Goal: Task Accomplishment & Management: Manage account settings

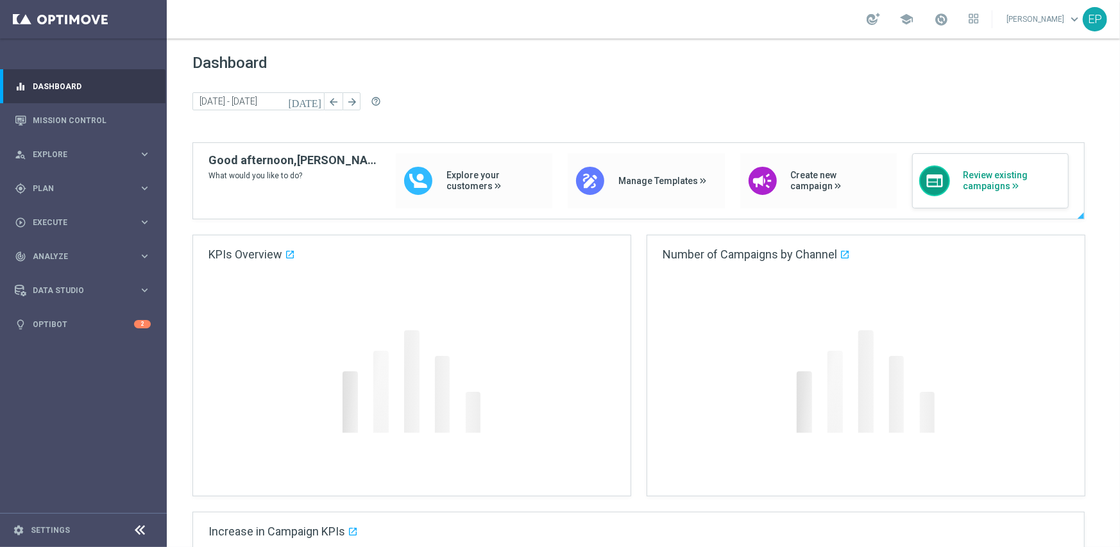
click at [995, 191] on span "Review existing campaigns" at bounding box center [1012, 181] width 99 height 22
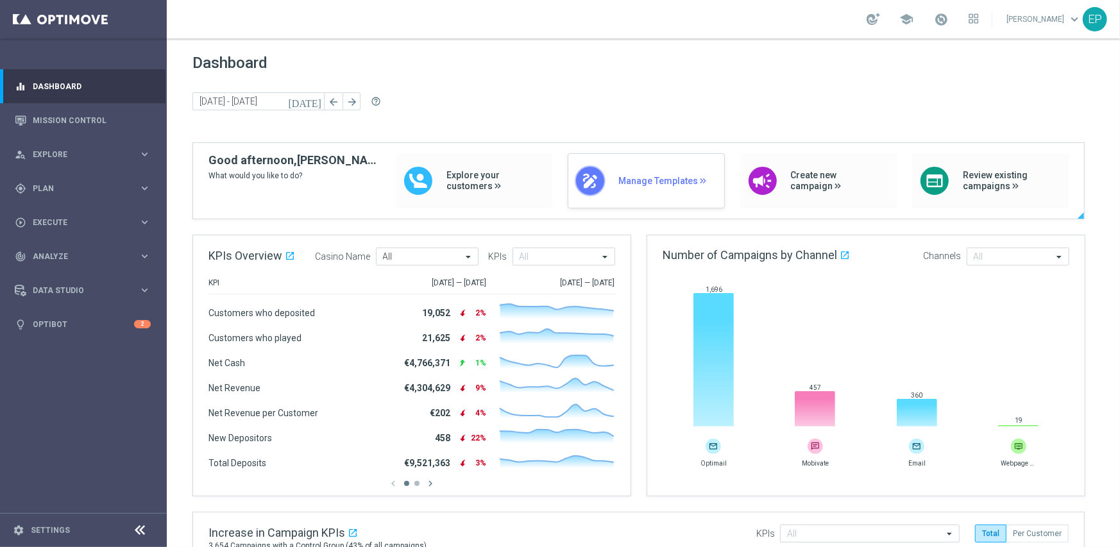
click at [663, 182] on span "Manage Templates" at bounding box center [667, 181] width 99 height 11
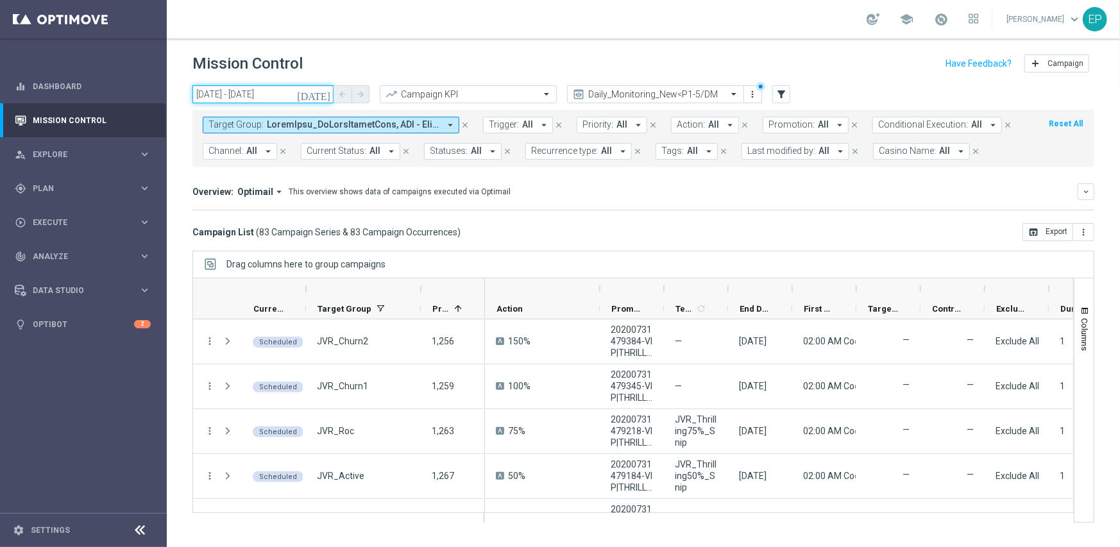
click at [227, 87] on input "25 Sep 2025 - 25 Sep 2025" at bounding box center [262, 94] width 141 height 18
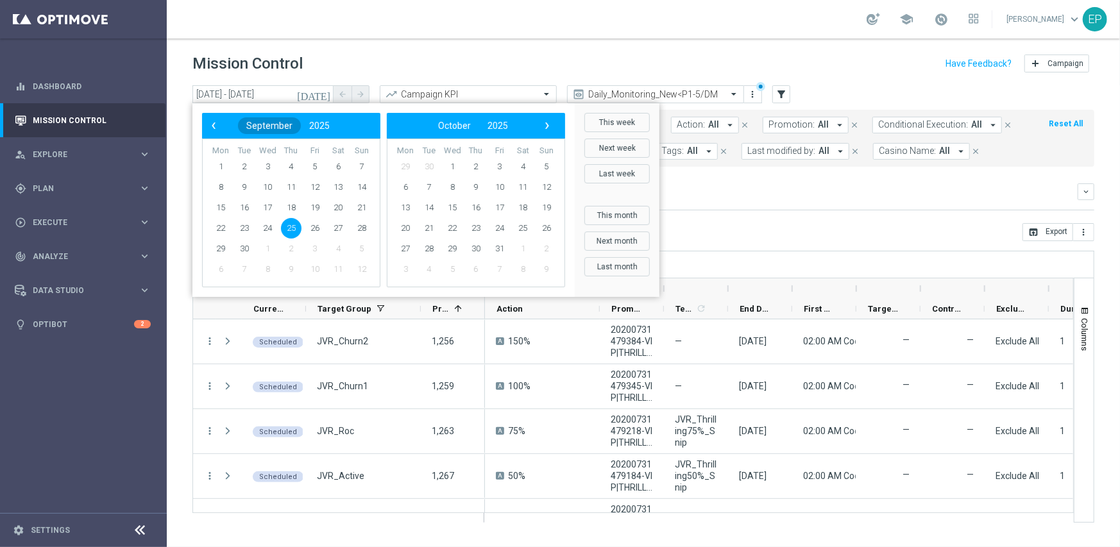
click at [284, 123] on span "September" at bounding box center [269, 126] width 46 height 10
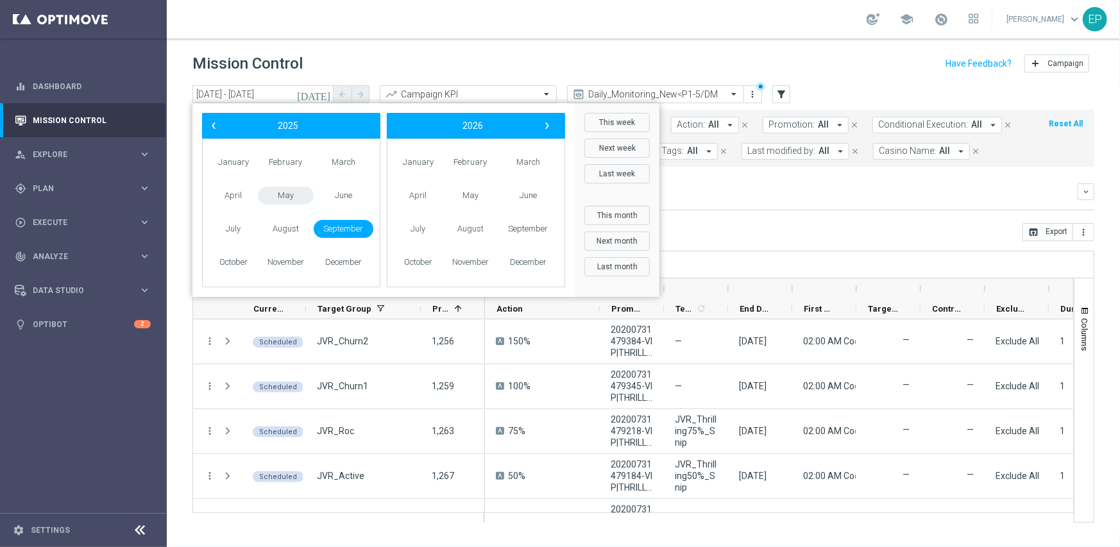
click at [278, 192] on span "May" at bounding box center [286, 196] width 56 height 19
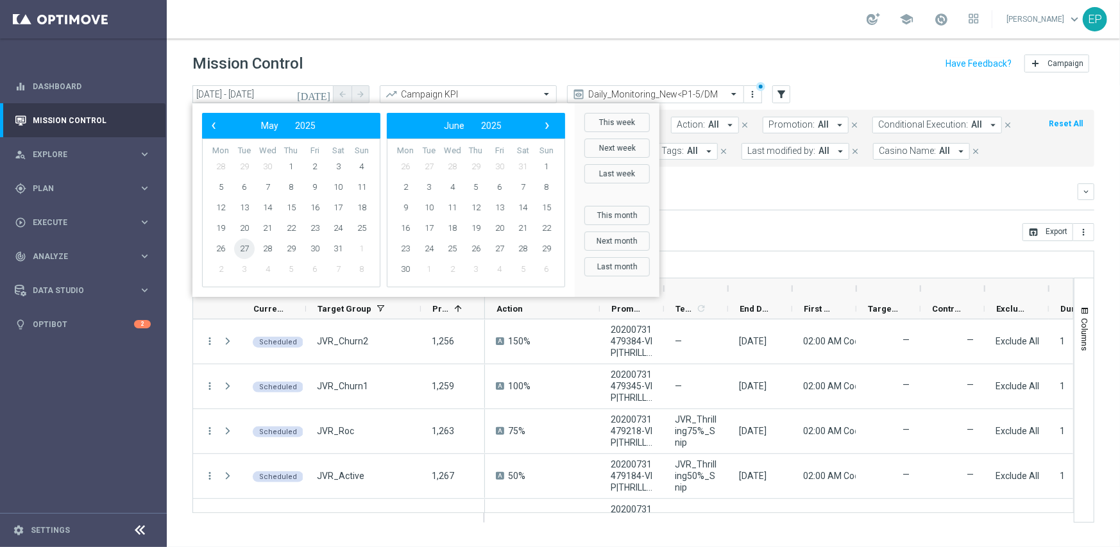
click at [247, 251] on span "27" at bounding box center [244, 249] width 21 height 21
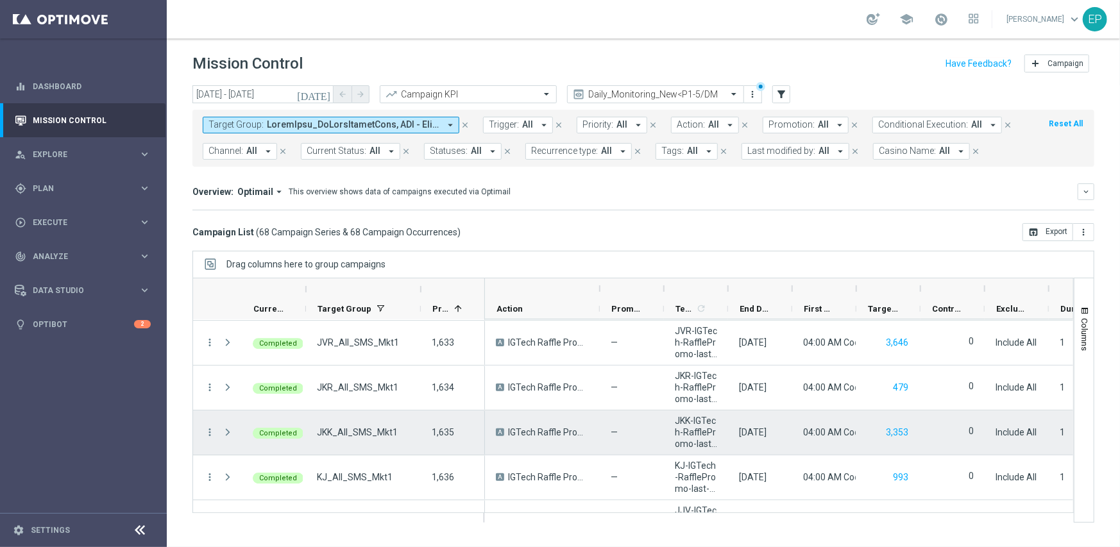
scroll to position [2539, 0]
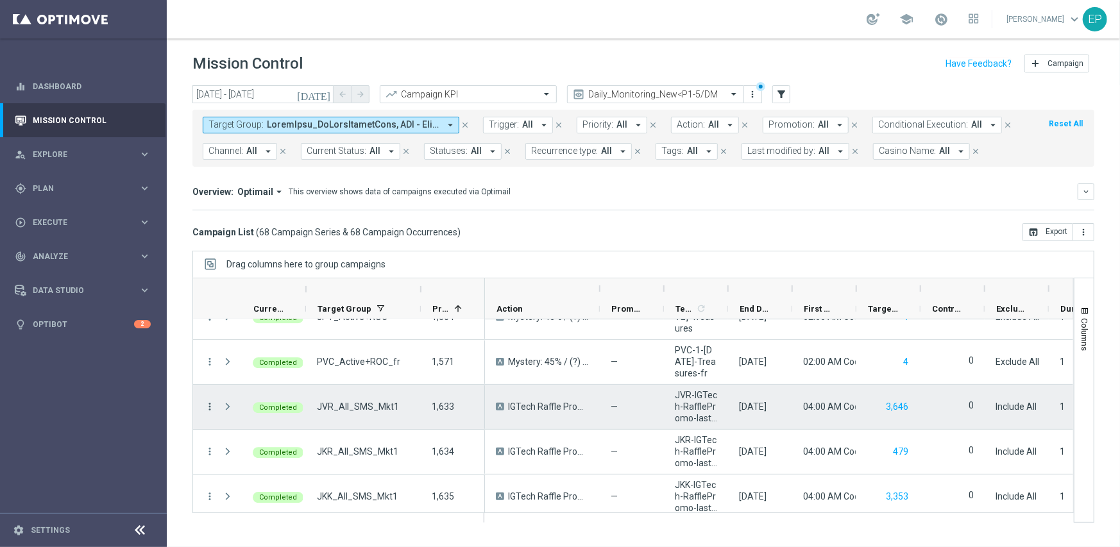
click at [212, 404] on icon "more_vert" at bounding box center [210, 407] width 12 height 12
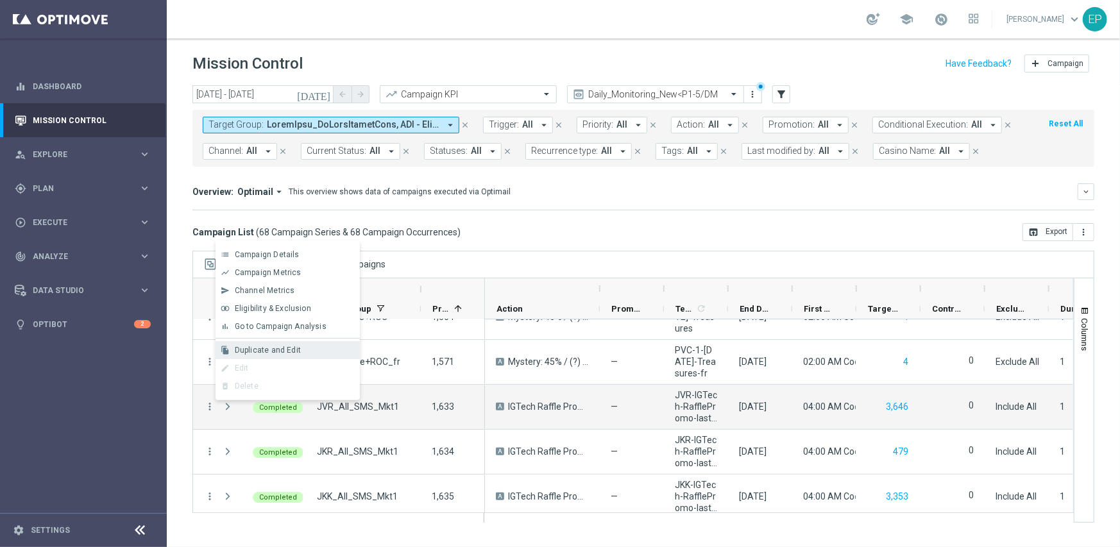
click at [275, 350] on span "Duplicate and Edit" at bounding box center [268, 350] width 66 height 9
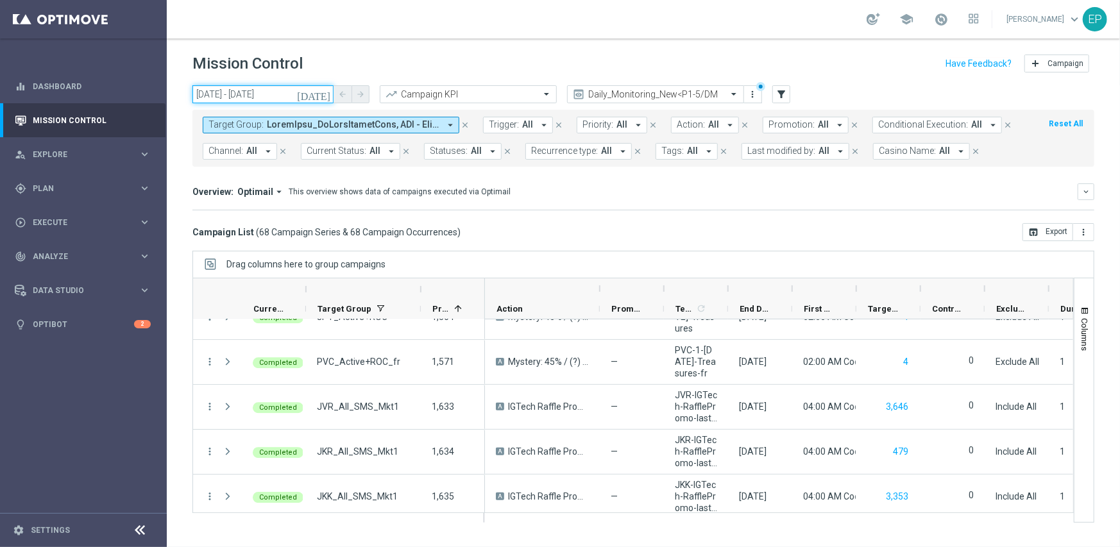
click at [252, 91] on input "27 May 2025 - 27 May 2025" at bounding box center [262, 94] width 141 height 18
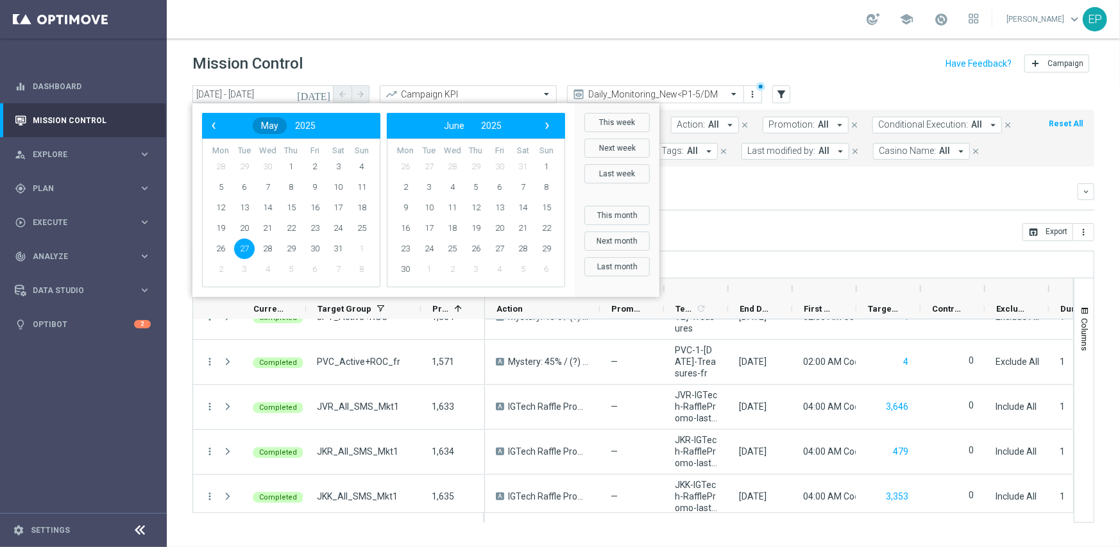
click at [268, 124] on span "May" at bounding box center [269, 126] width 17 height 10
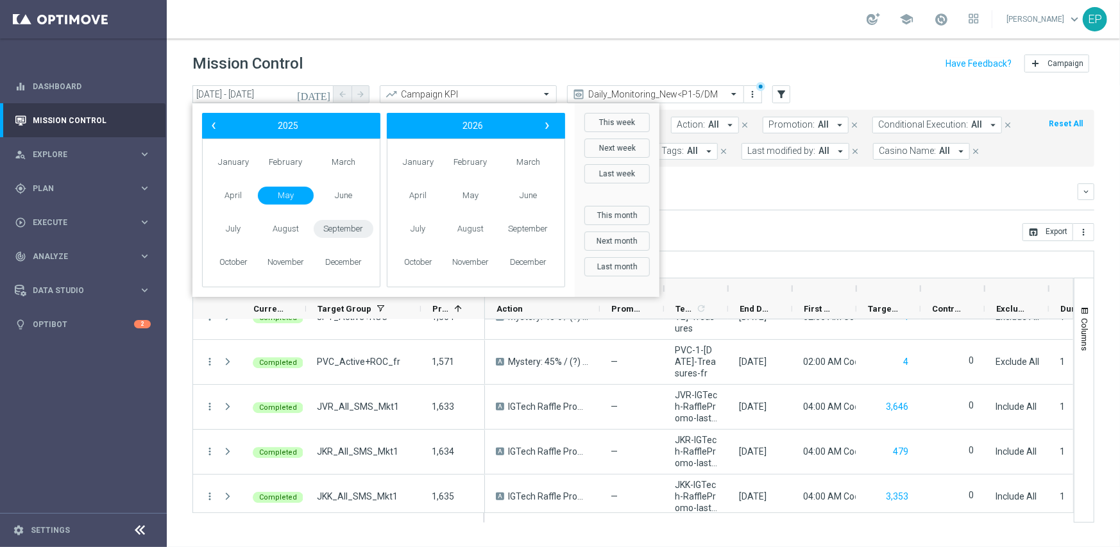
click at [336, 226] on span "September" at bounding box center [344, 229] width 60 height 19
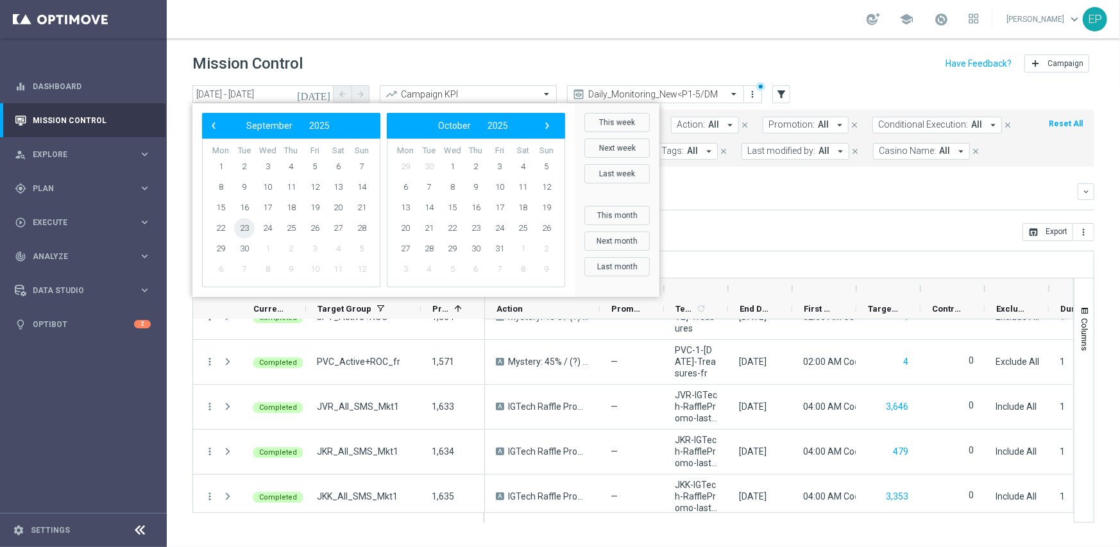
click at [242, 226] on span "23" at bounding box center [244, 228] width 21 height 21
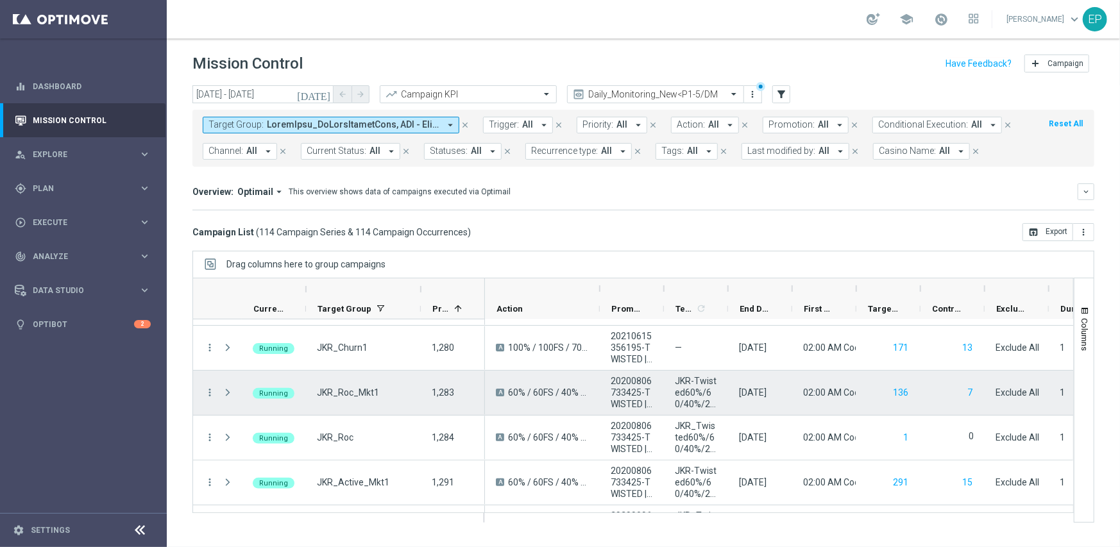
scroll to position [294, 0]
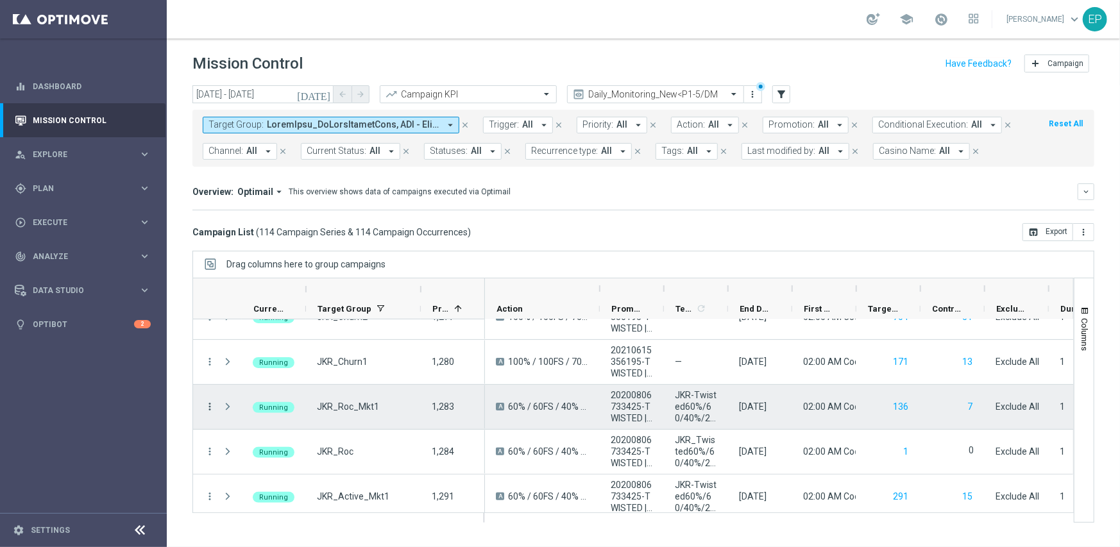
click at [210, 402] on icon "more_vert" at bounding box center [210, 407] width 12 height 12
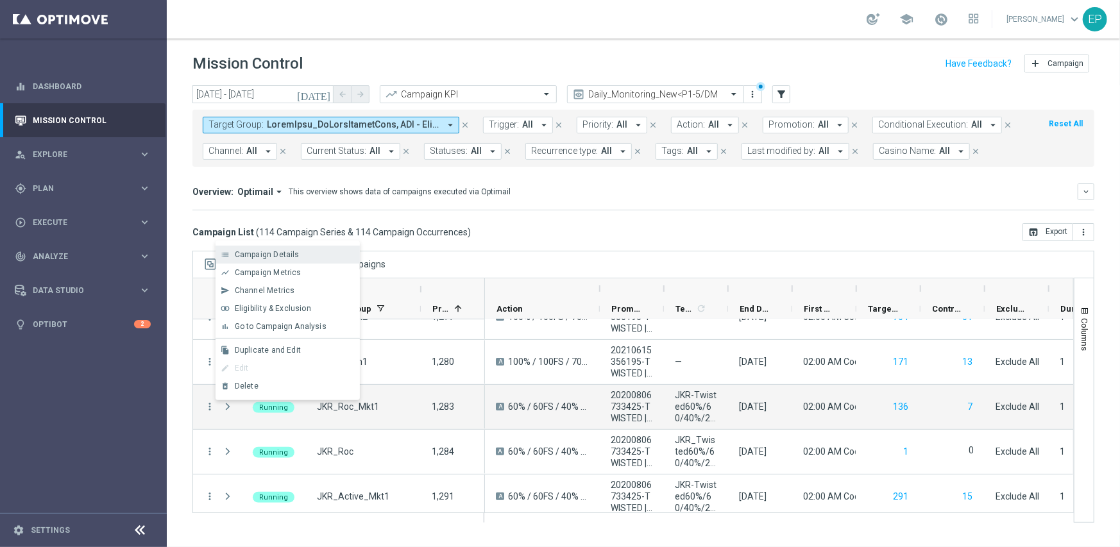
click at [268, 255] on span "Campaign Details" at bounding box center [267, 254] width 65 height 9
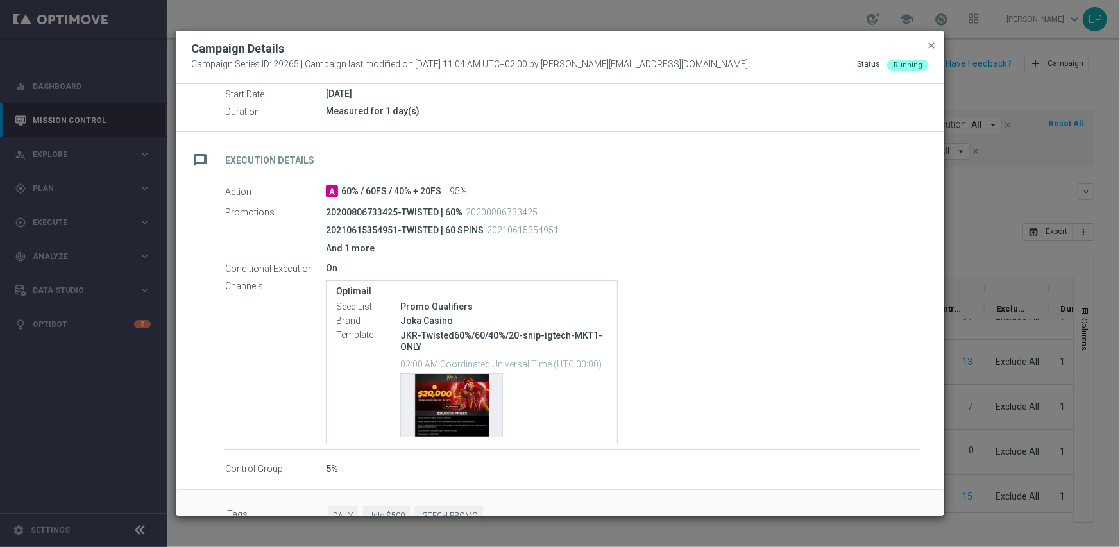
scroll to position [175, 0]
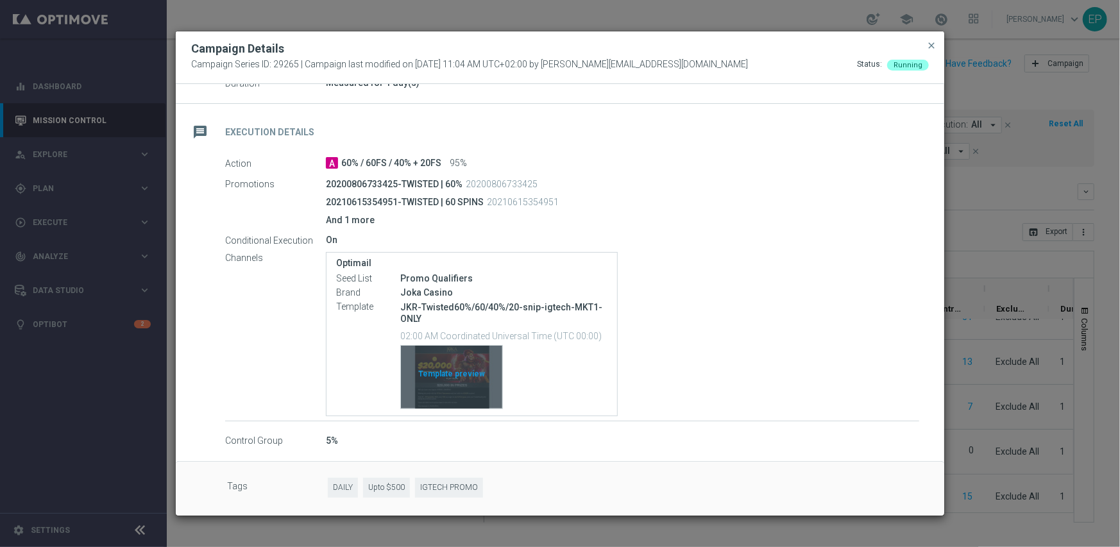
click at [448, 386] on div "Template preview" at bounding box center [451, 377] width 101 height 63
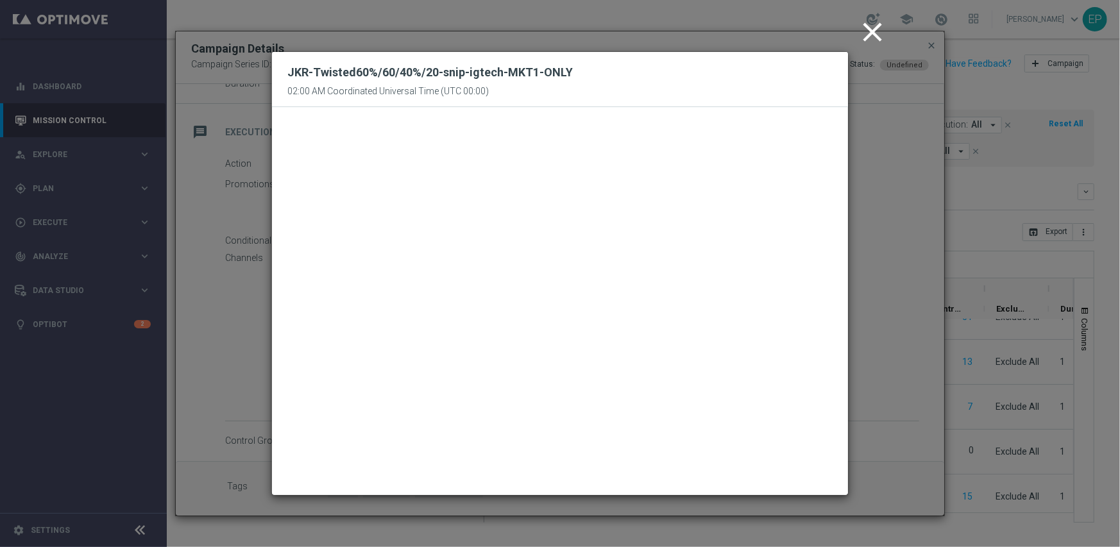
click at [872, 27] on icon "close" at bounding box center [873, 32] width 32 height 32
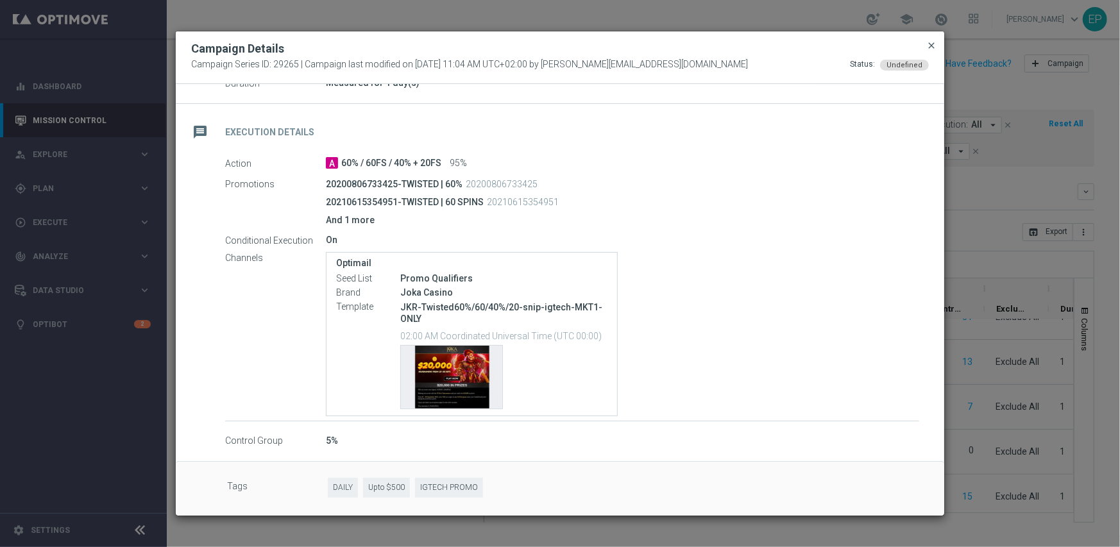
click at [936, 45] on span "close" at bounding box center [931, 45] width 10 height 10
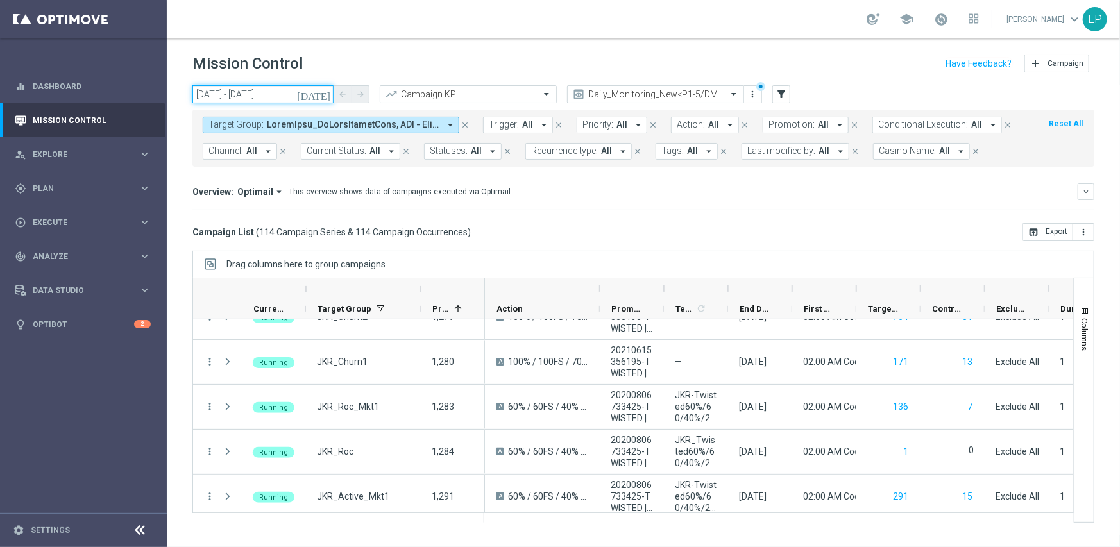
click at [260, 98] on input "23 Sep 2025 - 23 Sep 2025" at bounding box center [262, 94] width 141 height 18
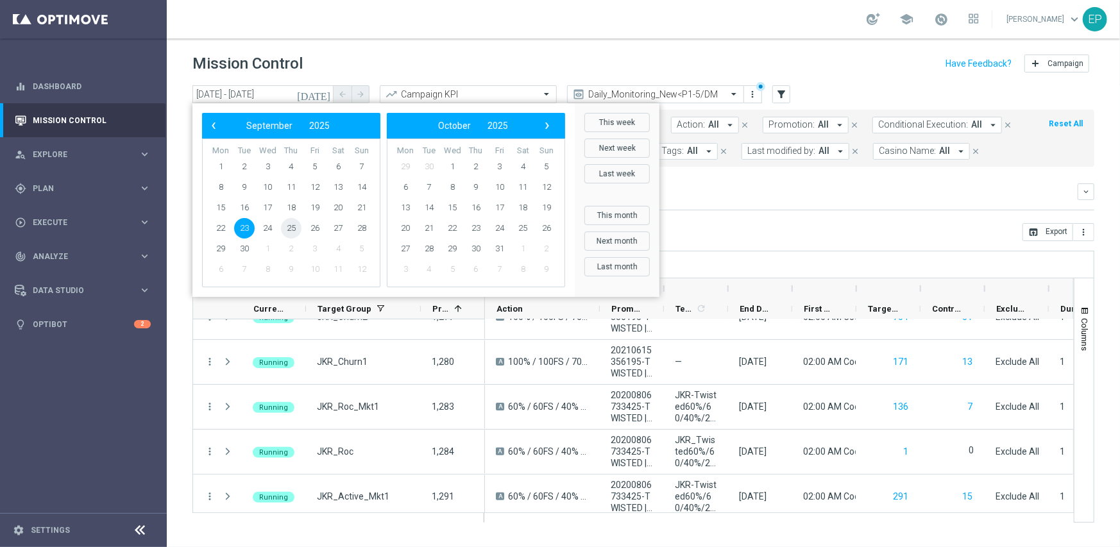
click at [294, 228] on span "25" at bounding box center [291, 228] width 21 height 21
type input "25 Sep 2025 - 25 Sep 2025"
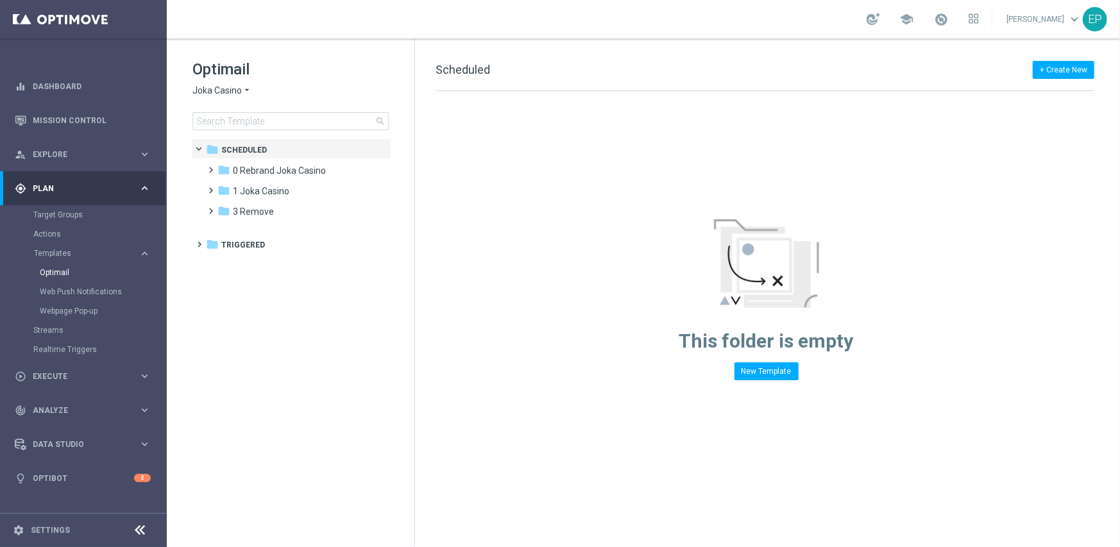
click at [51, 207] on div "Target Groups" at bounding box center [99, 214] width 132 height 19
click at [58, 217] on link "Target Groups" at bounding box center [83, 215] width 100 height 10
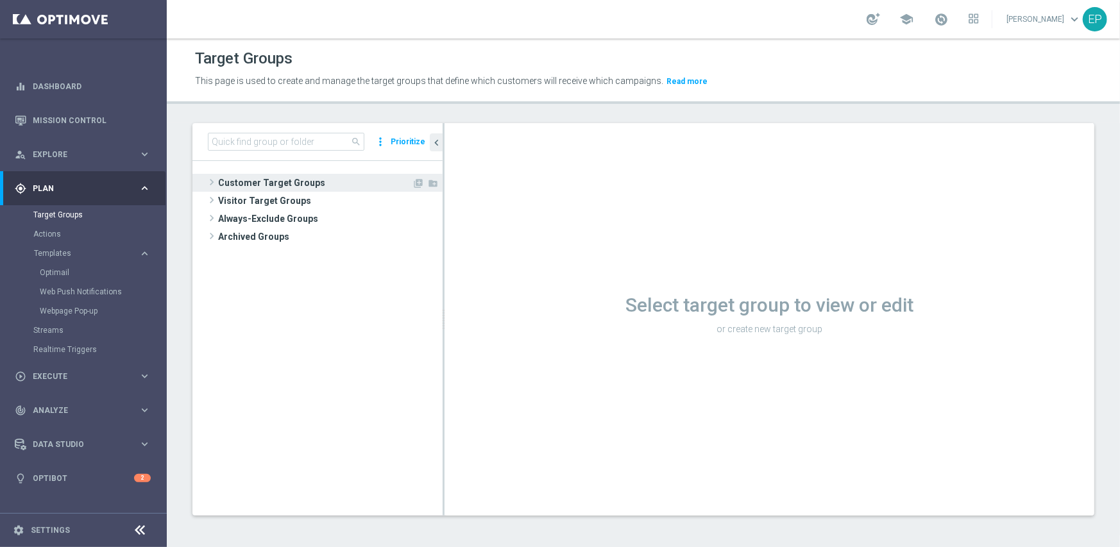
click at [287, 182] on span "Customer Target Groups" at bounding box center [315, 183] width 194 height 18
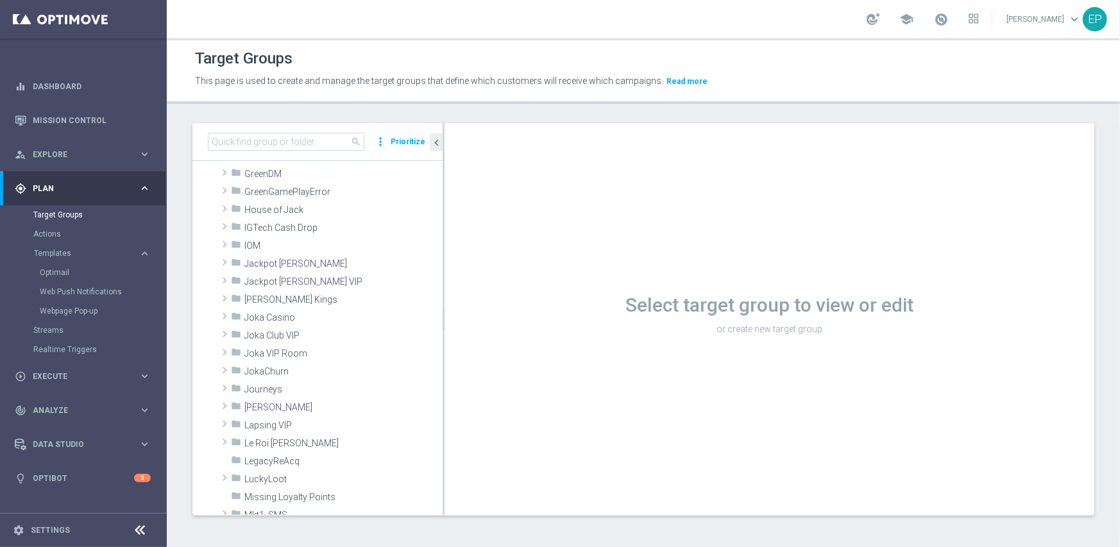
scroll to position [321, 0]
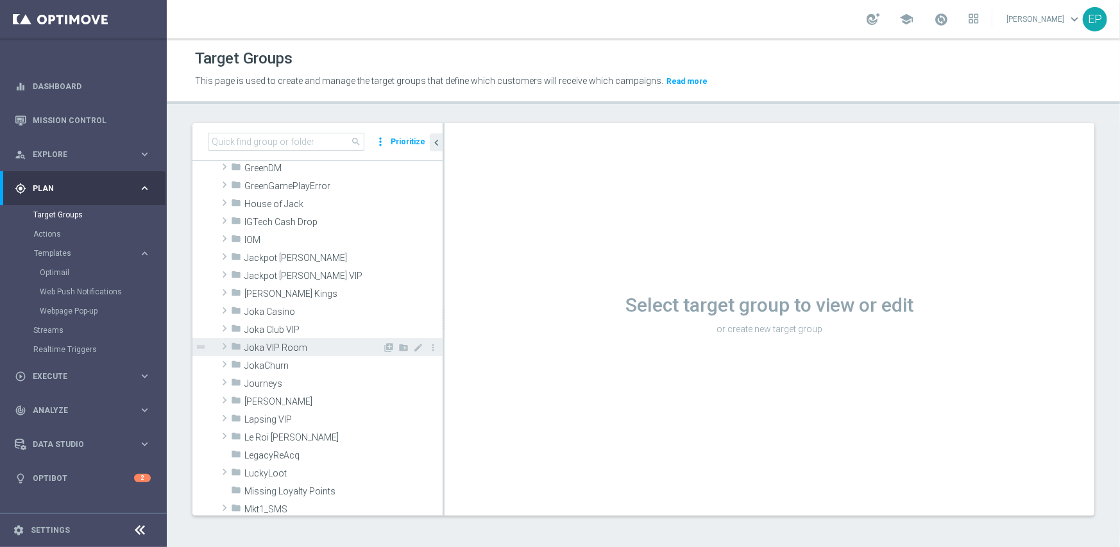
click at [294, 343] on span "Joka VIP Room" at bounding box center [313, 348] width 138 height 11
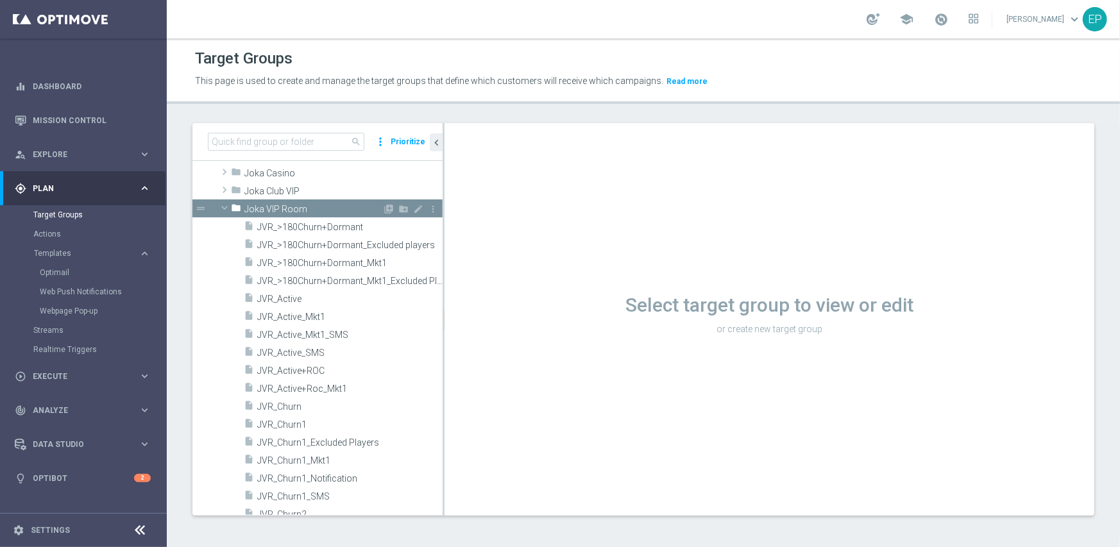
scroll to position [449, 0]
click at [350, 334] on span "JVR_Active_Mkt1_SMS" at bounding box center [334, 333] width 155 height 11
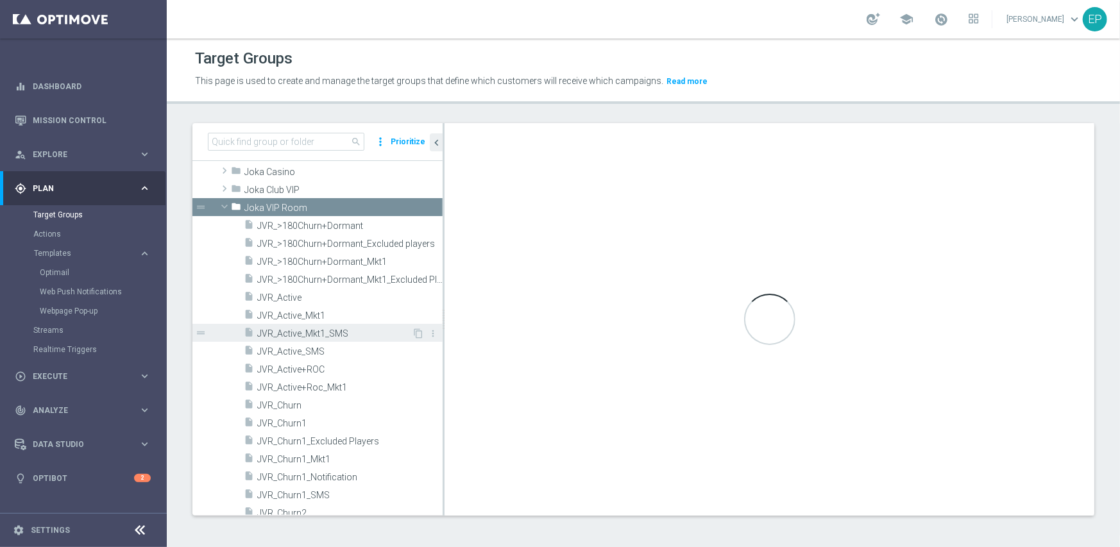
click at [345, 330] on span "JVR_Active_Mkt1_SMS" at bounding box center [334, 333] width 155 height 11
click at [323, 336] on span "JVR_Active_Mkt1_SMS" at bounding box center [334, 333] width 155 height 11
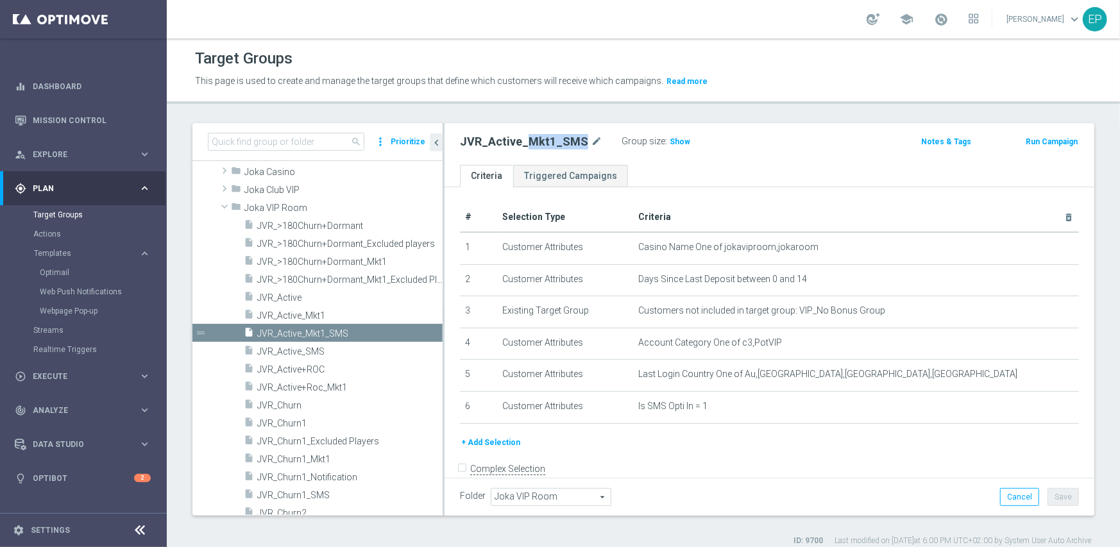
drag, startPoint x: 523, startPoint y: 143, endPoint x: 579, endPoint y: 144, distance: 56.5
click at [579, 144] on h2 "JVR_Active_Mkt1_SMS" at bounding box center [524, 141] width 128 height 15
copy h2 "Mkt1_SMS"
click at [306, 139] on input at bounding box center [286, 142] width 157 height 18
paste input "Mkt1_SMS"
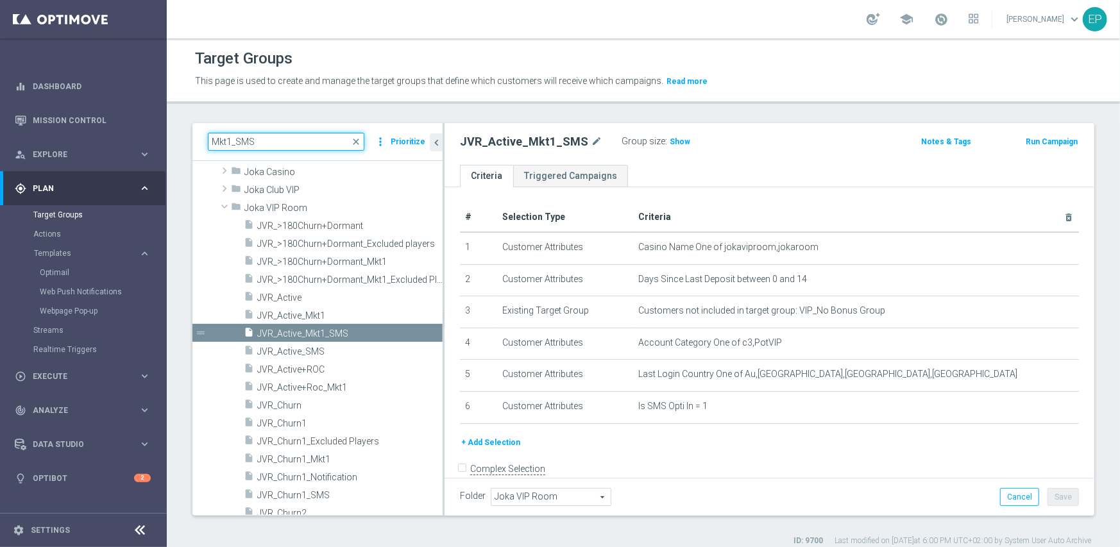
click at [296, 143] on input "Mkt1_SMS" at bounding box center [286, 142] width 157 height 18
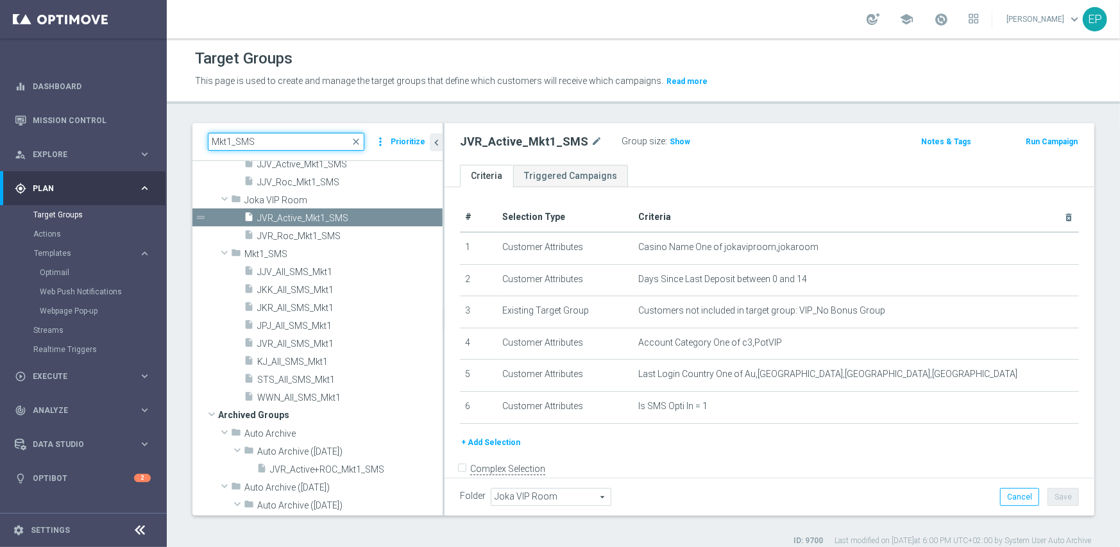
scroll to position [80, 0]
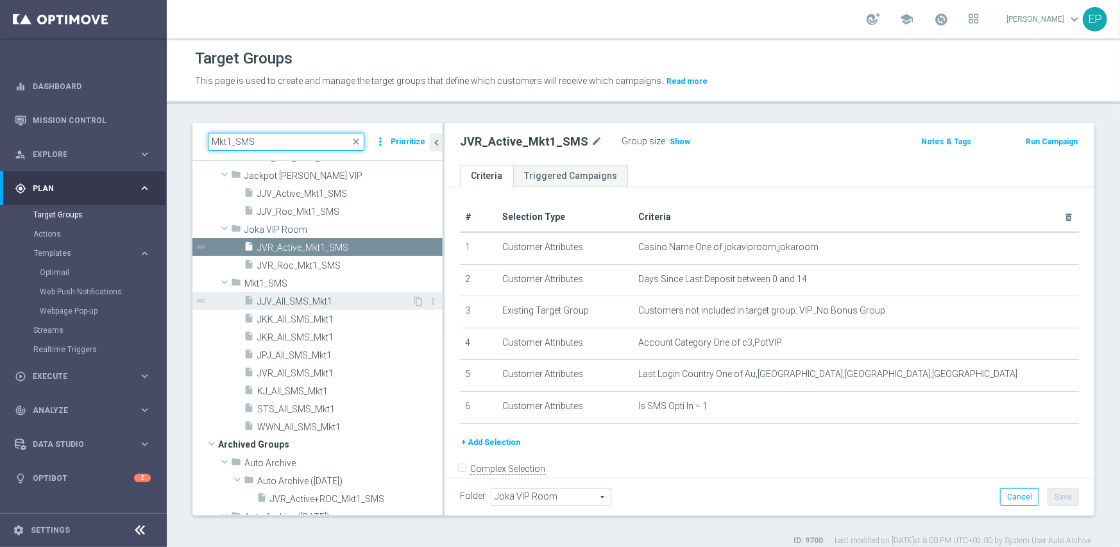
type input "Mkt1_SMS"
click at [314, 308] on div "insert_drive_file JJV_All_SMS_Mkt1" at bounding box center [328, 301] width 168 height 18
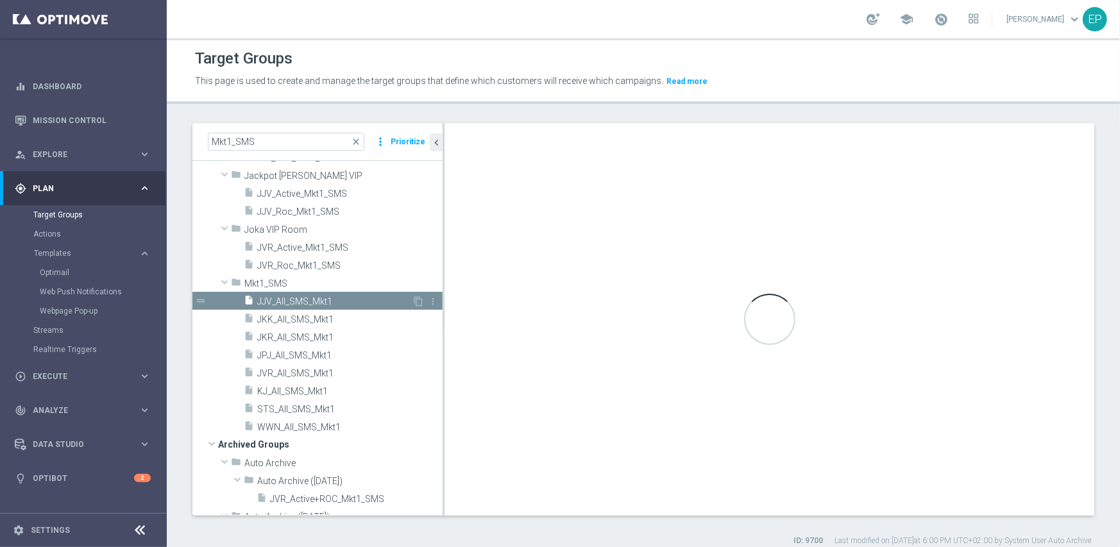
type input "Mkt1_SMS"
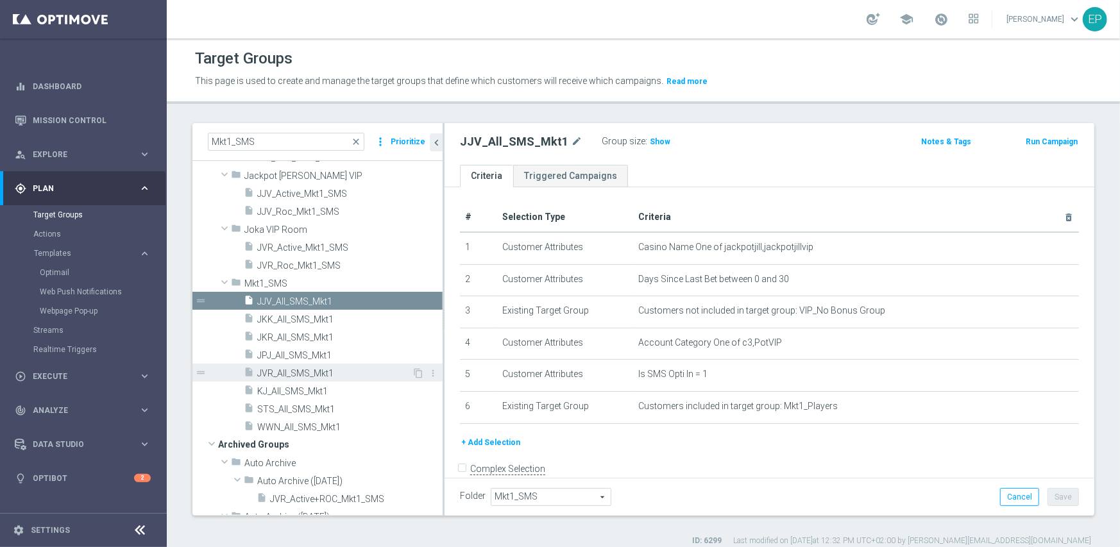
click at [326, 374] on span "JVR_All_SMS_Mkt1" at bounding box center [334, 373] width 155 height 11
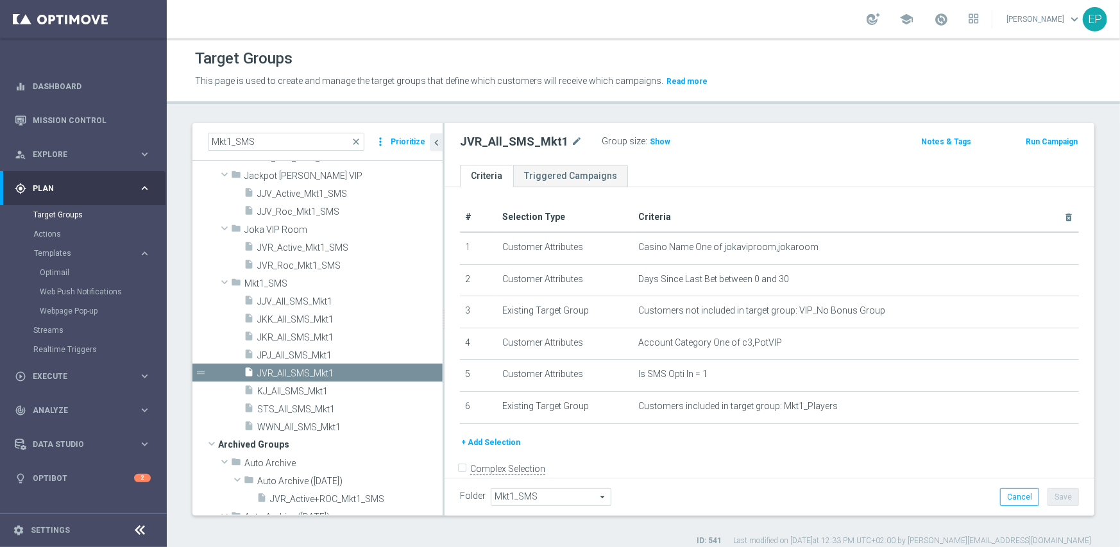
click at [522, 144] on h2 "JVR_All_SMS_Mkt1" at bounding box center [514, 141] width 108 height 15
copy div "JVR_All_SMS_Mkt1"
click at [652, 141] on span "Show" at bounding box center [660, 141] width 21 height 9
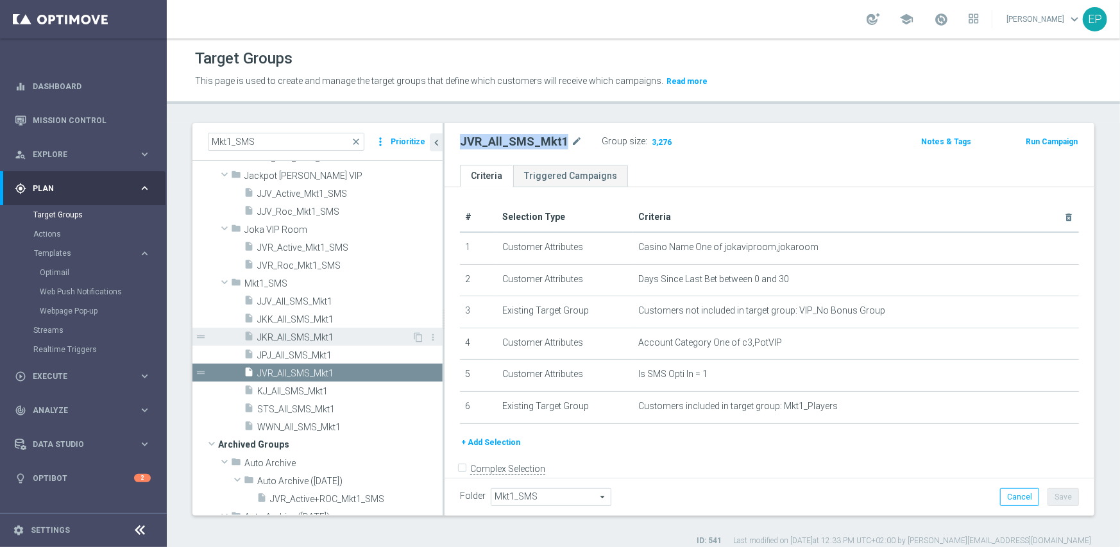
click at [301, 339] on span "JKR_All_SMS_Mkt1" at bounding box center [334, 337] width 155 height 11
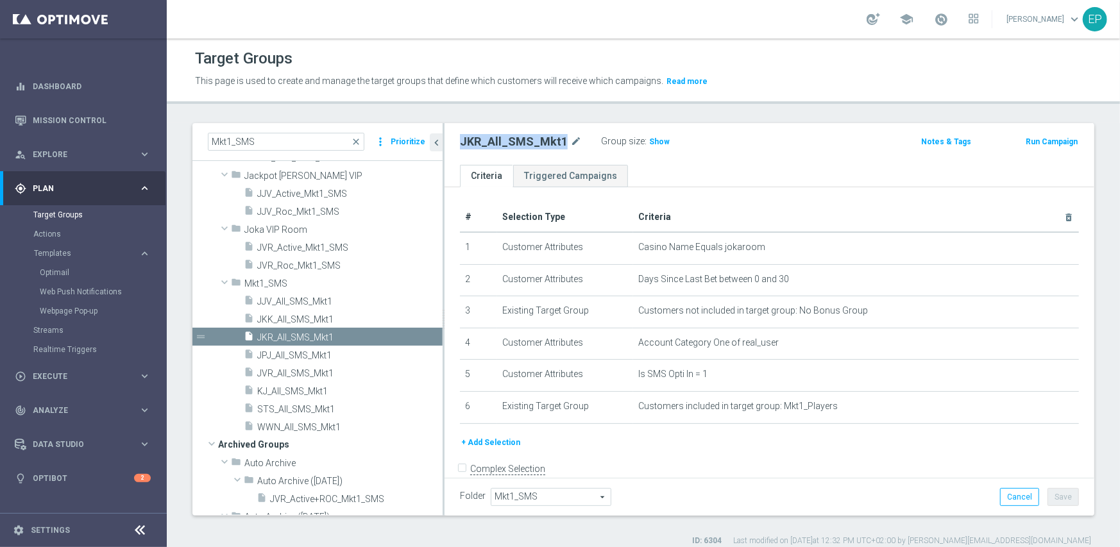
drag, startPoint x: 652, startPoint y: 143, endPoint x: 696, endPoint y: 154, distance: 45.0
click at [652, 143] on span "Show" at bounding box center [659, 141] width 21 height 9
click at [749, 173] on ul "Criteria Triggered Campaigns" at bounding box center [770, 176] width 650 height 22
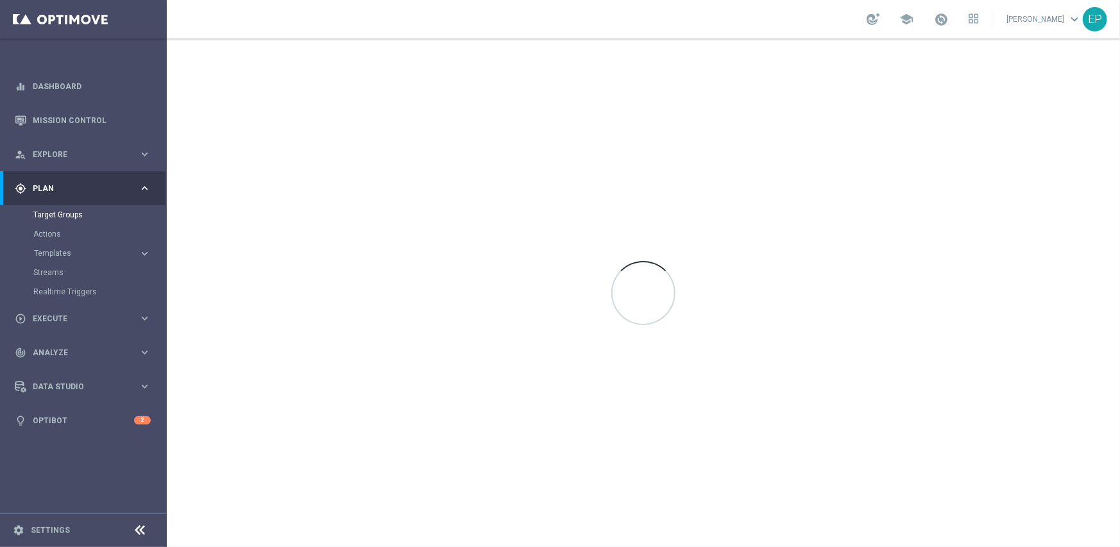
click at [135, 528] on icon at bounding box center [140, 530] width 15 height 15
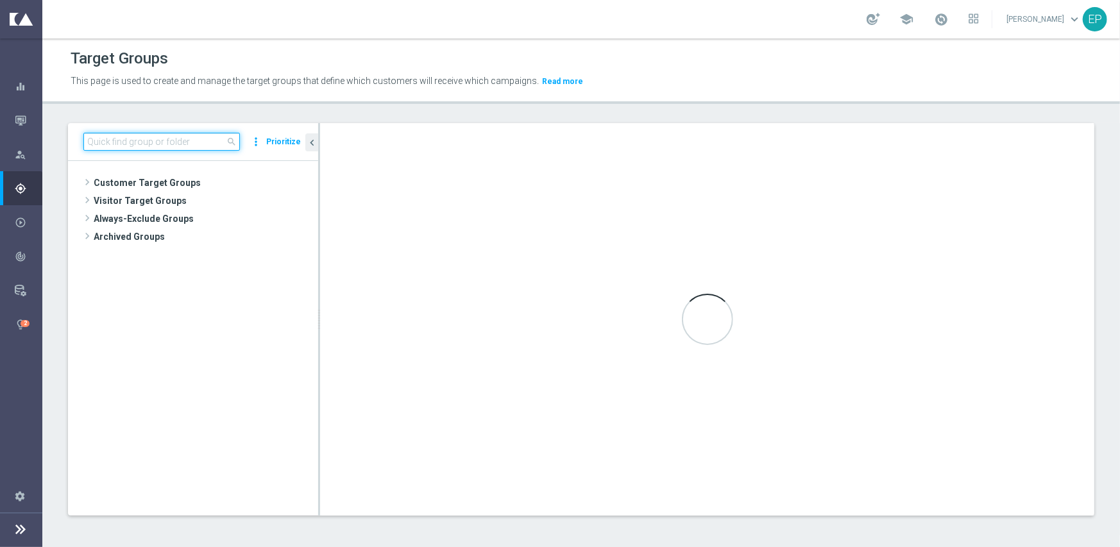
click at [127, 139] on input at bounding box center [161, 142] width 157 height 18
paste input "SMS_Mkt1"
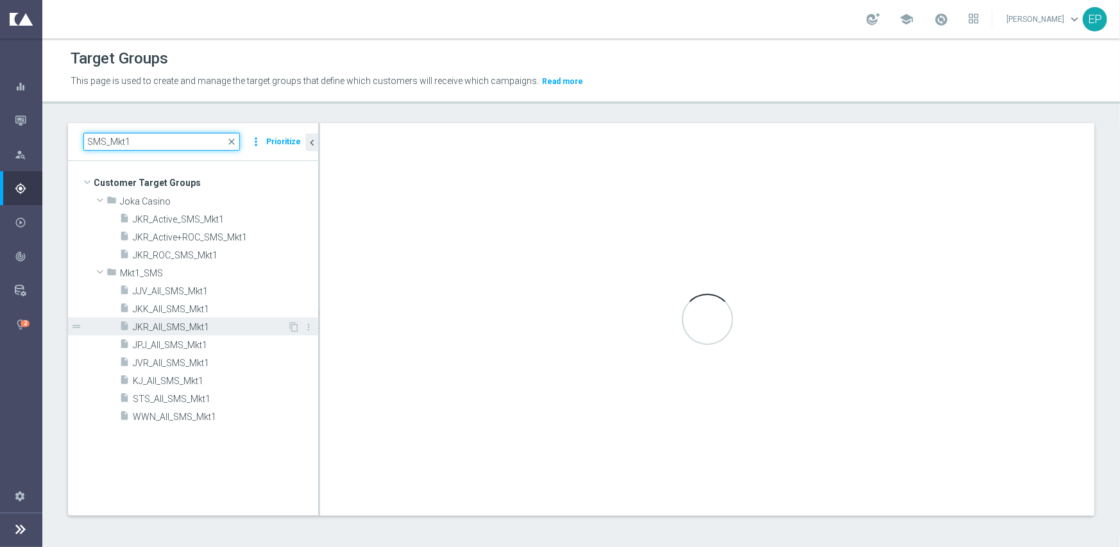
type input "SMS_Mkt1"
click at [180, 328] on span "JKR_All_SMS_Mkt1" at bounding box center [210, 327] width 155 height 11
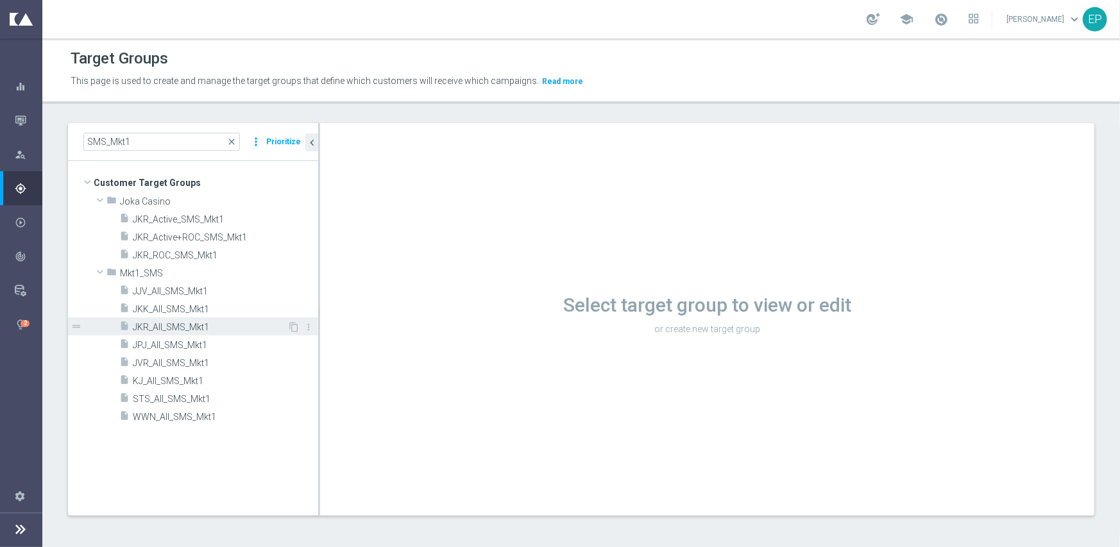
click at [164, 324] on span "JKR_All_SMS_Mkt1" at bounding box center [210, 327] width 155 height 11
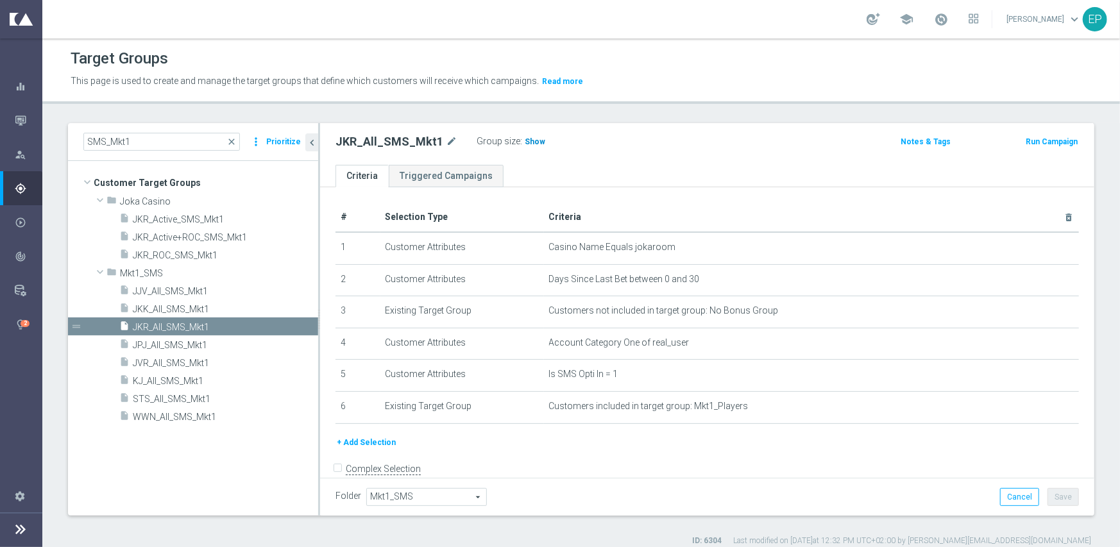
click at [526, 143] on span "Show" at bounding box center [535, 141] width 21 height 9
click at [166, 286] on span "JJV_All_SMS_Mkt1" at bounding box center [210, 291] width 155 height 11
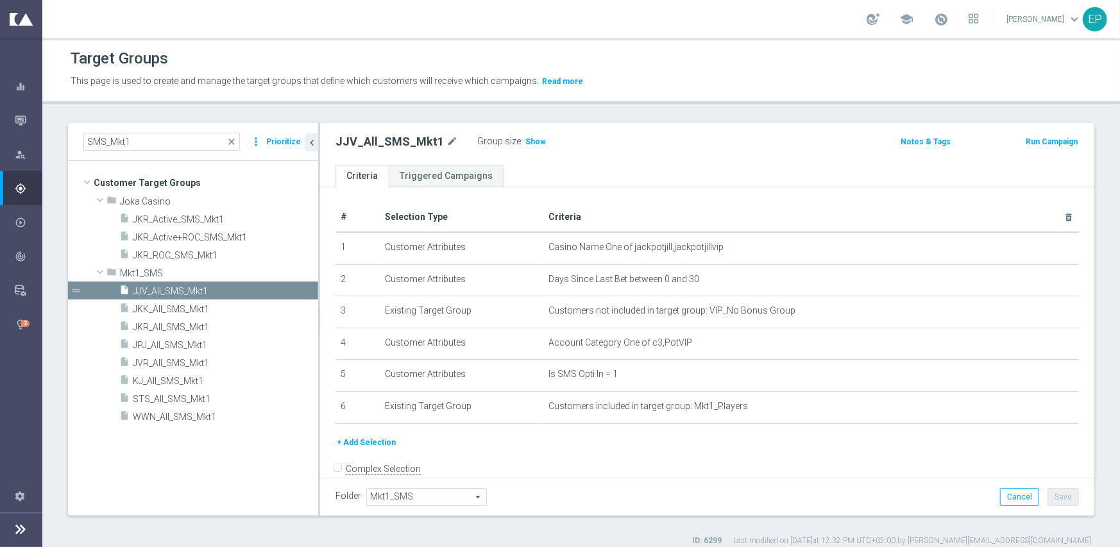
click at [391, 140] on h2 "JJV_All_SMS_Mkt1" at bounding box center [390, 141] width 108 height 15
copy h2 "JJV_All_SMS_Mkt1"
click at [525, 137] on span "Show" at bounding box center [535, 141] width 21 height 9
click at [165, 311] on span "JKK_All_SMS_Mkt1" at bounding box center [210, 309] width 155 height 11
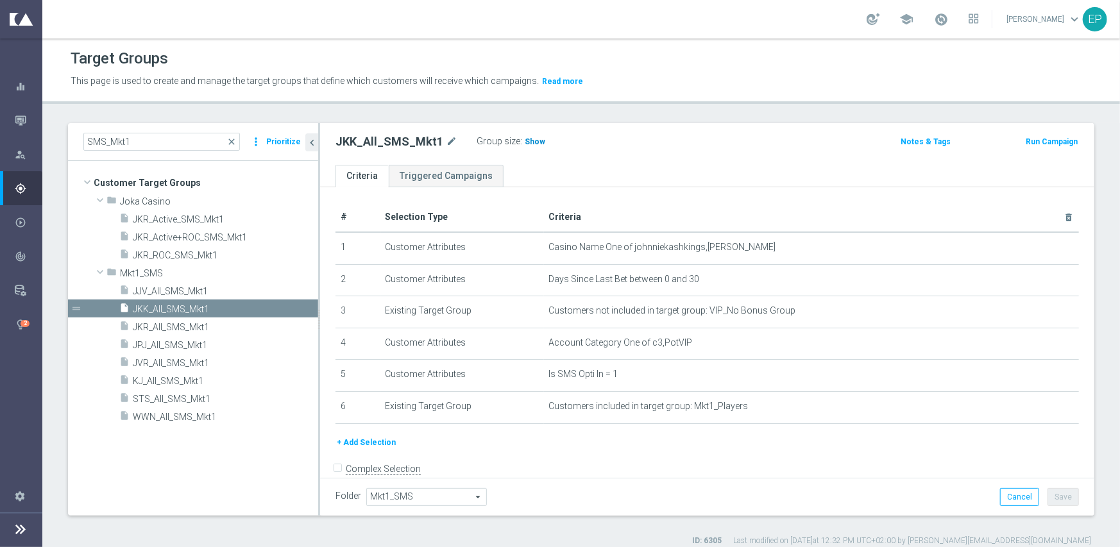
click at [534, 141] on span "Show" at bounding box center [535, 141] width 21 height 9
click at [402, 141] on h2 "JKK_All_SMS_Mkt1" at bounding box center [390, 141] width 108 height 15
click at [402, 140] on h2 "JKK_All_SMS_Mkt1" at bounding box center [390, 141] width 108 height 15
copy h2 "JKK_All_SMS_Mkt1"
click at [172, 380] on span "KJ_All_SMS_Mkt1" at bounding box center [210, 381] width 155 height 11
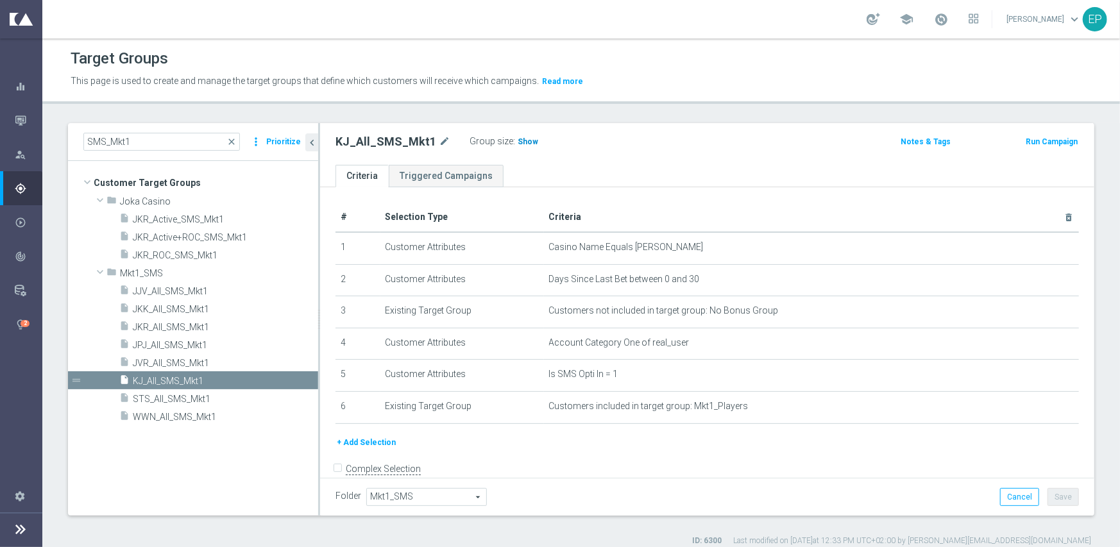
click at [523, 146] on h3 "Show" at bounding box center [527, 142] width 23 height 14
click at [380, 142] on h2 "KJ_All_SMS_Mkt1" at bounding box center [386, 141] width 101 height 15
copy div "KJ_All_SMS_Mkt1"
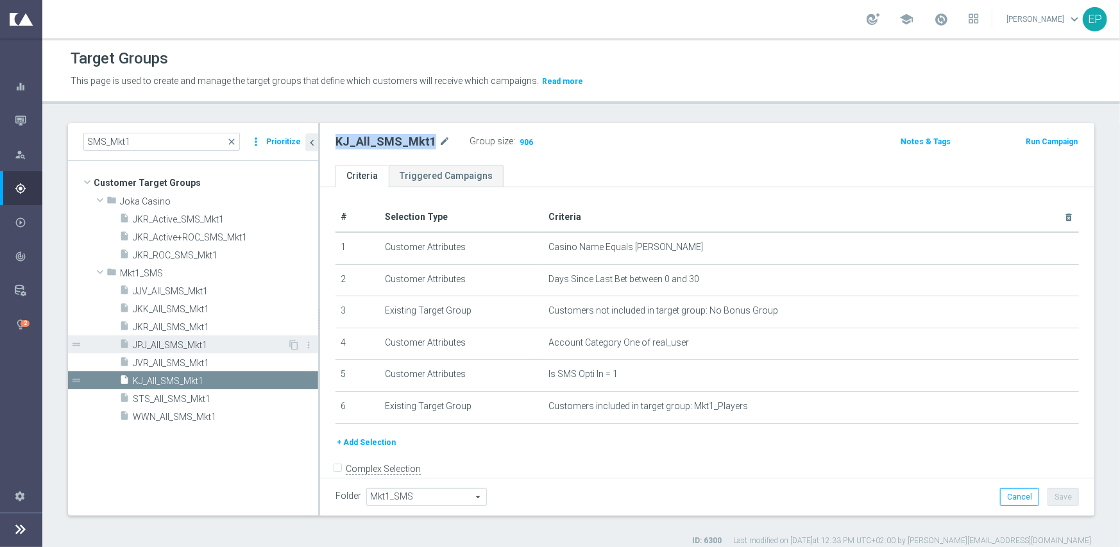
click at [181, 348] on span "JPJ_All_SMS_Mkt1" at bounding box center [210, 345] width 155 height 11
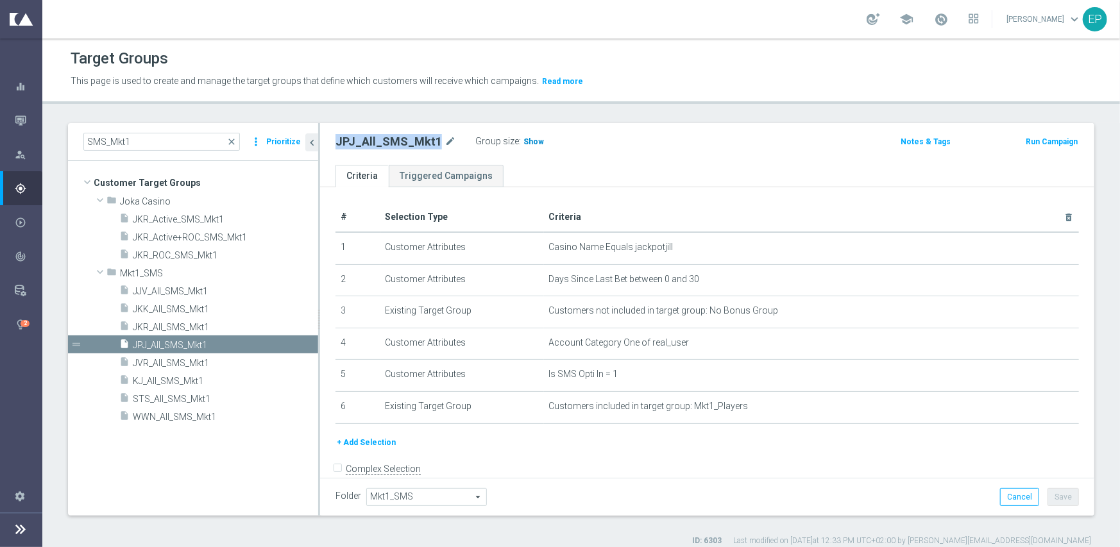
click at [524, 142] on span "Show" at bounding box center [534, 141] width 21 height 9
drag, startPoint x: 176, startPoint y: 420, endPoint x: 184, endPoint y: 416, distance: 8.9
click at [177, 420] on span "WWN_All_SMS_Mkt1" at bounding box center [210, 417] width 155 height 11
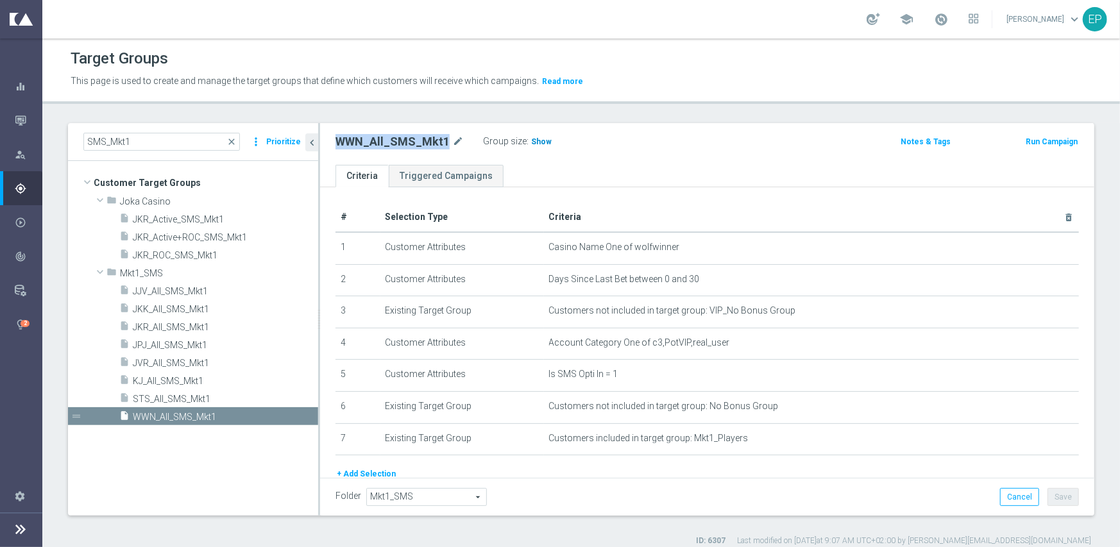
click at [533, 144] on span "Show" at bounding box center [541, 141] width 21 height 9
click at [198, 397] on span "STS_All_SMS_Mkt1" at bounding box center [210, 399] width 155 height 11
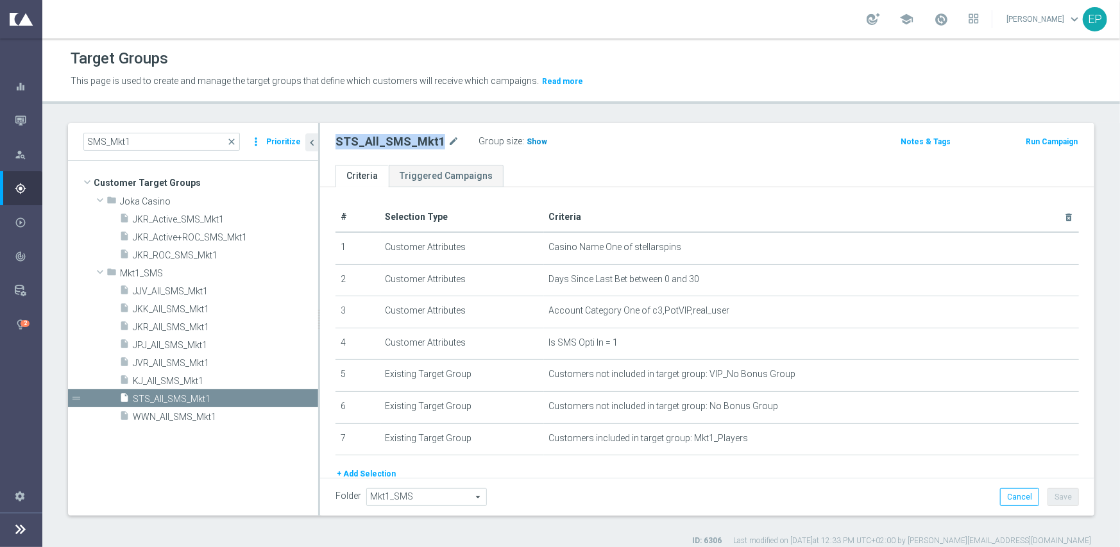
click at [531, 141] on span "Show" at bounding box center [537, 141] width 21 height 9
click at [168, 359] on span "JVR_All_SMS_Mkt1" at bounding box center [210, 363] width 155 height 11
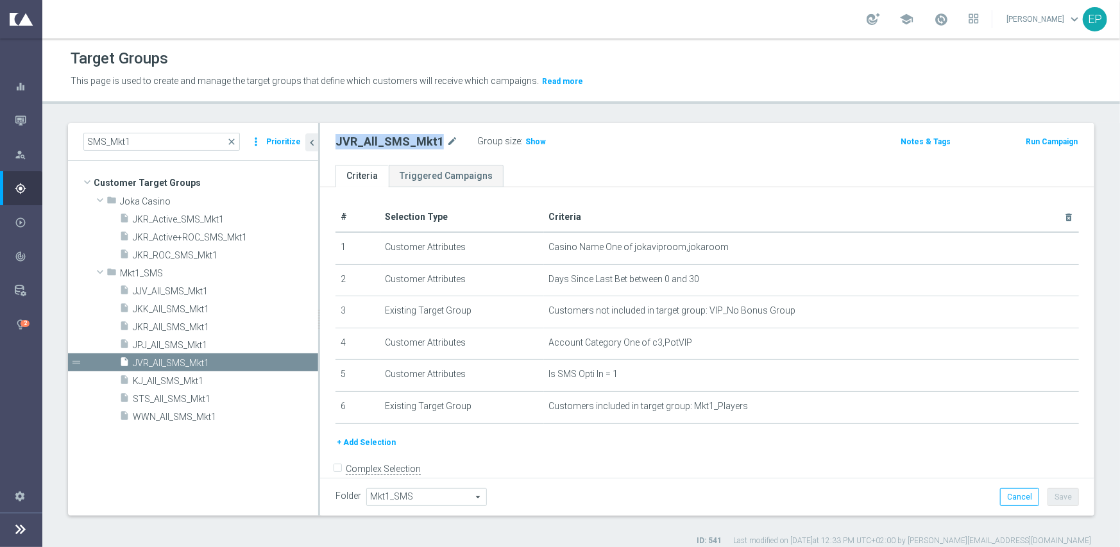
click at [1027, 140] on button "Run Campaign" at bounding box center [1052, 142] width 55 height 14
click at [1031, 143] on button "Run Campaign" at bounding box center [1052, 142] width 55 height 14
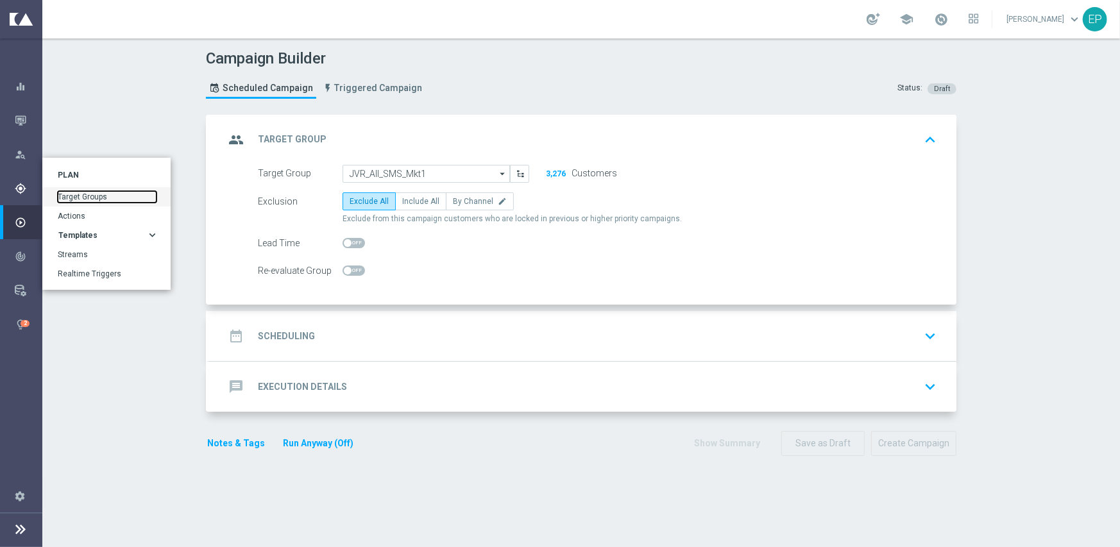
click at [112, 198] on link "Target Groups" at bounding box center [107, 197] width 99 height 12
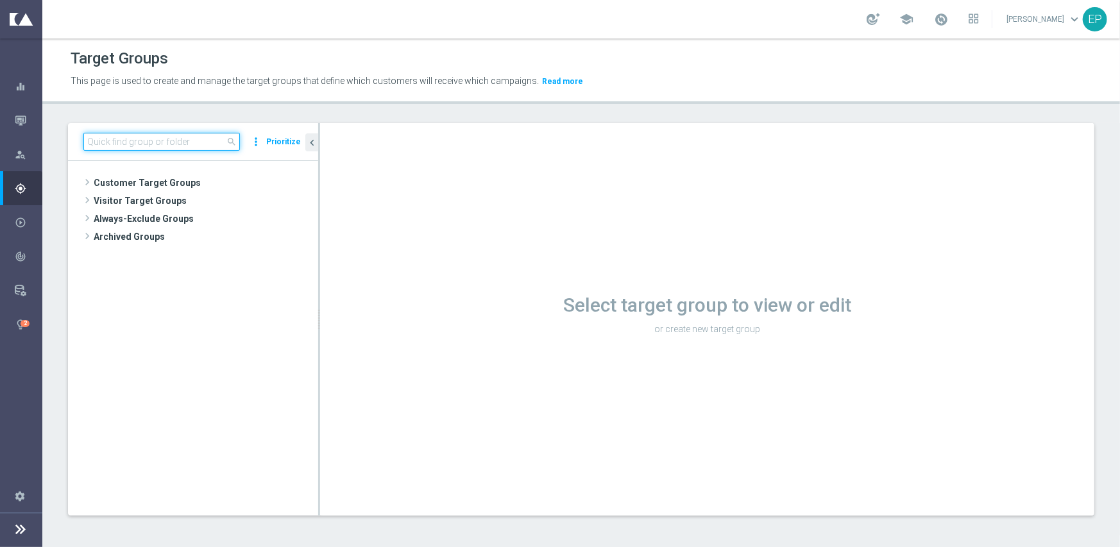
click at [169, 141] on input at bounding box center [161, 142] width 157 height 18
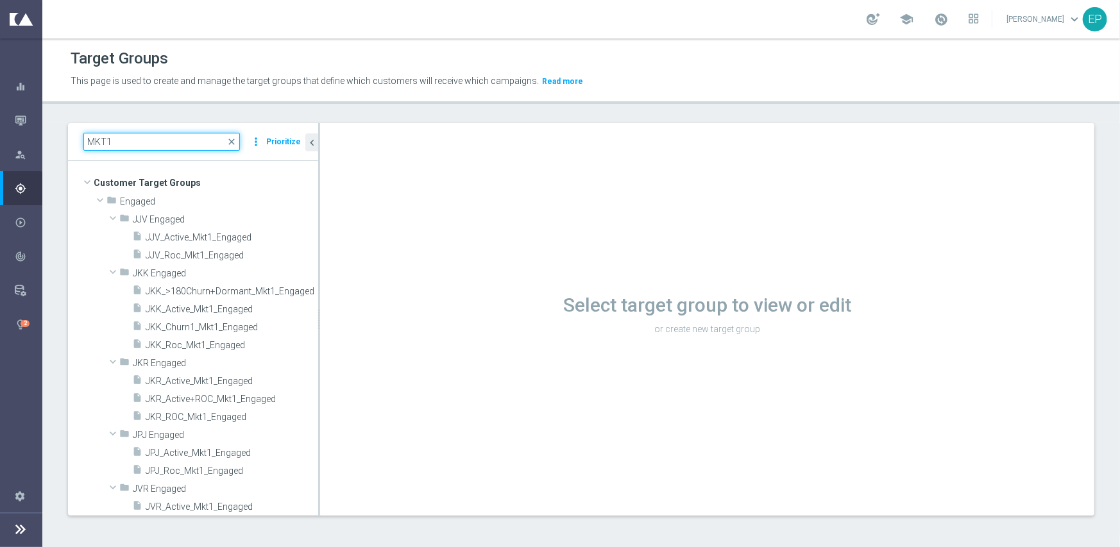
type input "MKT1"
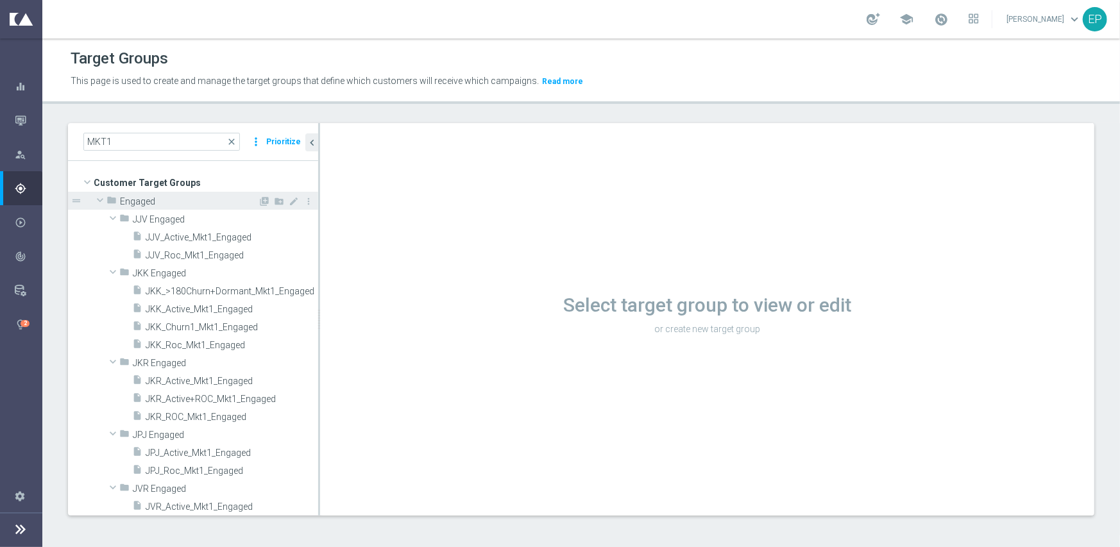
click at [98, 199] on span at bounding box center [99, 200] width 15 height 13
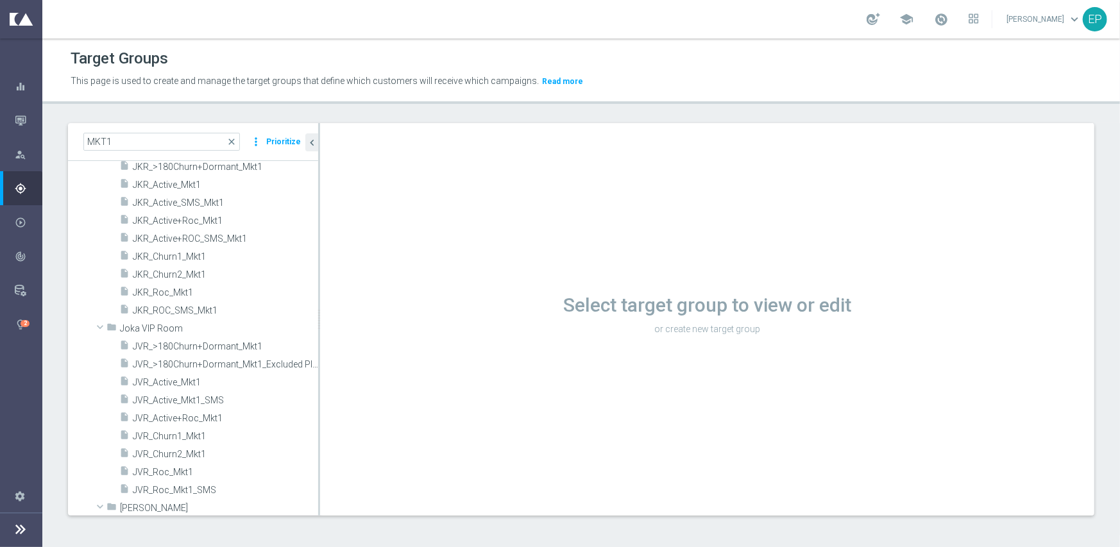
scroll to position [449, 0]
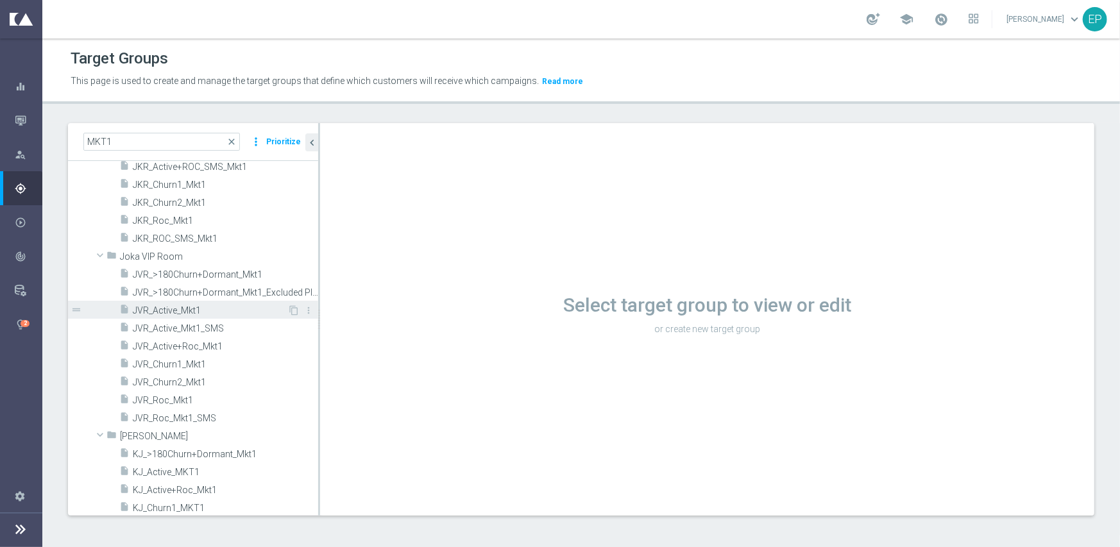
click at [164, 309] on span "JVR_Active_Mkt1" at bounding box center [210, 310] width 155 height 11
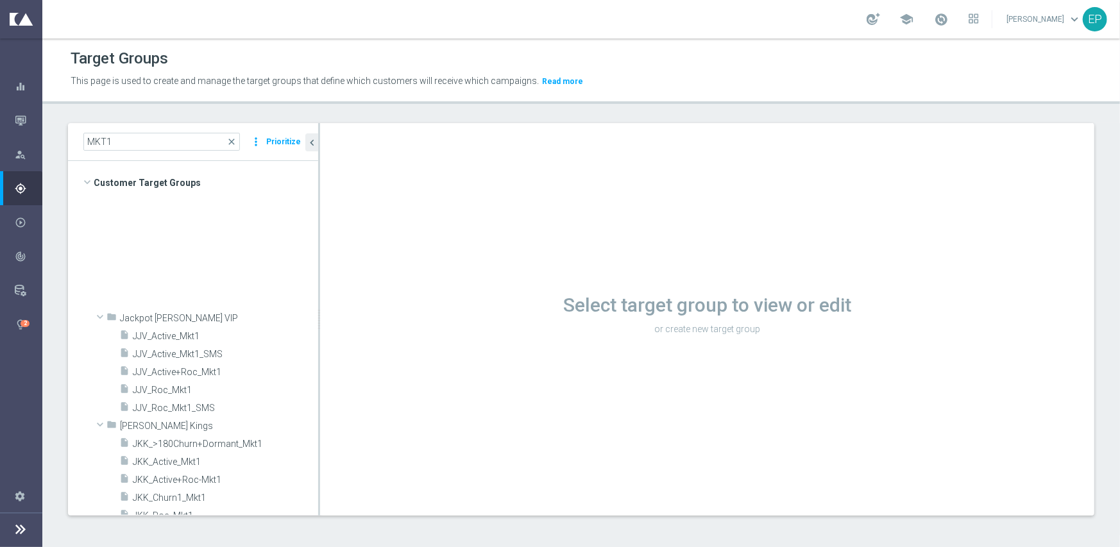
scroll to position [373, 0]
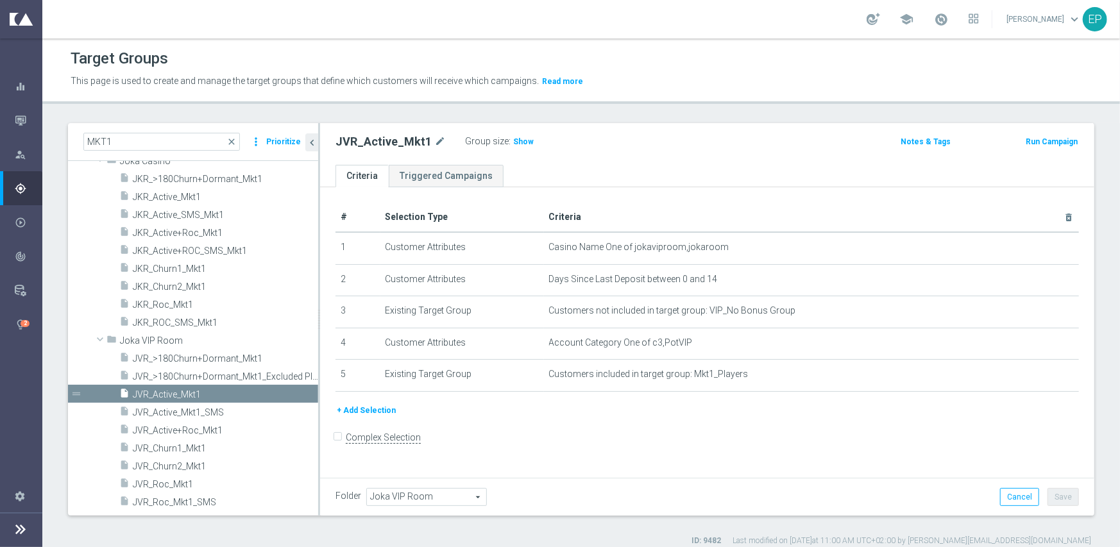
click at [367, 134] on h2 "JVR_Active_Mkt1" at bounding box center [384, 141] width 96 height 15
copy div "JVR_Active_Mkt1"
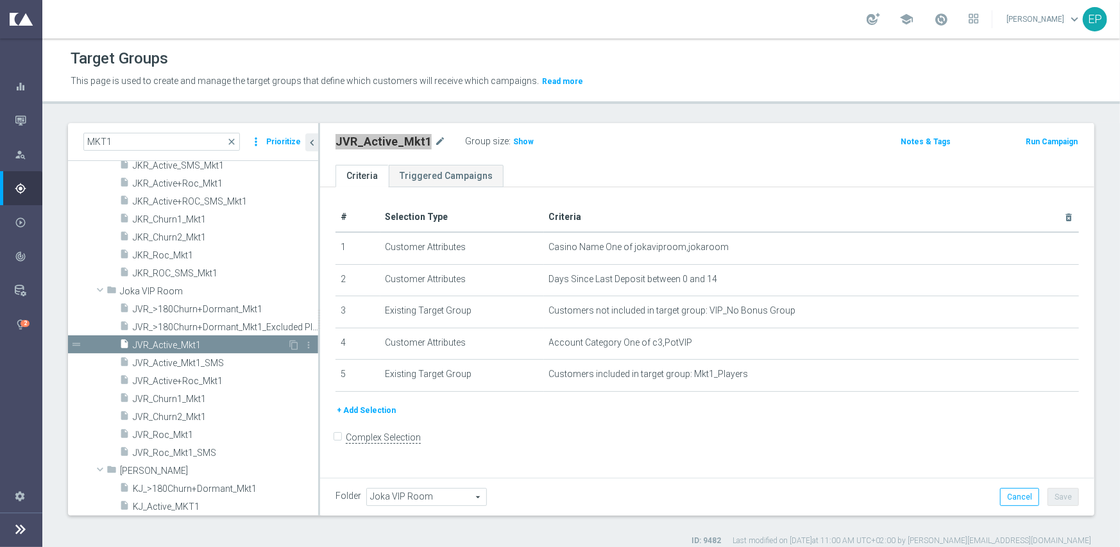
scroll to position [437, 0]
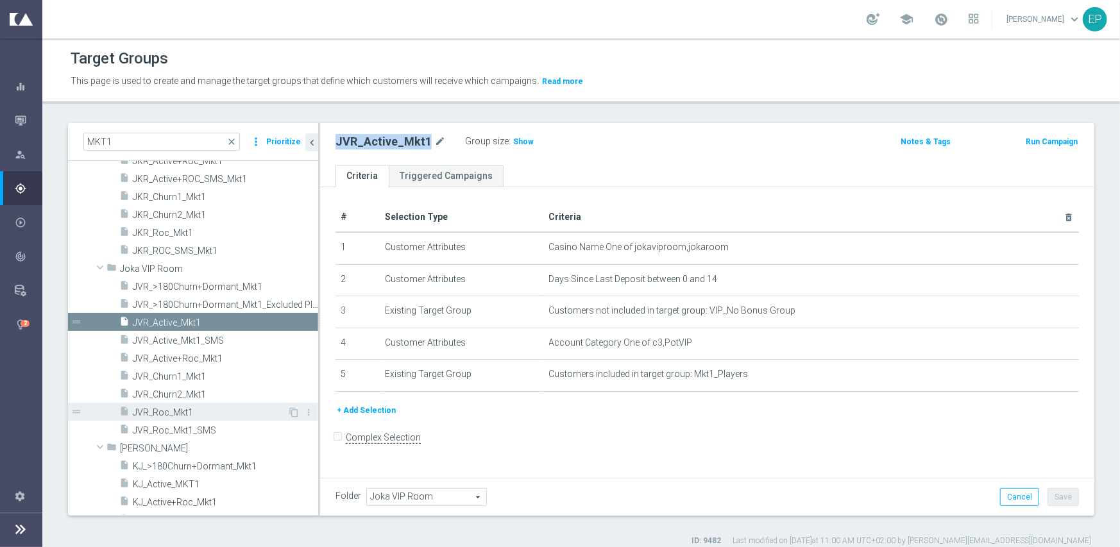
click at [160, 413] on span "JVR_Roc_Mkt1" at bounding box center [210, 412] width 155 height 11
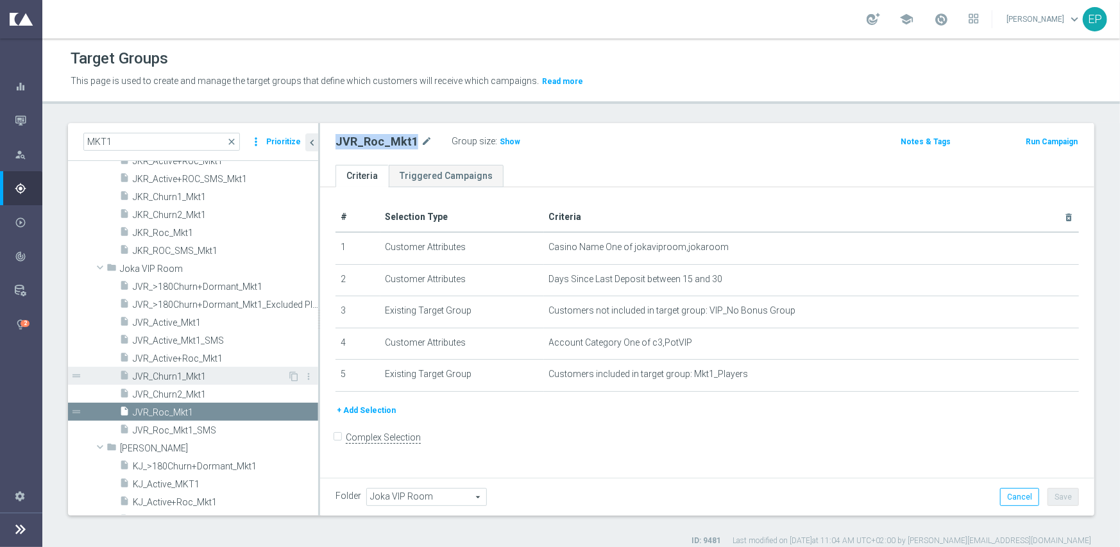
click at [182, 375] on span "JVR_Churn1_Mkt1" at bounding box center [210, 376] width 155 height 11
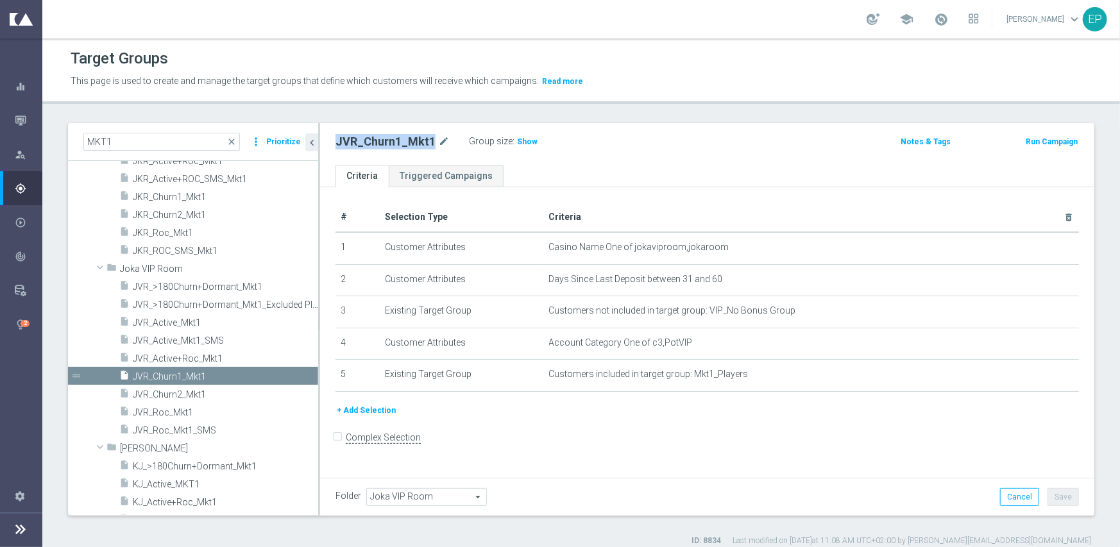
click at [391, 144] on h2 "JVR_Churn1_Mkt1" at bounding box center [386, 141] width 100 height 15
drag, startPoint x: 192, startPoint y: 393, endPoint x: 205, endPoint y: 390, distance: 13.1
click at [192, 393] on span "JVR_Churn2_Mkt1" at bounding box center [210, 394] width 155 height 11
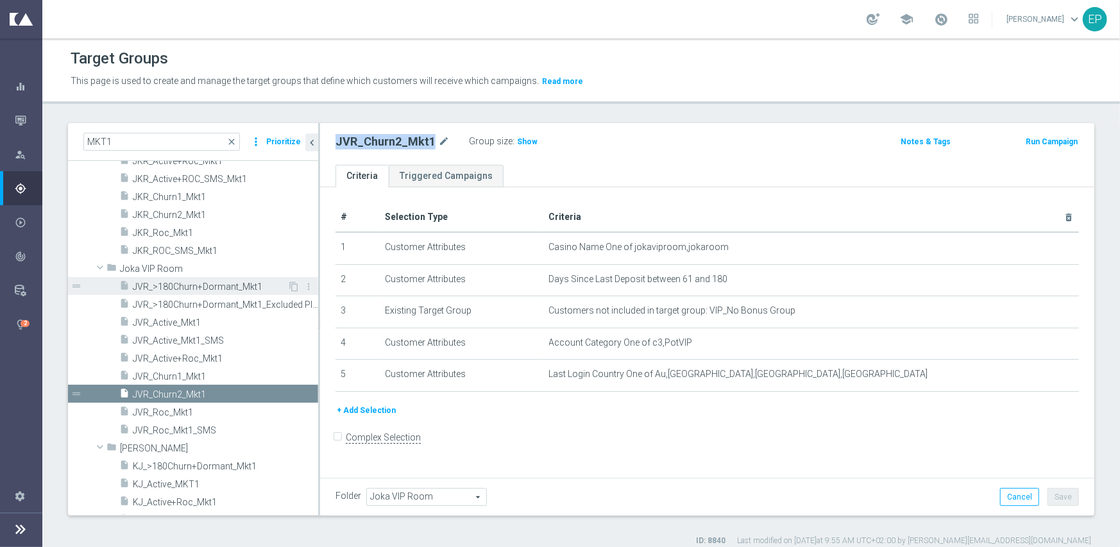
click at [228, 290] on span "JVR_>180Churn+Dormant_Mkt1" at bounding box center [210, 287] width 155 height 11
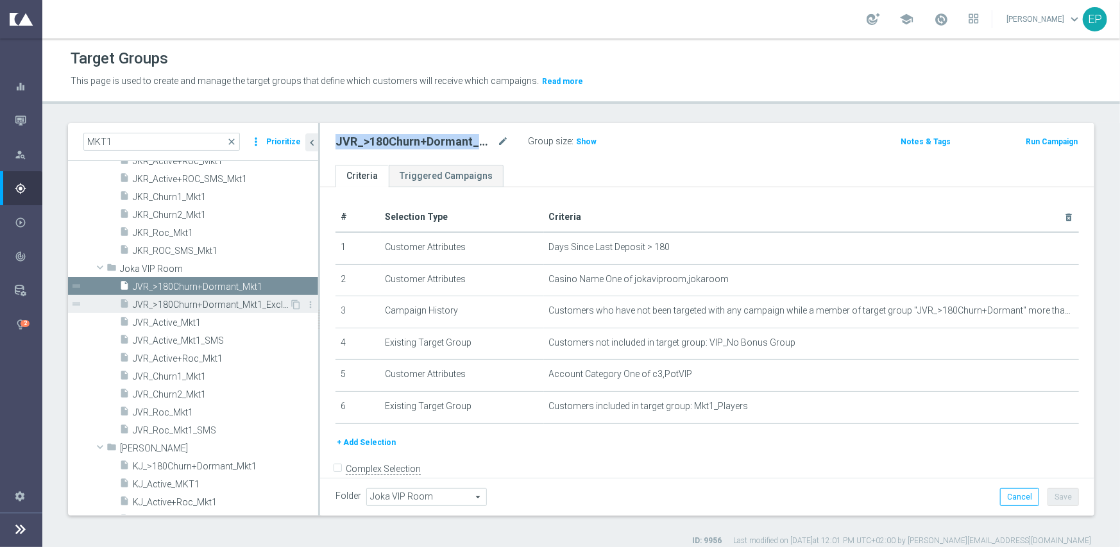
click at [235, 309] on div "insert_drive_file JVR_>180Churn+Dormant_Mkt1_Excluded Players" at bounding box center [204, 304] width 170 height 18
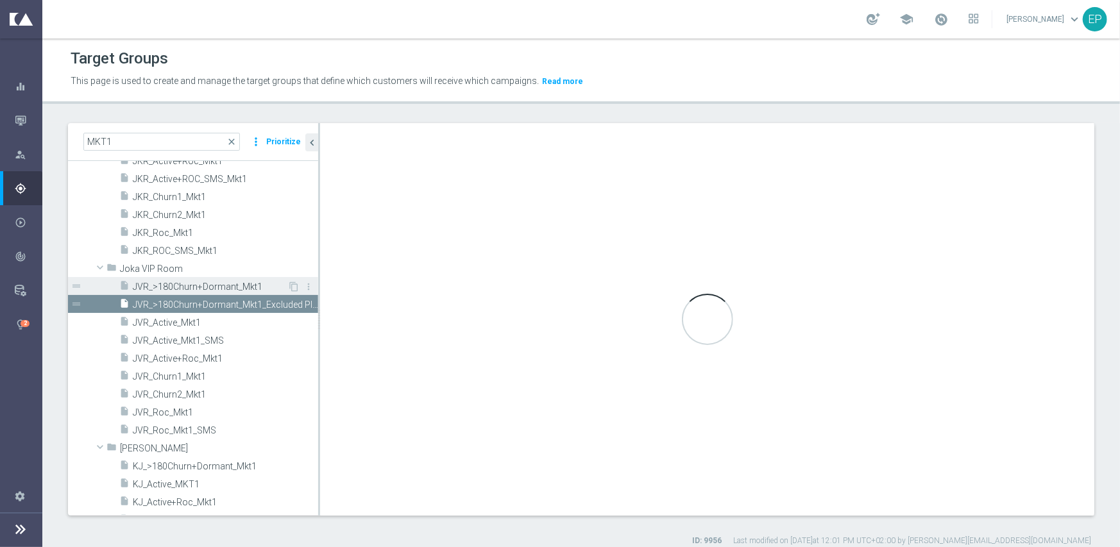
click at [230, 287] on span "JVR_>180Churn+Dormant_Mkt1" at bounding box center [210, 287] width 155 height 11
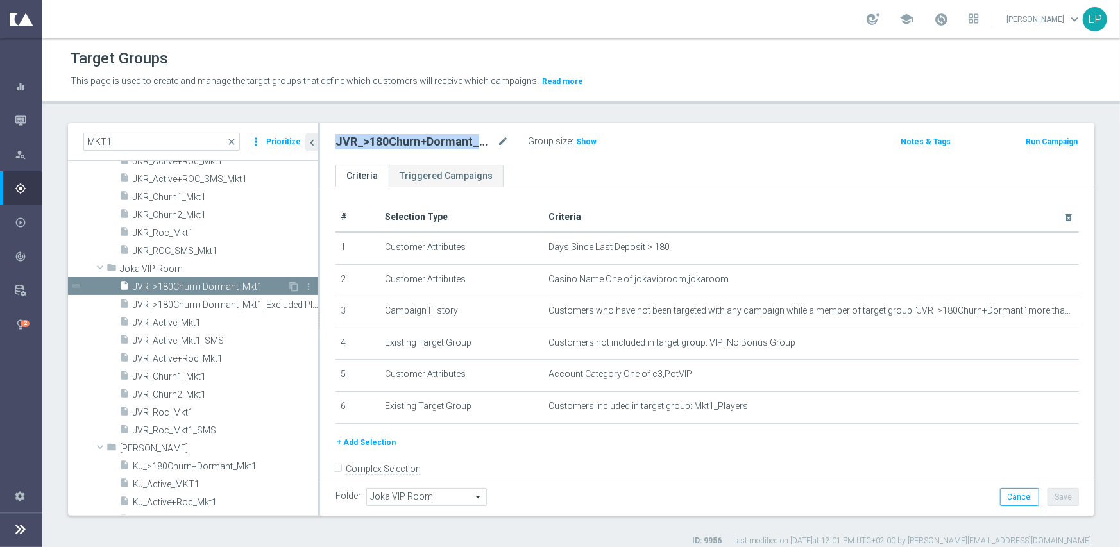
drag, startPoint x: 186, startPoint y: 286, endPoint x: 195, endPoint y: 286, distance: 9.0
click at [186, 286] on span "JVR_>180Churn+Dormant_Mkt1" at bounding box center [210, 287] width 155 height 11
click at [135, 264] on span "Joka VIP Room" at bounding box center [189, 269] width 138 height 11
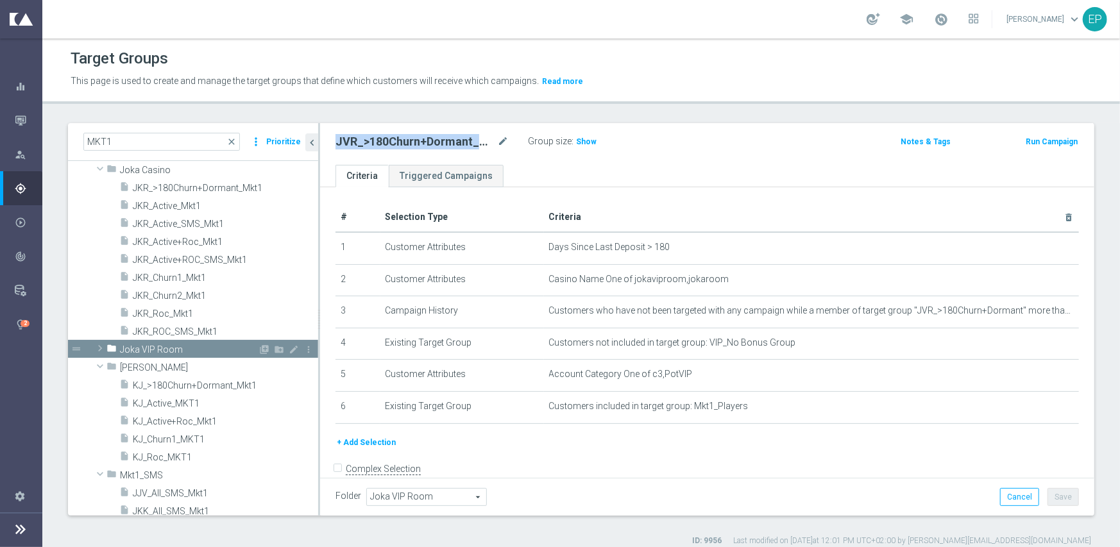
scroll to position [309, 0]
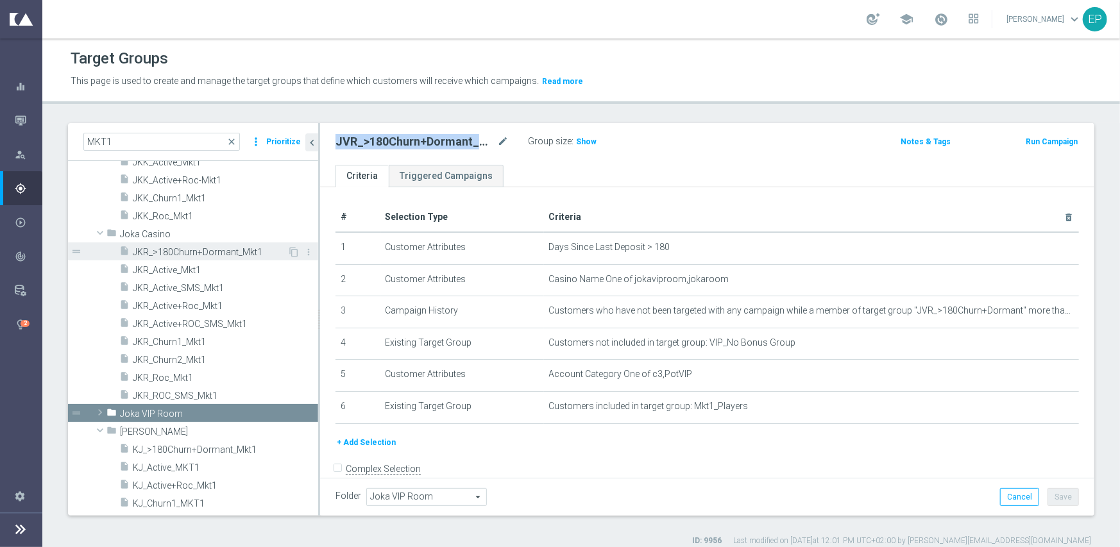
click at [212, 255] on span "JKR_>180Churn+Dormant_Mkt1" at bounding box center [210, 252] width 155 height 11
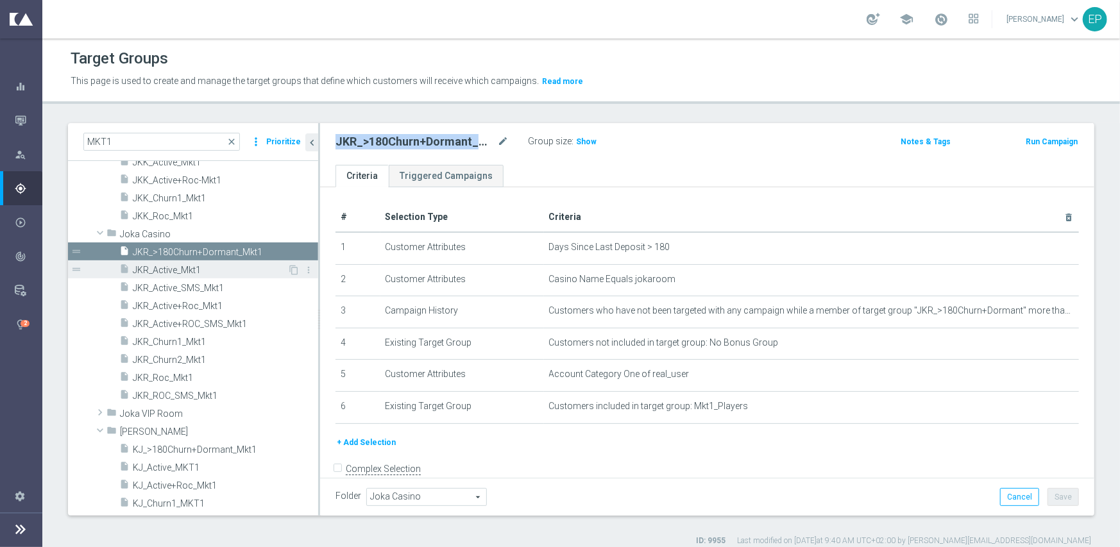
drag, startPoint x: 195, startPoint y: 269, endPoint x: 214, endPoint y: 268, distance: 18.7
click at [195, 269] on span "JKR_Active_Mkt1" at bounding box center [210, 270] width 155 height 11
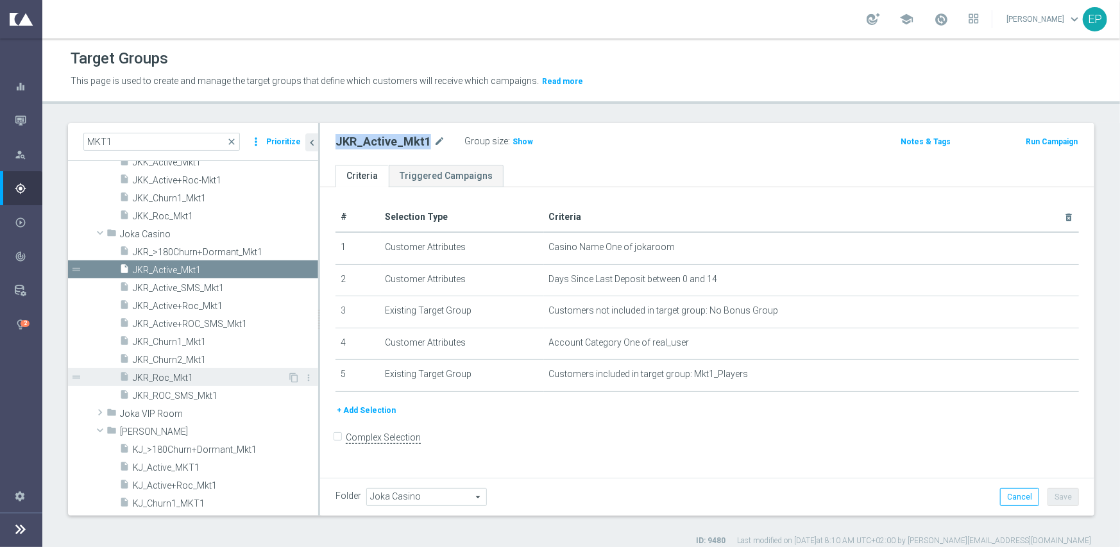
drag, startPoint x: 173, startPoint y: 374, endPoint x: 223, endPoint y: 372, distance: 50.1
click at [173, 374] on span "JKR_Roc_Mkt1" at bounding box center [210, 378] width 155 height 11
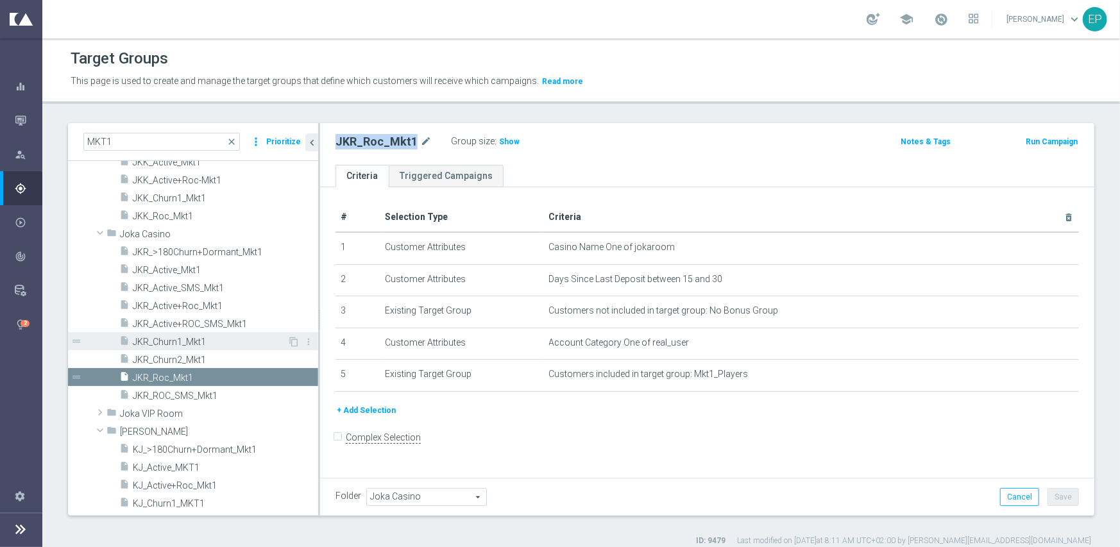
click at [189, 339] on span "JKR_Churn1_Mkt1" at bounding box center [210, 342] width 155 height 11
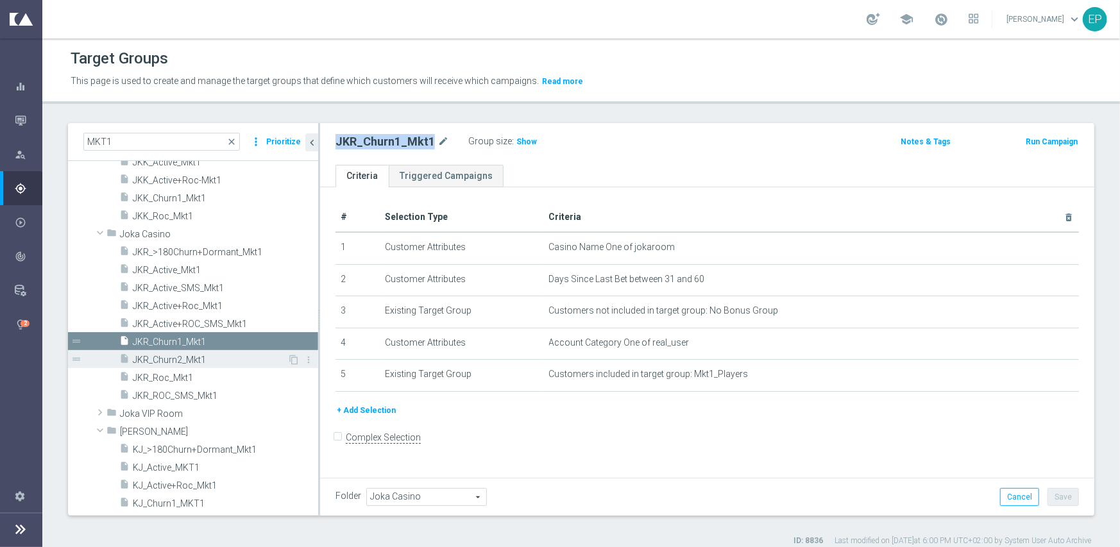
drag, startPoint x: 185, startPoint y: 364, endPoint x: 198, endPoint y: 364, distance: 12.2
click at [185, 364] on div "insert_drive_file JKR_Churn2_Mkt1" at bounding box center [203, 359] width 168 height 18
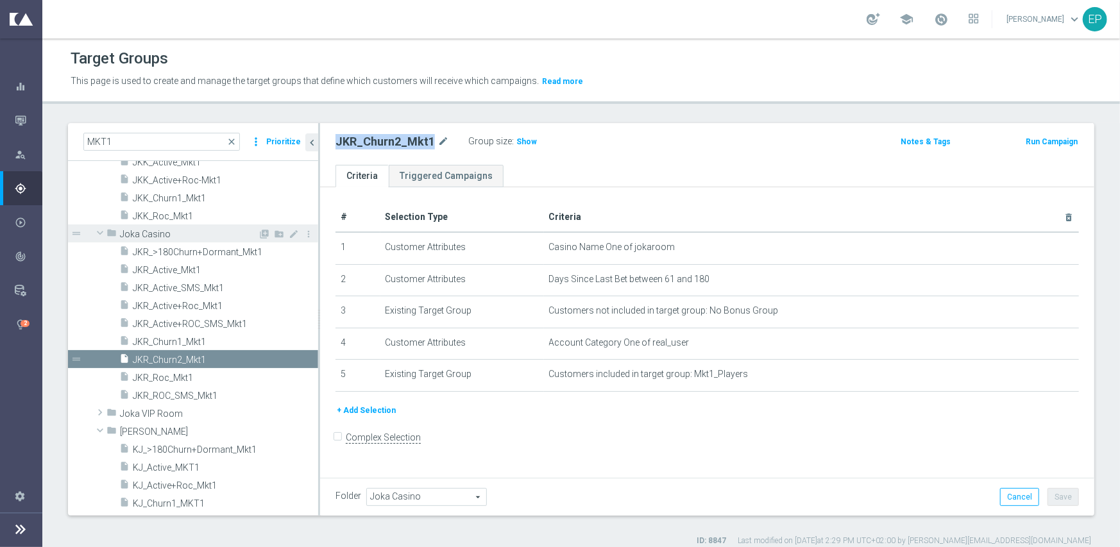
click at [129, 235] on span "Joka Casino" at bounding box center [189, 234] width 138 height 11
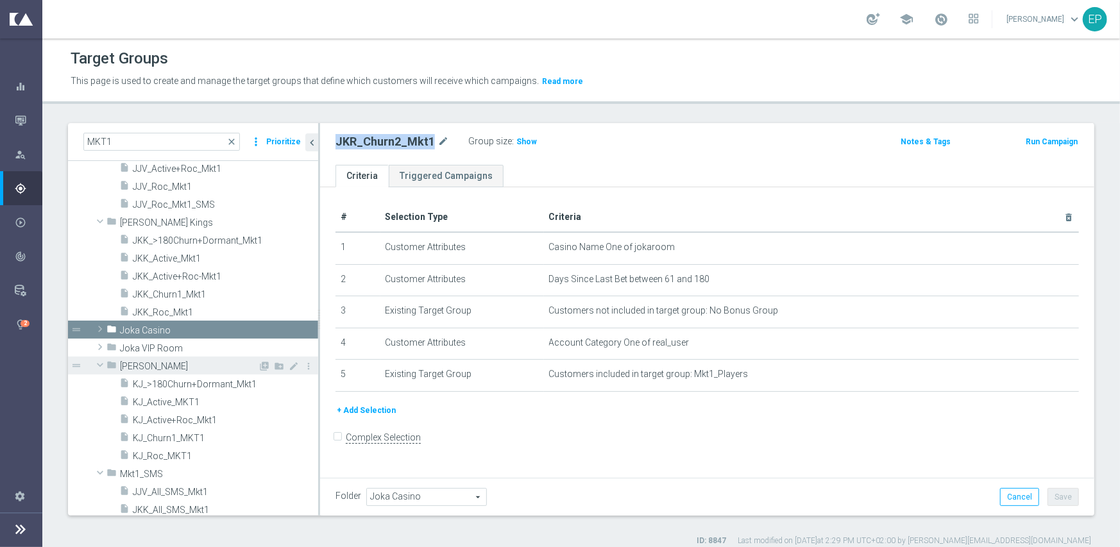
scroll to position [180, 0]
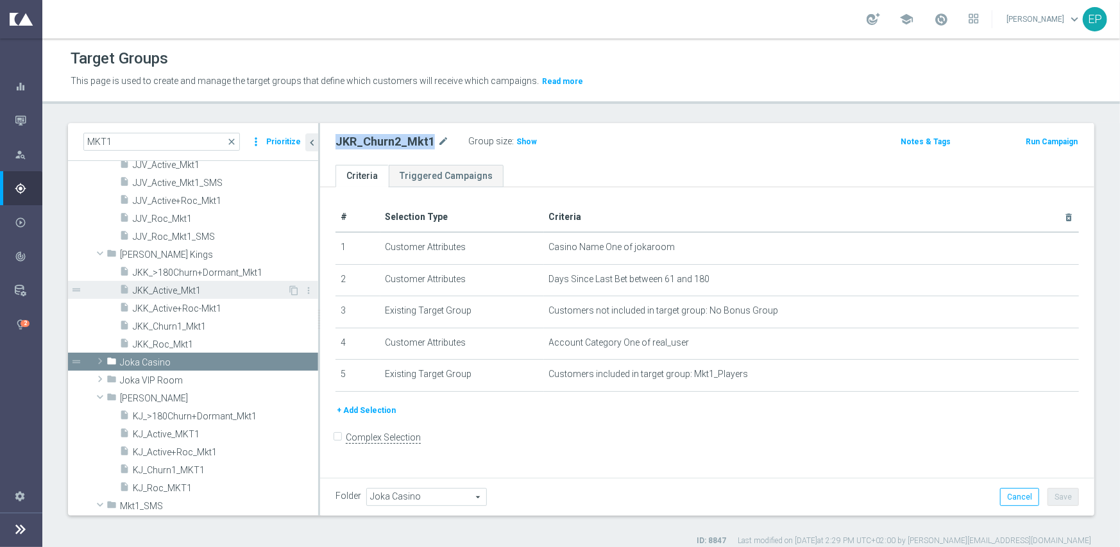
click at [180, 286] on span "JKK_Active_Mkt1" at bounding box center [210, 291] width 155 height 11
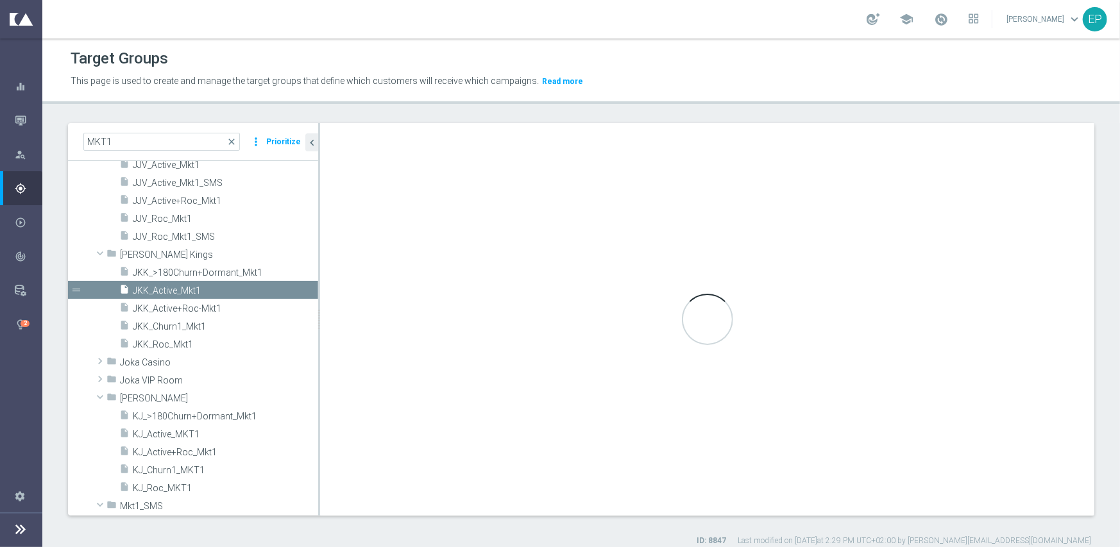
type input "Johnnie Kash Kings"
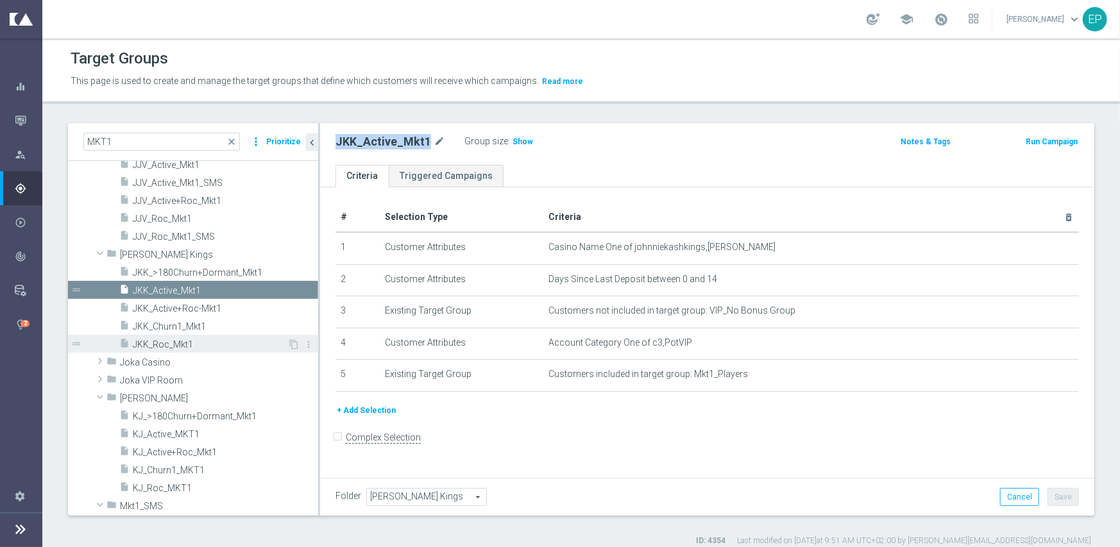
click at [167, 337] on div "insert_drive_file JKK_Roc_Mkt1" at bounding box center [203, 344] width 168 height 18
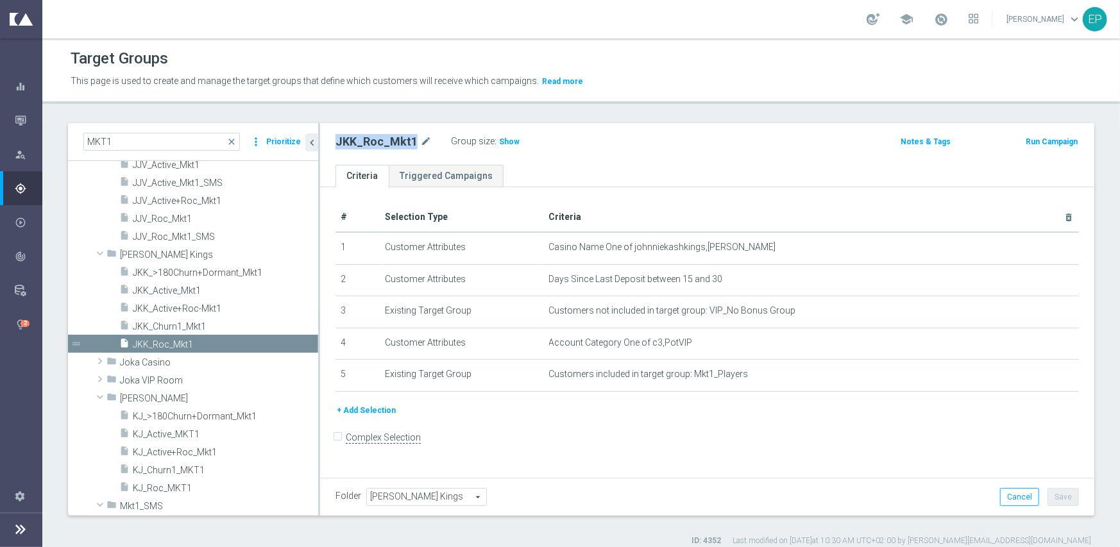
click at [380, 135] on h2 "JKK_Roc_Mkt1" at bounding box center [377, 141] width 82 height 15
click at [228, 271] on span "JKK_>180Churn+Dormant_Mkt1" at bounding box center [210, 273] width 155 height 11
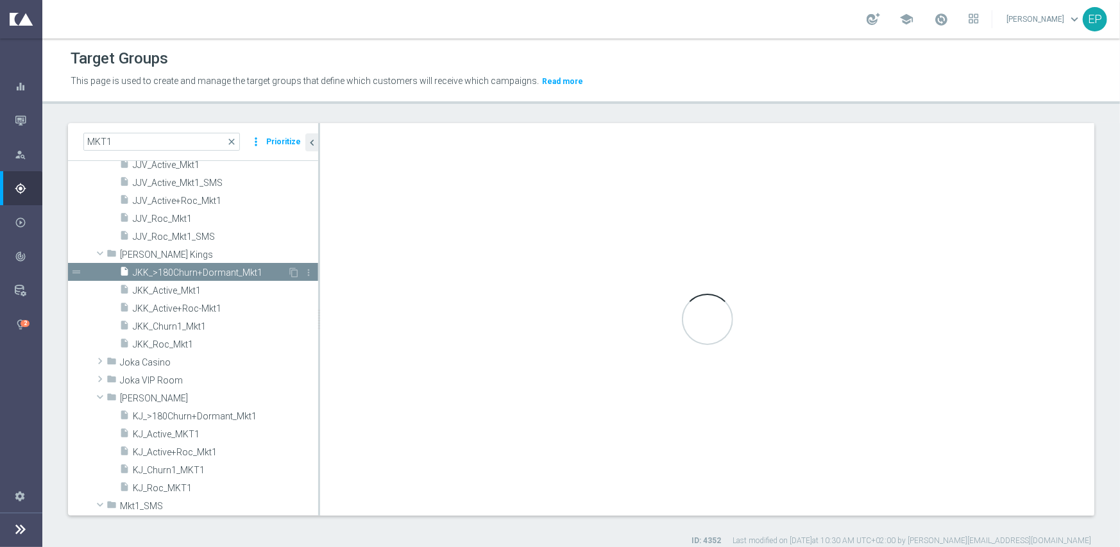
click at [228, 271] on span "JKK_>180Churn+Dormant_Mkt1" at bounding box center [210, 273] width 155 height 11
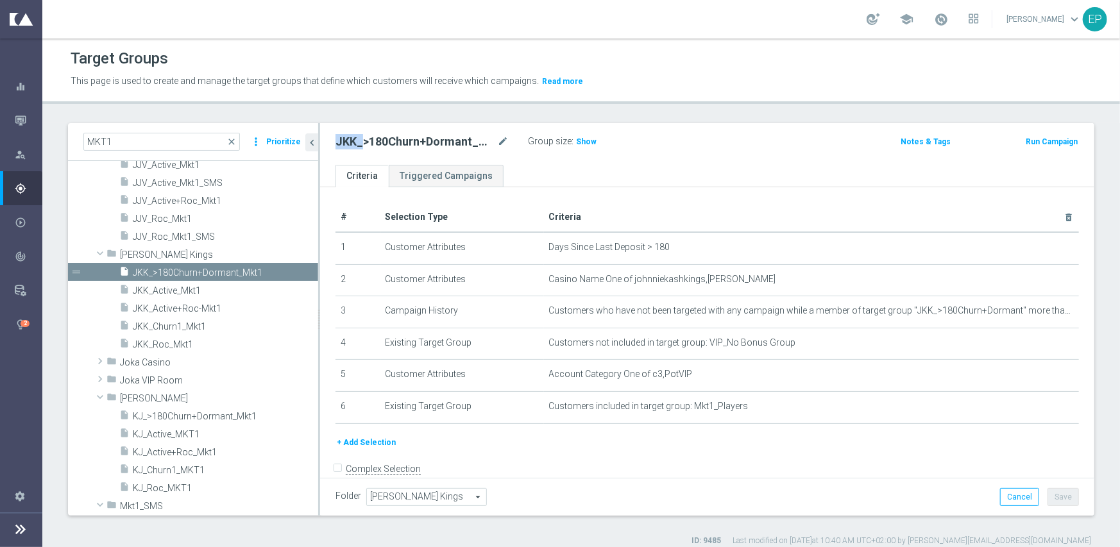
click at [360, 130] on div "JKK_>180Churn+Dormant_Mkt1 mode_edit Group size : Show Notes & Tags Run Campaign" at bounding box center [707, 144] width 774 height 42
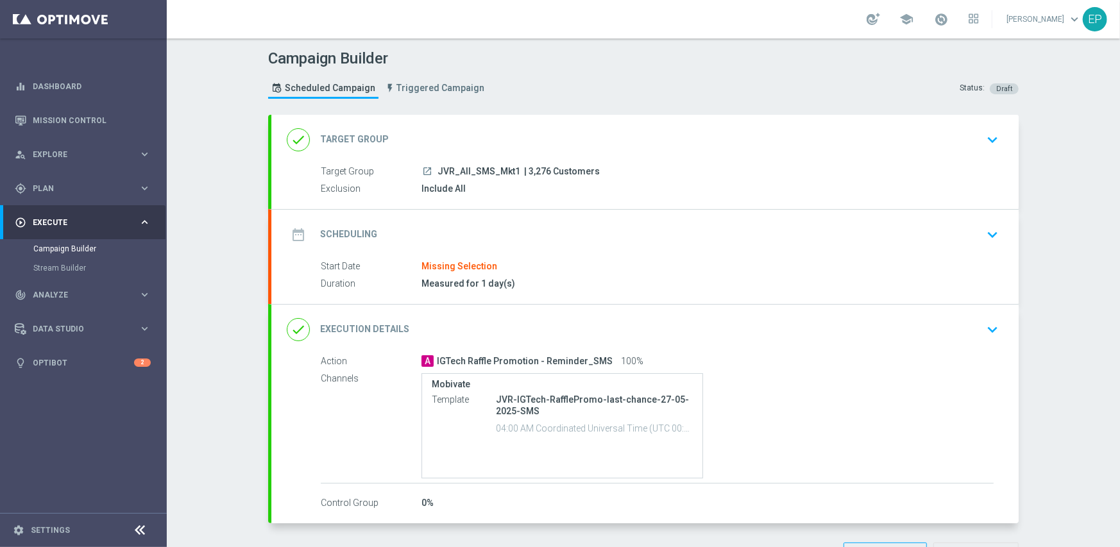
click at [513, 232] on div "date_range Scheduling keyboard_arrow_down" at bounding box center [645, 235] width 717 height 24
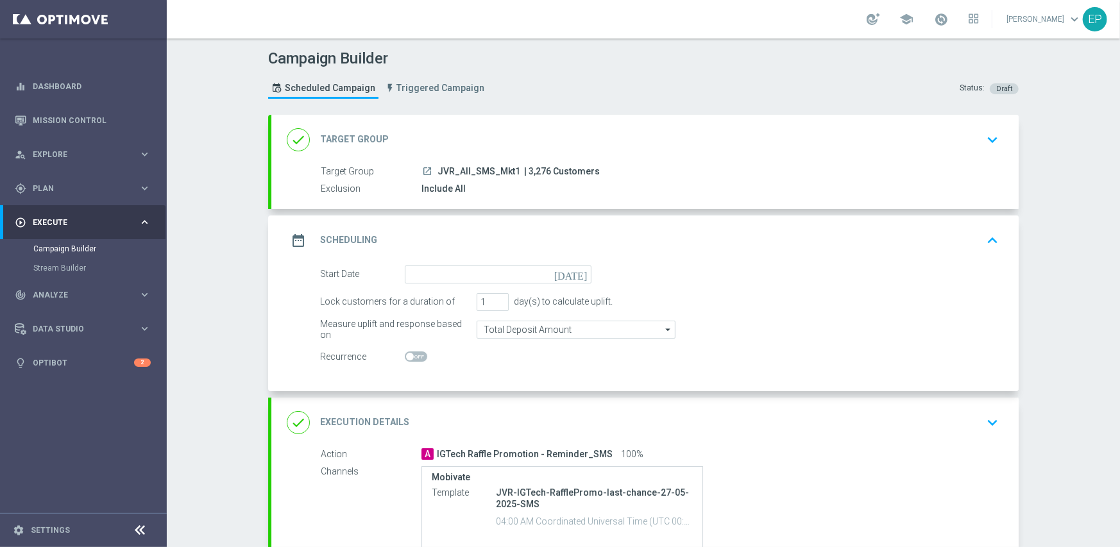
click at [477, 264] on div "date_range Scheduling keyboard_arrow_up" at bounding box center [644, 241] width 747 height 50
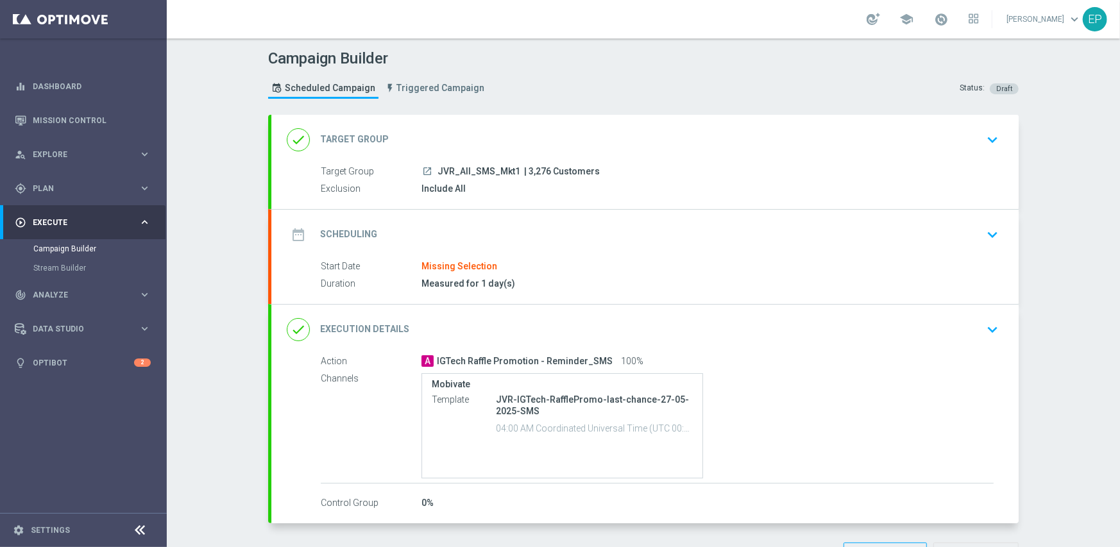
click at [486, 223] on div "date_range Scheduling keyboard_arrow_down" at bounding box center [645, 235] width 717 height 24
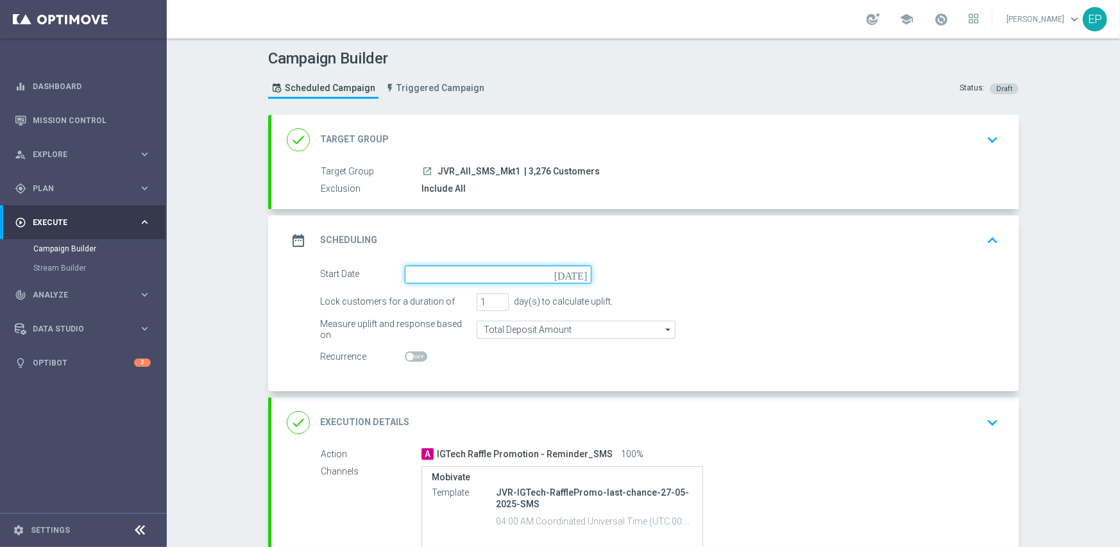
click at [471, 271] on input at bounding box center [498, 275] width 187 height 18
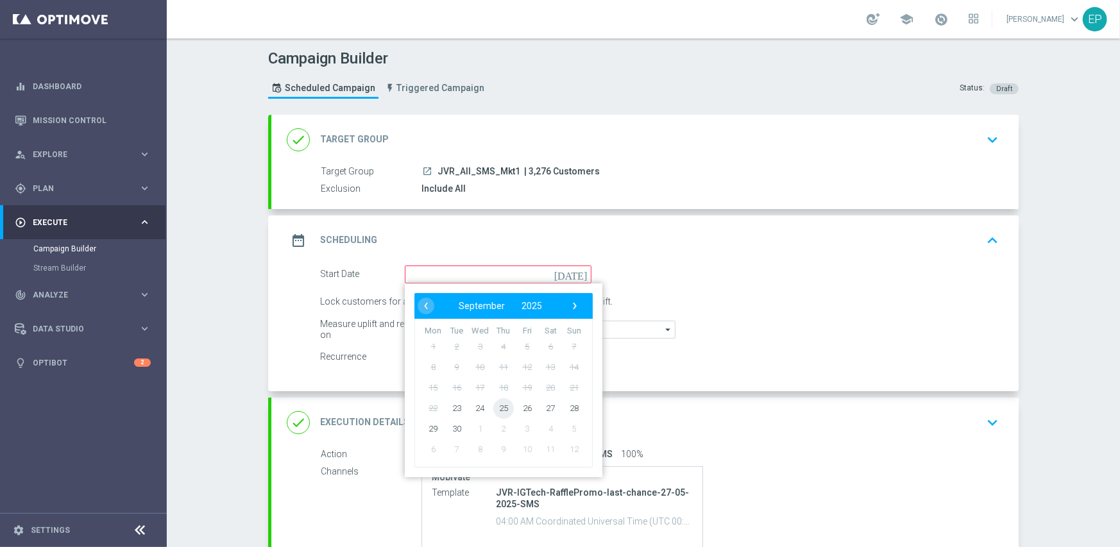
click at [493, 407] on span "25" at bounding box center [503, 408] width 21 height 21
type input "[DATE]"
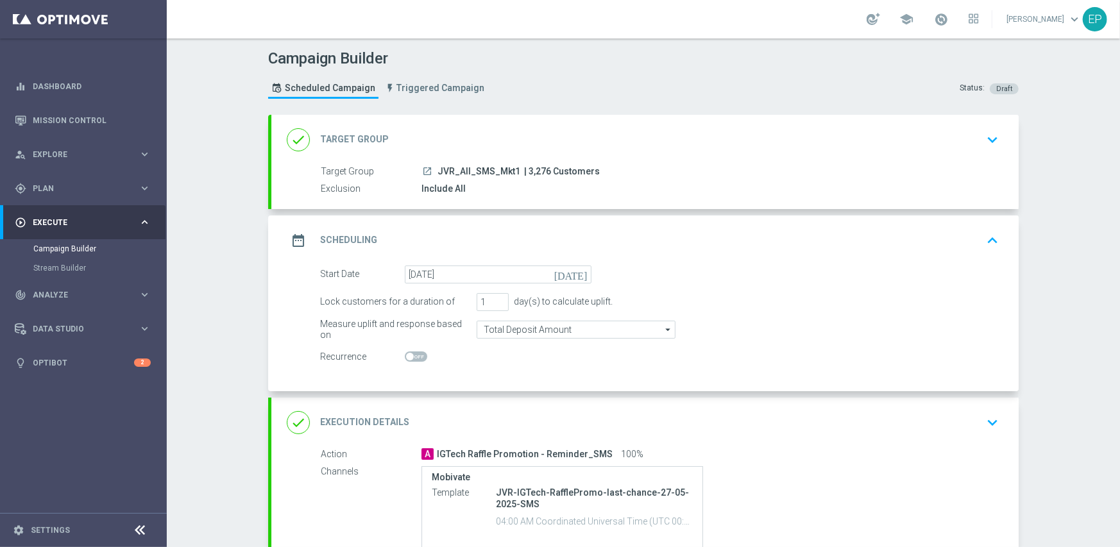
click at [497, 400] on div "done Execution Details keyboard_arrow_down" at bounding box center [644, 423] width 747 height 50
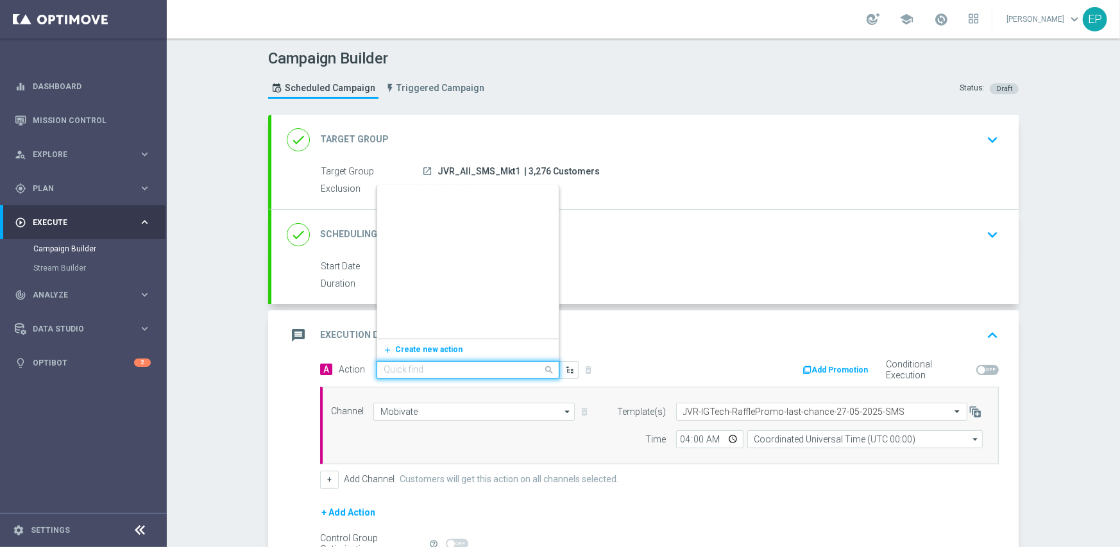
click at [442, 368] on input "text" at bounding box center [455, 370] width 143 height 11
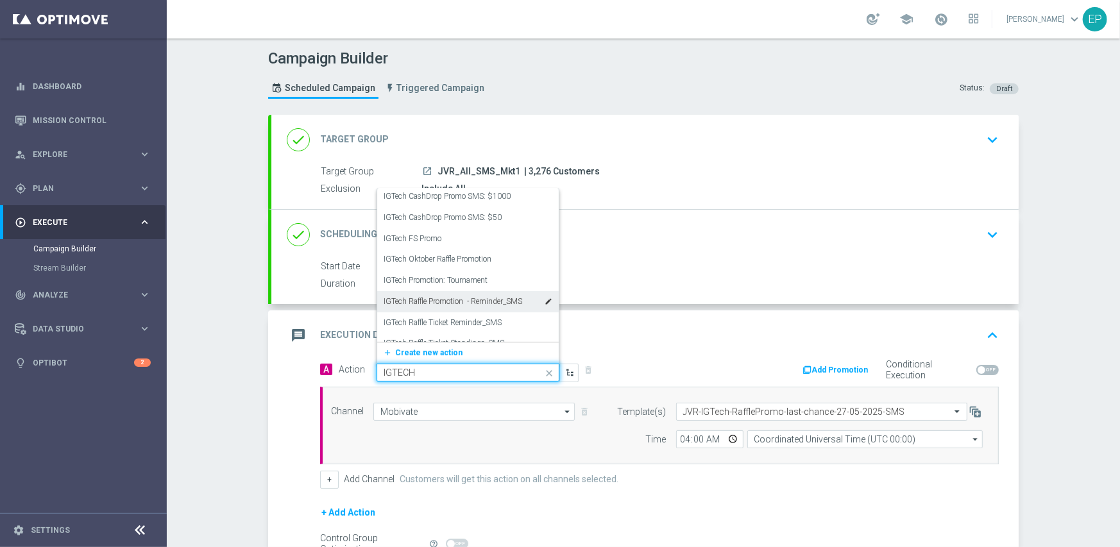
scroll to position [163, 0]
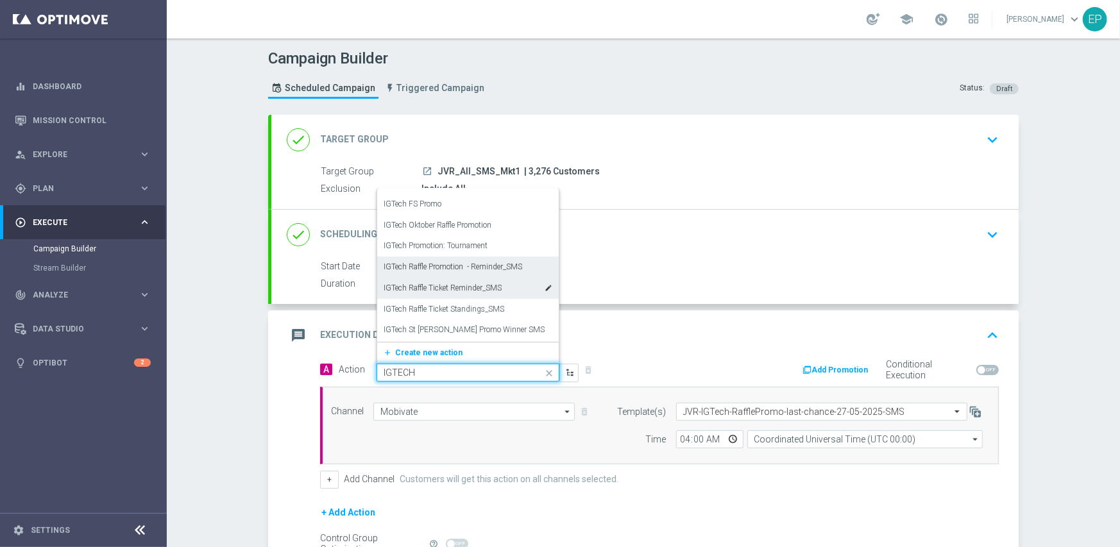
type input "IGTECH"
click at [466, 245] on label "IGTech Promotion: Tournament" at bounding box center [436, 246] width 104 height 11
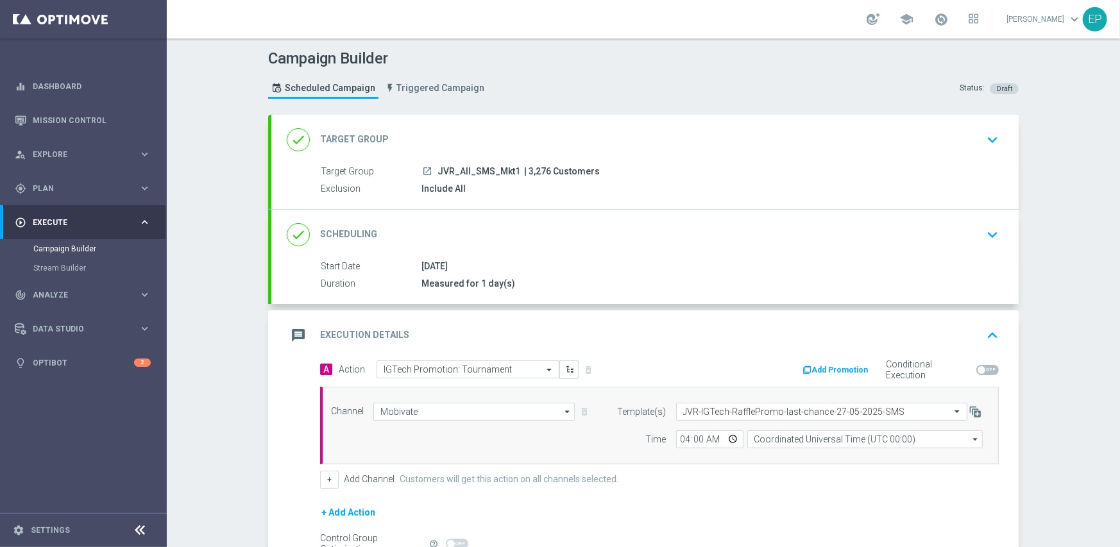
scroll to position [64, 0]
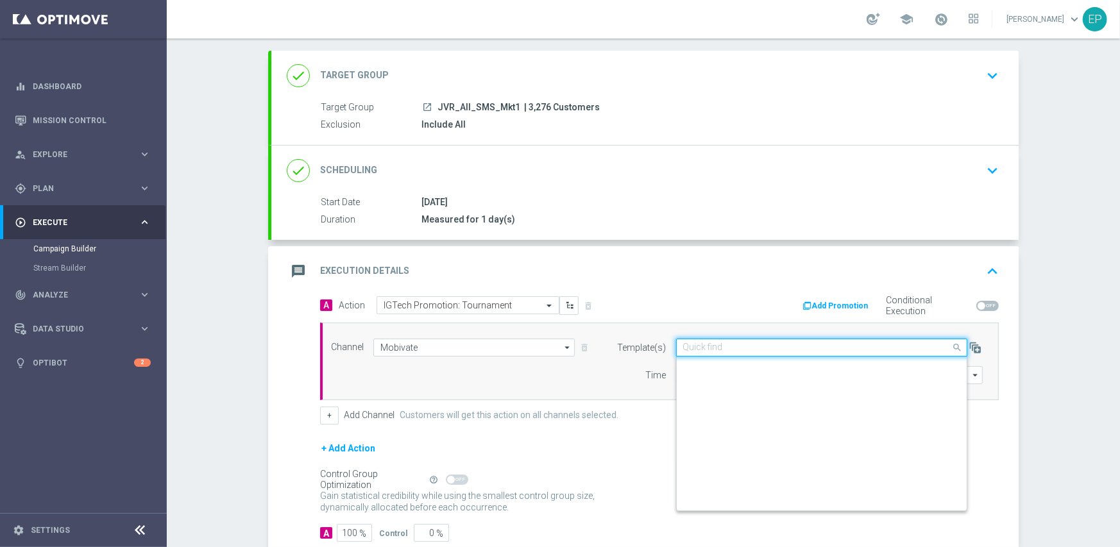
click at [715, 346] on input "text" at bounding box center [809, 348] width 252 height 11
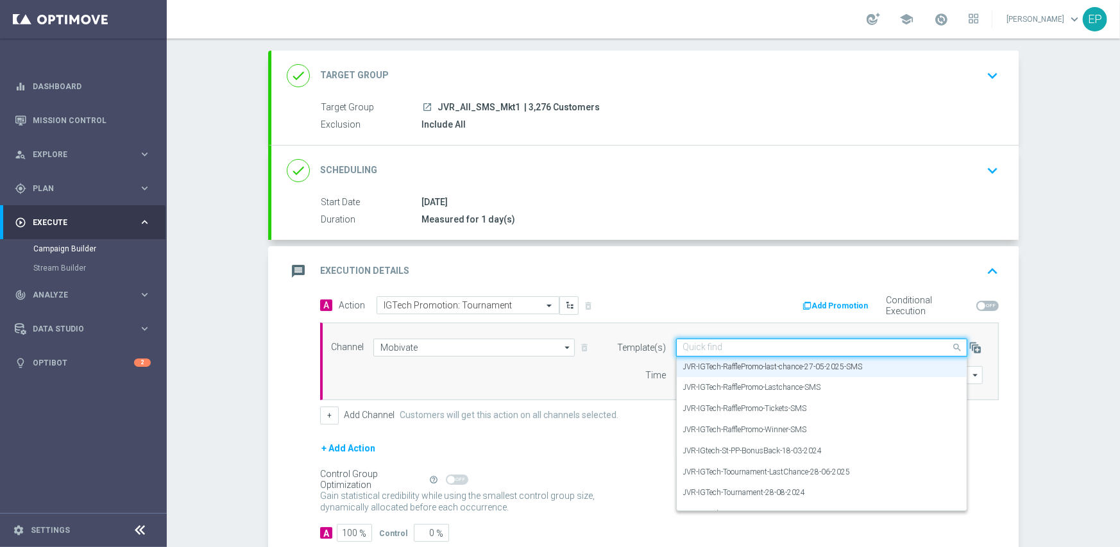
paste input "JVR-IG-Tech-Tournament-Reminder-25-09-2025-SMS"
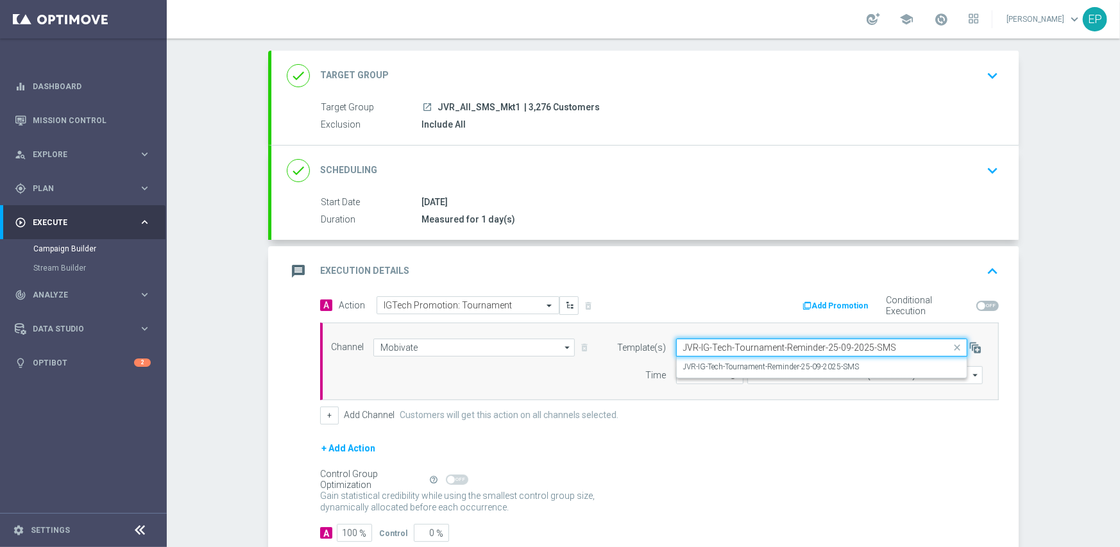
scroll to position [0, 0]
click at [692, 370] on label "JVR-IG-Tech-Tournament-Reminder-25-09-2025-SMS" at bounding box center [771, 367] width 176 height 11
type input "JVR-IG-Tech-Tournament-Reminder-25-09-2025-SMS"
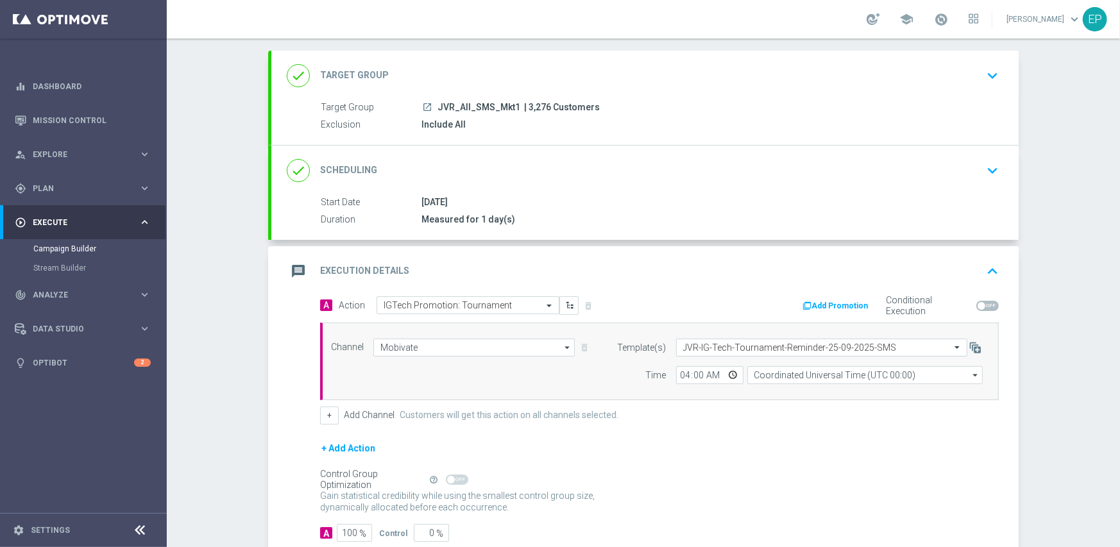
click at [613, 409] on div "+ Add Channel Customers will get this action on all channels selected." at bounding box center [659, 416] width 679 height 18
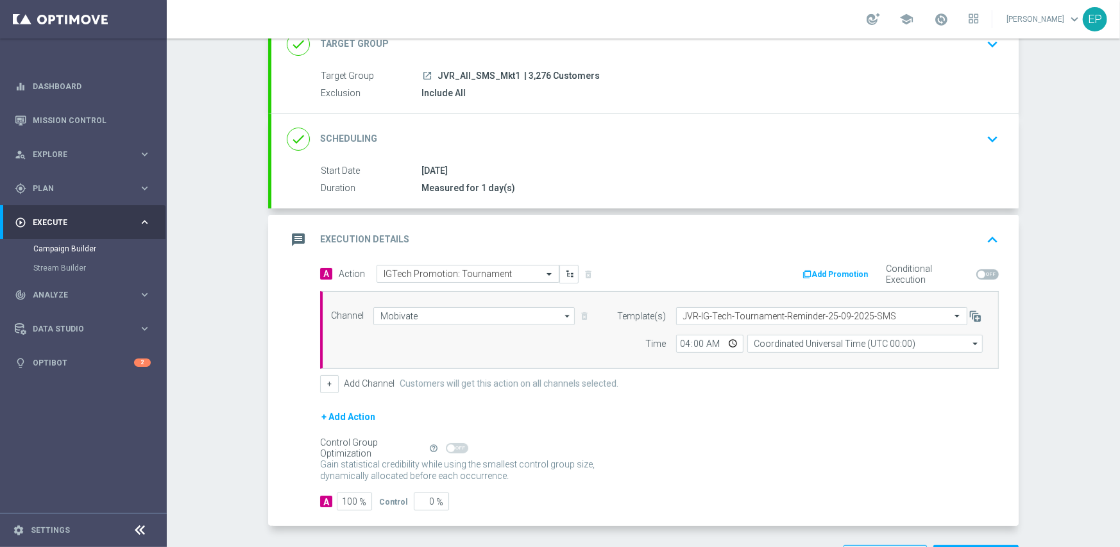
scroll to position [142, 0]
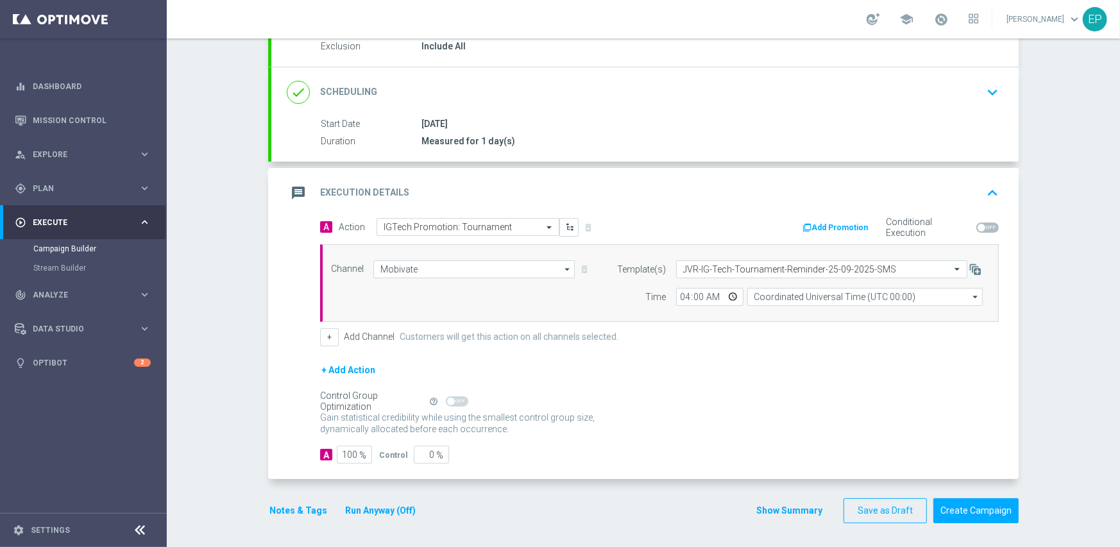
click at [284, 513] on button "Notes & Tags" at bounding box center [298, 511] width 60 height 16
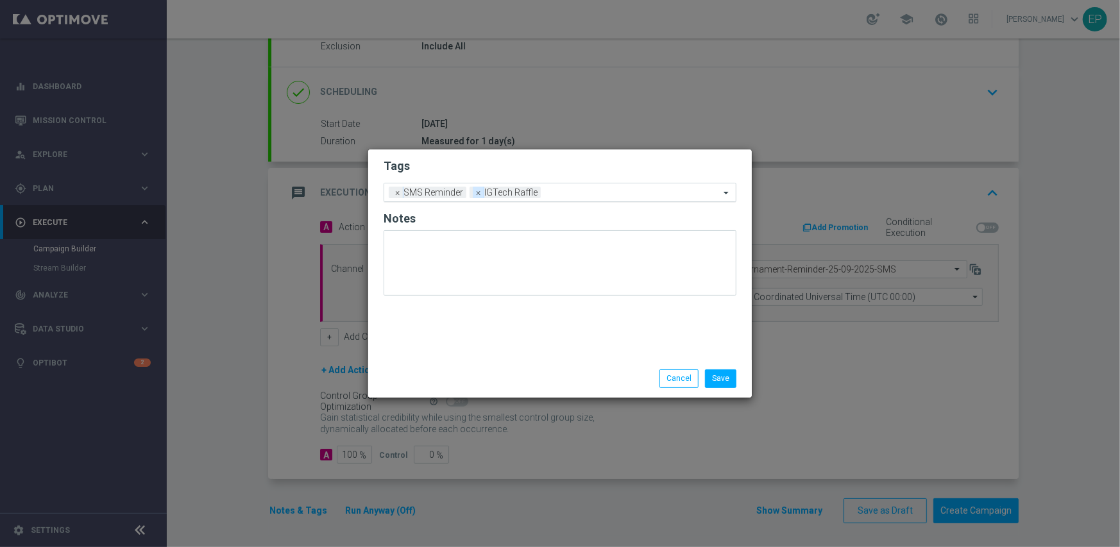
click at [478, 197] on span "×" at bounding box center [479, 193] width 12 height 12
click at [500, 189] on input "text" at bounding box center [596, 193] width 248 height 11
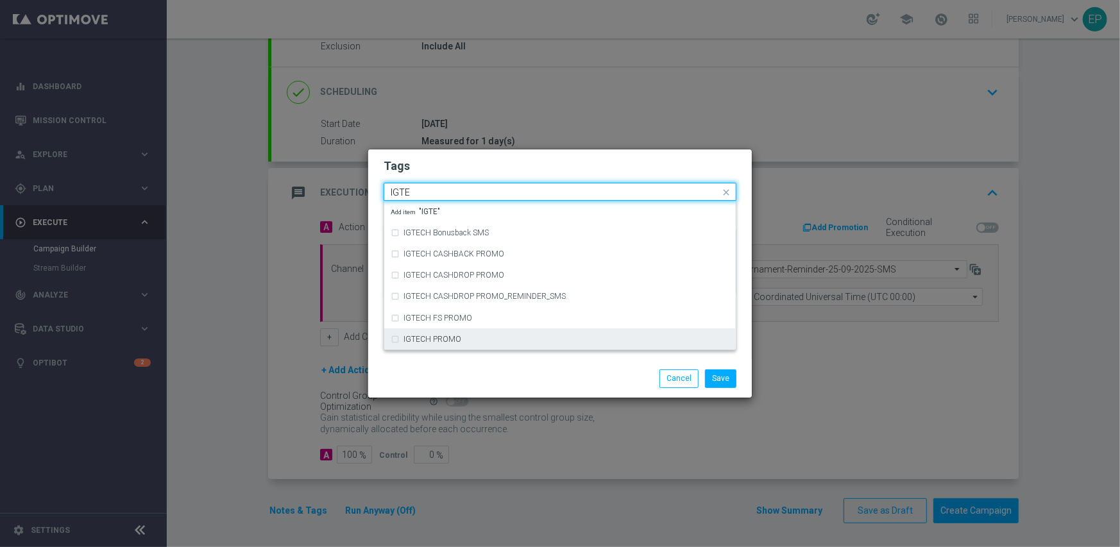
click at [461, 334] on div "IGTECH PROMO" at bounding box center [560, 339] width 339 height 21
type input "IGTE"
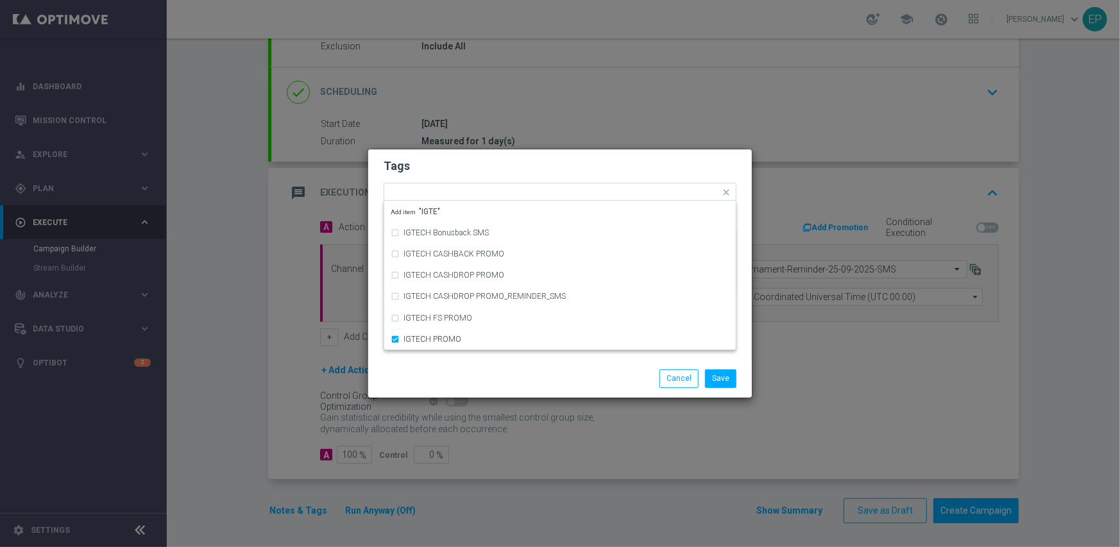
click at [586, 385] on div "Save Cancel" at bounding box center [622, 379] width 248 height 18
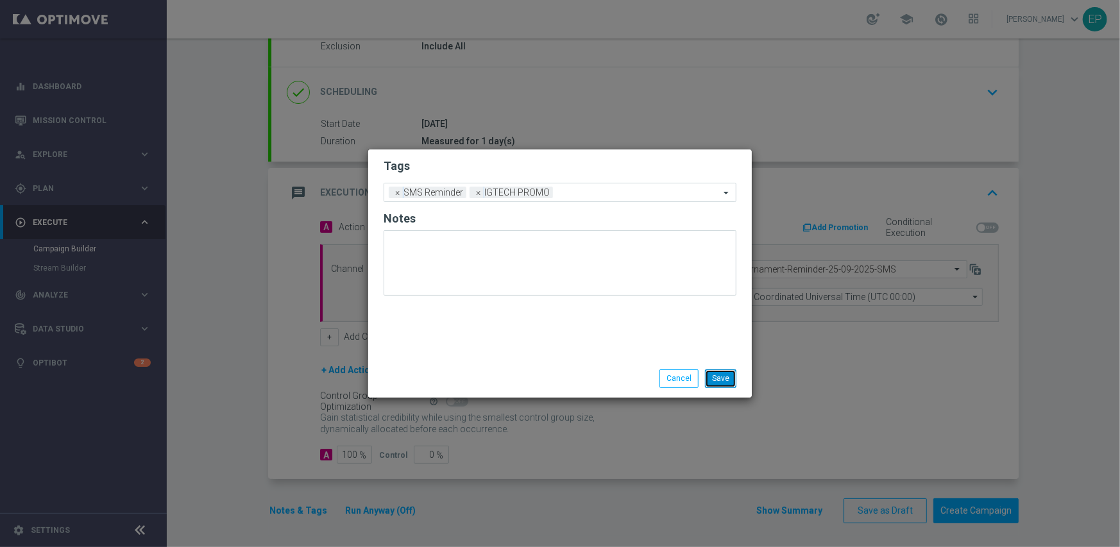
click at [724, 379] on button "Save" at bounding box center [720, 379] width 31 height 18
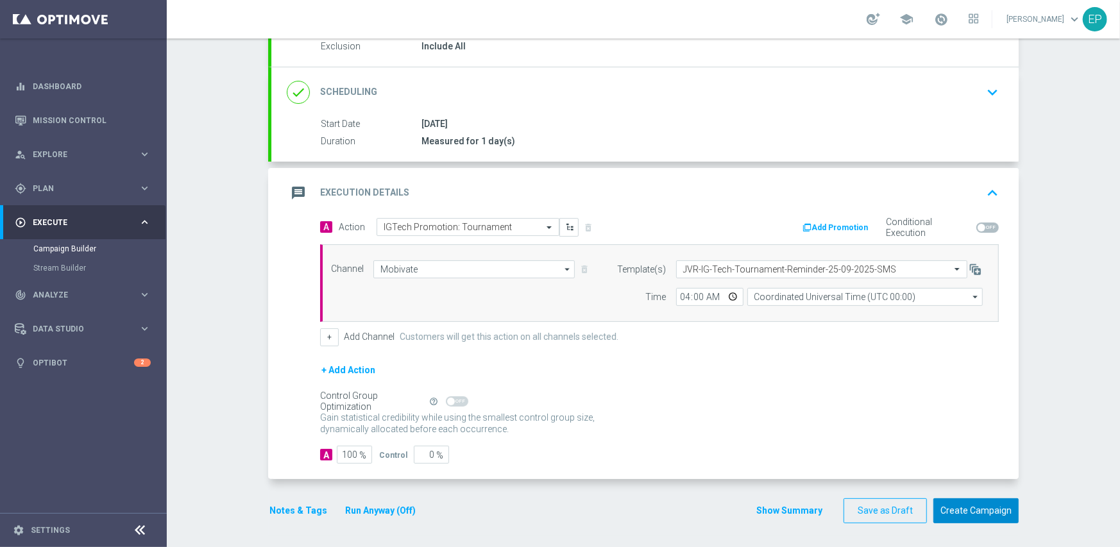
click at [973, 506] on button "Create Campaign" at bounding box center [976, 511] width 85 height 25
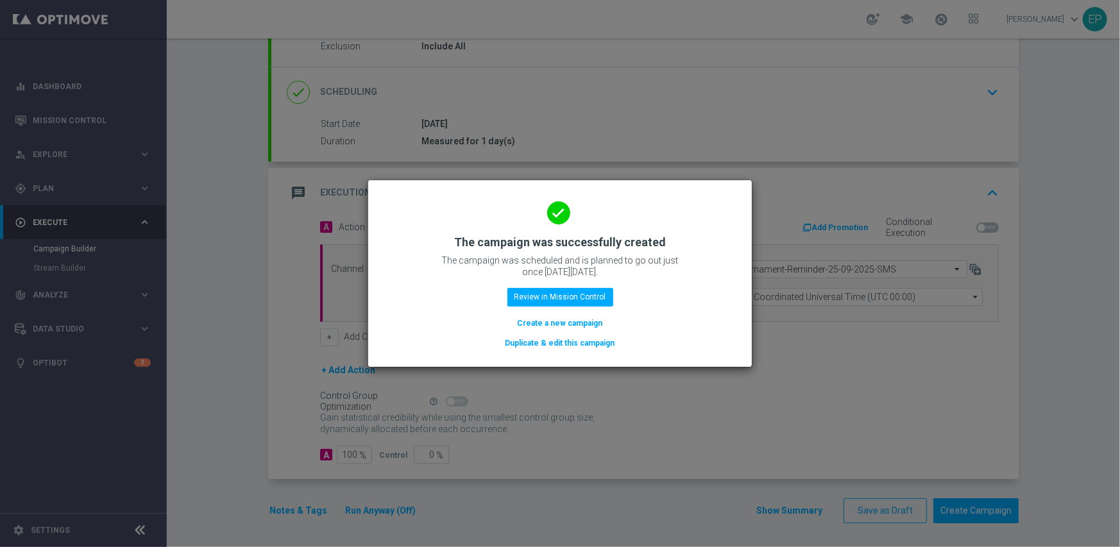
click at [543, 339] on button "Duplicate & edit this campaign" at bounding box center [560, 343] width 112 height 14
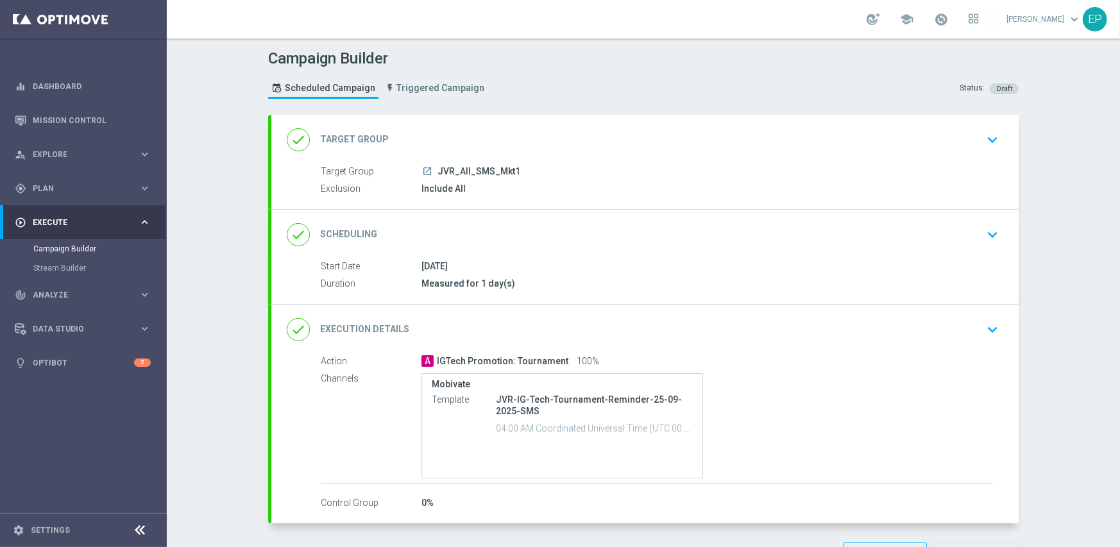
click at [545, 133] on div "done Target Group keyboard_arrow_down" at bounding box center [645, 140] width 717 height 24
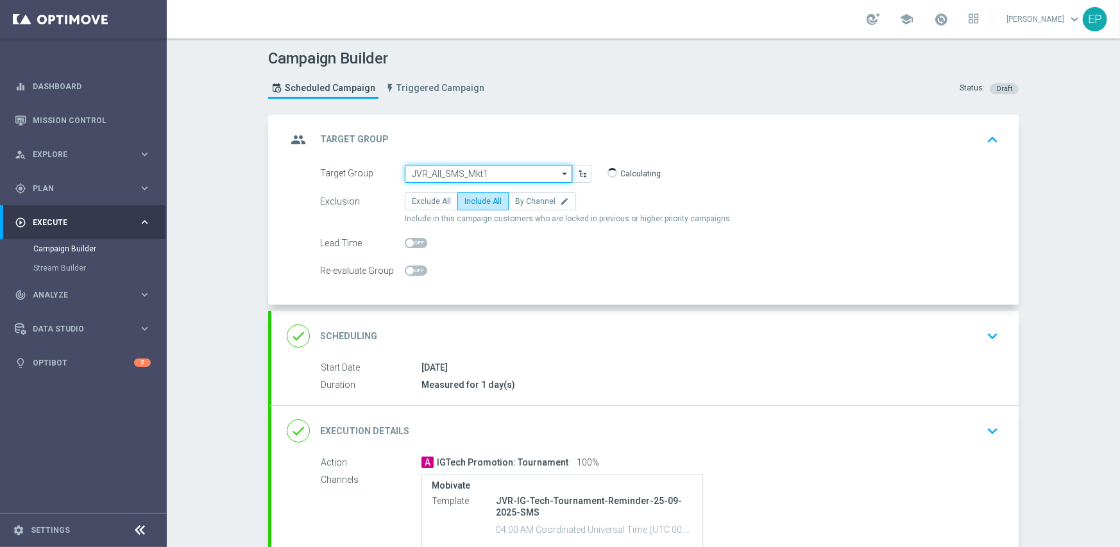
click at [502, 174] on input "JVR_All_SMS_Mkt1" at bounding box center [488, 174] width 167 height 18
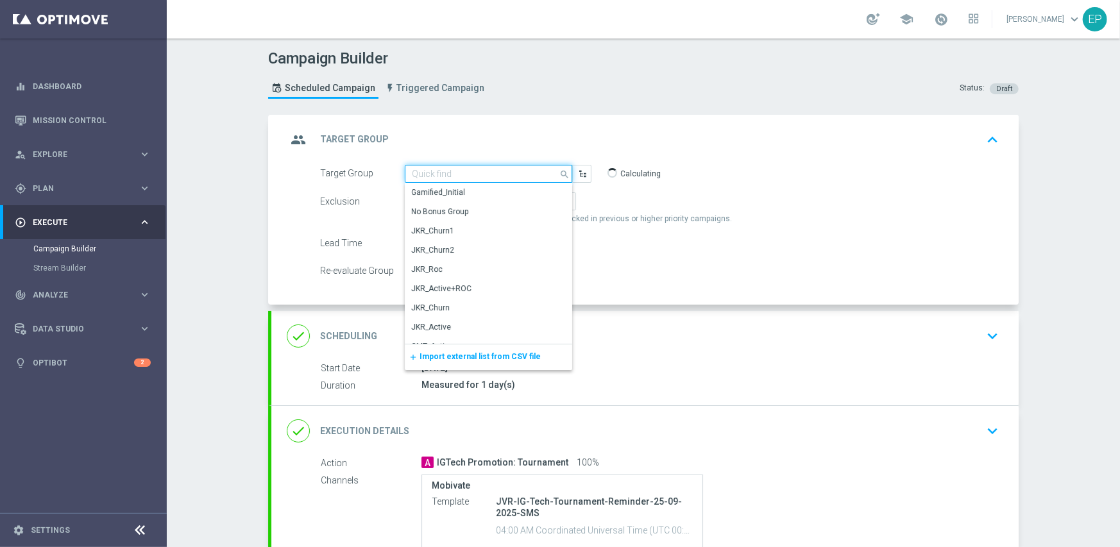
paste input "JKR_All_SMS_Mkt1"
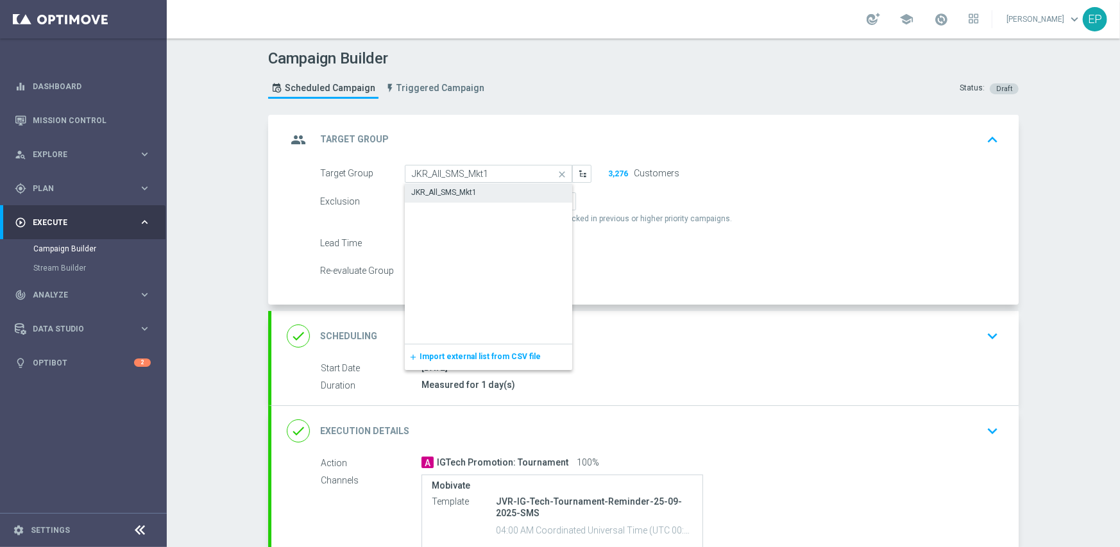
click at [502, 192] on div "JKR_All_SMS_Mkt1" at bounding box center [489, 192] width 168 height 18
type input "JKR_All_SMS_Mkt1"
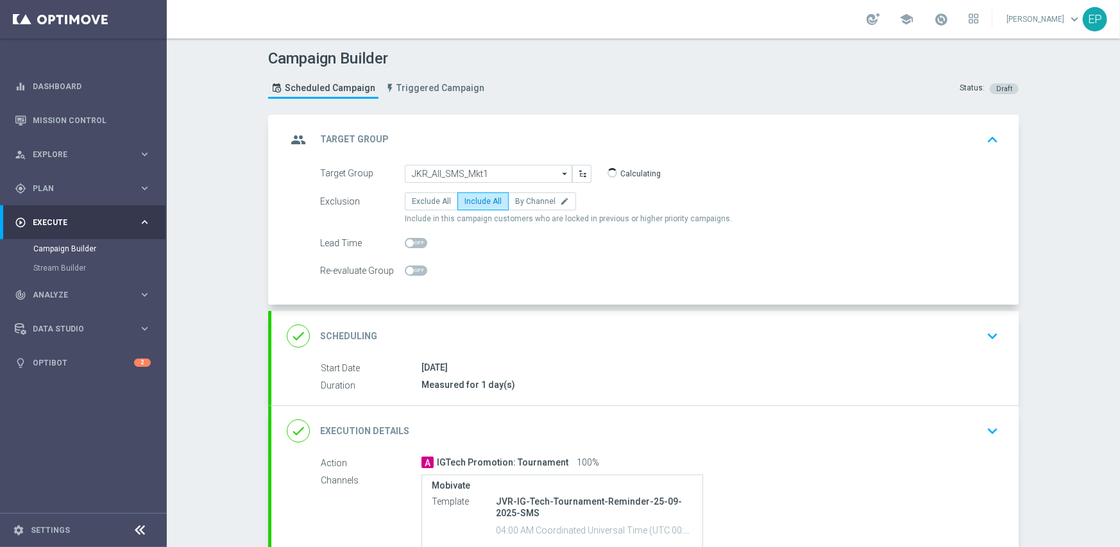
click at [583, 428] on div "done Execution Details keyboard_arrow_down" at bounding box center [645, 431] width 717 height 24
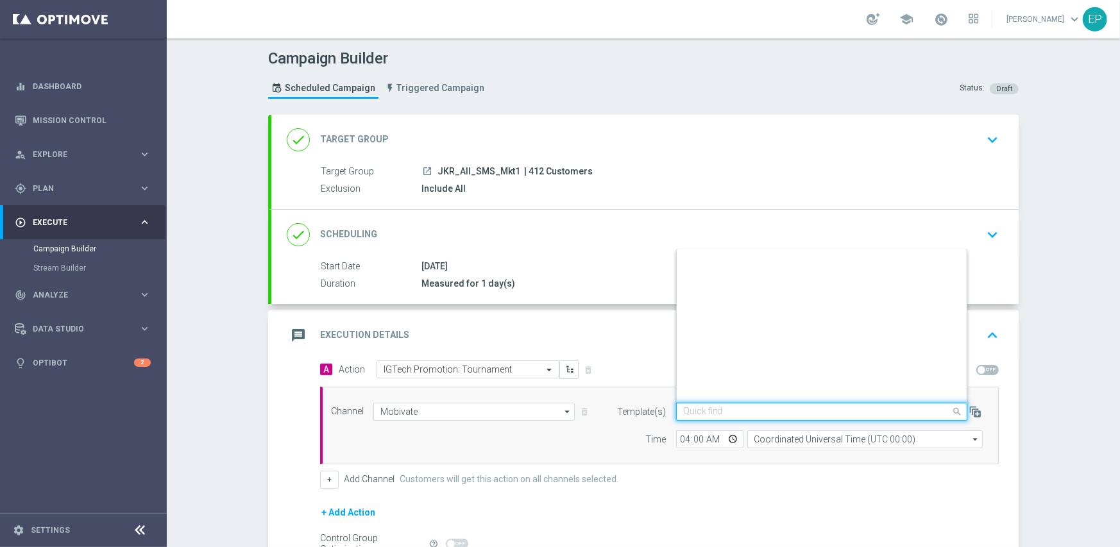
click at [765, 411] on input "text" at bounding box center [809, 412] width 252 height 11
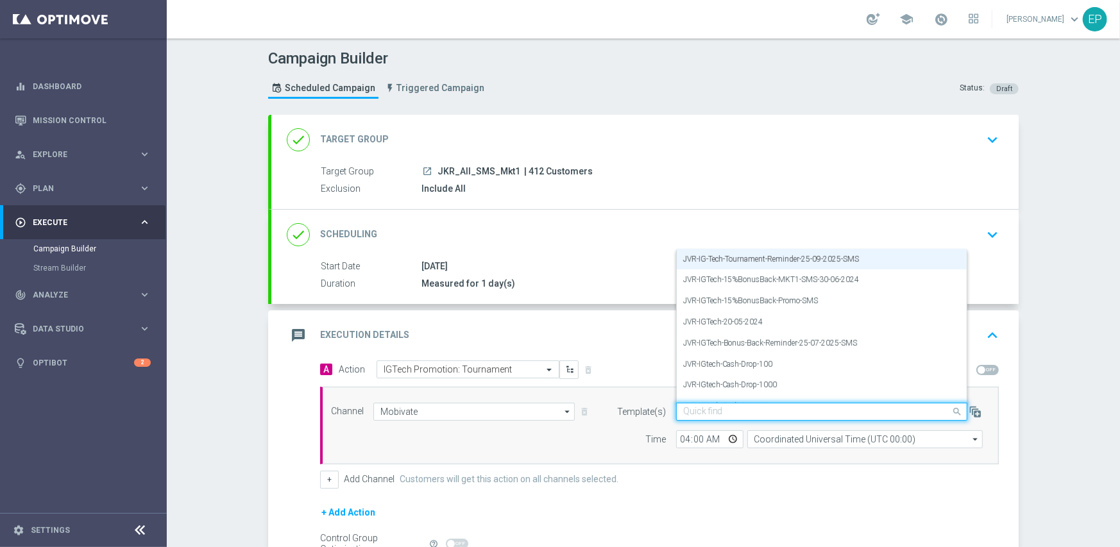
paste input "JKR-IG-Tech-Tournament-Reminder-25-09-2025-SMS"
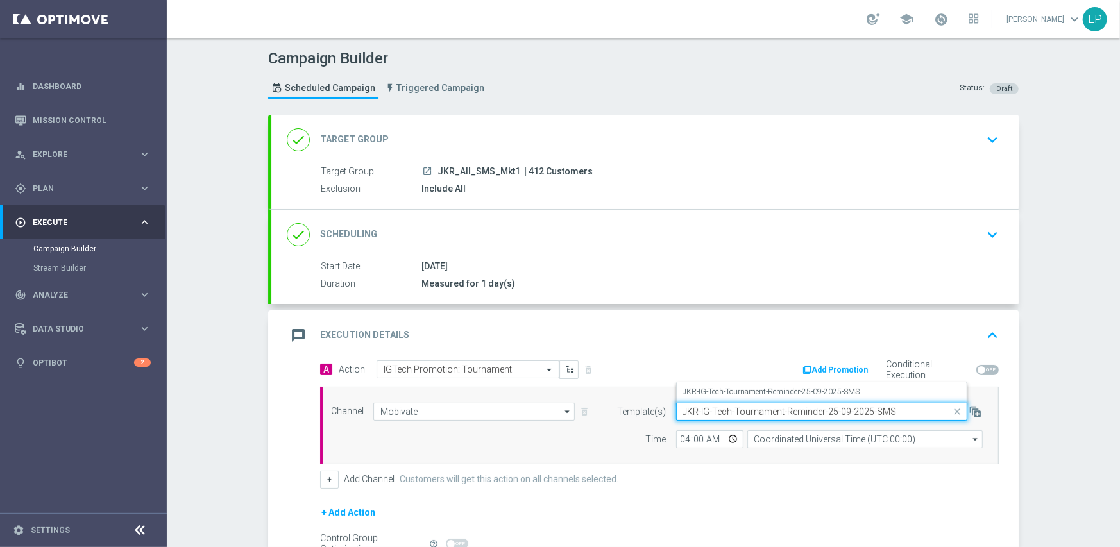
scroll to position [0, 0]
drag, startPoint x: 770, startPoint y: 392, endPoint x: 778, endPoint y: 419, distance: 28.0
click at [770, 392] on label "JKR-IG-Tech-Tournament-Reminder-25-09-2025-SMS" at bounding box center [771, 392] width 177 height 11
type input "JKR-IG-Tech-Tournament-Reminder-25-09-2025-SMS"
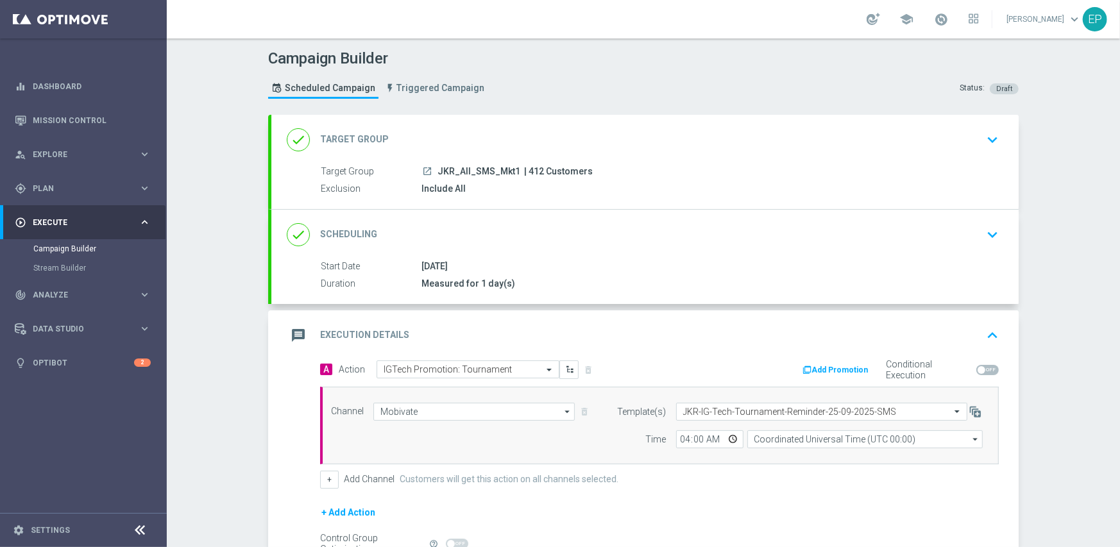
click at [797, 493] on form "A Action Select action IGTech Promotion: Tournament delete_forever Add Promotio…" at bounding box center [659, 484] width 679 height 246
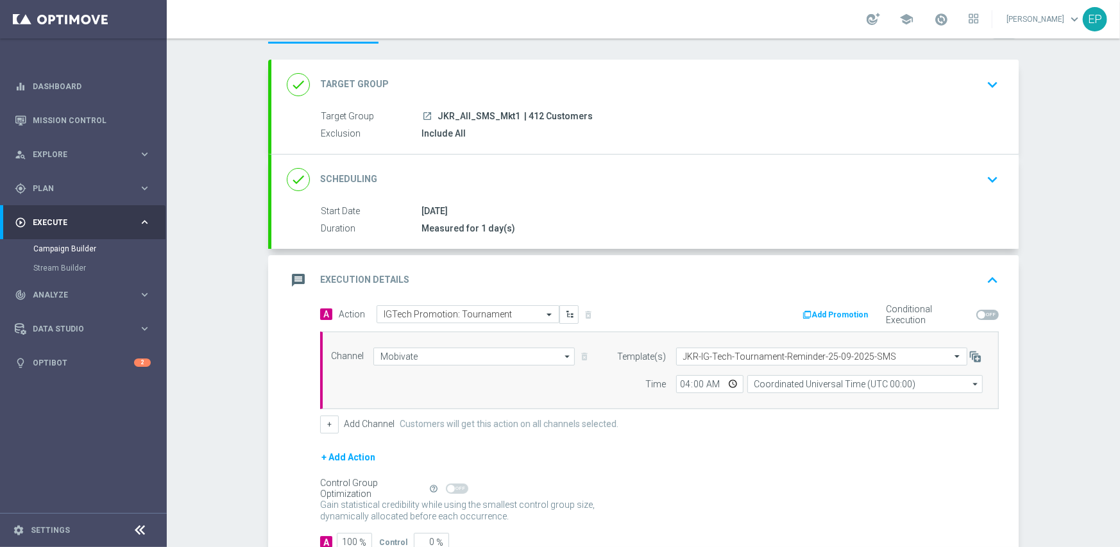
scroll to position [142, 0]
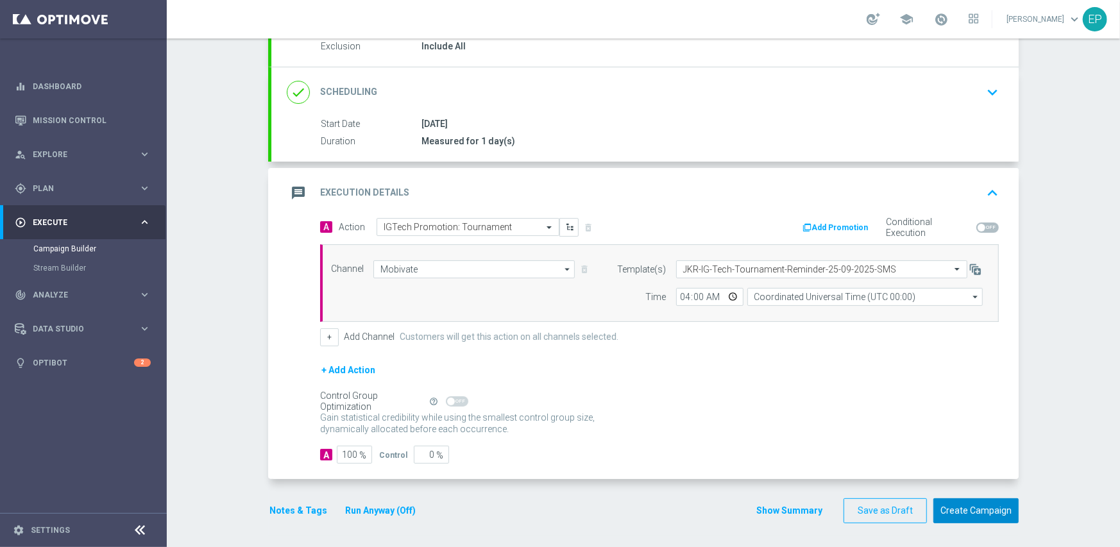
click at [976, 508] on button "Create Campaign" at bounding box center [976, 511] width 85 height 25
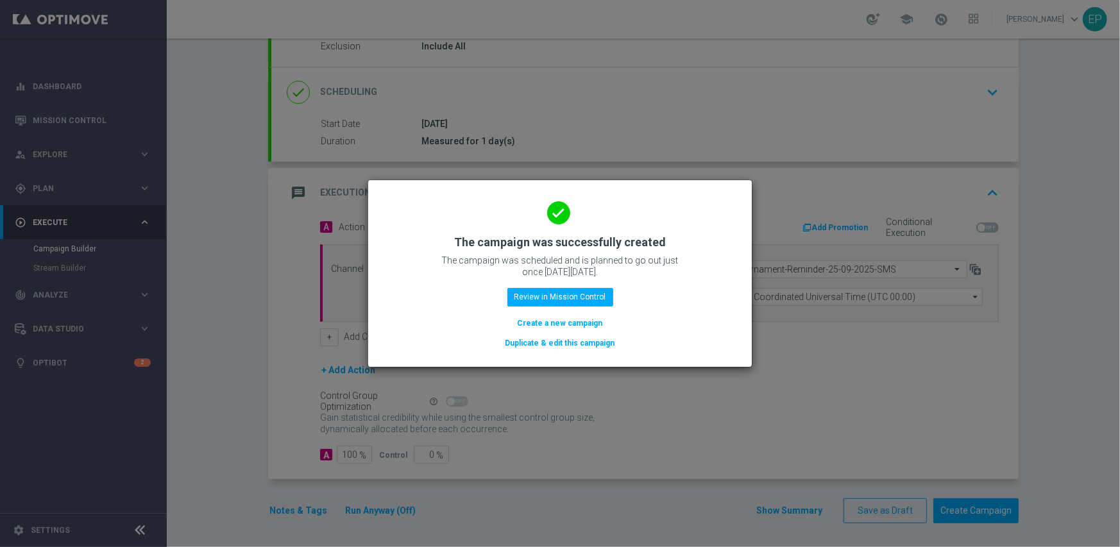
drag, startPoint x: 543, startPoint y: 345, endPoint x: 558, endPoint y: 345, distance: 15.4
click at [543, 345] on button "Duplicate & edit this campaign" at bounding box center [560, 343] width 112 height 14
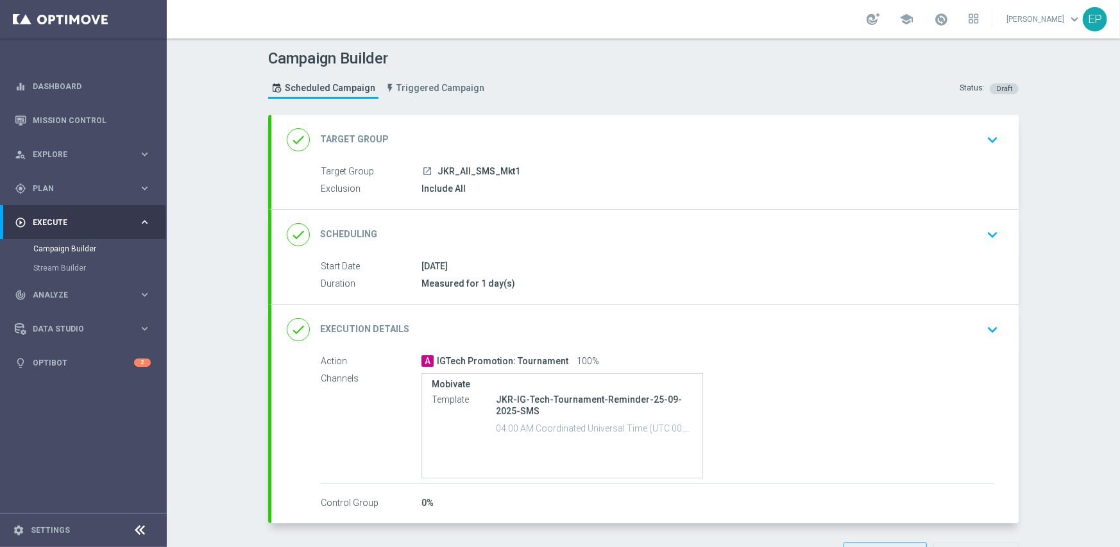
click at [480, 131] on div "done Target Group keyboard_arrow_down" at bounding box center [645, 140] width 717 height 24
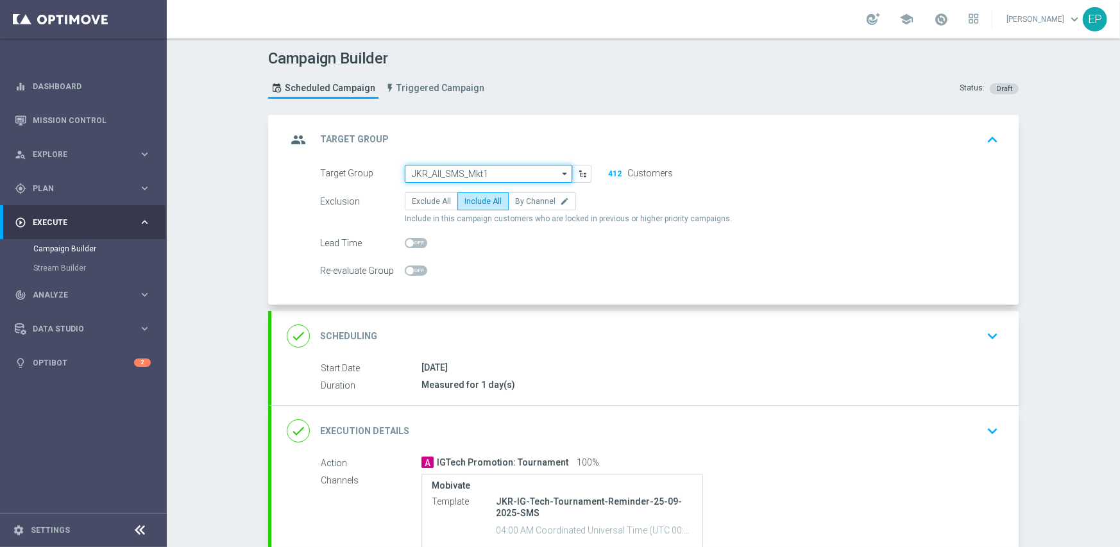
paste input "JKK_All_SMS_Mkt1"
type input "JKR_All_SMS_MktJKK_All_SMS_Mkt11"
click at [643, 133] on div "group Target Group keyboard_arrow_up" at bounding box center [645, 140] width 717 height 24
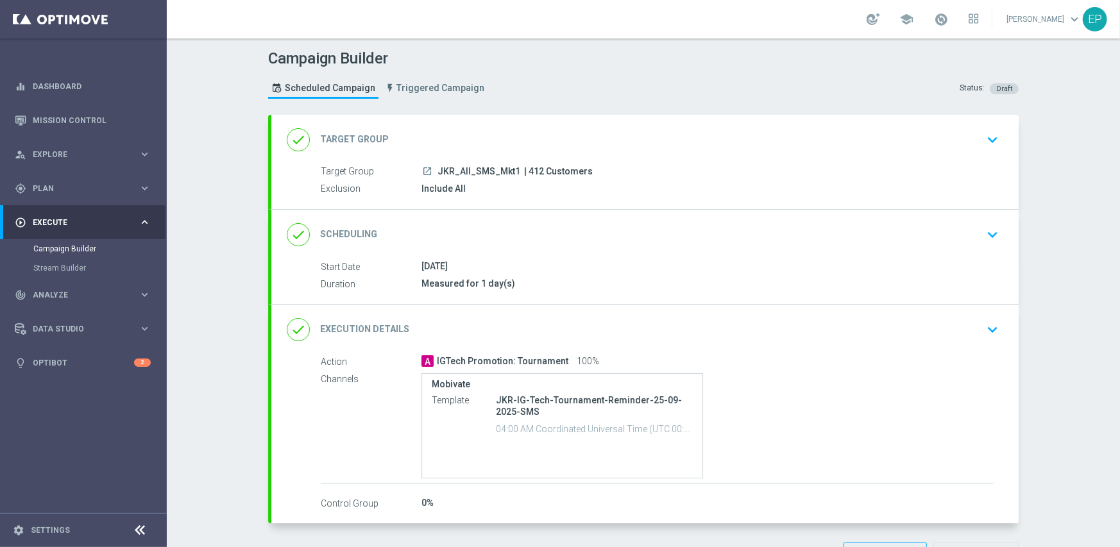
click at [529, 123] on div "done Target Group keyboard_arrow_down Target Group launch JKR_All_SMS_Mkt1 | 41…" at bounding box center [644, 162] width 747 height 94
click at [479, 132] on div "done Target Group keyboard_arrow_down" at bounding box center [645, 140] width 717 height 24
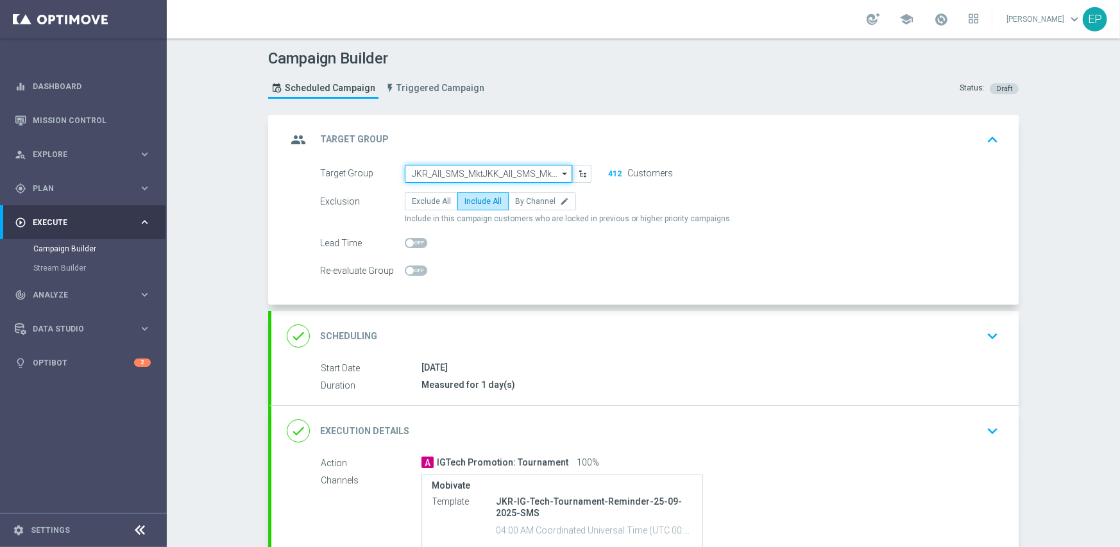
click at [483, 169] on input "JKR_All_SMS_MktJKK_All_SMS_Mkt11" at bounding box center [488, 174] width 167 height 18
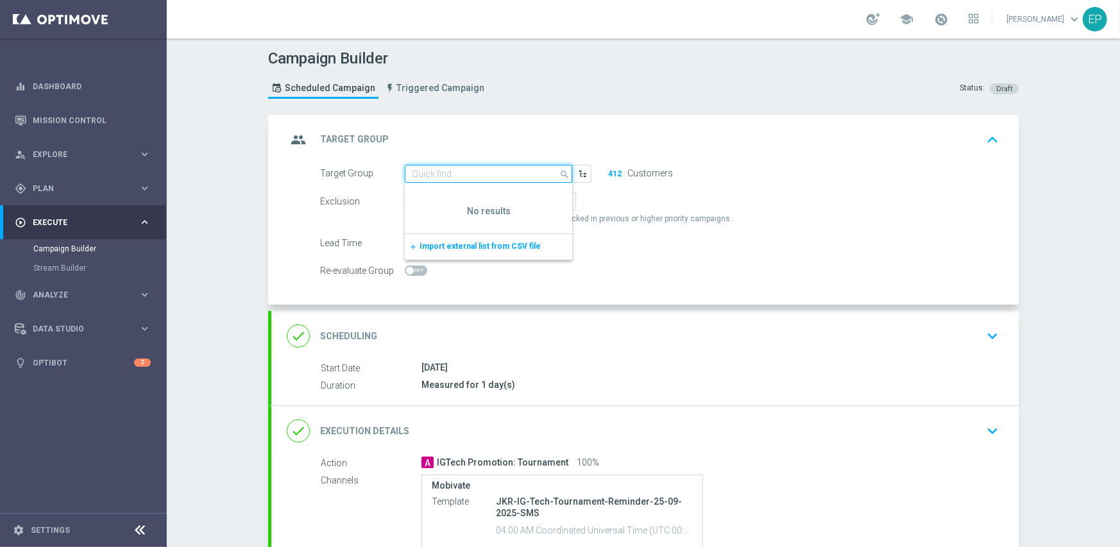
paste input "JKK_All_SMS_Mkt1"
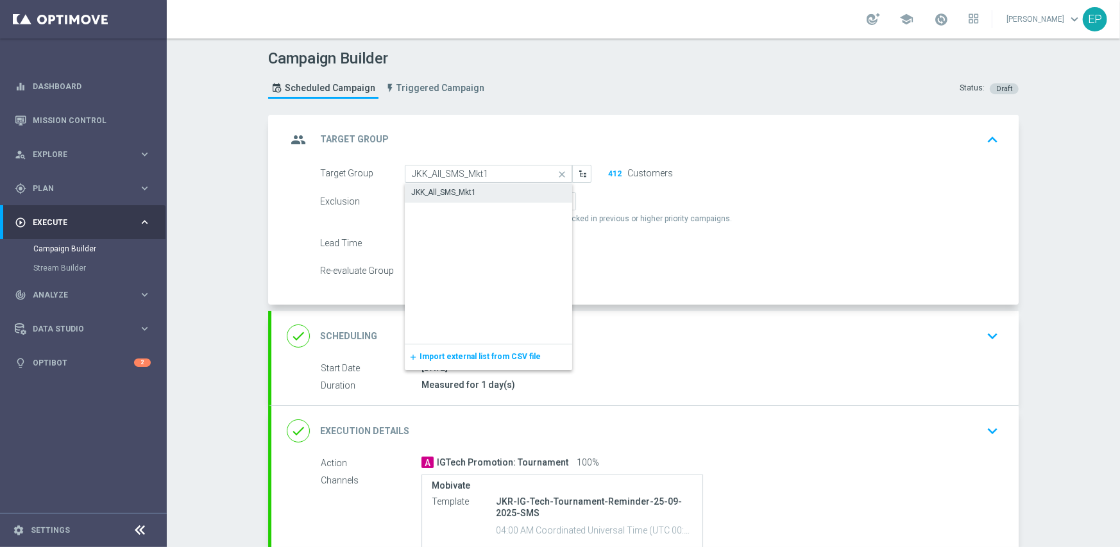
click at [482, 194] on div "JKK_All_SMS_Mkt1" at bounding box center [489, 192] width 168 height 18
type input "JKK_All_SMS_Mkt1"
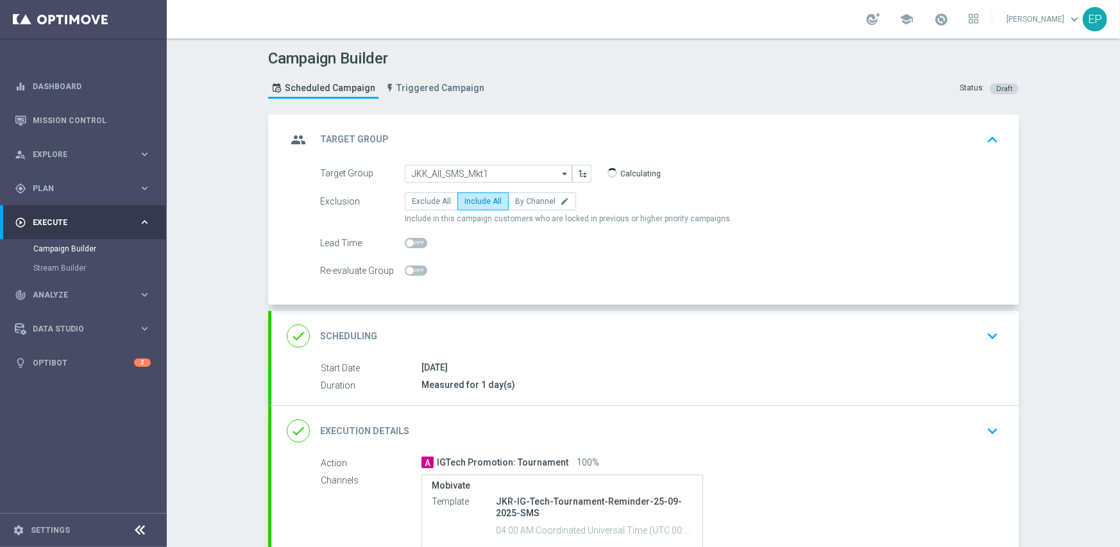
click at [570, 333] on div "done Scheduling keyboard_arrow_down" at bounding box center [645, 336] width 717 height 24
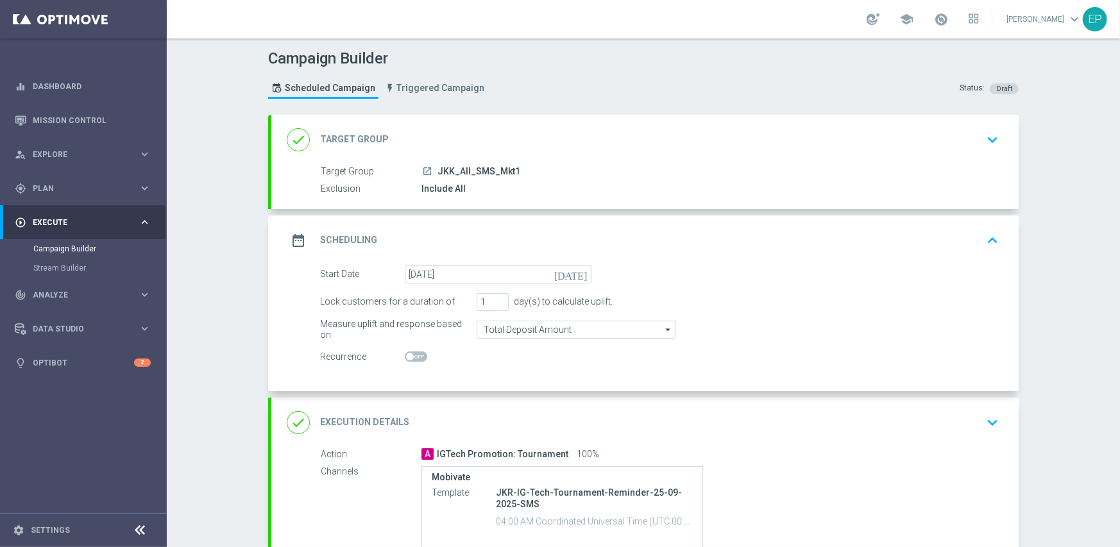
click at [719, 412] on div "done Execution Details keyboard_arrow_down" at bounding box center [645, 423] width 717 height 24
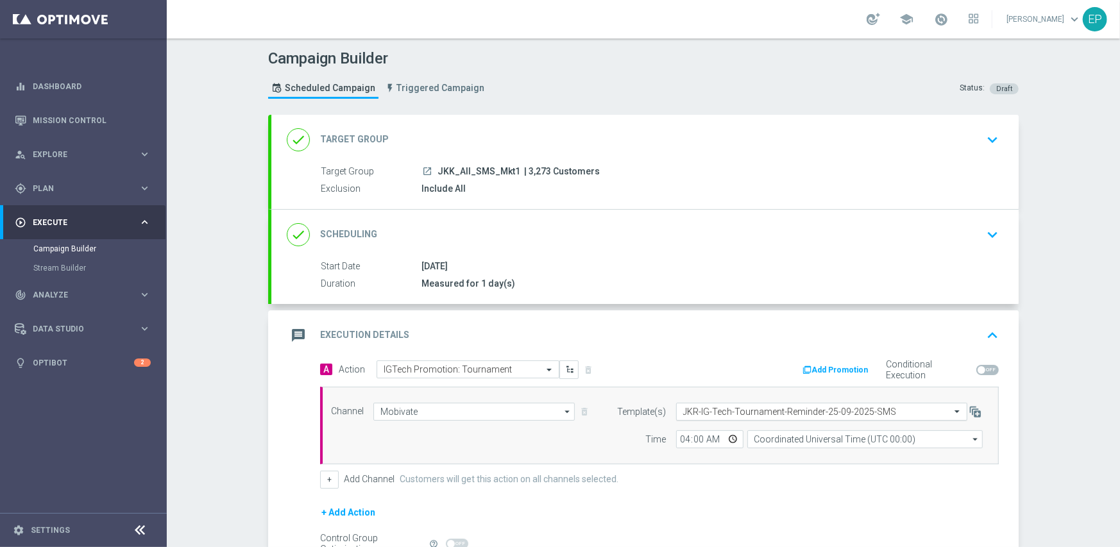
click at [767, 410] on input "text" at bounding box center [809, 412] width 252 height 11
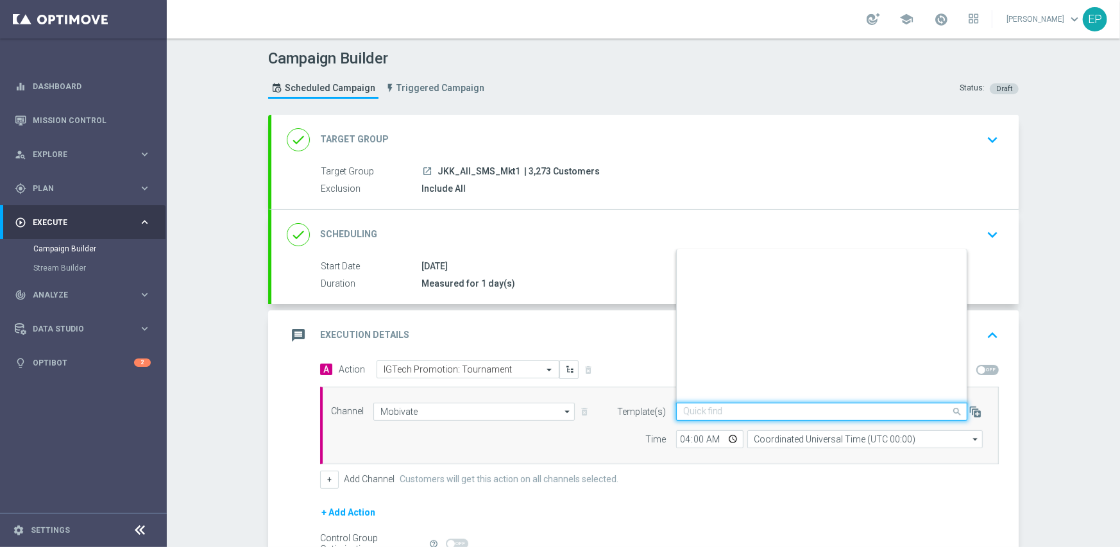
scroll to position [15371, 0]
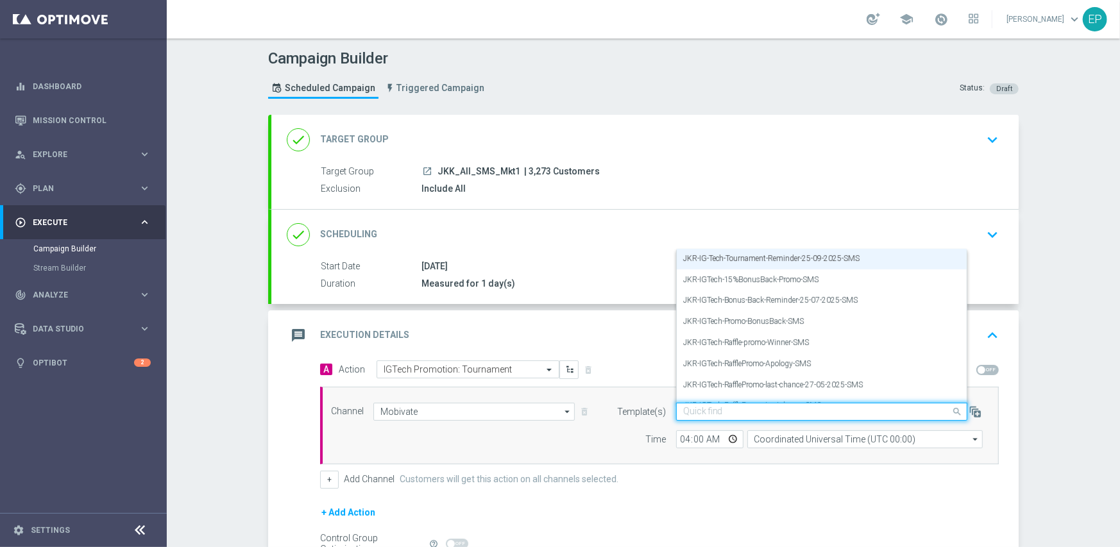
paste input "JKK-IG-Tech-Tournament-Reminder-25-09-2025-SMS"
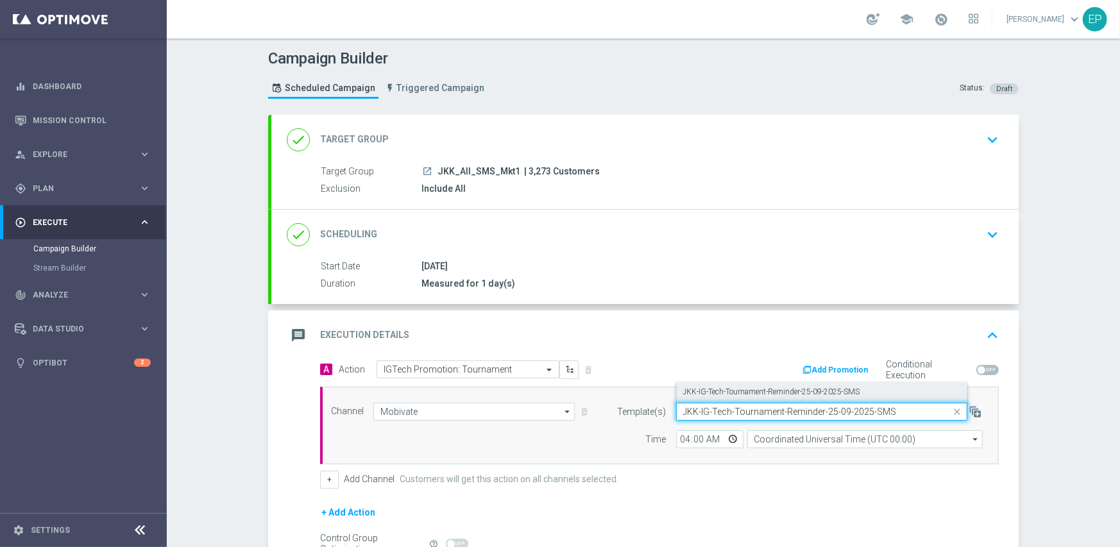
click at [788, 391] on label "JKK-IG-Tech-Tournament-Reminder-25-09-2025-SMS" at bounding box center [771, 392] width 177 height 11
type input "JKK-IG-Tech-Tournament-Reminder-25-09-2025-SMS"
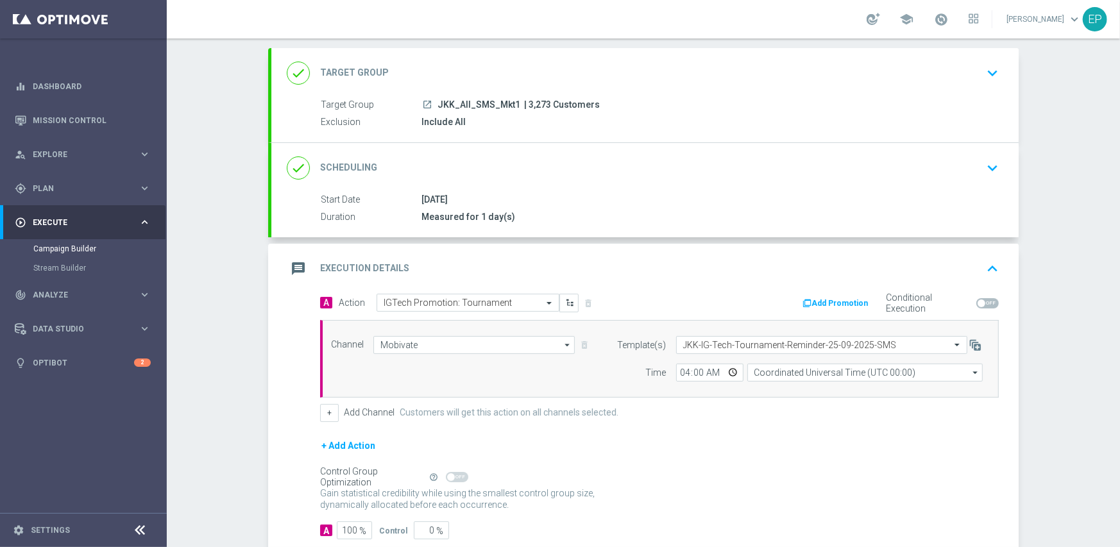
scroll to position [142, 0]
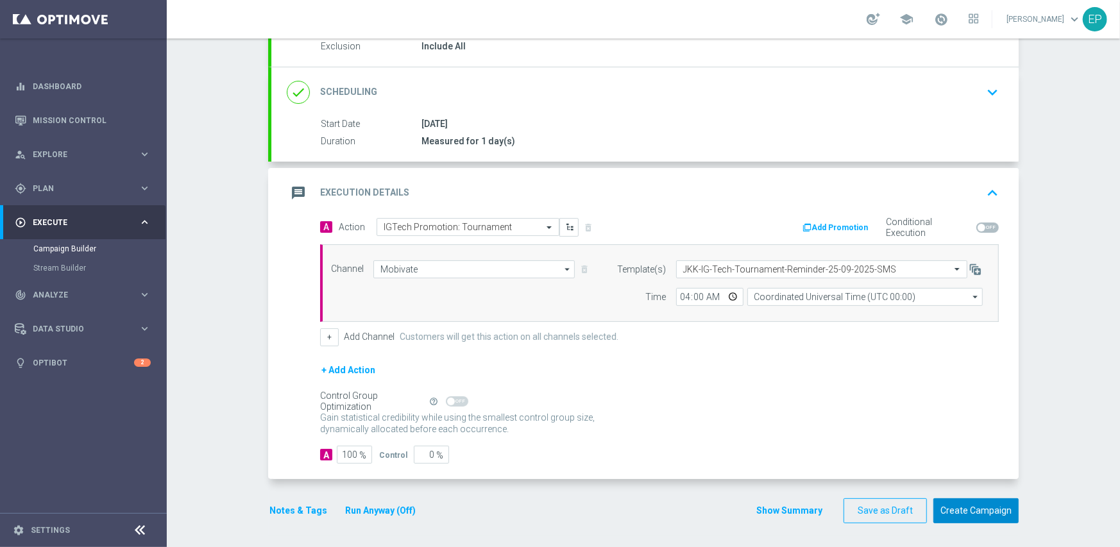
click at [985, 508] on button "Create Campaign" at bounding box center [976, 511] width 85 height 25
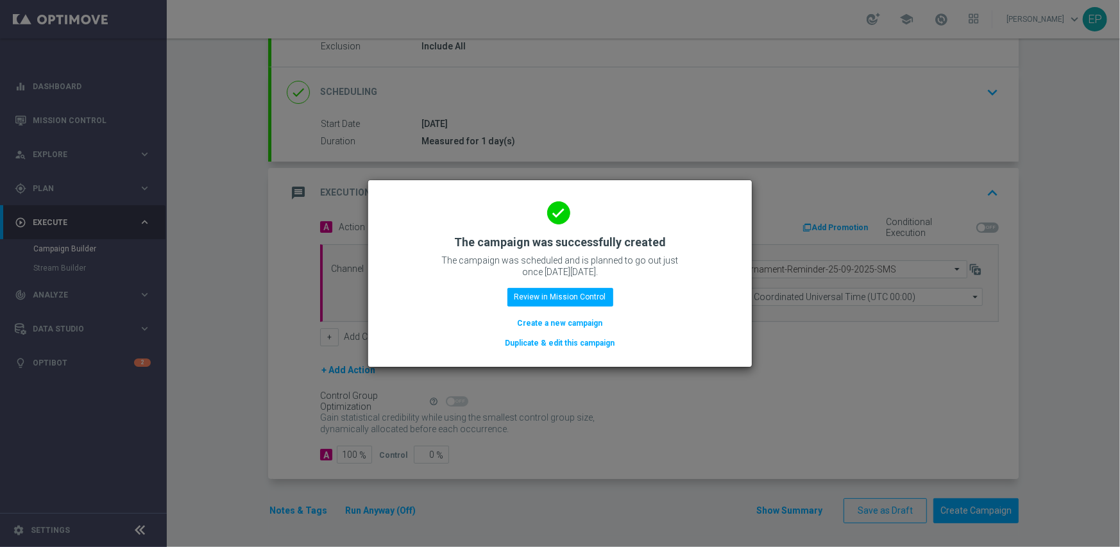
click at [554, 345] on button "Duplicate & edit this campaign" at bounding box center [560, 343] width 112 height 14
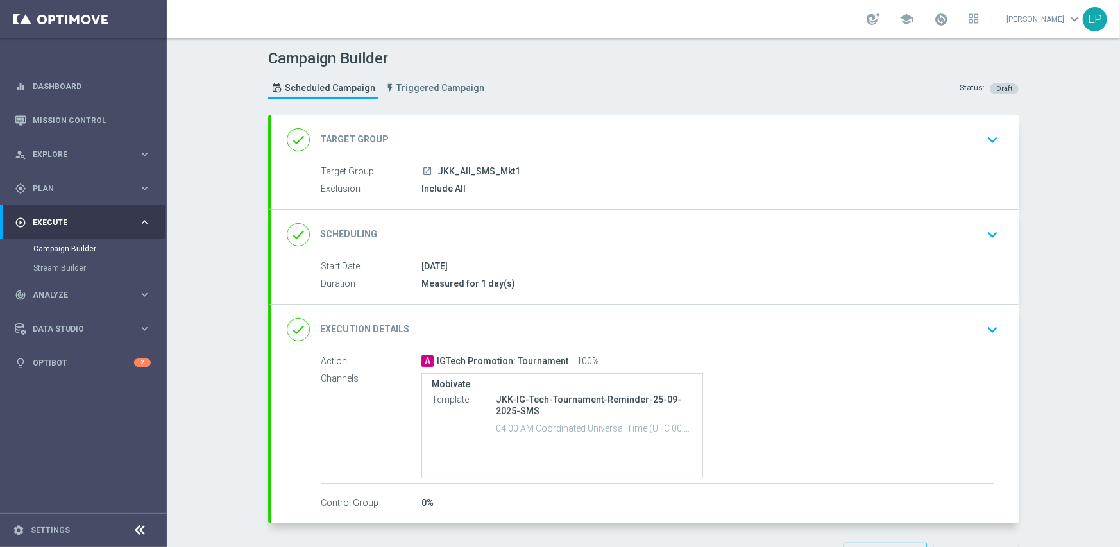
click at [468, 117] on div "done Target Group keyboard_arrow_down" at bounding box center [644, 140] width 747 height 50
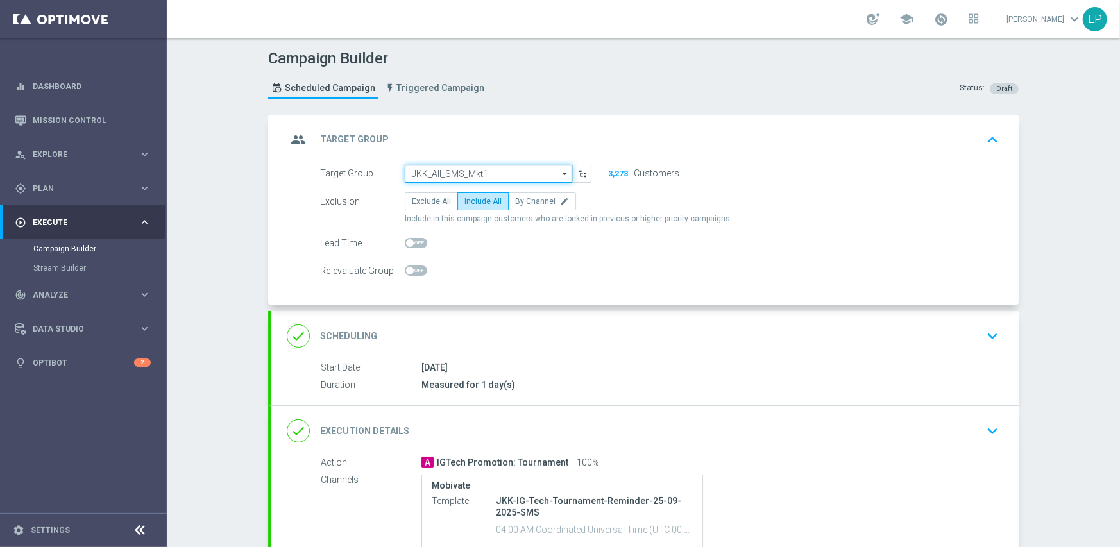
click at [468, 175] on input "JKK_All_SMS_Mkt1" at bounding box center [488, 174] width 167 height 18
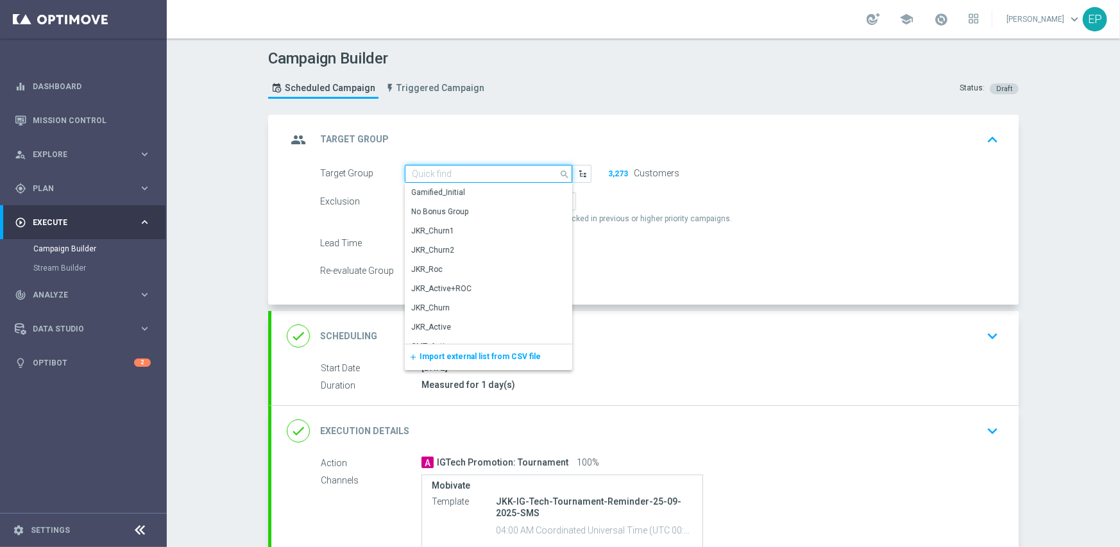
paste input "KJ_All_SMS_Mkt1"
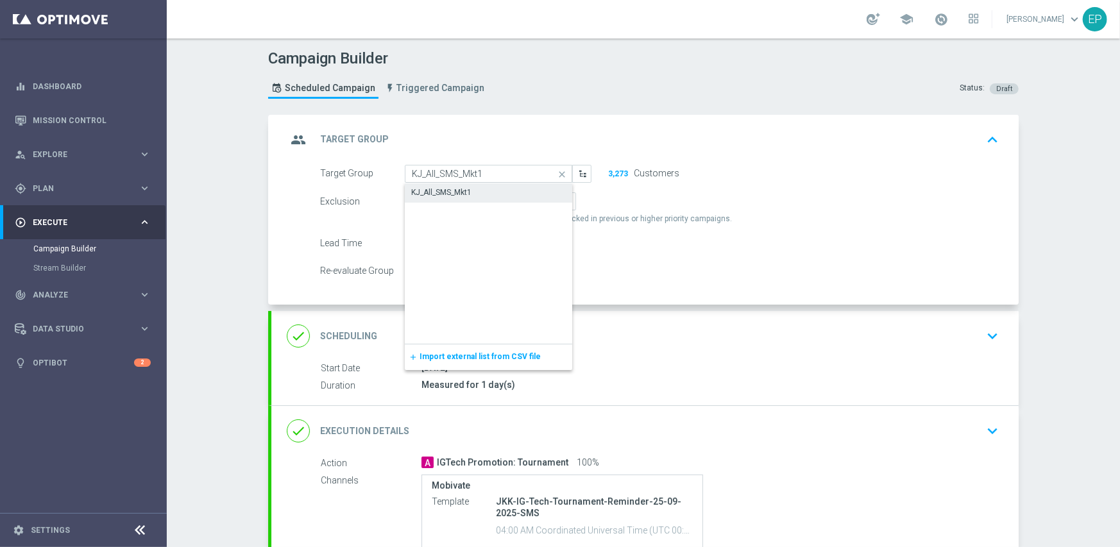
click at [443, 189] on div "KJ_All_SMS_Mkt1" at bounding box center [441, 193] width 60 height 12
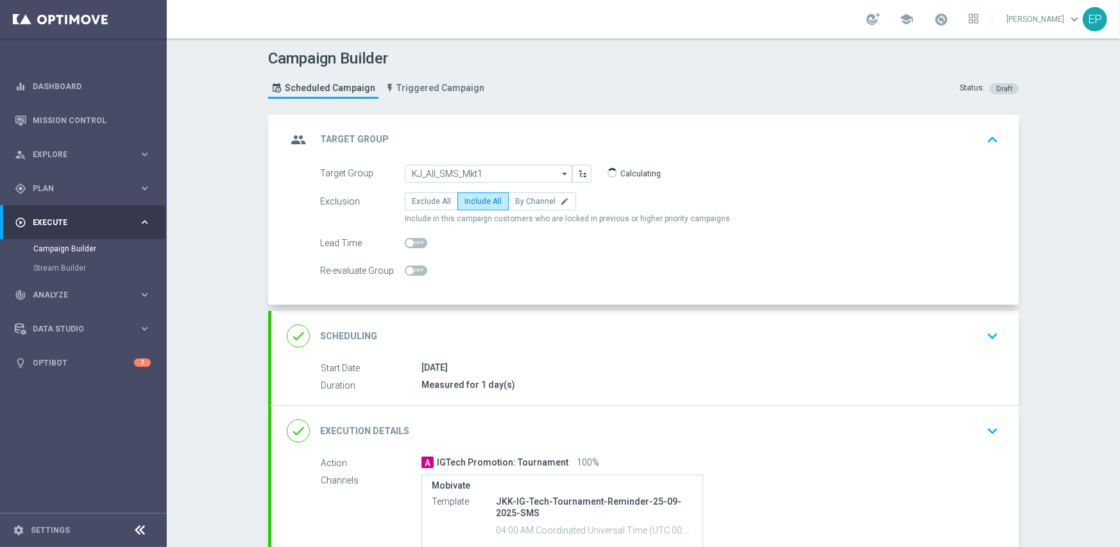
type input "KJ_All_SMS_Mkt1"
click at [541, 425] on div "done Execution Details keyboard_arrow_down" at bounding box center [645, 431] width 717 height 24
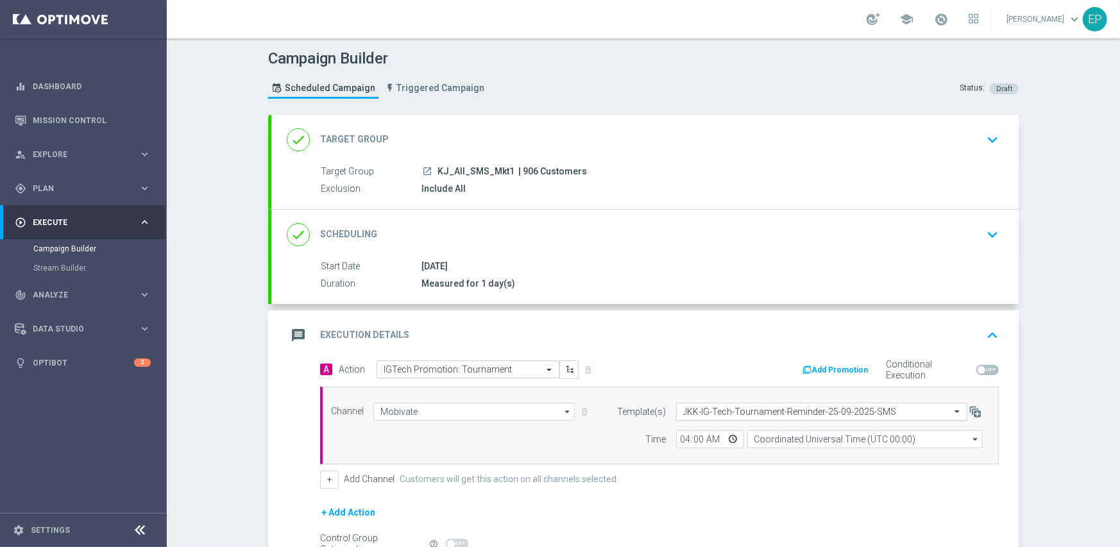
click at [738, 408] on input "text" at bounding box center [809, 412] width 252 height 11
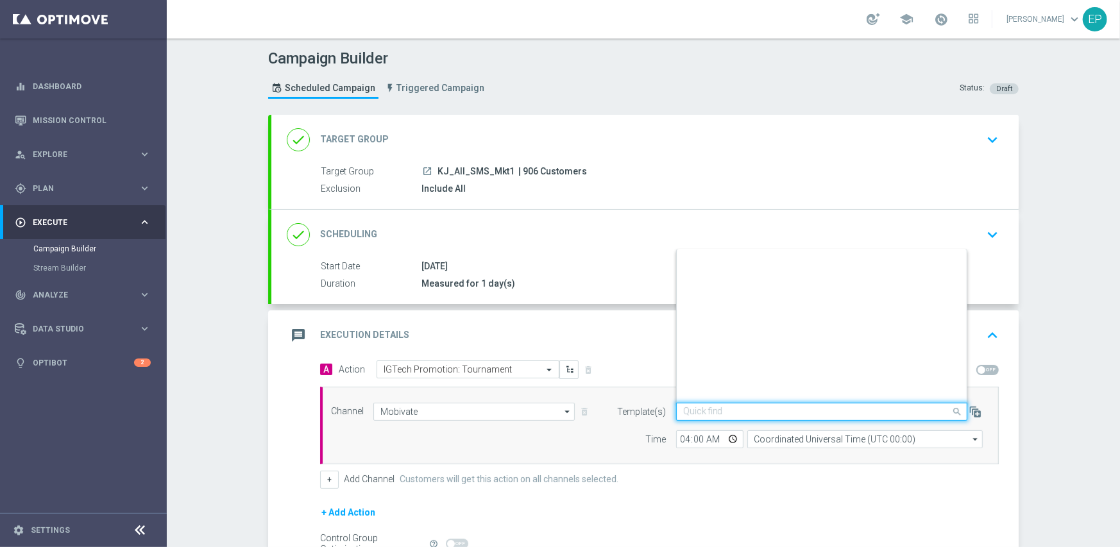
scroll to position [12492, 0]
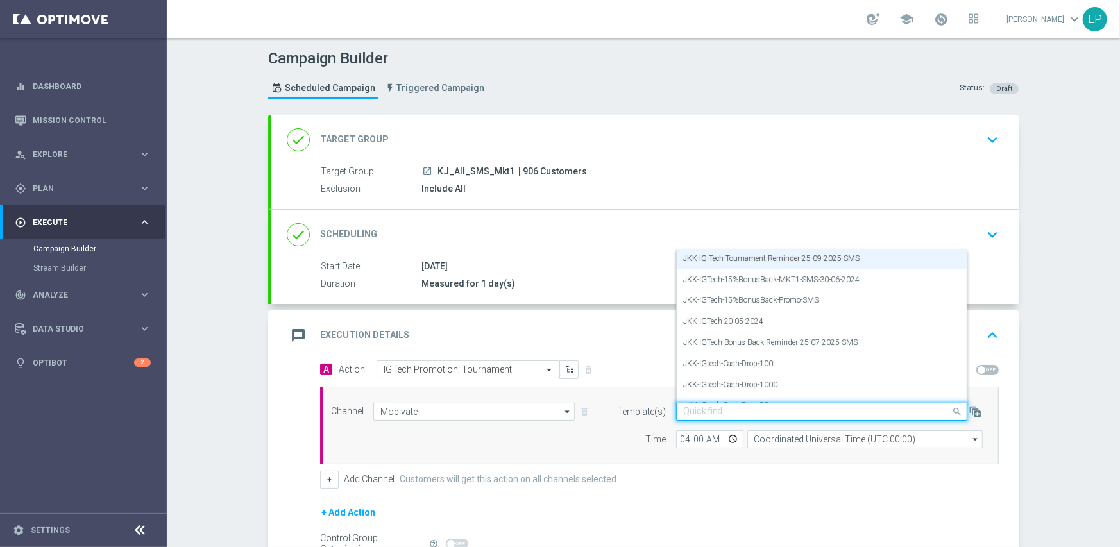
paste input "KJN-IG-Tech-Tournament-Reminder-25-09-2025-SMS"
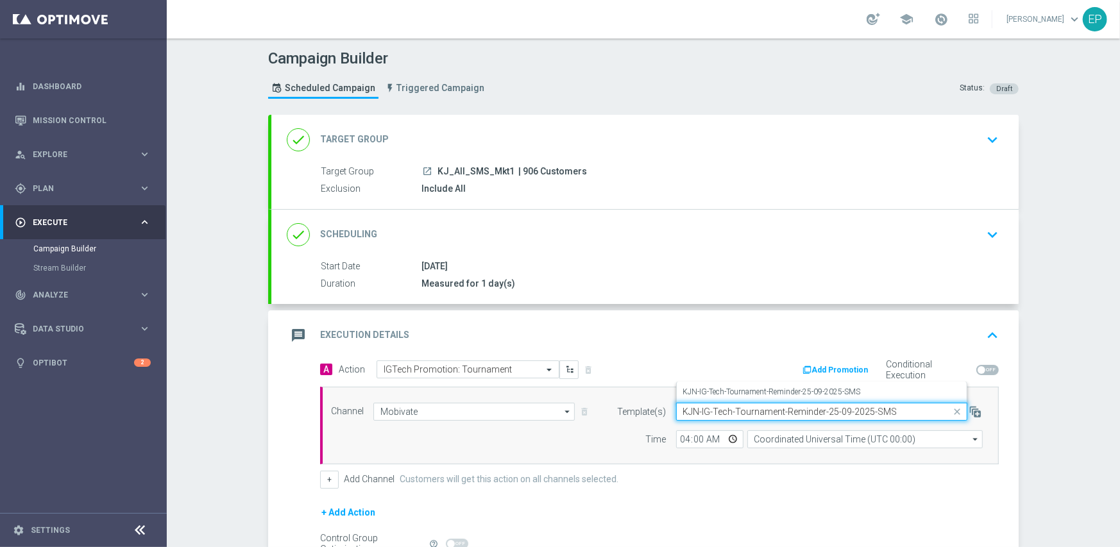
scroll to position [0, 0]
click at [745, 393] on label "KJN-IG-Tech-Tournament-Reminder-25-09-2025-SMS" at bounding box center [772, 392] width 178 height 11
type input "KJN-IG-Tech-Tournament-Reminder-25-09-2025-SMS"
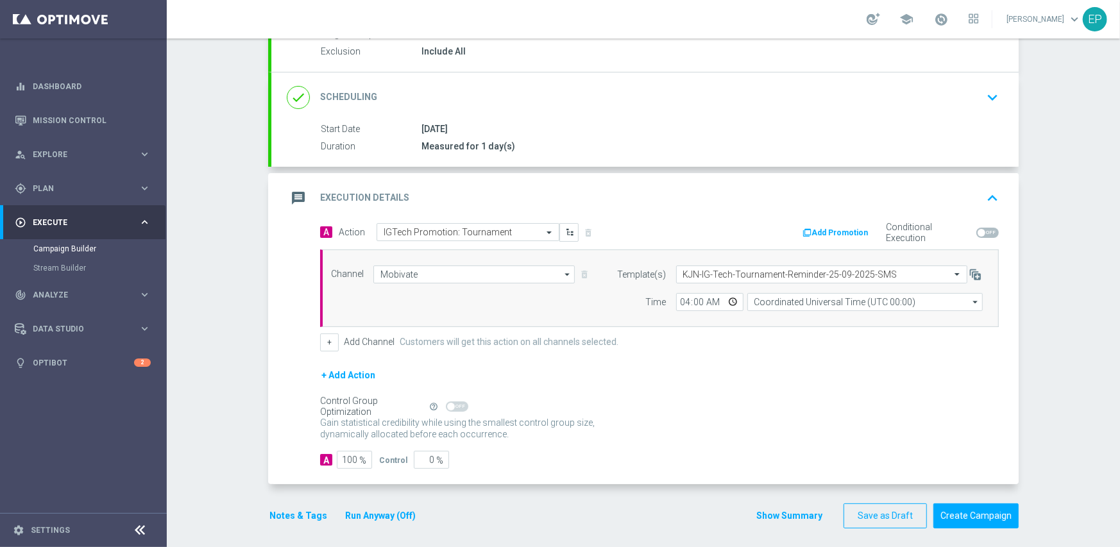
scroll to position [142, 0]
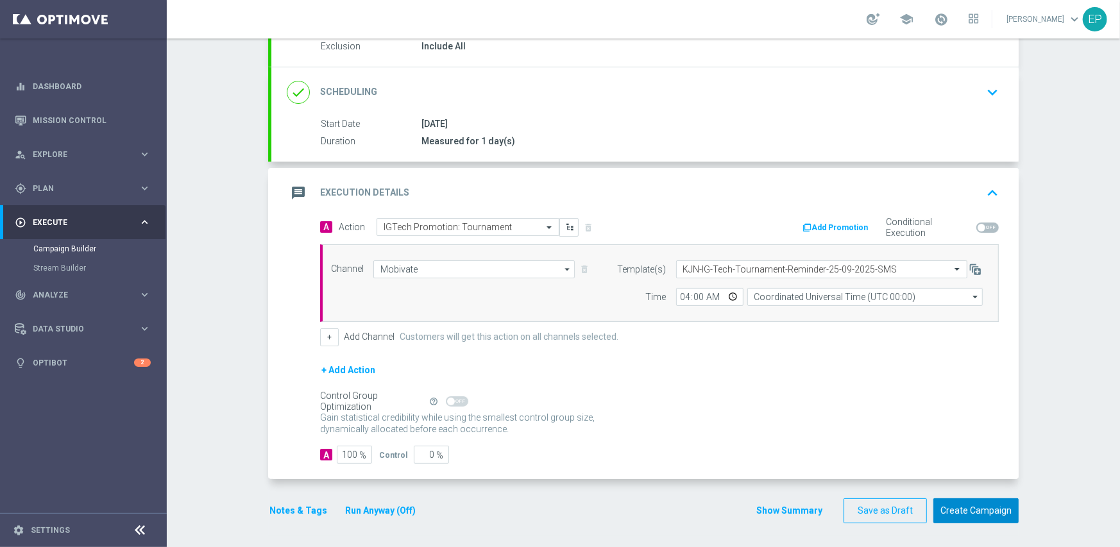
click at [971, 501] on button "Create Campaign" at bounding box center [976, 511] width 85 height 25
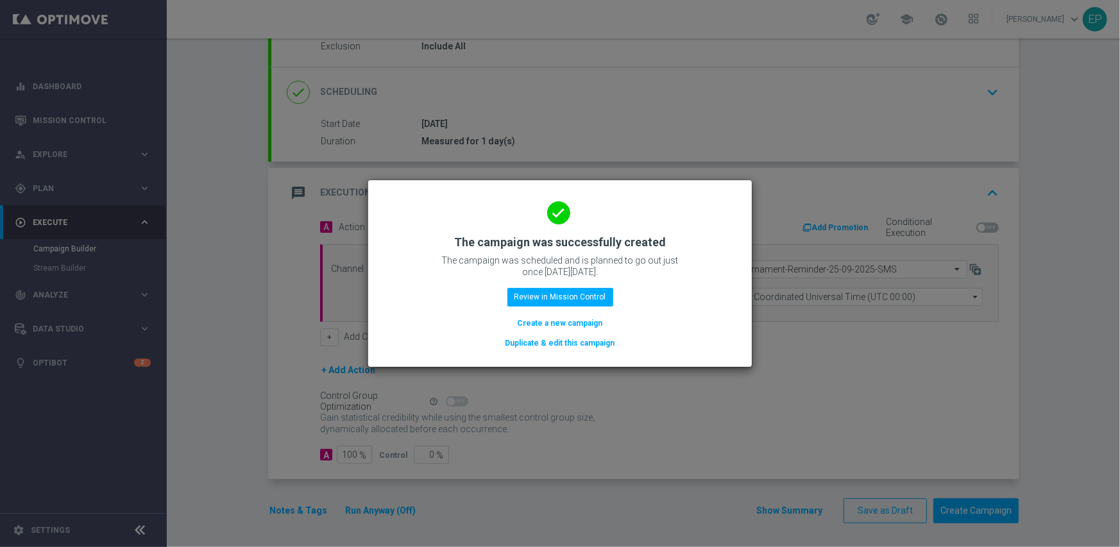
click at [535, 345] on button "Duplicate & edit this campaign" at bounding box center [560, 343] width 112 height 14
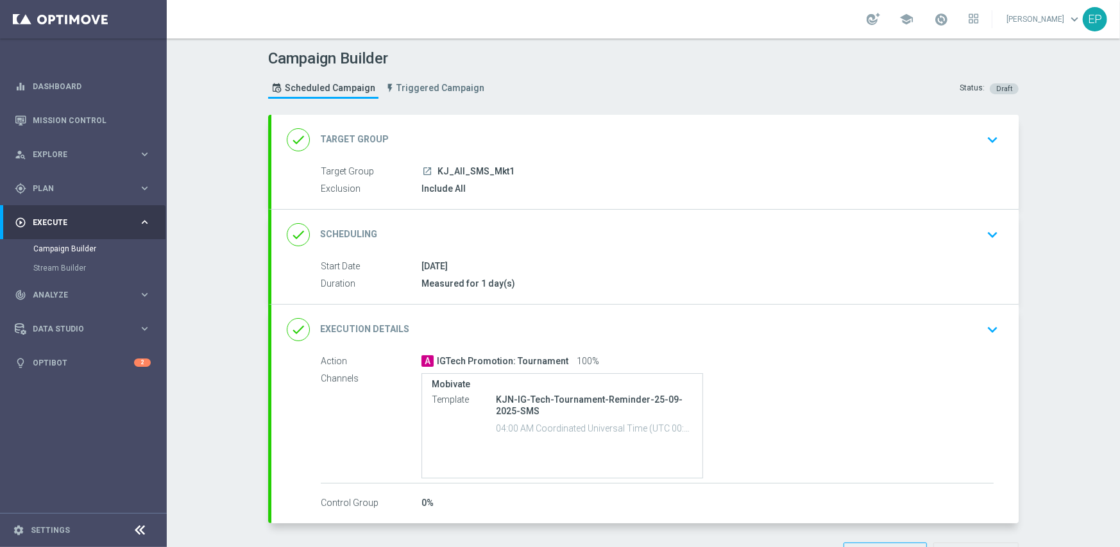
click at [488, 124] on div "done Target Group keyboard_arrow_down" at bounding box center [644, 140] width 747 height 50
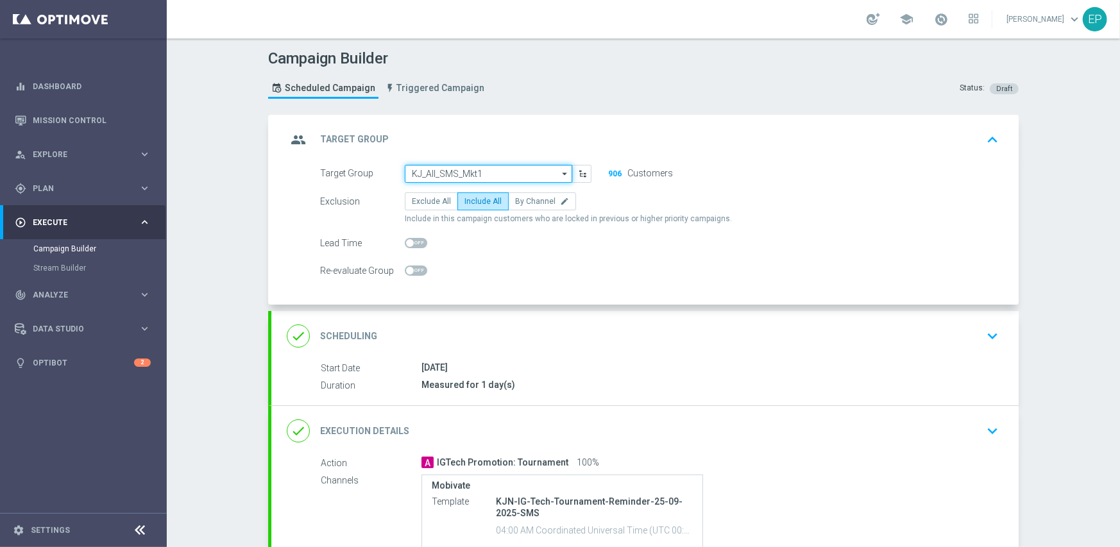
click at [457, 166] on input "KJ_All_SMS_Mkt1" at bounding box center [488, 174] width 167 height 18
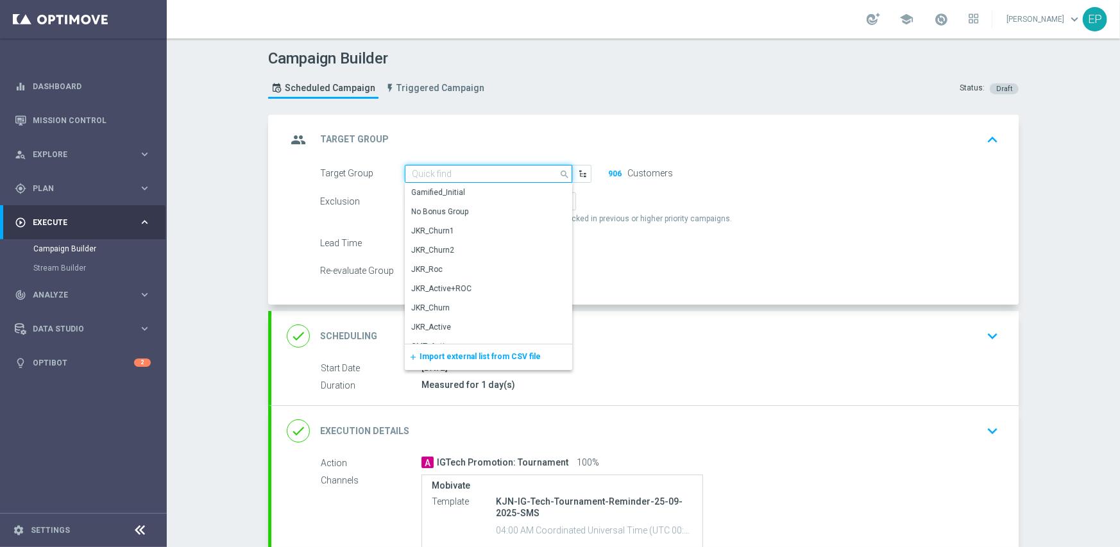
paste input "JJV_All_SMS_Mkt1"
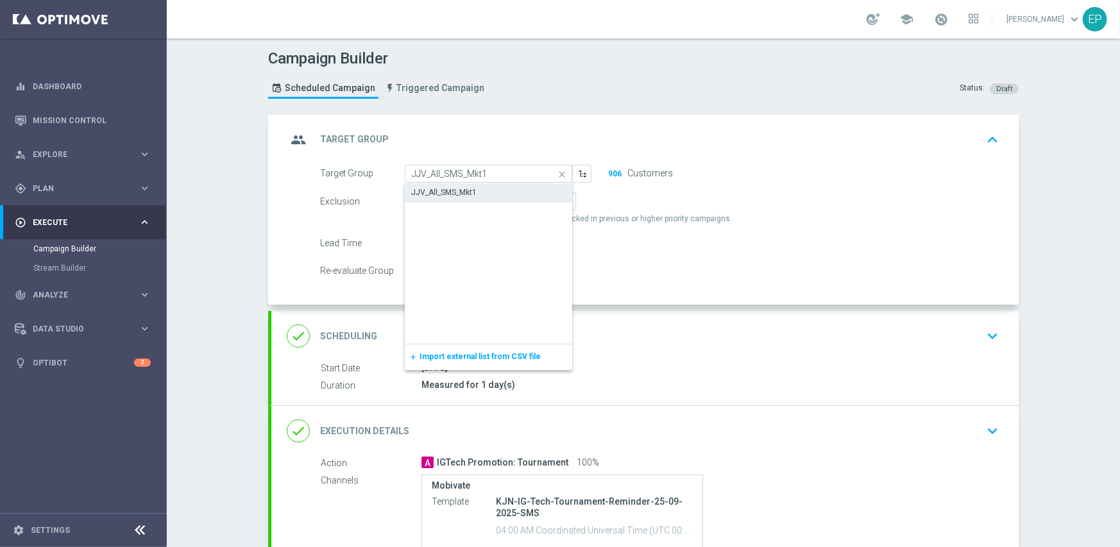
click at [448, 193] on div "JJV_All_SMS_Mkt1" at bounding box center [443, 193] width 65 height 12
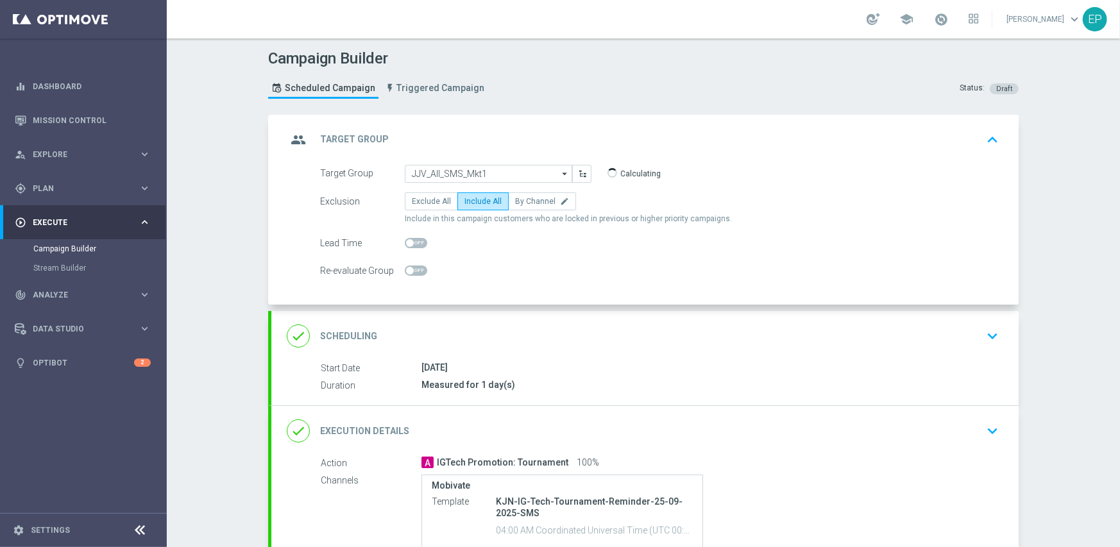
type input "JJV_All_SMS_Mkt1"
click at [541, 413] on div "done Execution Details keyboard_arrow_down" at bounding box center [644, 431] width 747 height 50
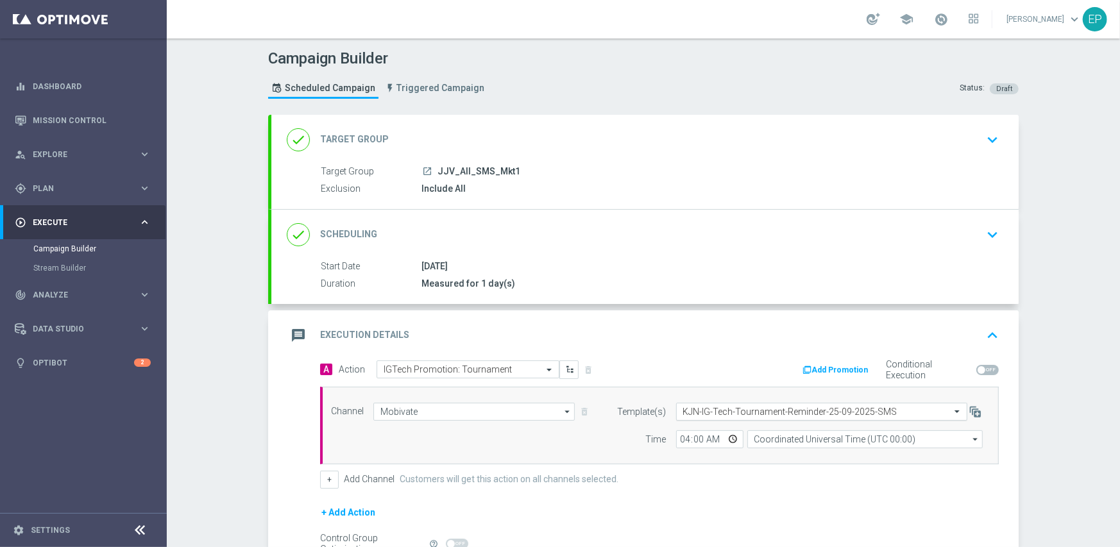
click at [724, 410] on input "text" at bounding box center [809, 412] width 252 height 11
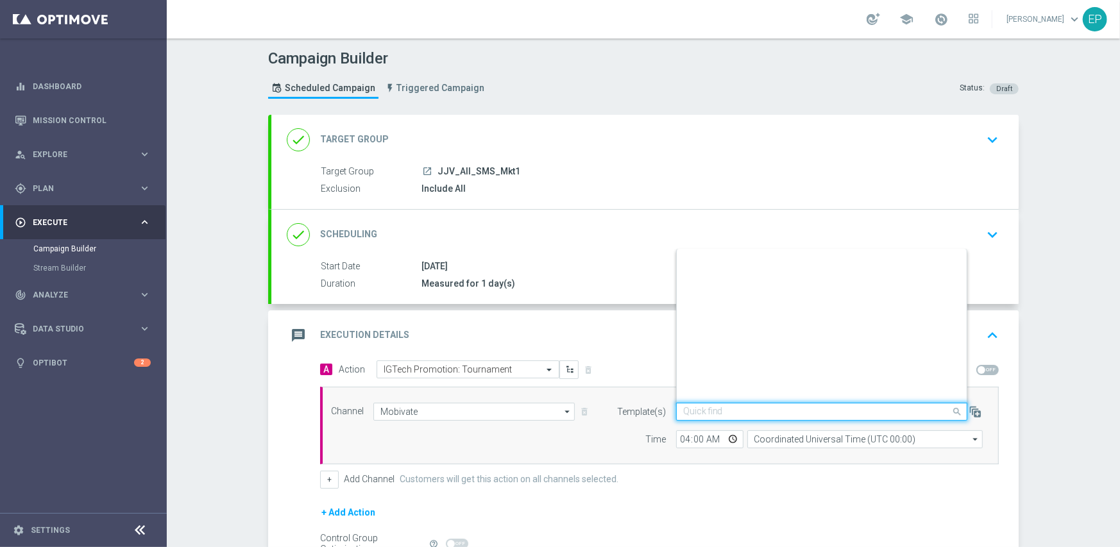
scroll to position [27841, 0]
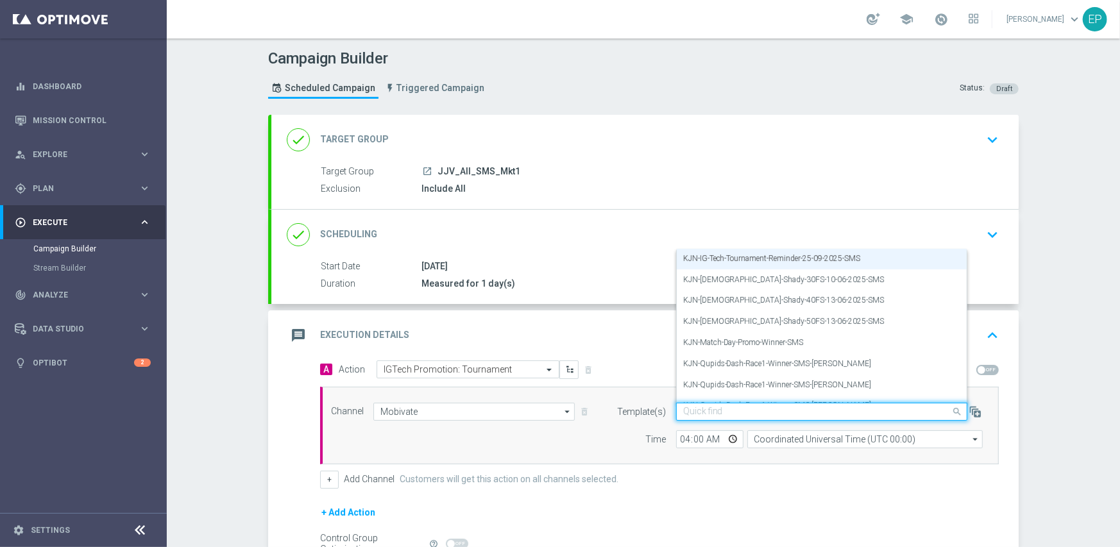
paste input "JJV-IG-Tech-Tournament-Reminder-25-09-2025-SMS"
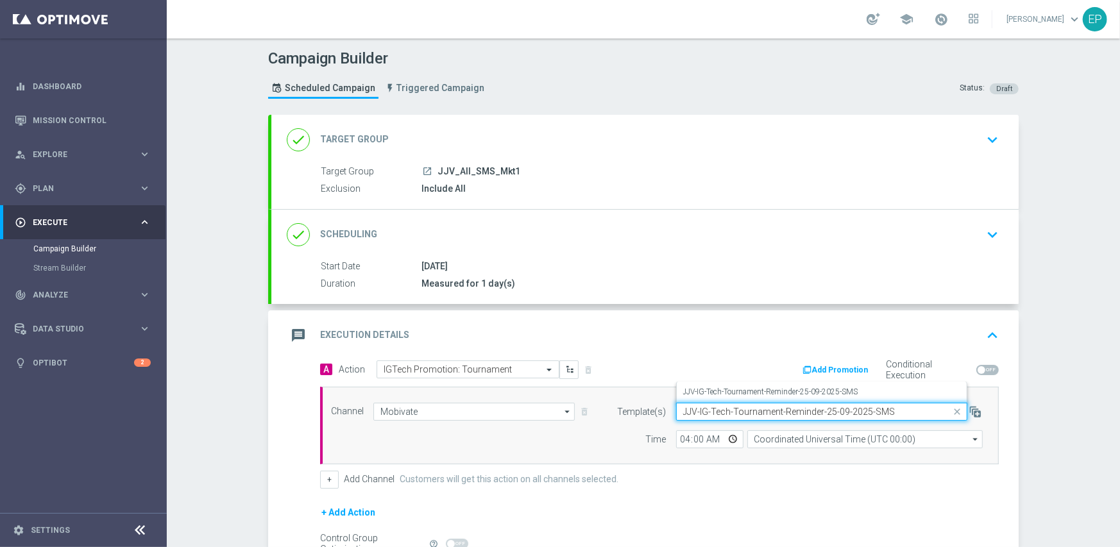
scroll to position [0, 0]
click at [724, 392] on label "JJV-IG-Tech-Tournament-Reminder-25-09-2025-SMS" at bounding box center [770, 392] width 175 height 11
type input "JJV-IG-Tech-Tournament-Reminder-25-09-2025-SMS"
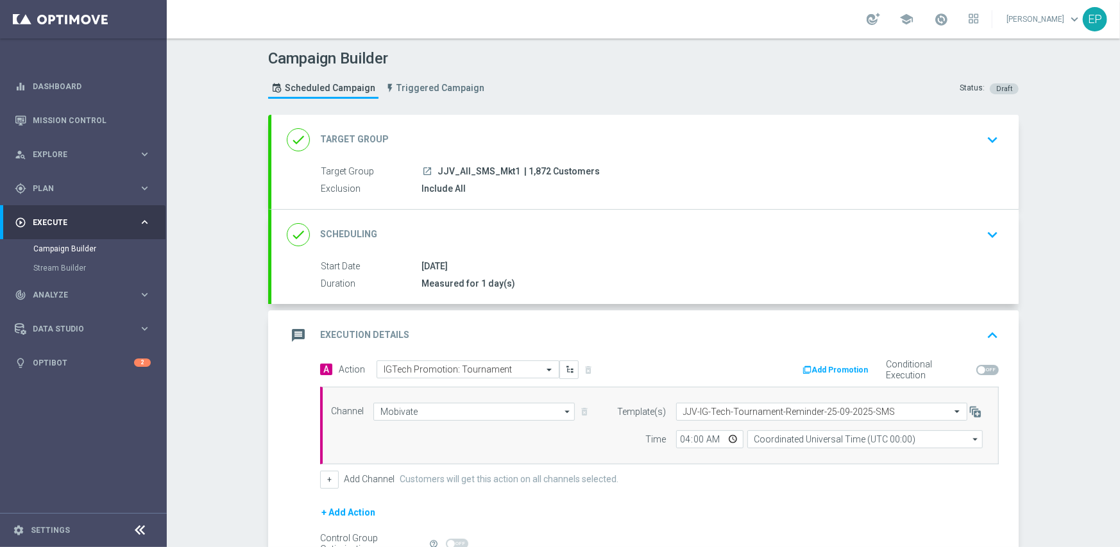
click at [712, 478] on div "+ Add Channel Customers will get this action on all channels selected." at bounding box center [659, 480] width 679 height 18
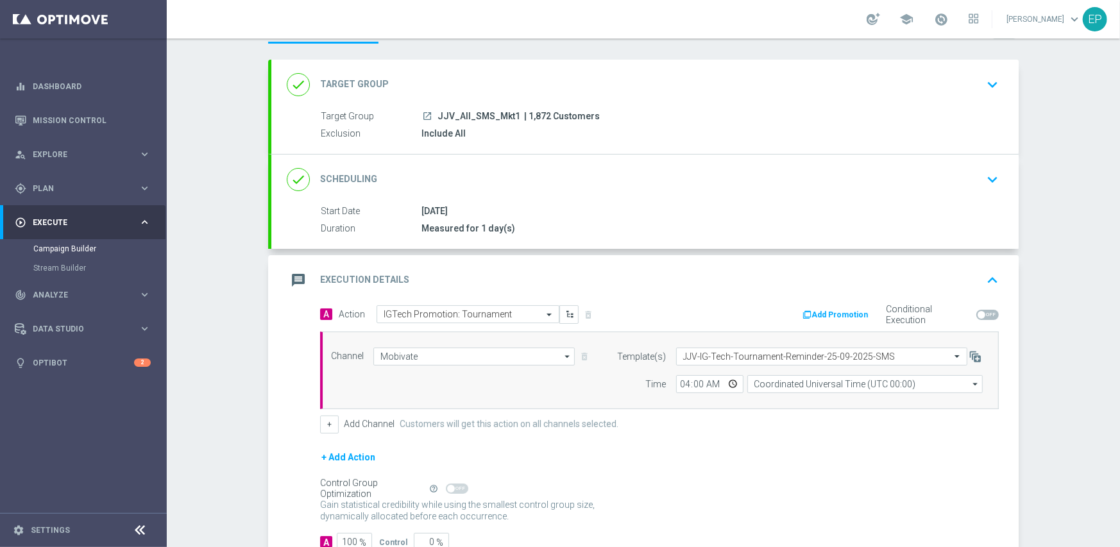
scroll to position [142, 0]
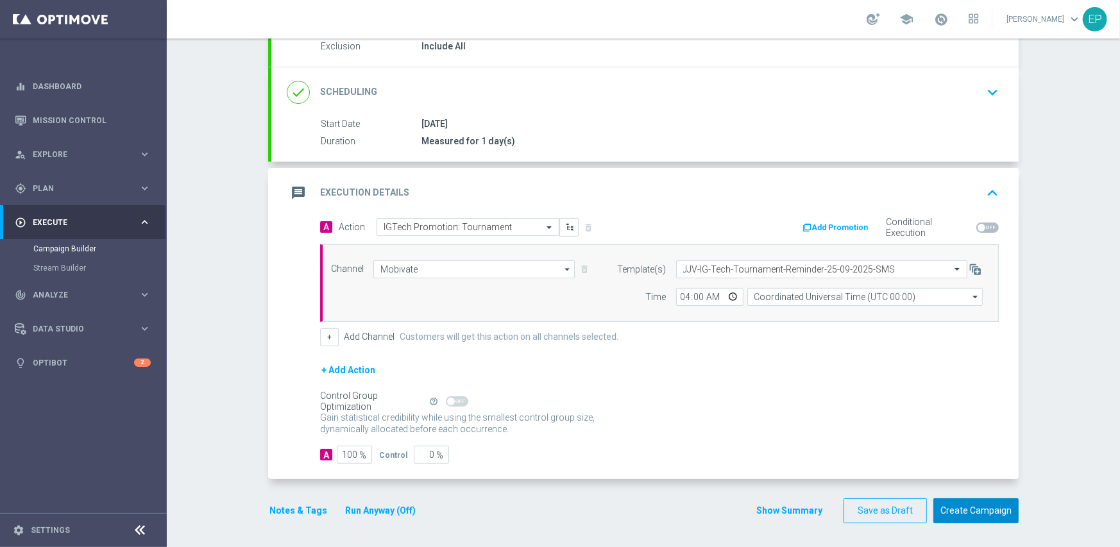
click at [964, 509] on button "Create Campaign" at bounding box center [976, 511] width 85 height 25
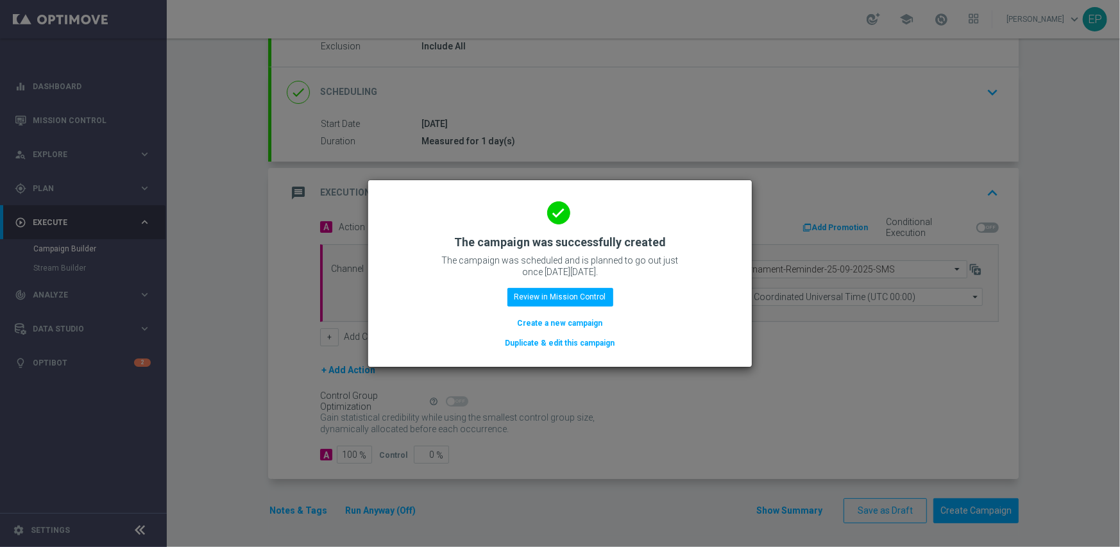
click at [558, 344] on button "Duplicate & edit this campaign" at bounding box center [560, 343] width 112 height 14
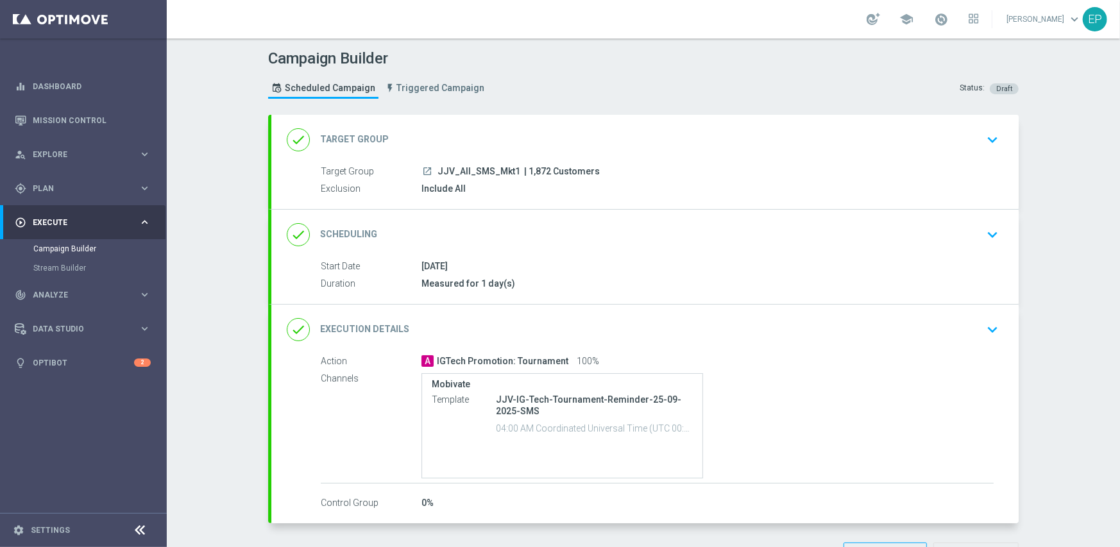
click at [569, 128] on div "done Target Group keyboard_arrow_down" at bounding box center [645, 140] width 717 height 24
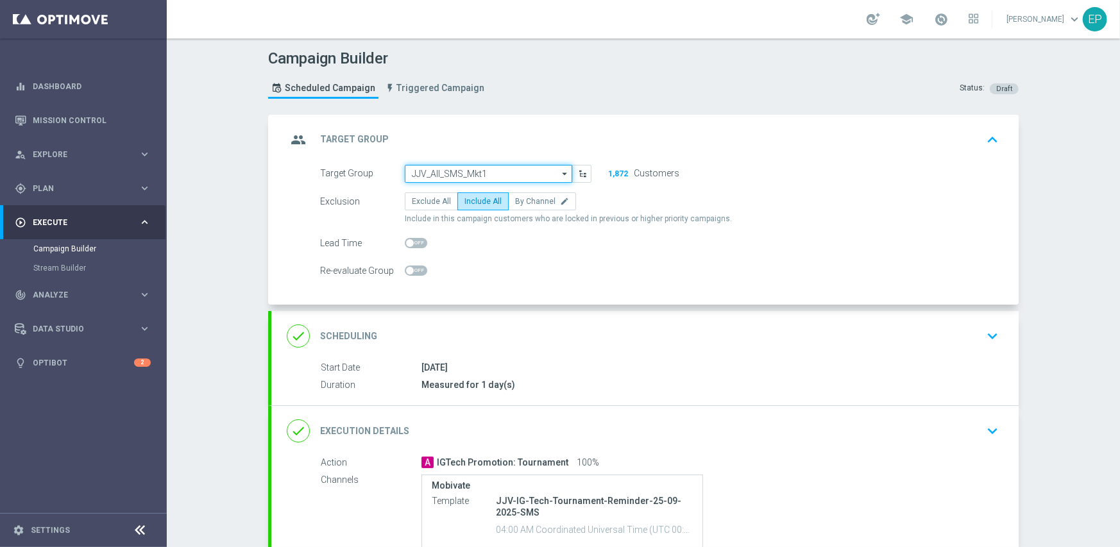
click at [488, 173] on input "JJV_All_SMS_Mkt1" at bounding box center [488, 174] width 167 height 18
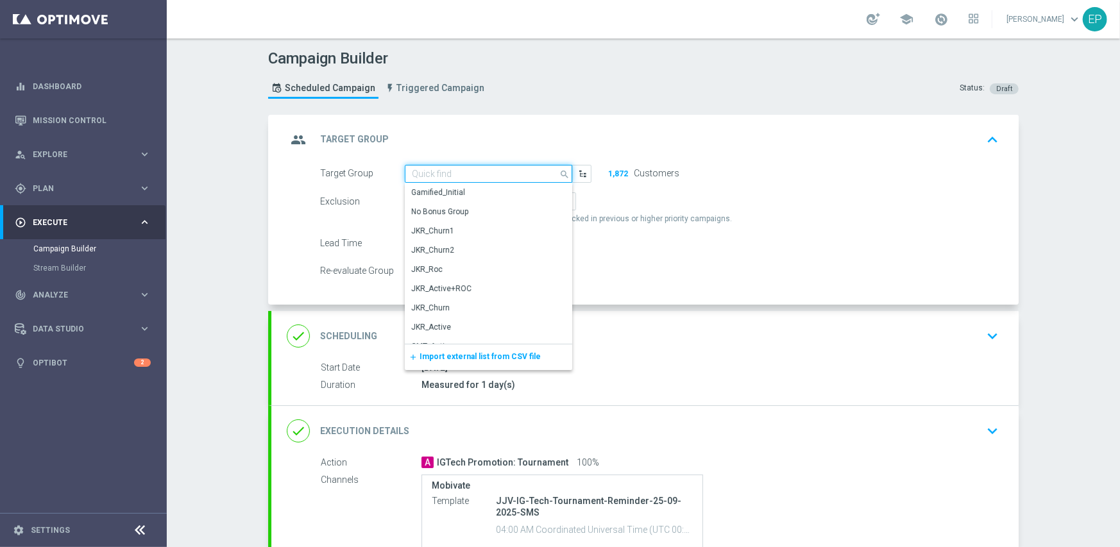
paste input "JPJ_All_SMS_Mkt1"
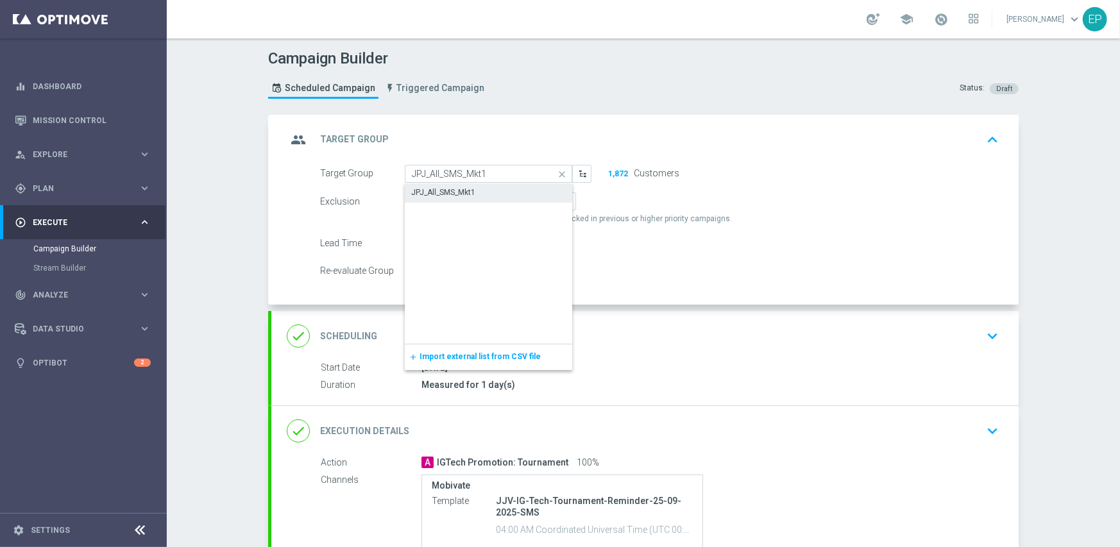
click at [482, 199] on div "JPJ_All_SMS_Mkt1" at bounding box center [489, 192] width 168 height 18
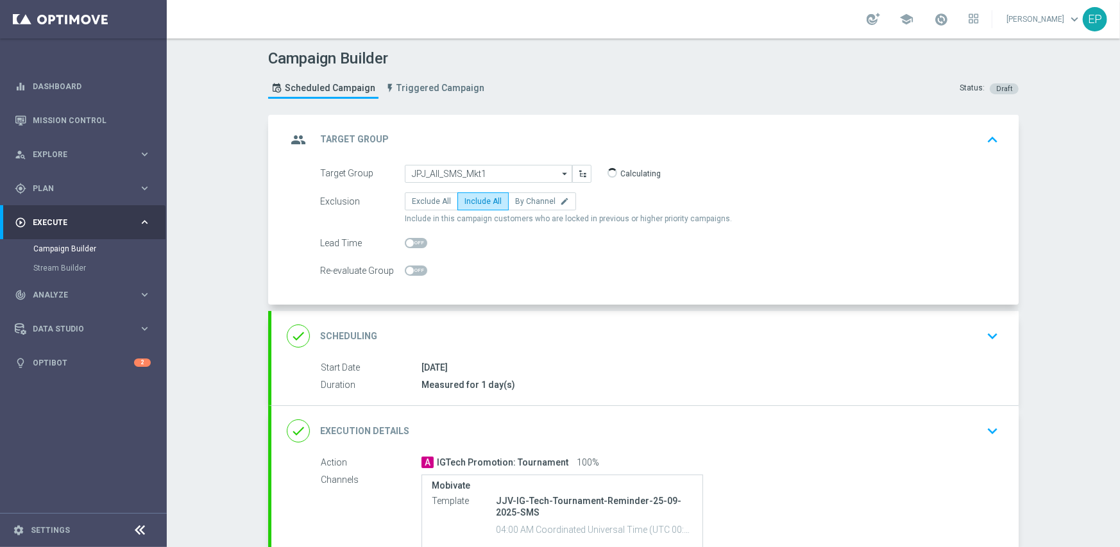
type input "JPJ_All_SMS_Mkt1"
click at [597, 422] on div "done Execution Details keyboard_arrow_down" at bounding box center [645, 431] width 717 height 24
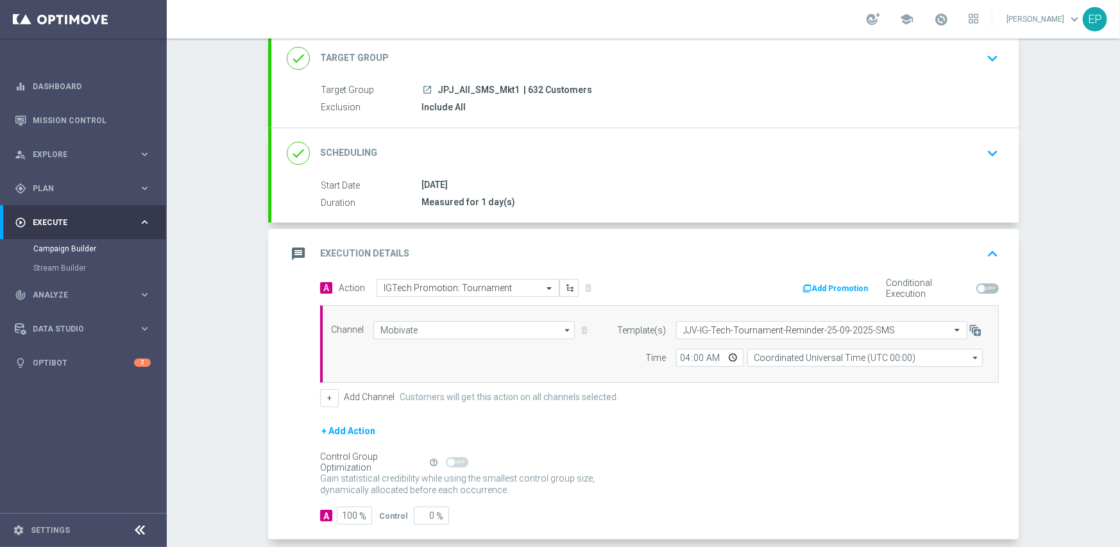
scroll to position [142, 0]
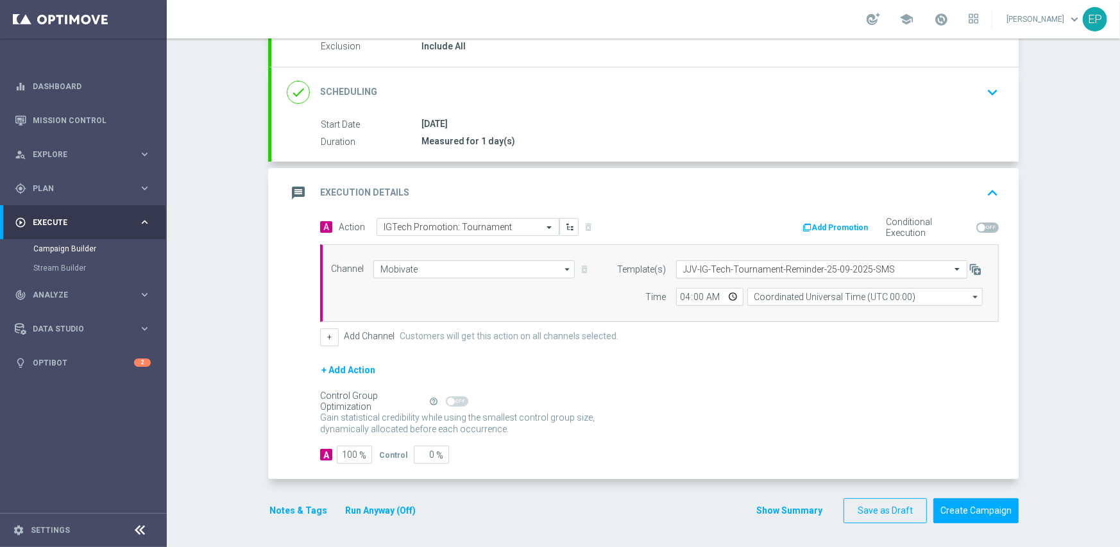
click at [774, 266] on input "text" at bounding box center [809, 269] width 252 height 11
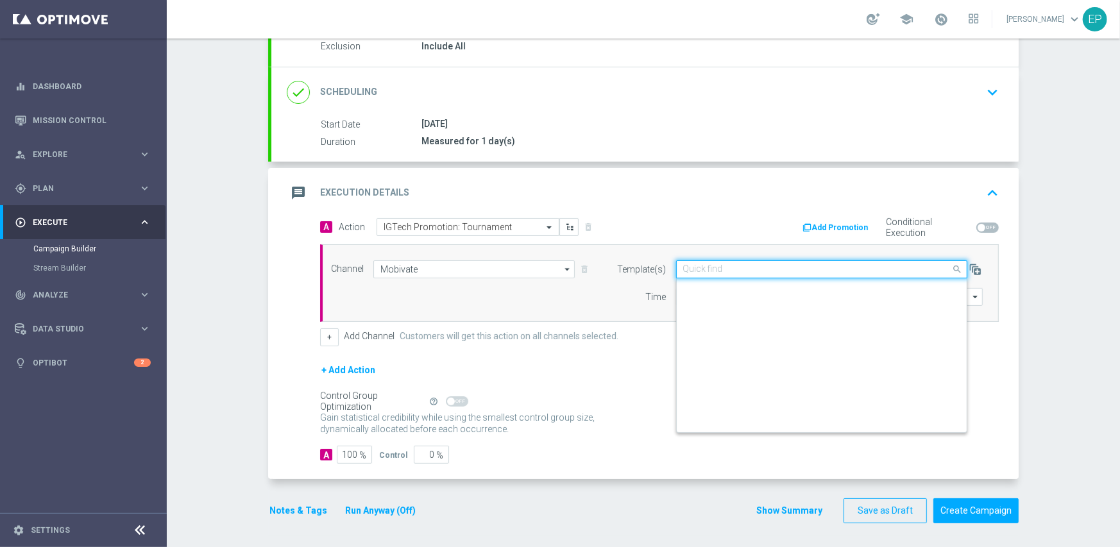
scroll to position [9782, 0]
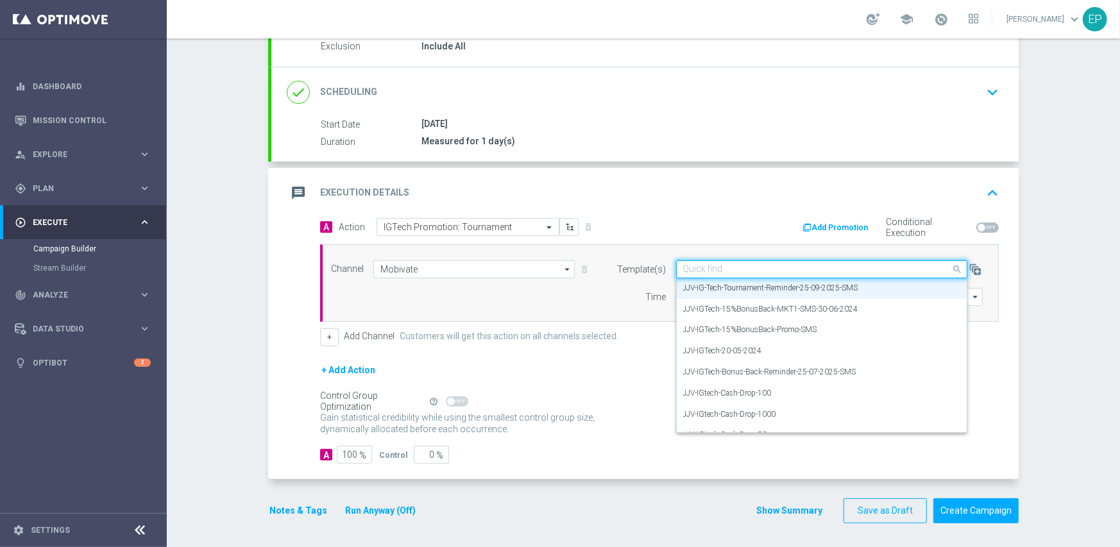
paste input "JPJ-IG-Tech-Tournament-Reminder-25-09-2025-SMS"
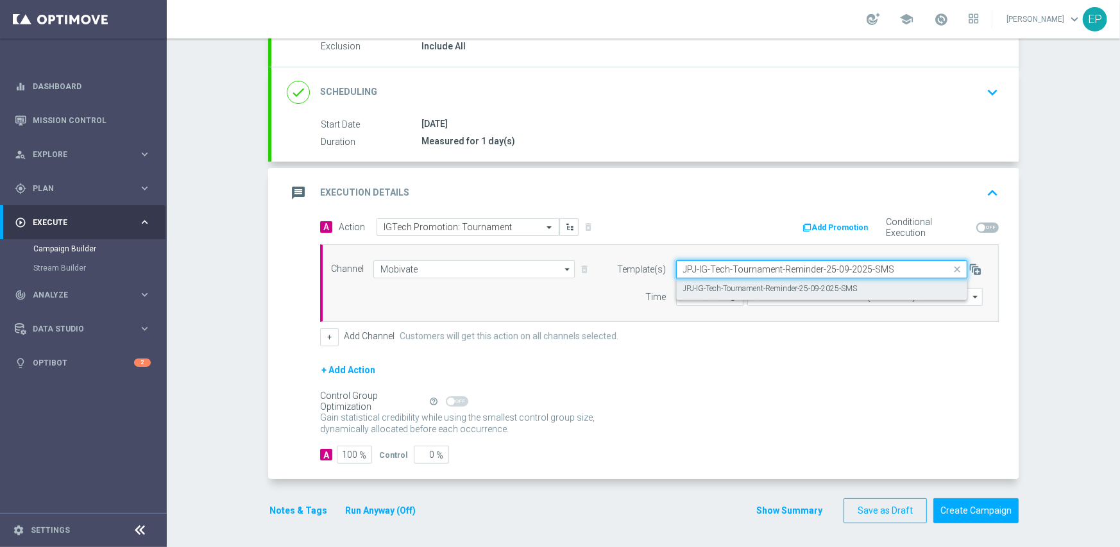
scroll to position [0, 0]
click at [765, 285] on label "JPJ-IG-Tech-Tournament-Reminder-25-09-2025-SMS" at bounding box center [770, 289] width 175 height 11
type input "JPJ-IG-Tech-Tournament-Reminder-25-09-2025-SMS"
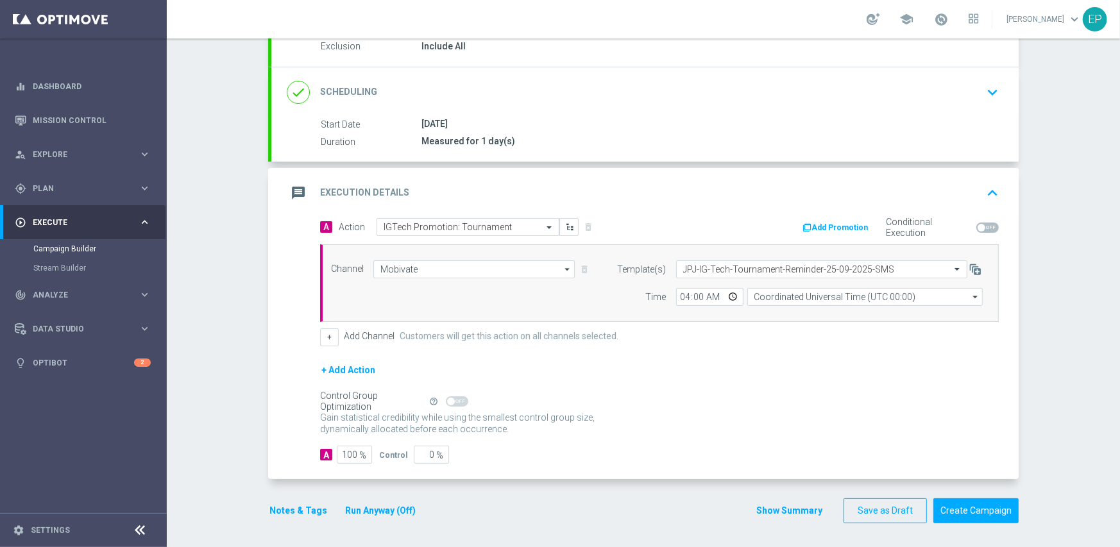
click at [753, 383] on div "+ Add Action" at bounding box center [659, 378] width 679 height 32
click at [978, 506] on button "Create Campaign" at bounding box center [976, 511] width 85 height 25
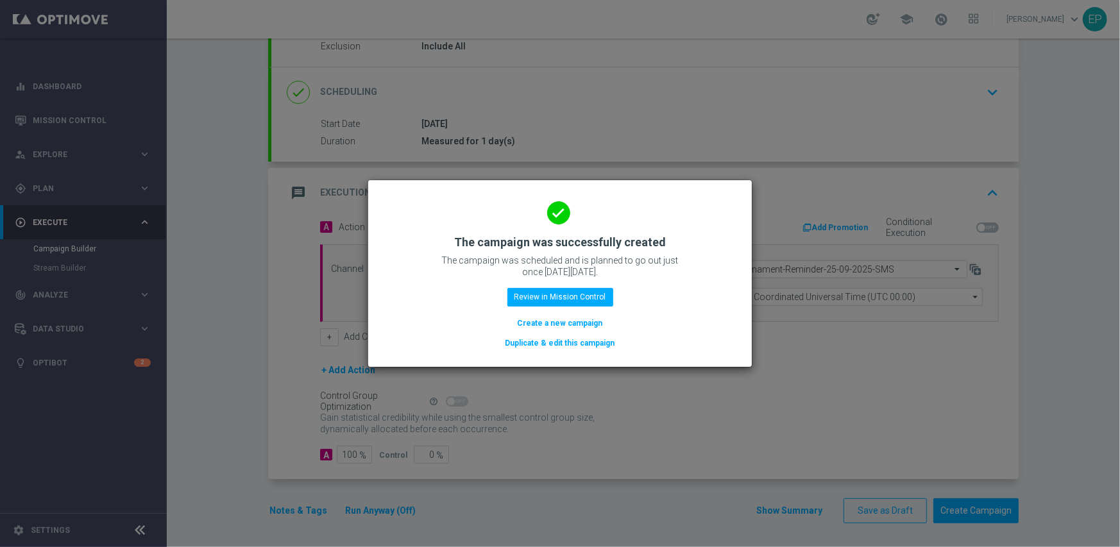
click at [577, 341] on button "Duplicate & edit this campaign" at bounding box center [560, 343] width 112 height 14
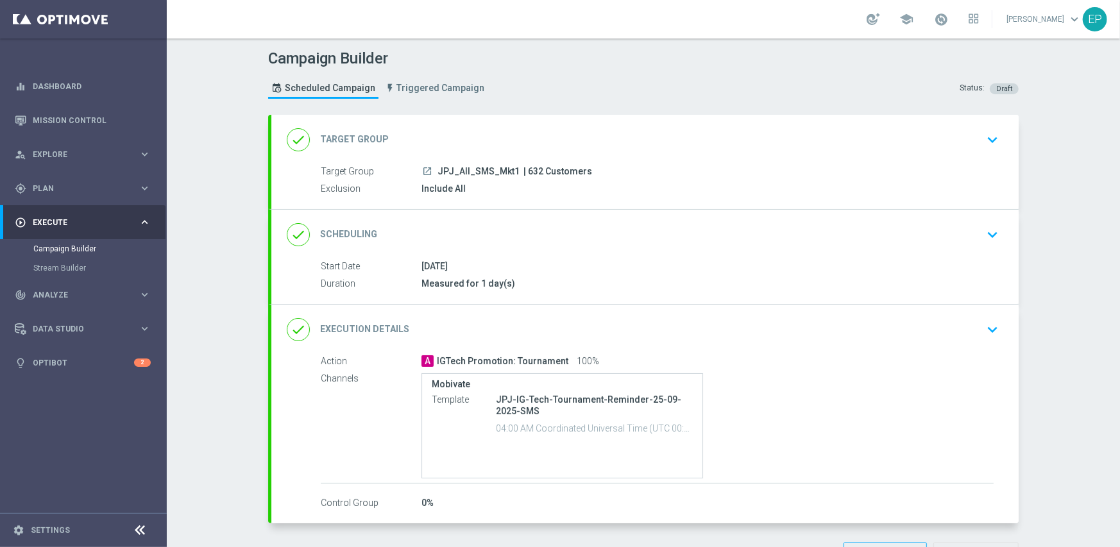
click at [590, 129] on div "done Target Group keyboard_arrow_down" at bounding box center [645, 140] width 717 height 24
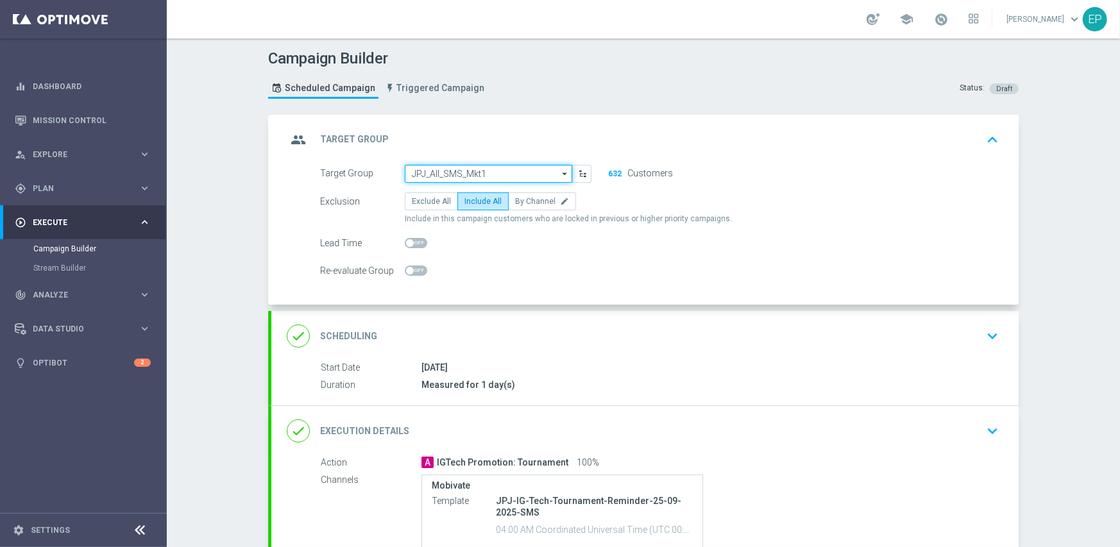
click at [468, 171] on input "JPJ_All_SMS_Mkt1" at bounding box center [488, 174] width 167 height 18
paste input "WWN_All_SMS_Mkt1"
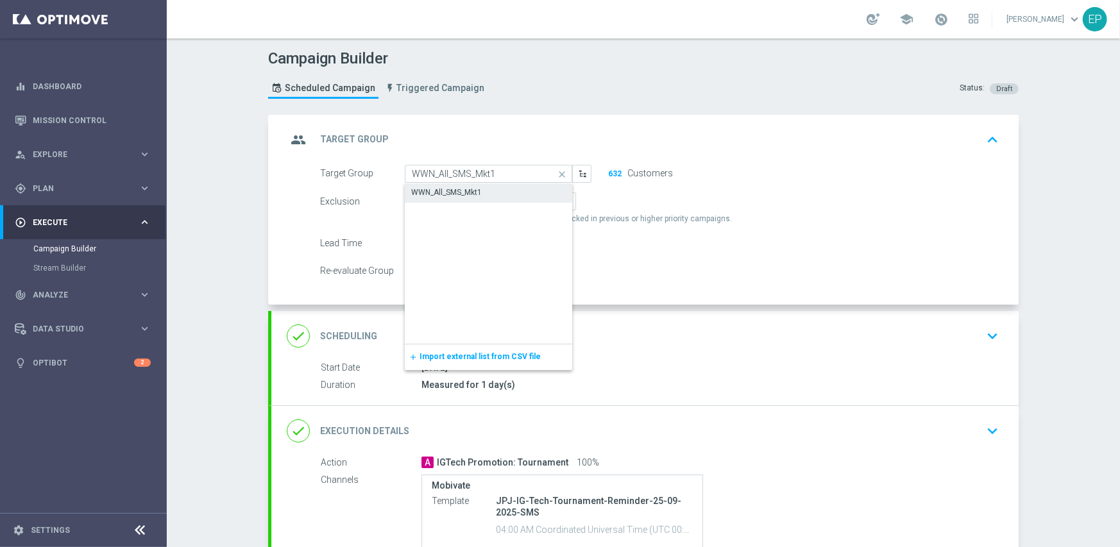
click at [463, 185] on div "WWN_All_SMS_Mkt1" at bounding box center [489, 192] width 168 height 18
type input "WWN_All_SMS_Mkt1"
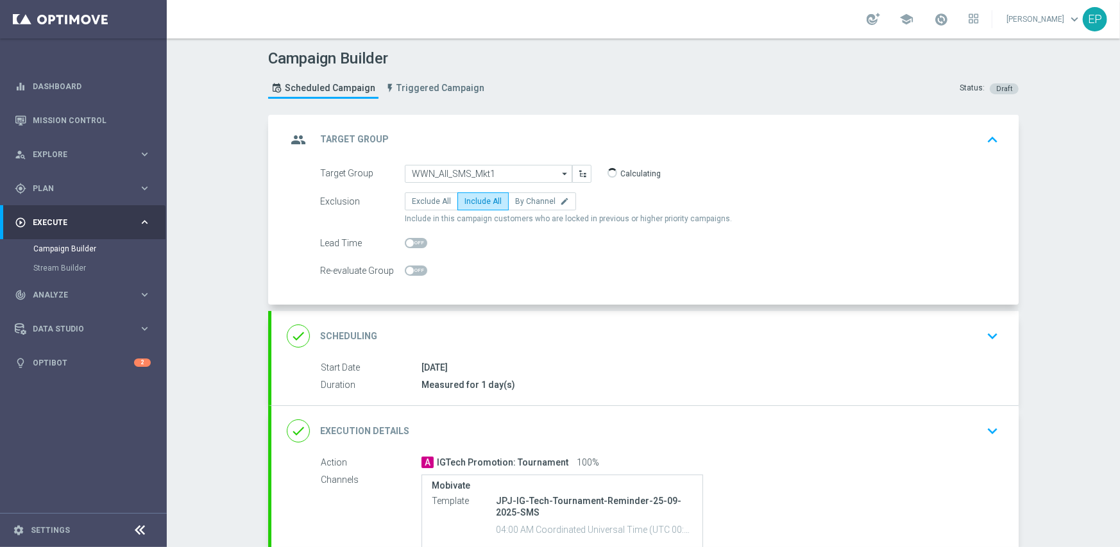
click at [647, 438] on div "done Execution Details keyboard_arrow_down" at bounding box center [645, 431] width 717 height 24
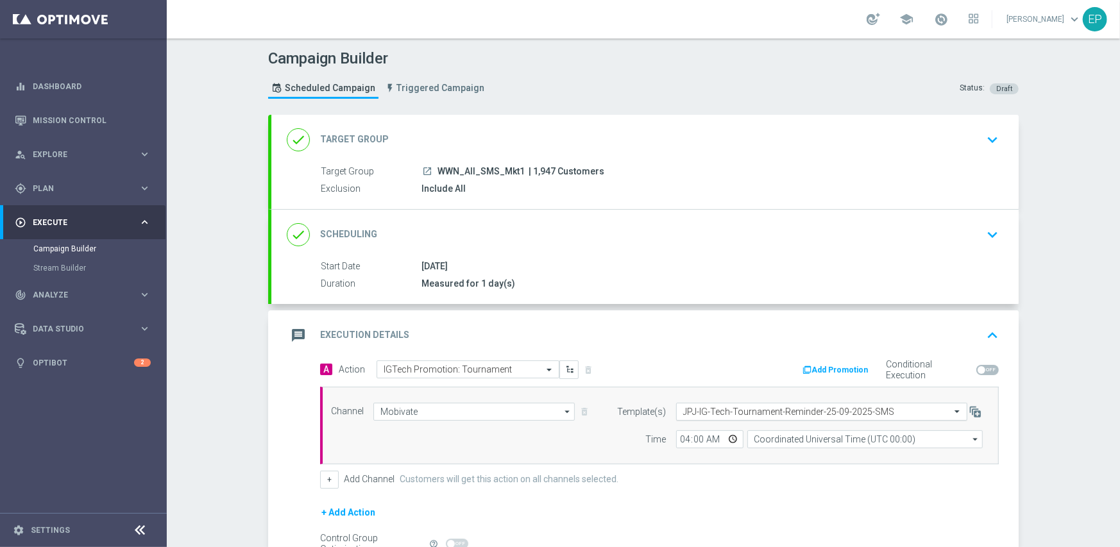
click at [746, 407] on div "Select template JPJ-IG-Tech-Tournament-Reminder-25-09-2025-SMS" at bounding box center [814, 412] width 274 height 10
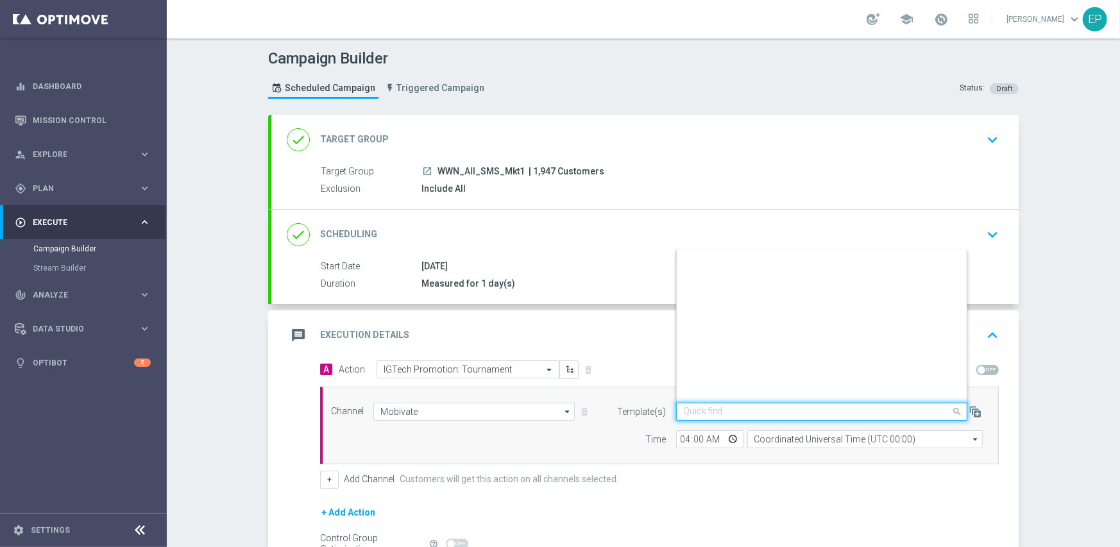
paste input "WWN-IG-Tech-Tournament-Reminder-25-09-2025-SMS"
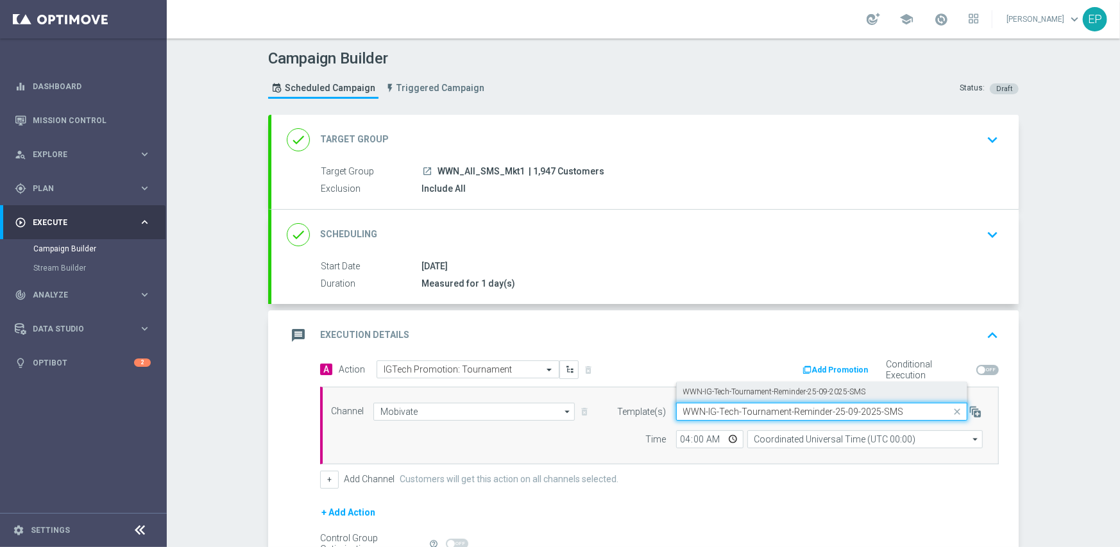
click at [737, 393] on label "WWN-IG-Tech-Tournament-Reminder-25-09-2025-SMS" at bounding box center [774, 392] width 183 height 11
type input "WWN-IG-Tech-Tournament-Reminder-25-09-2025-SMS"
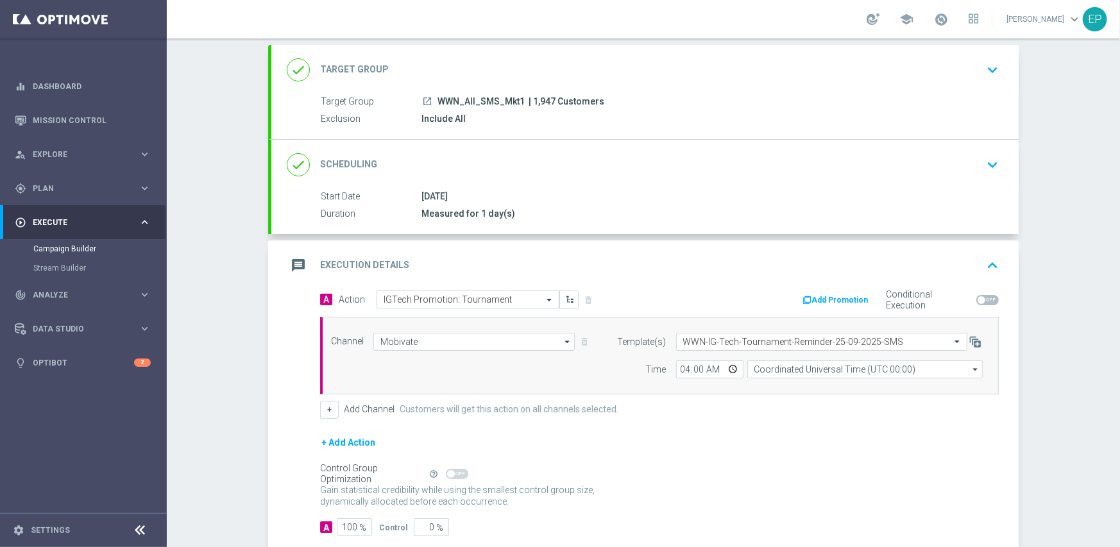
scroll to position [142, 0]
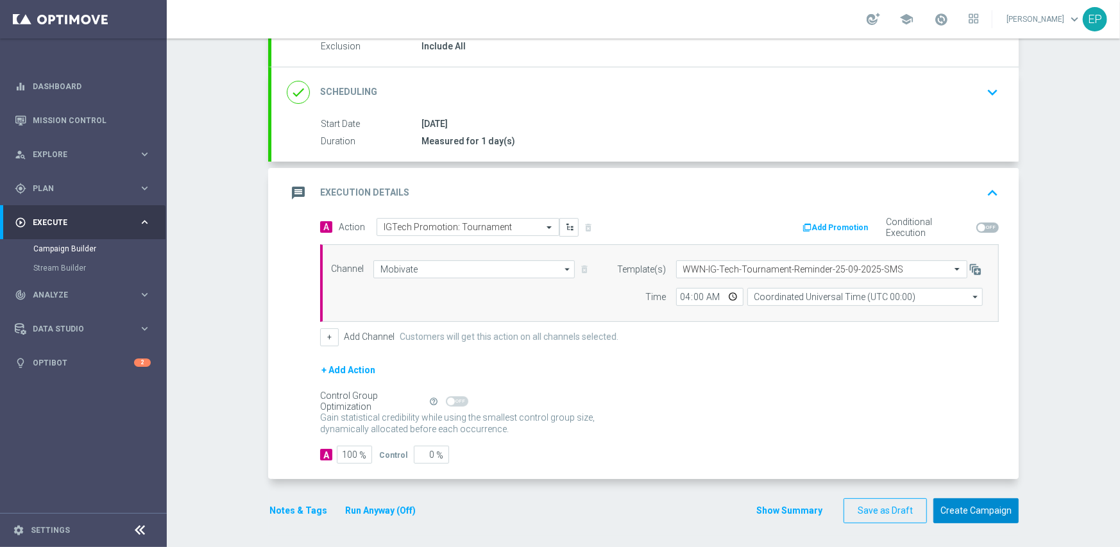
click at [969, 515] on button "Create Campaign" at bounding box center [976, 511] width 85 height 25
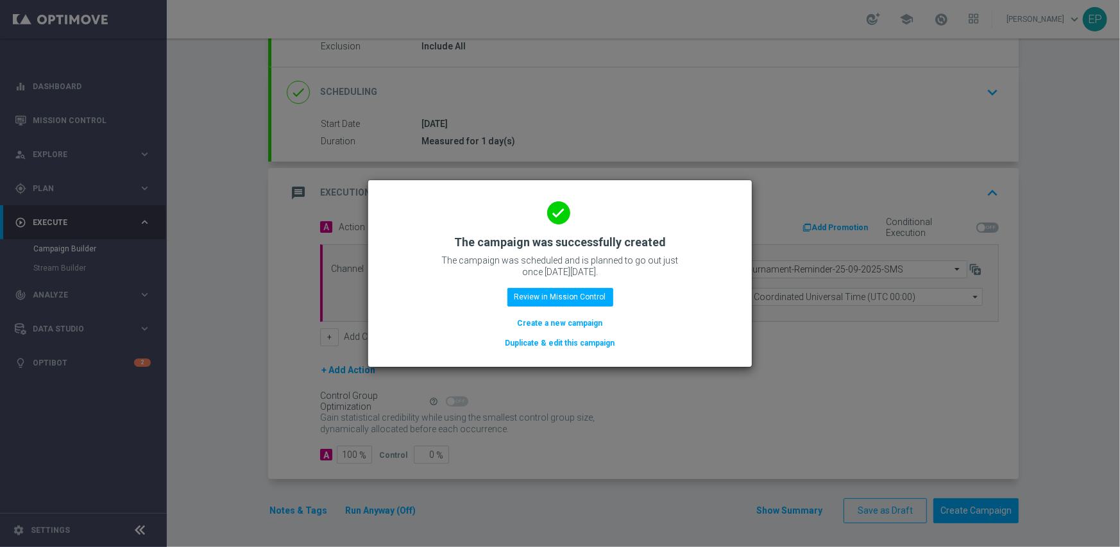
click at [576, 342] on button "Duplicate & edit this campaign" at bounding box center [560, 343] width 112 height 14
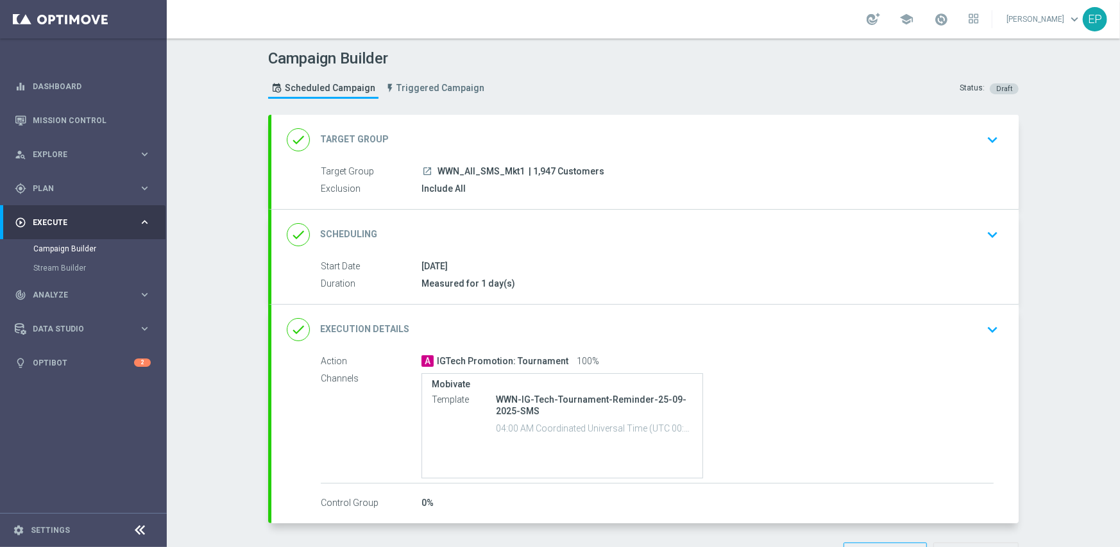
click at [522, 124] on div "done Target Group keyboard_arrow_down" at bounding box center [644, 140] width 747 height 50
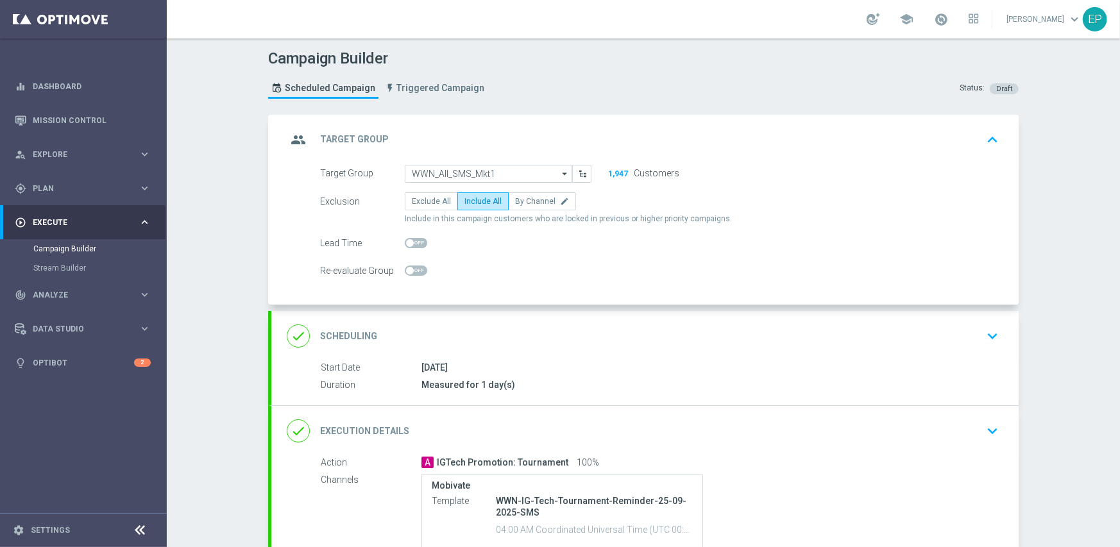
click at [461, 183] on form "Target Group WWN_All_SMS_Mkt1 WWN_All_SMS_Mkt1 arrow_drop_down Show Selected 0 …" at bounding box center [659, 222] width 679 height 115
click at [470, 173] on input "WWN_All_SMS_Mkt1" at bounding box center [488, 174] width 167 height 18
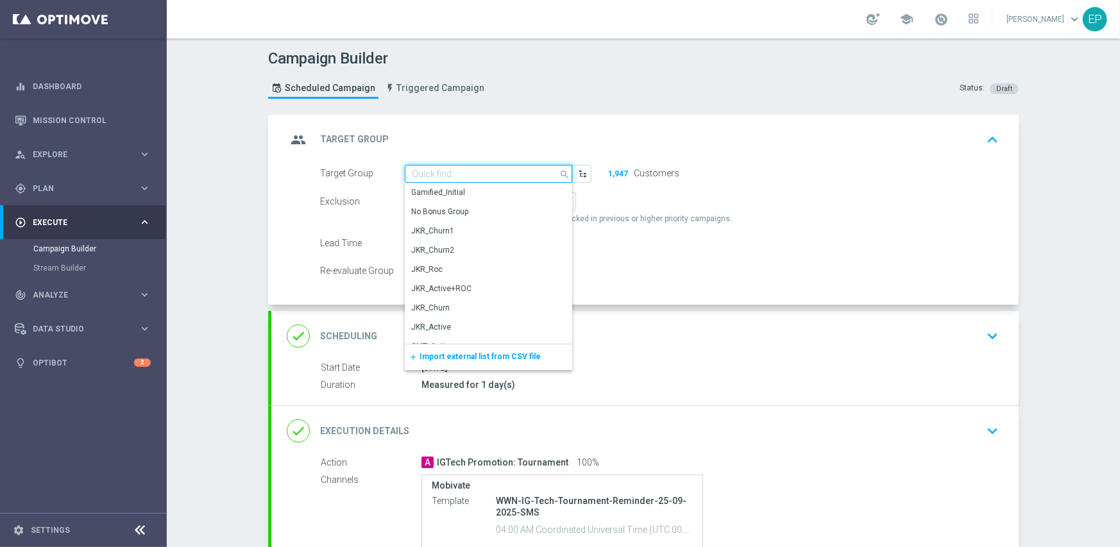
paste input "STS_All_SMS_Mkt1"
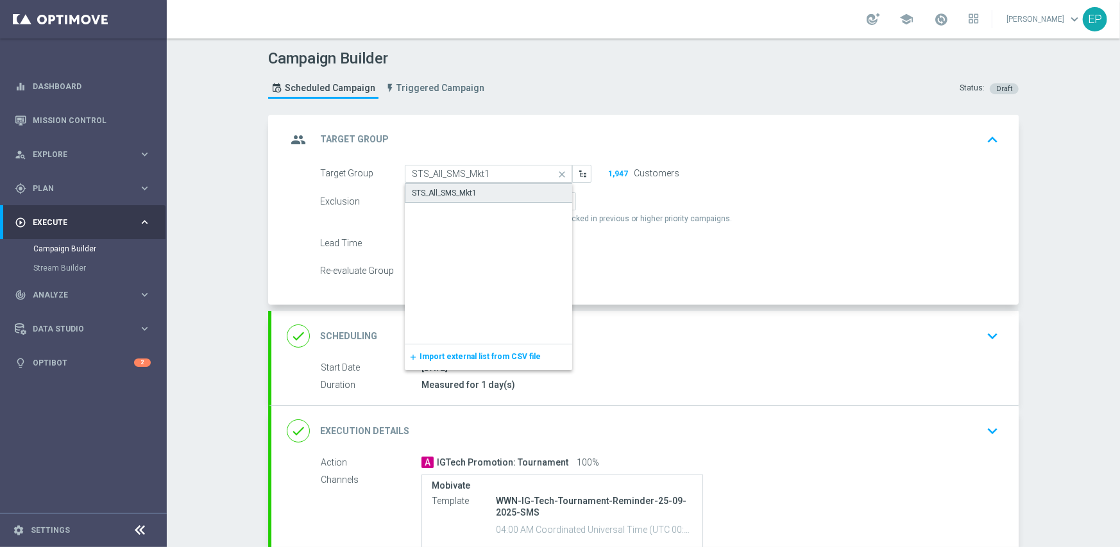
click at [435, 194] on div "STS_All_SMS_Mkt1" at bounding box center [444, 193] width 65 height 12
type input "STS_All_SMS_Mkt1"
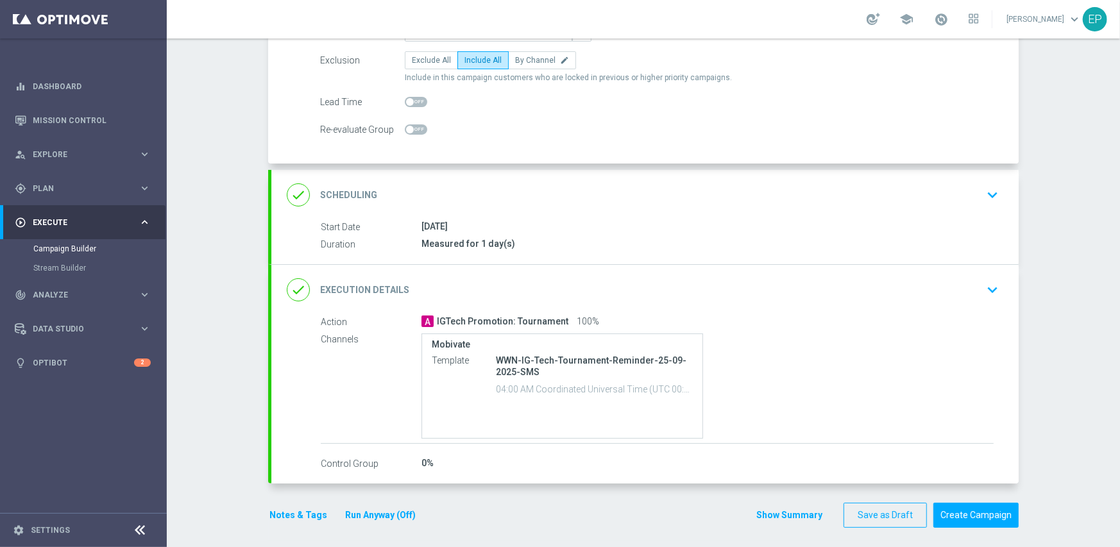
scroll to position [146, 0]
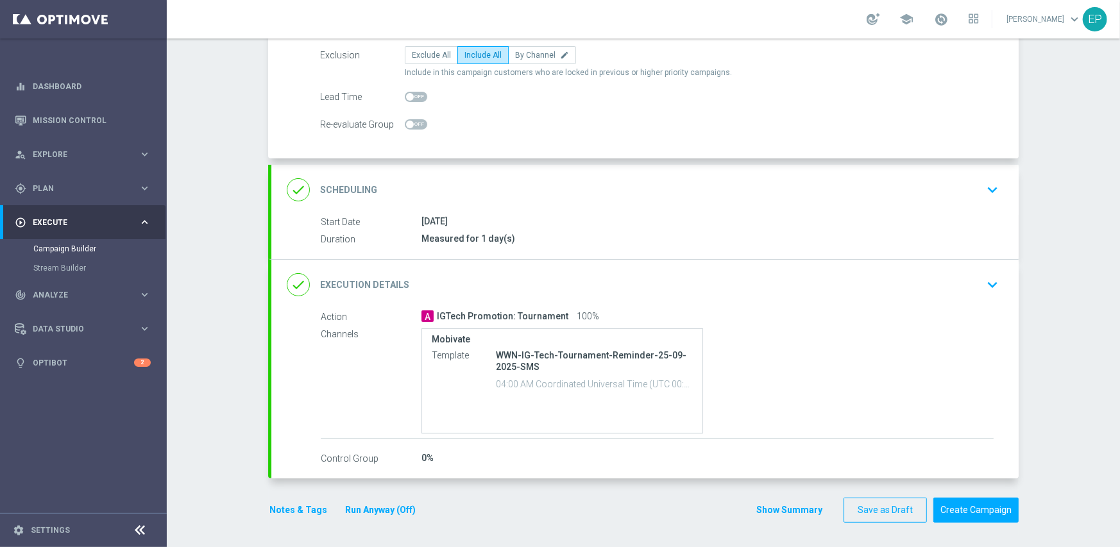
drag, startPoint x: 640, startPoint y: 275, endPoint x: 647, endPoint y: 275, distance: 7.1
click at [640, 275] on div "done Execution Details keyboard_arrow_down" at bounding box center [645, 285] width 717 height 24
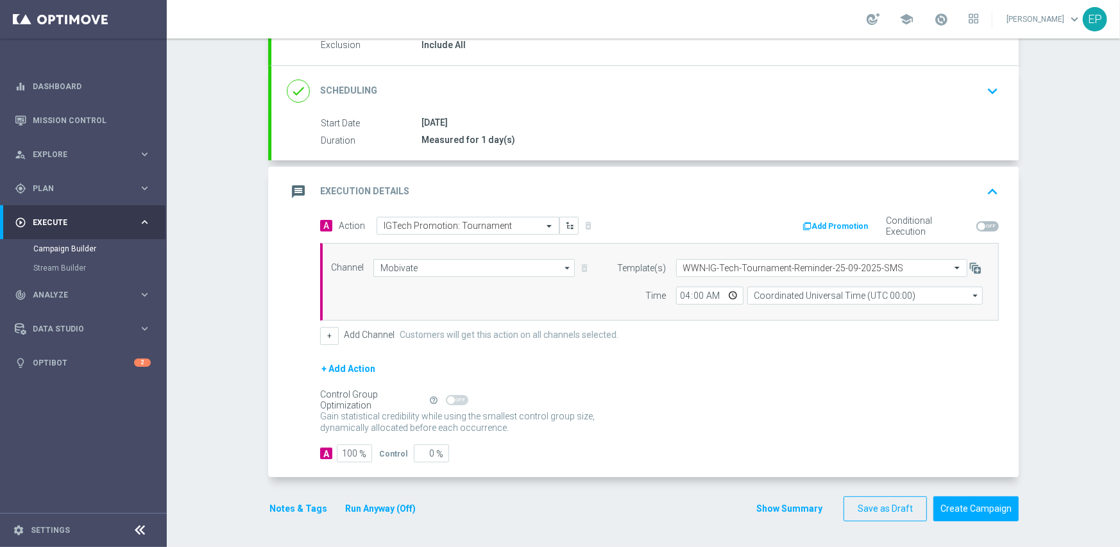
scroll to position [134, 0]
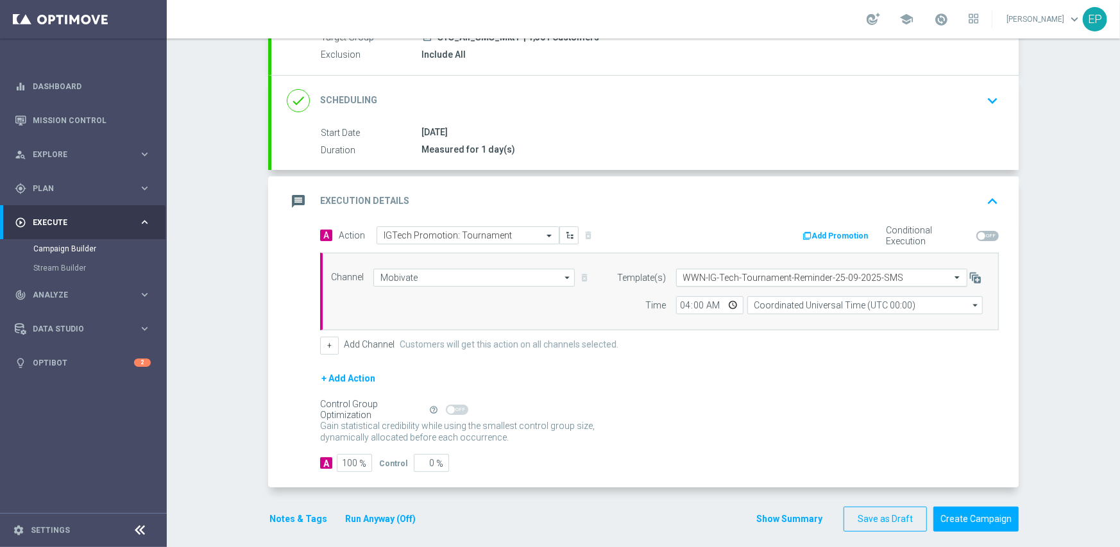
click at [751, 277] on input "text" at bounding box center [809, 278] width 252 height 11
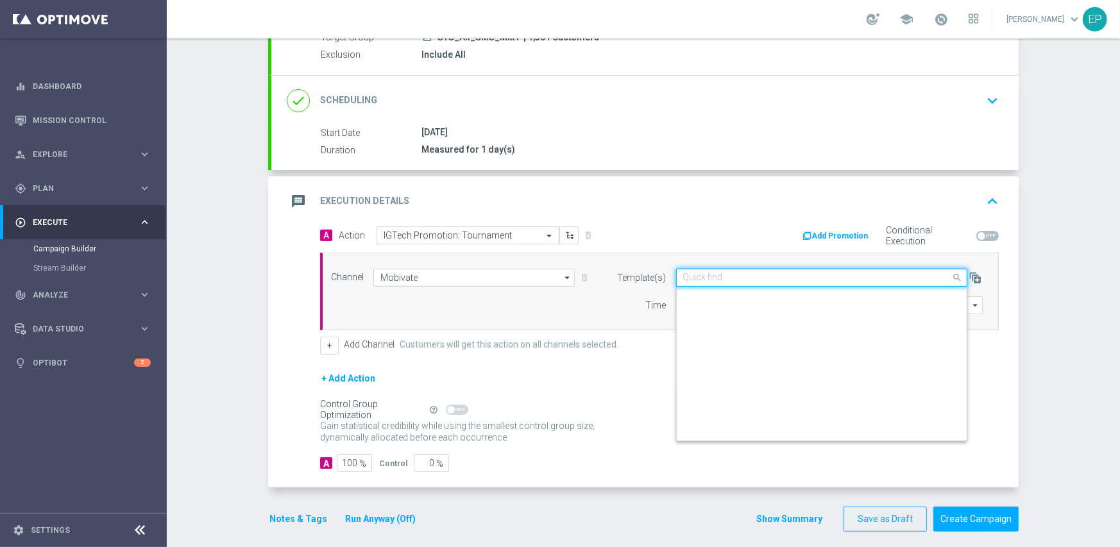
scroll to position [35252, 0]
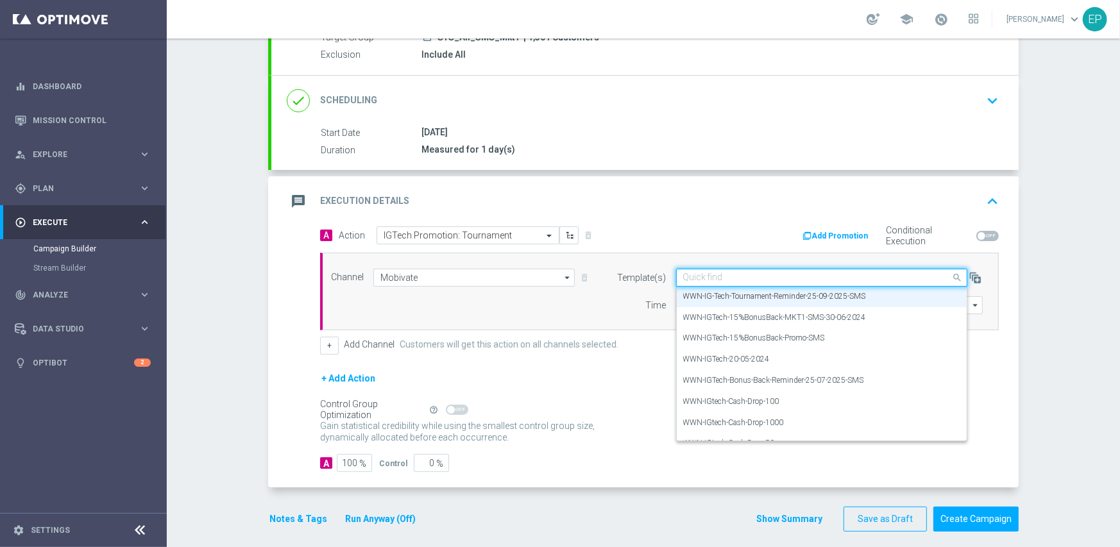
paste input "STS-IG-Tech-Tournament-Reminder-25-09-2025-SMS"
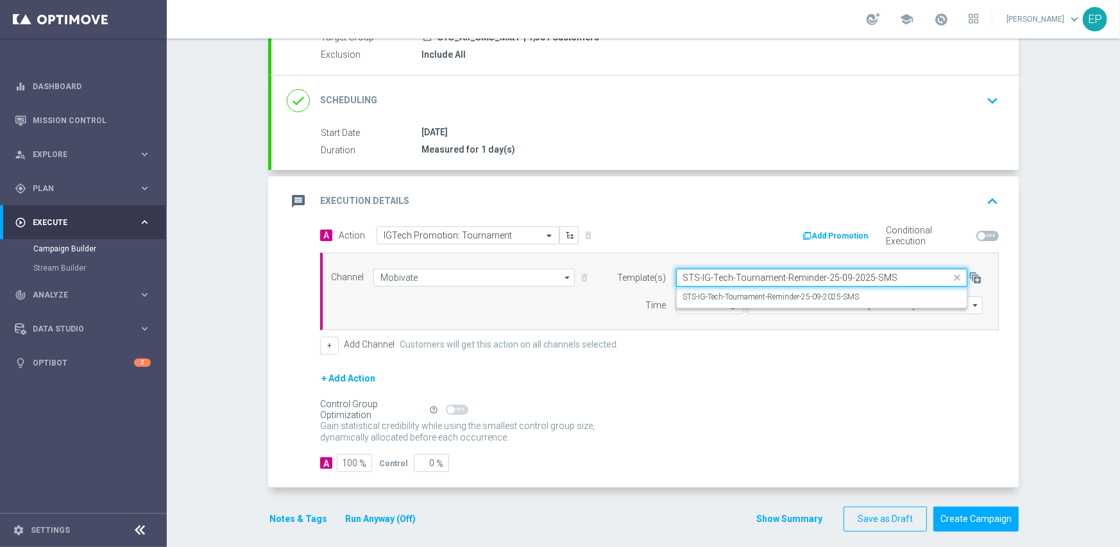
scroll to position [0, 0]
drag, startPoint x: 739, startPoint y: 295, endPoint x: 738, endPoint y: 307, distance: 12.3
click at [738, 297] on label "STS-IG-Tech-Tournament-Reminder-25-09-2025-SMS" at bounding box center [771, 297] width 176 height 11
type input "STS-IG-Tech-Tournament-Reminder-25-09-2025-SMS"
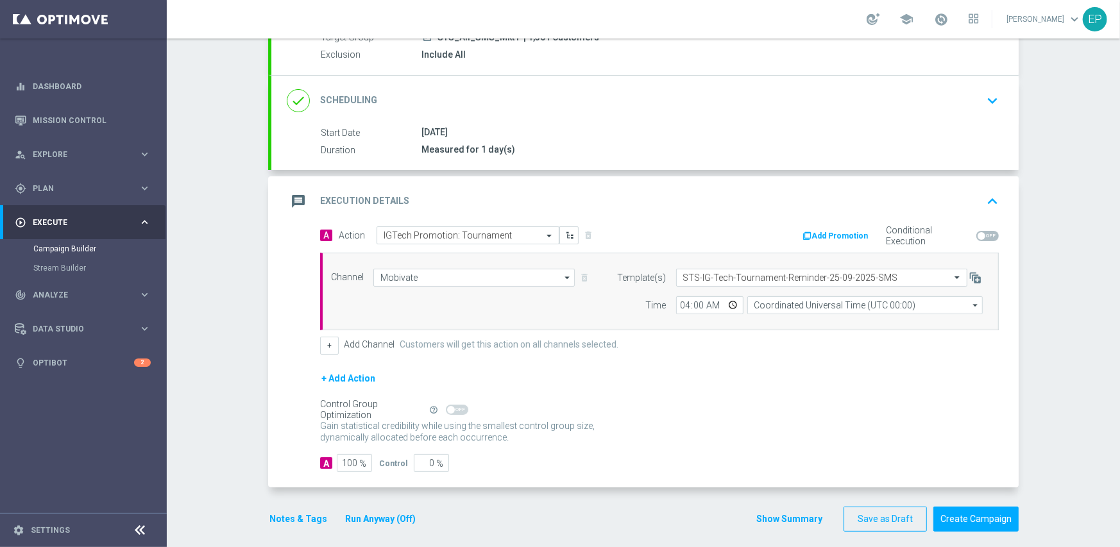
click at [746, 366] on form "A Action Select action IGTech Promotion: Tournament delete_forever Add Promotio…" at bounding box center [659, 349] width 679 height 246
click at [959, 509] on button "Create Campaign" at bounding box center [976, 519] width 85 height 25
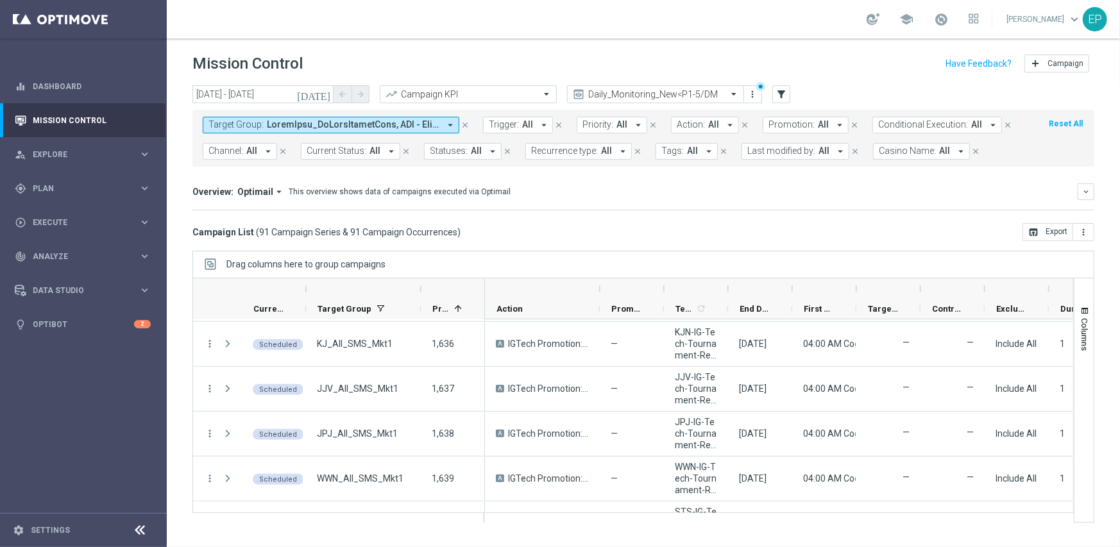
scroll to position [3893, 0]
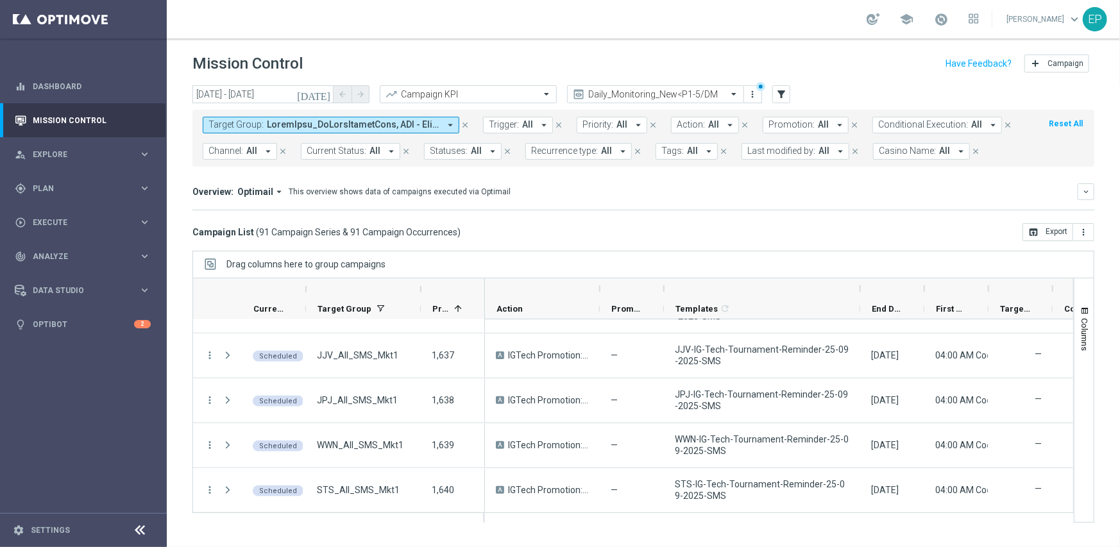
drag, startPoint x: 725, startPoint y: 288, endPoint x: 852, endPoint y: 329, distance: 133.5
click at [858, 275] on div "Drag columns here to group campaigns Drag here to set column labels" at bounding box center [643, 387] width 902 height 272
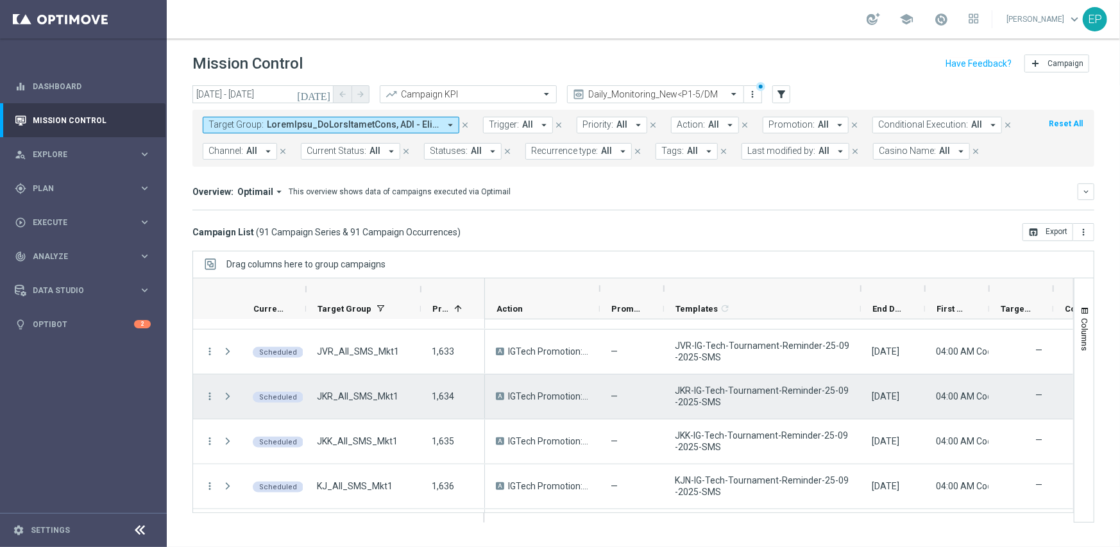
scroll to position [3701, 0]
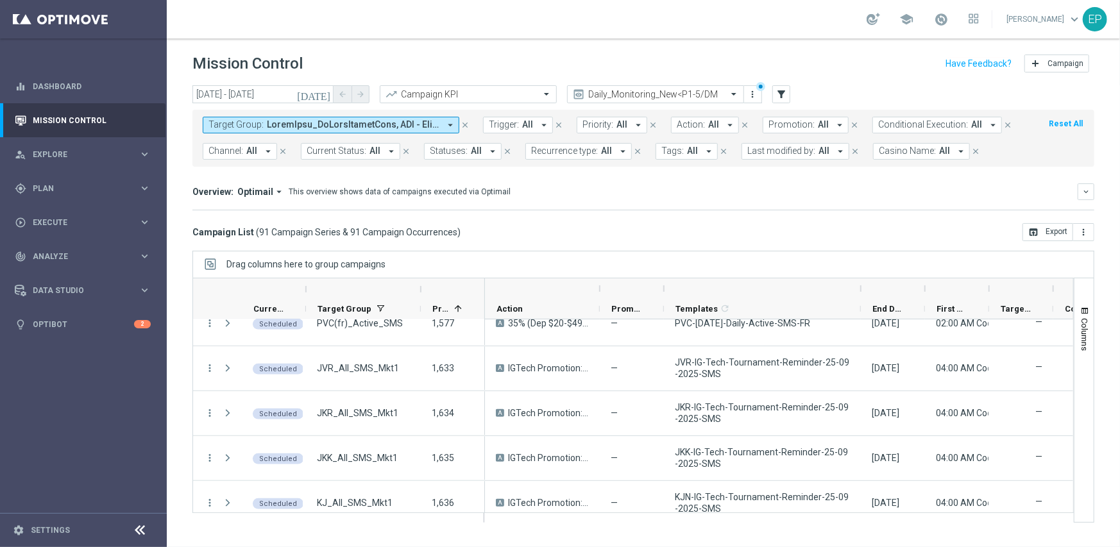
click at [141, 527] on icon at bounding box center [140, 530] width 15 height 15
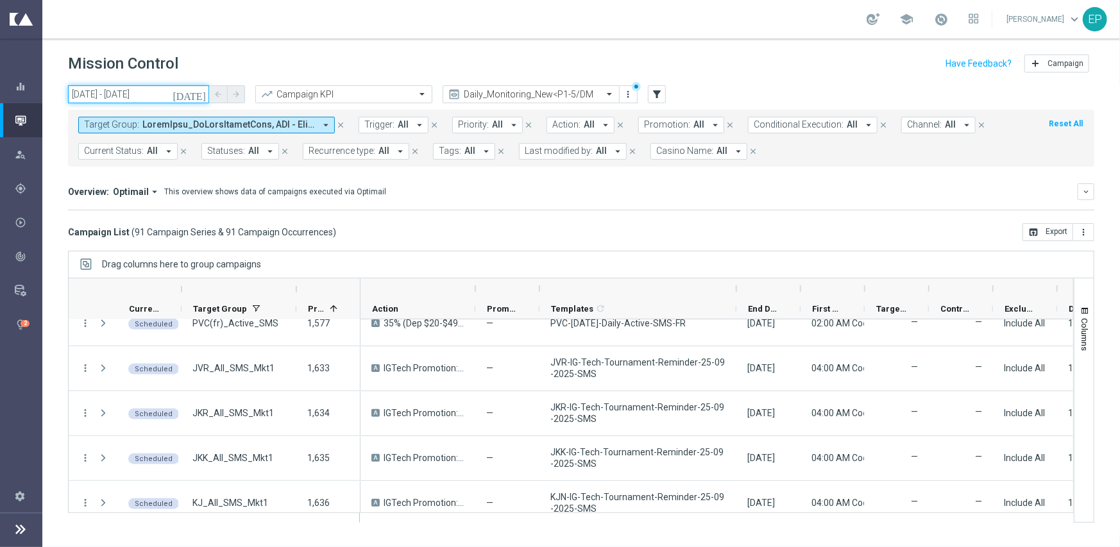
drag, startPoint x: 129, startPoint y: 87, endPoint x: 140, endPoint y: 85, distance: 11.2
click at [128, 87] on input "[DATE] - [DATE]" at bounding box center [138, 94] width 141 height 18
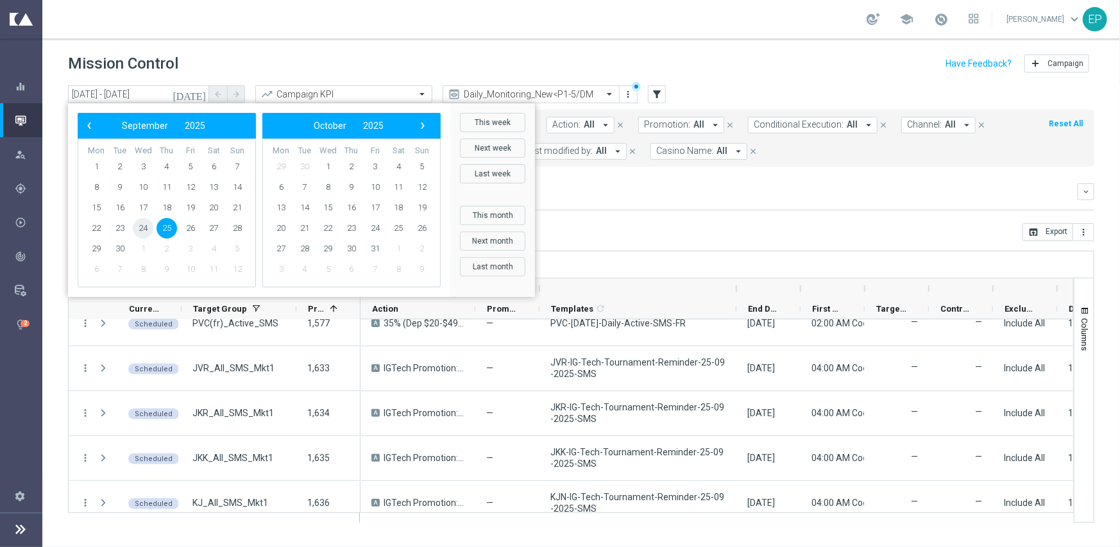
click at [147, 234] on span "24" at bounding box center [143, 228] width 21 height 21
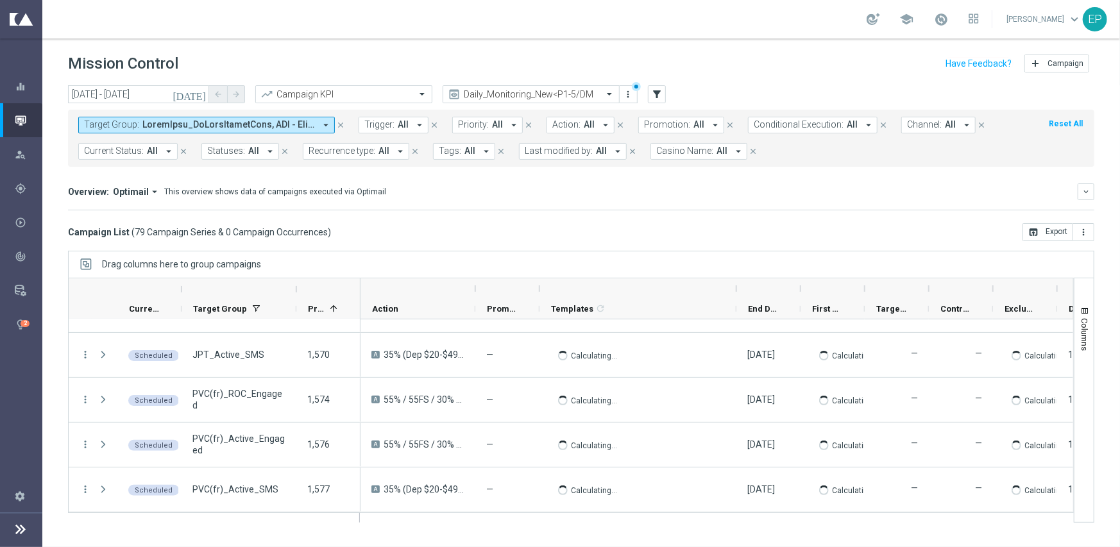
scroll to position [3354, 0]
click at [481, 245] on div "[DATE] [DATE] - [DATE] arrow_back arrow_forward Campaign KPI trending_up Daily_…" at bounding box center [581, 310] width 1078 height 450
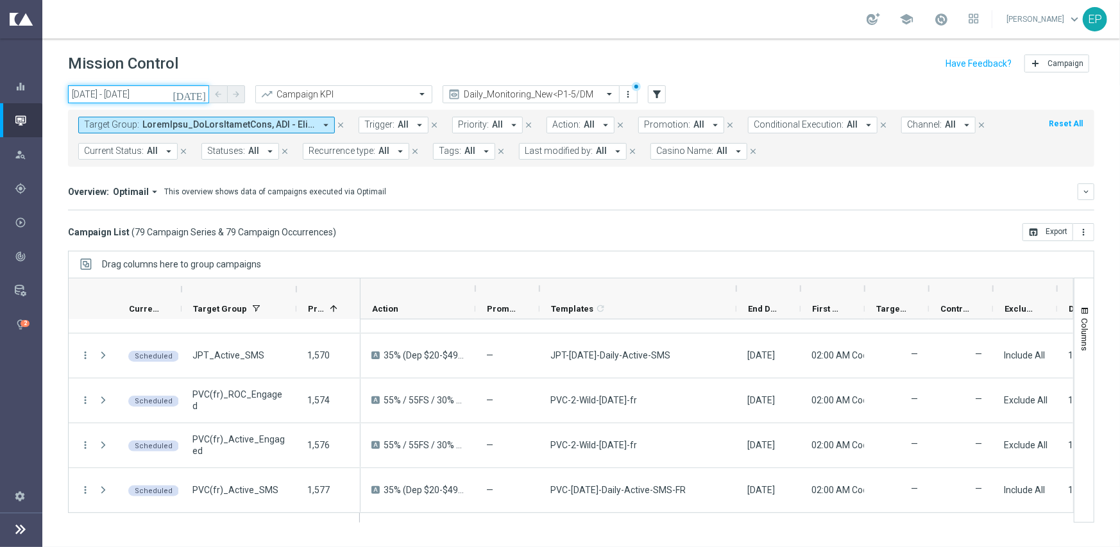
click at [124, 90] on input "[DATE] - [DATE]" at bounding box center [138, 94] width 141 height 18
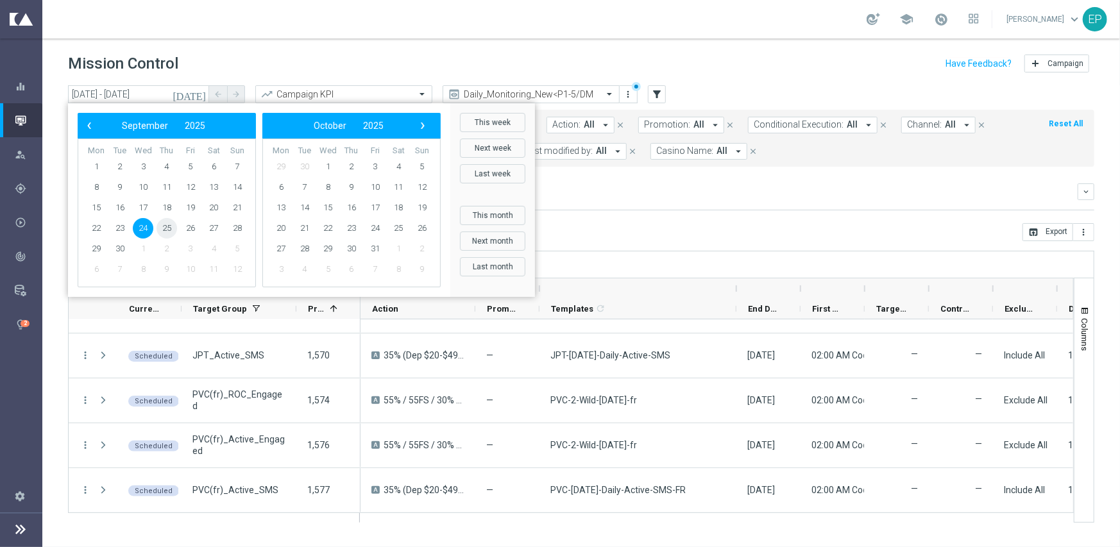
click at [170, 226] on span "25" at bounding box center [167, 228] width 21 height 21
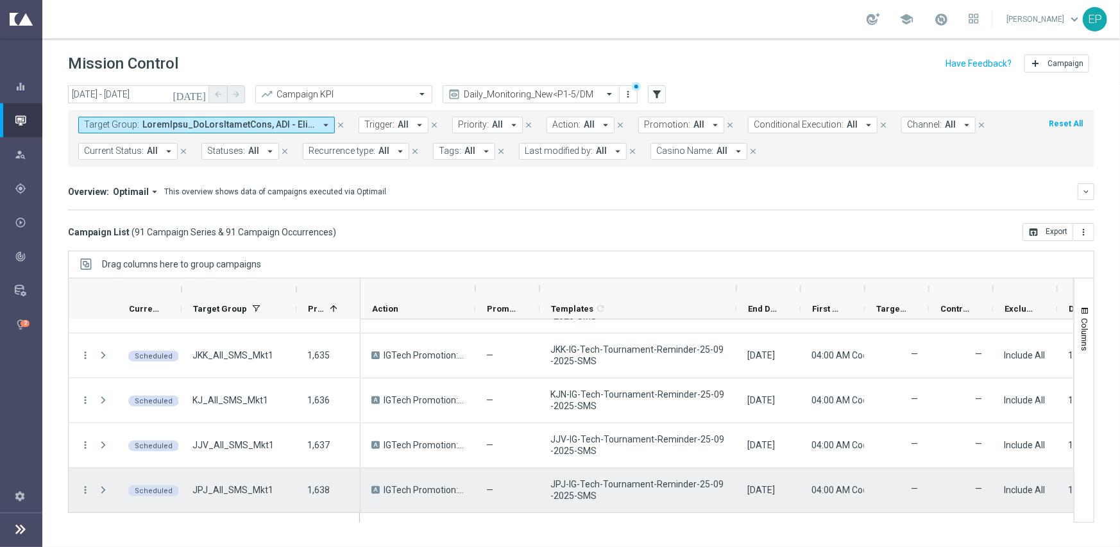
scroll to position [3893, 0]
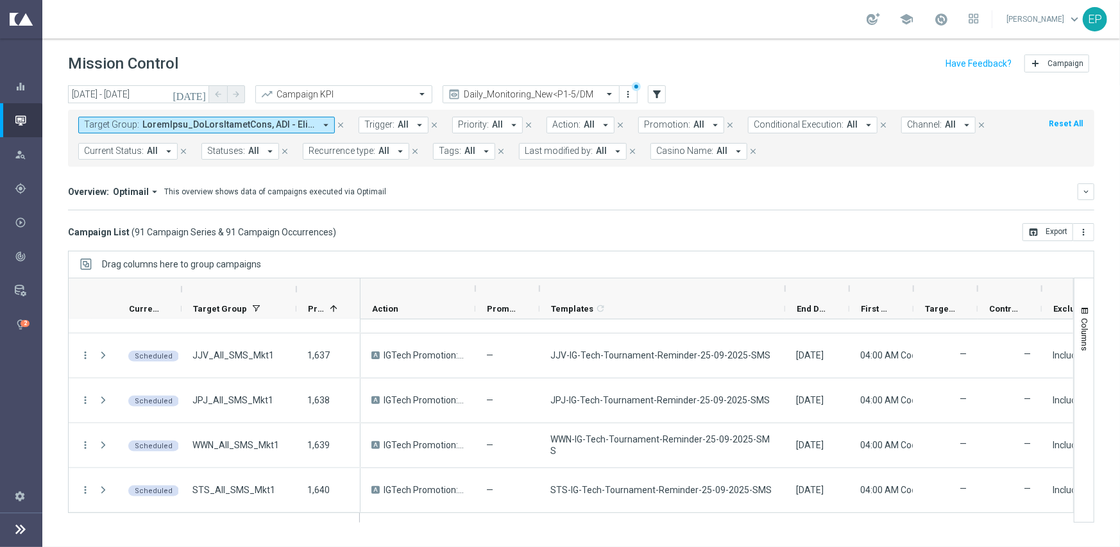
drag, startPoint x: 735, startPoint y: 285, endPoint x: 784, endPoint y: 285, distance: 48.8
click at [784, 285] on div at bounding box center [785, 288] width 5 height 21
click at [105, 93] on input "25 Sep 2025 - 25 Sep 2025" at bounding box center [138, 94] width 141 height 18
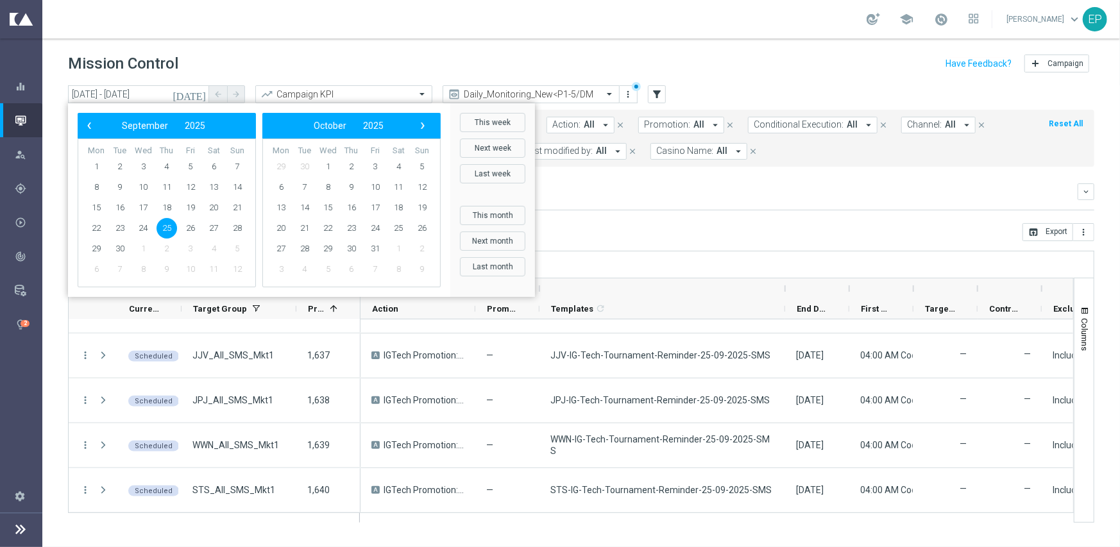
click at [132, 230] on td "24" at bounding box center [144, 228] width 24 height 21
click at [144, 229] on span "24" at bounding box center [143, 228] width 21 height 21
type input "24 Sep 2025 - 24 Sep 2025"
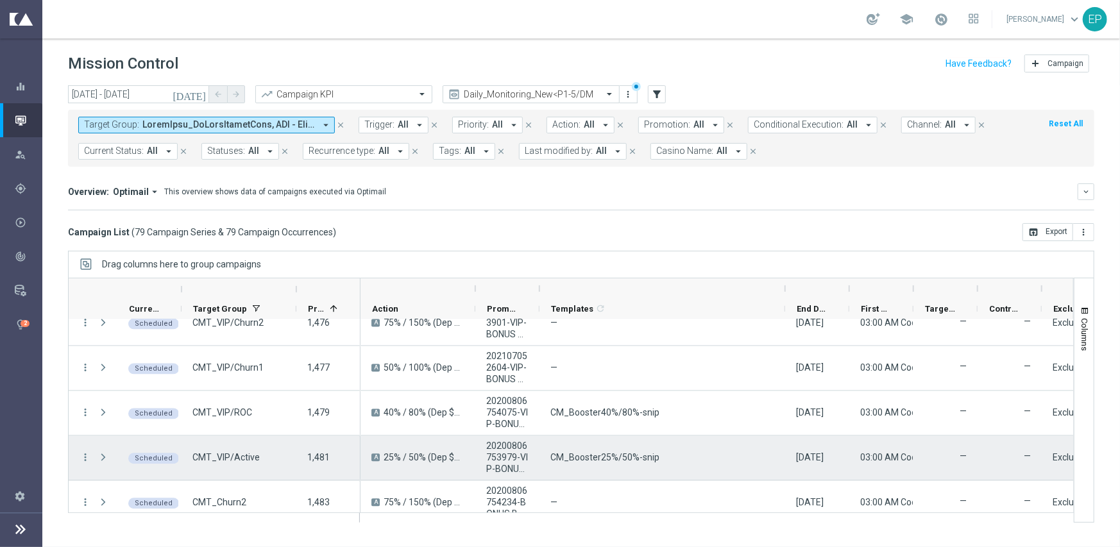
scroll to position [1879, 0]
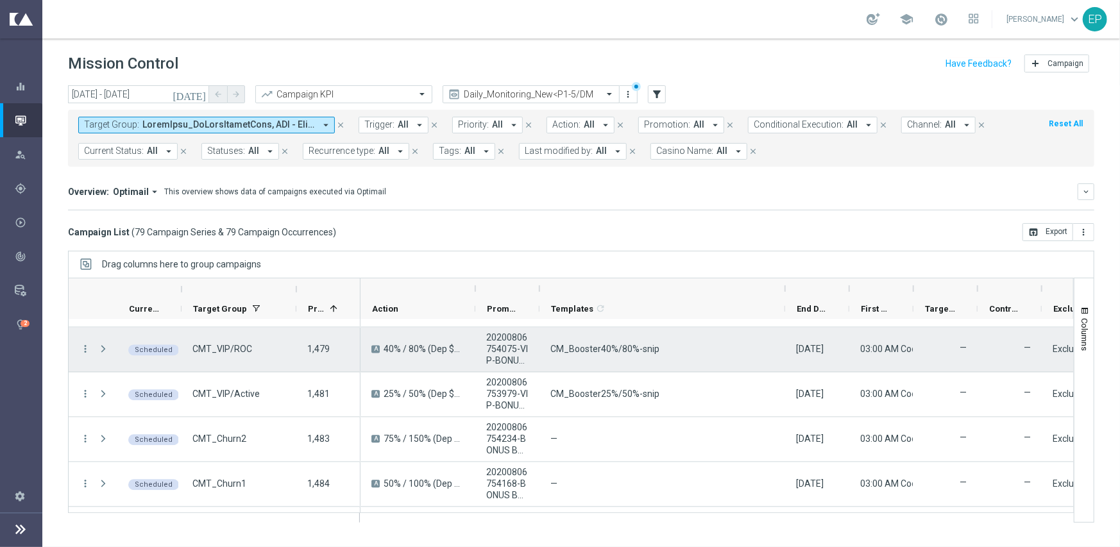
click at [85, 339] on div "more_vert" at bounding box center [80, 349] width 23 height 44
click at [87, 346] on icon "more_vert" at bounding box center [86, 349] width 12 height 12
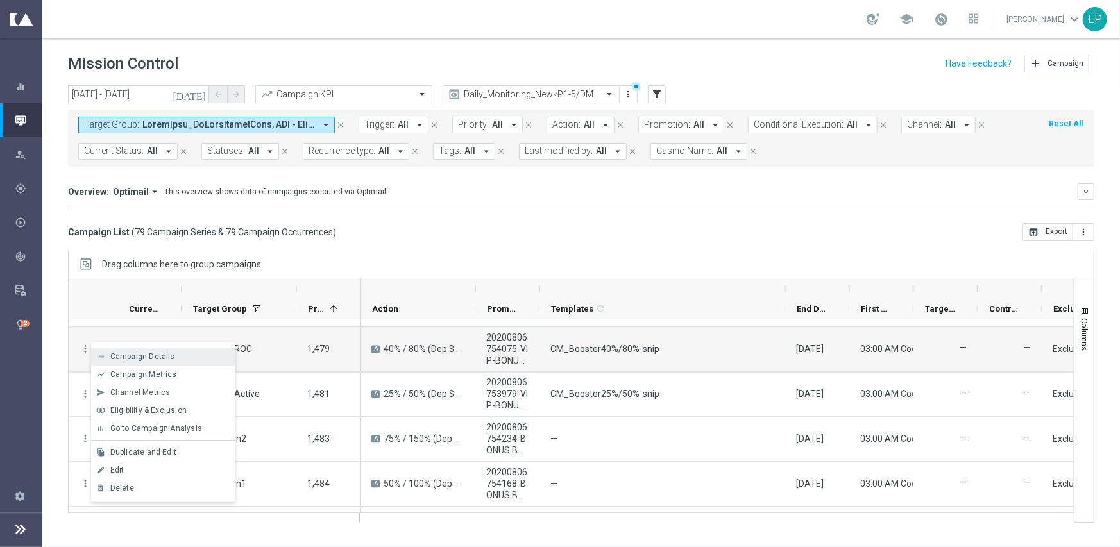
click at [144, 354] on span "Campaign Details" at bounding box center [142, 356] width 65 height 9
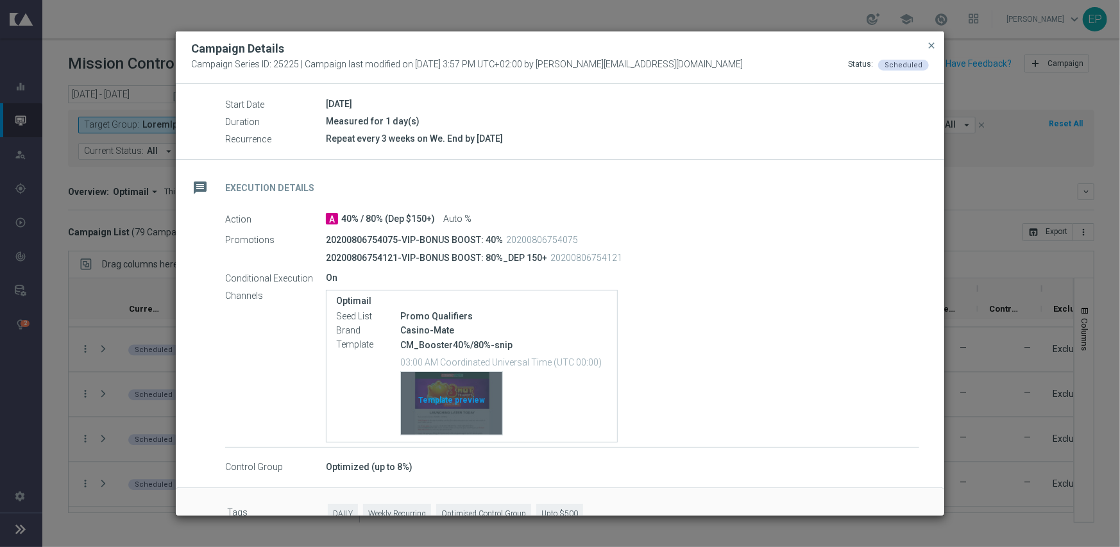
scroll to position [163, 0]
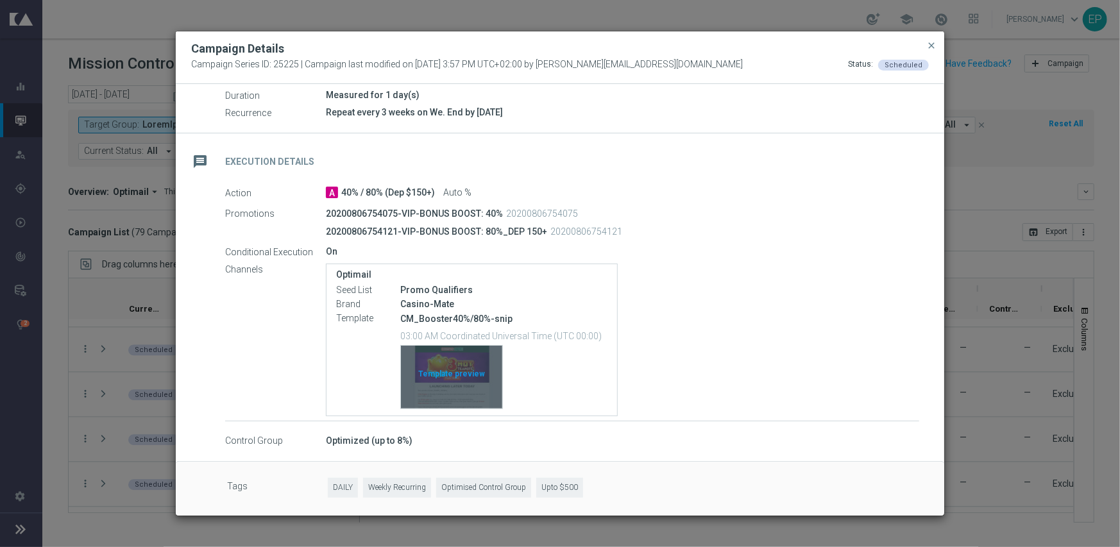
click at [449, 368] on div "Template preview" at bounding box center [451, 377] width 101 height 63
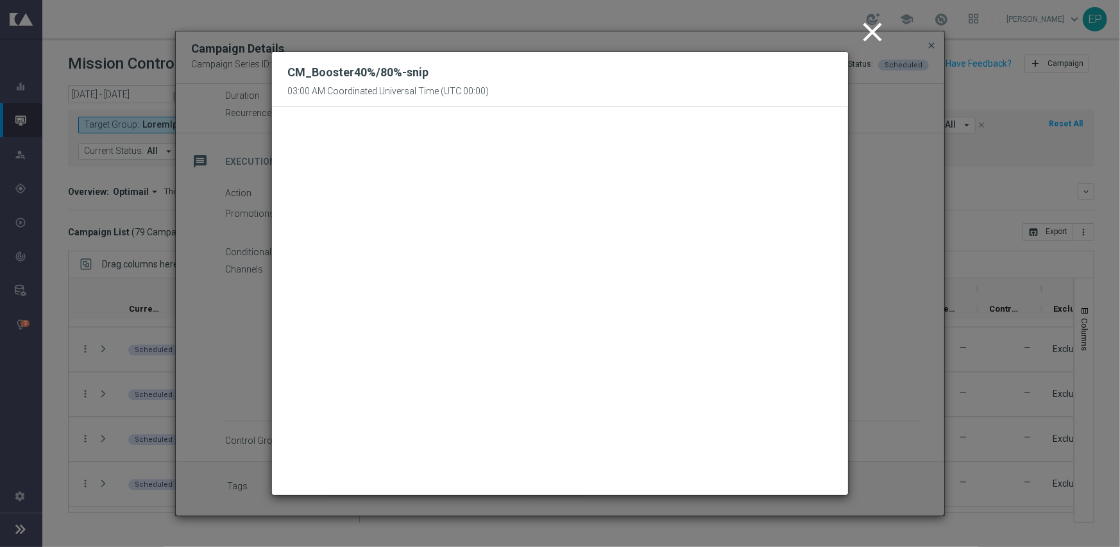
click at [866, 37] on icon "close" at bounding box center [873, 32] width 32 height 32
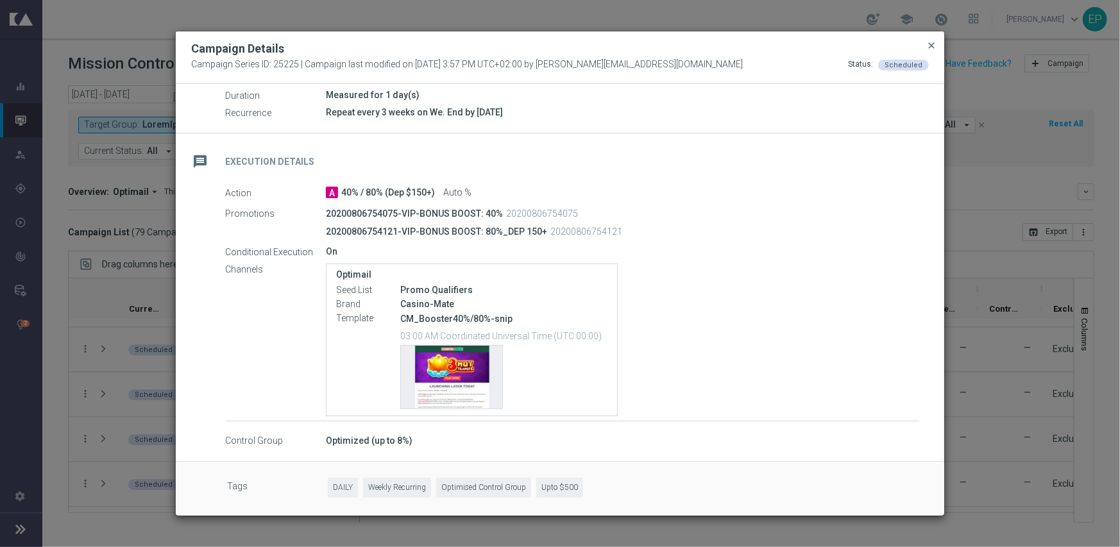
click at [935, 44] on span "close" at bounding box center [931, 45] width 10 height 10
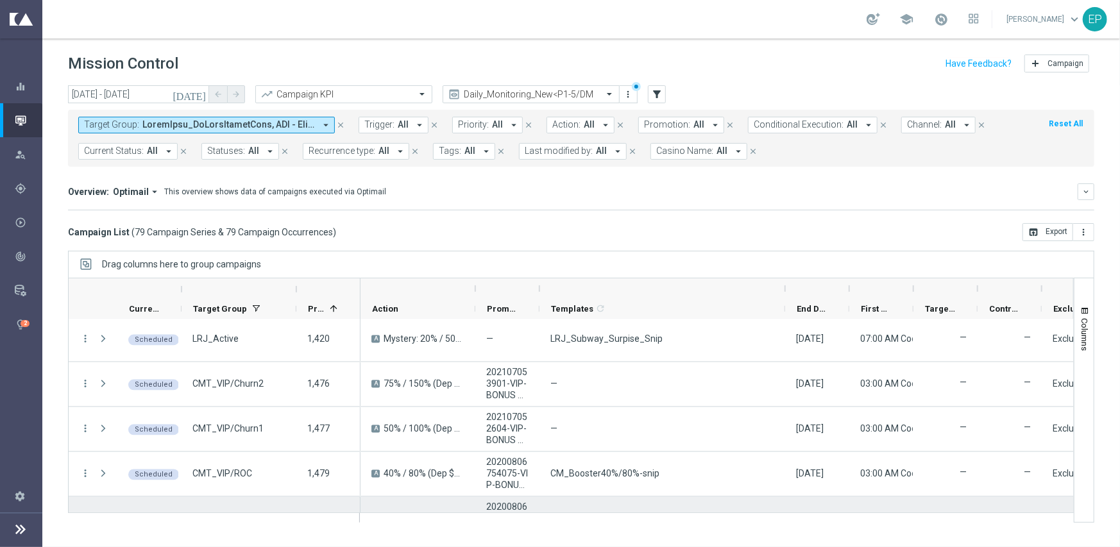
scroll to position [1814, 0]
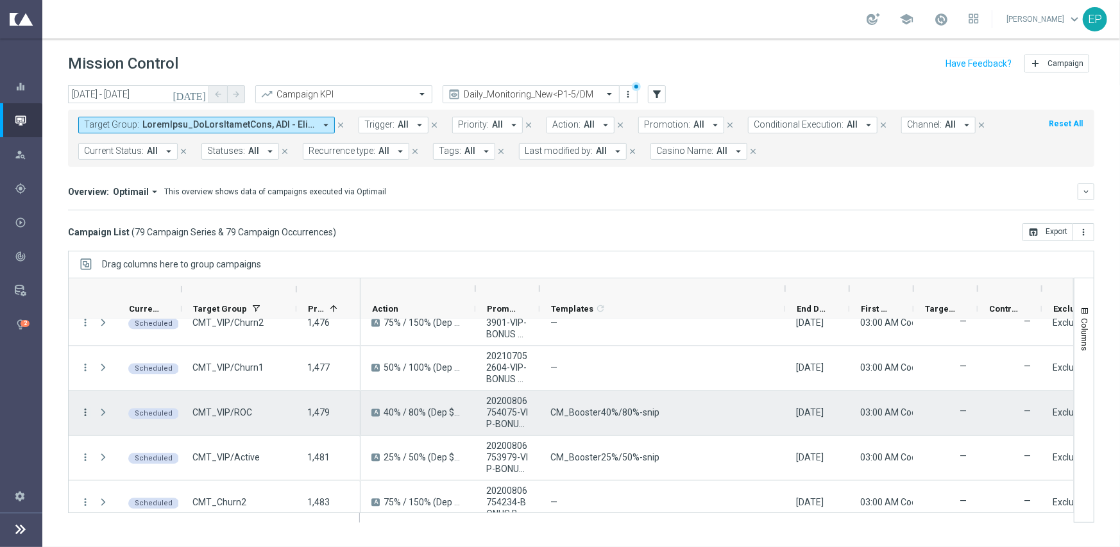
click at [87, 409] on icon "more_vert" at bounding box center [86, 413] width 12 height 12
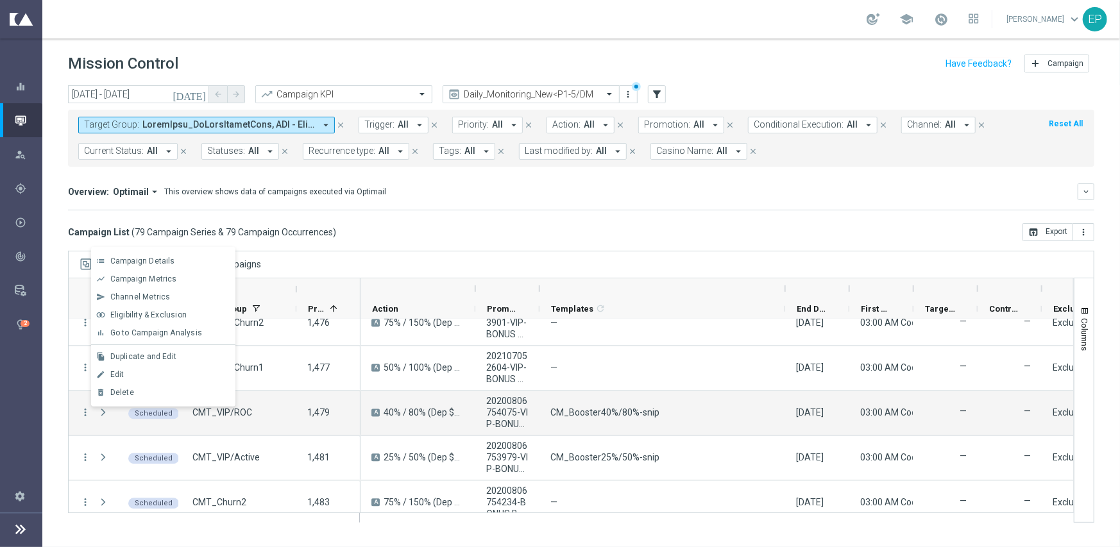
drag, startPoint x: 136, startPoint y: 371, endPoint x: 145, endPoint y: 368, distance: 9.8
click at [137, 371] on div "Edit" at bounding box center [169, 374] width 119 height 9
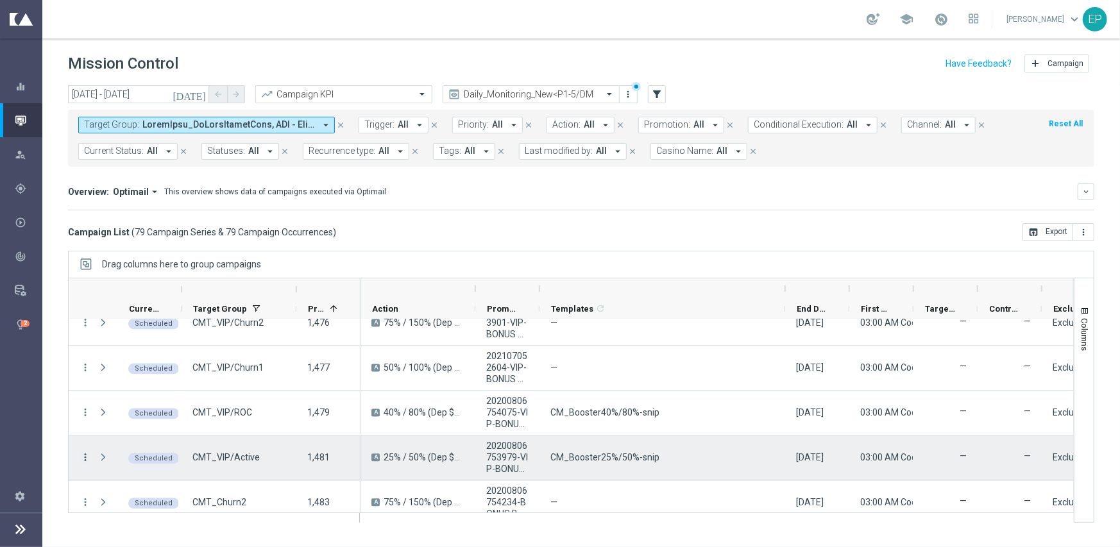
click at [83, 455] on icon "more_vert" at bounding box center [86, 458] width 12 height 12
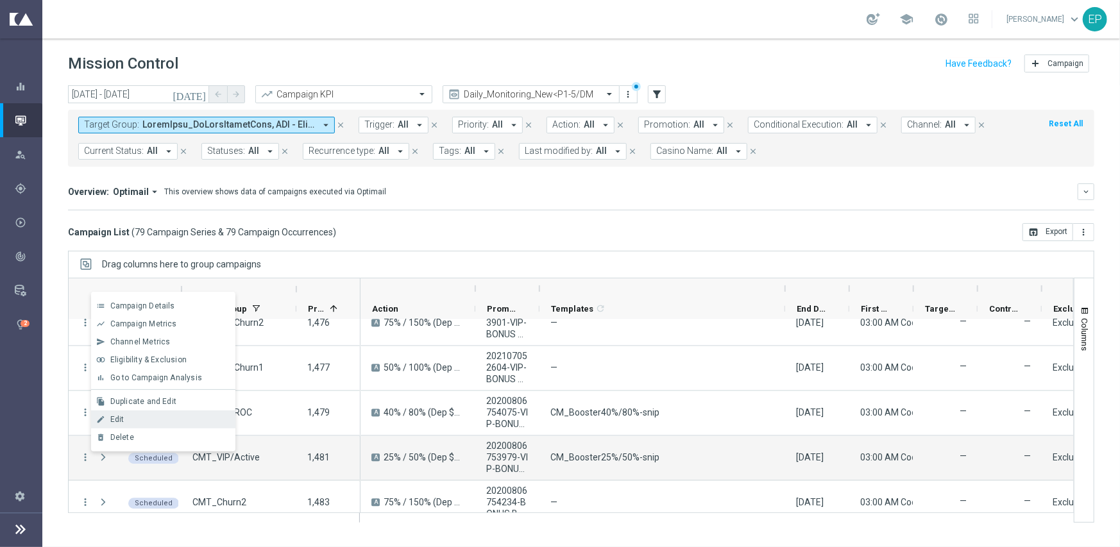
click at [137, 415] on div "Edit" at bounding box center [169, 419] width 119 height 9
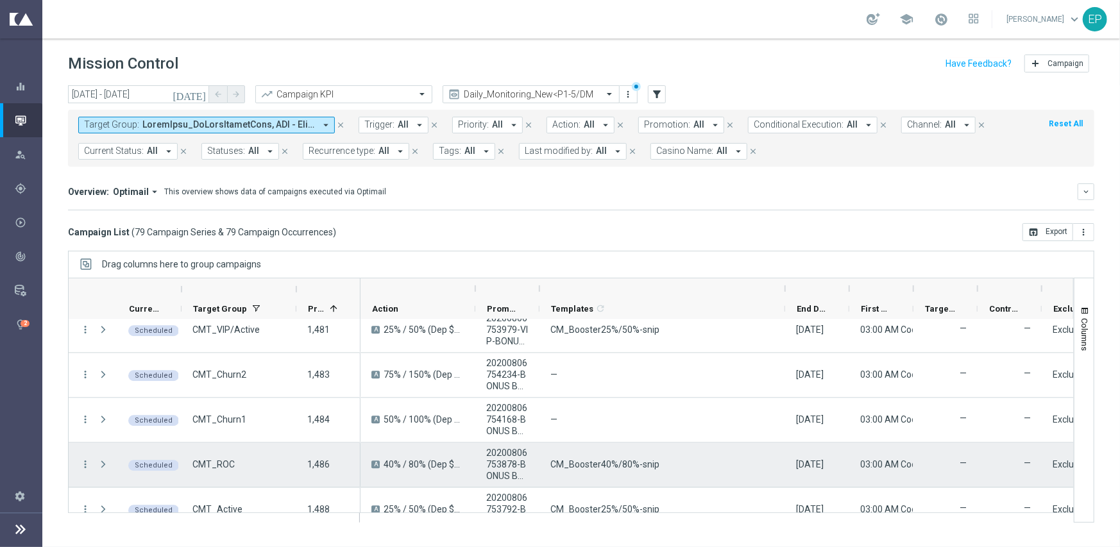
scroll to position [2007, 0]
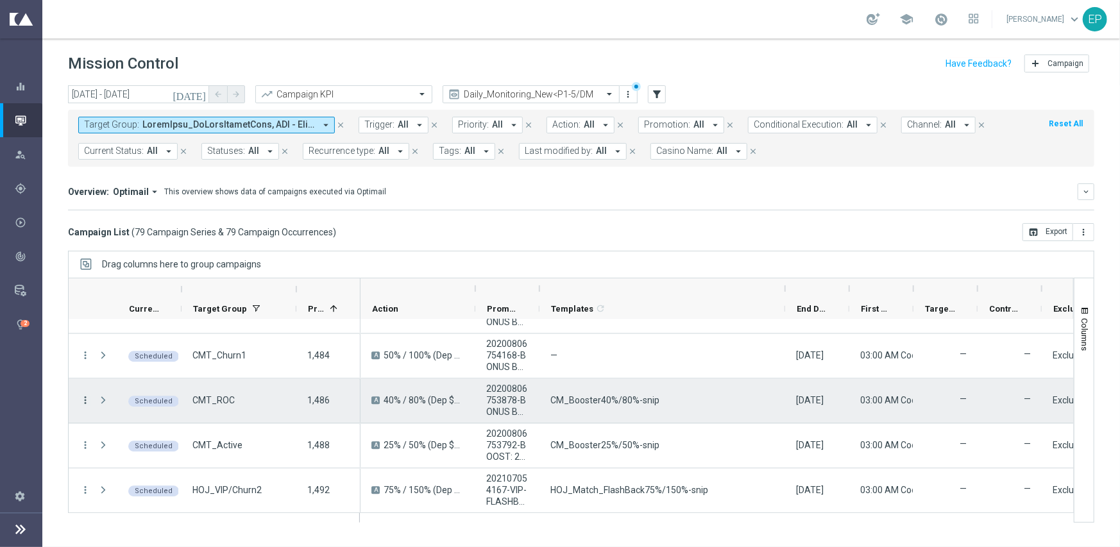
click at [85, 398] on icon "more_vert" at bounding box center [86, 401] width 12 height 12
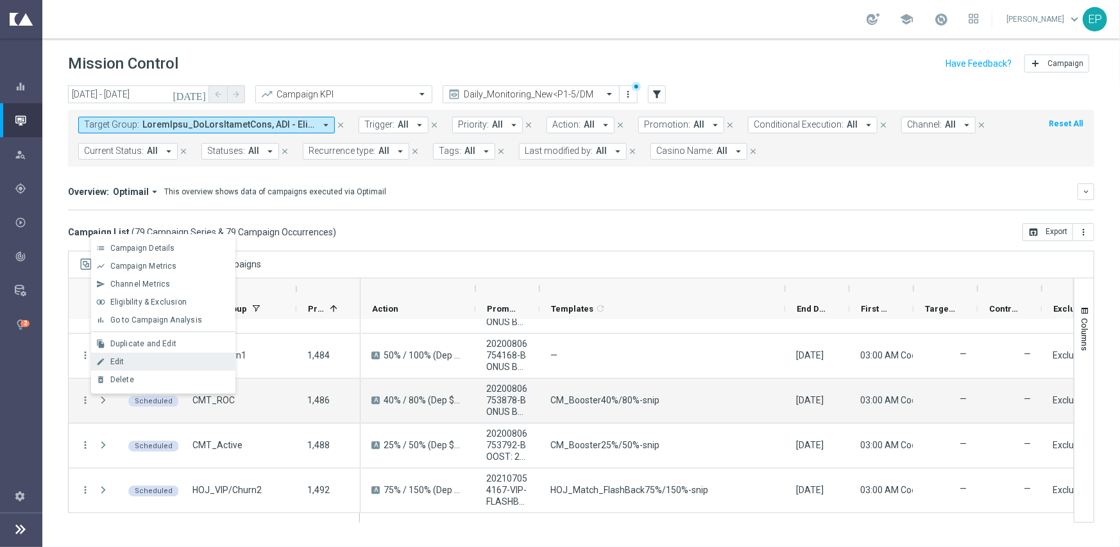
click at [146, 358] on div "Edit" at bounding box center [169, 361] width 119 height 9
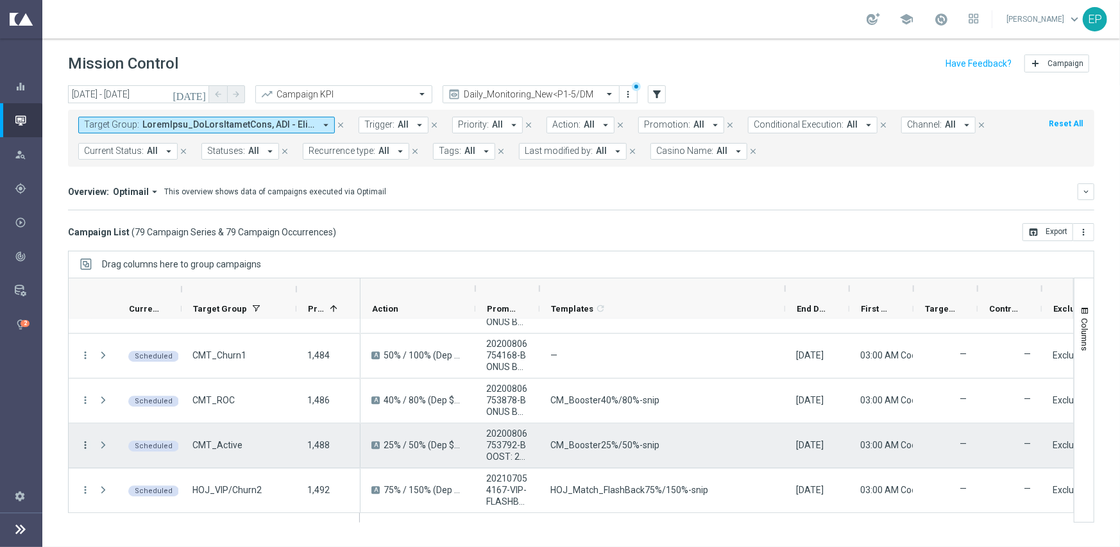
click at [83, 445] on icon "more_vert" at bounding box center [86, 445] width 12 height 12
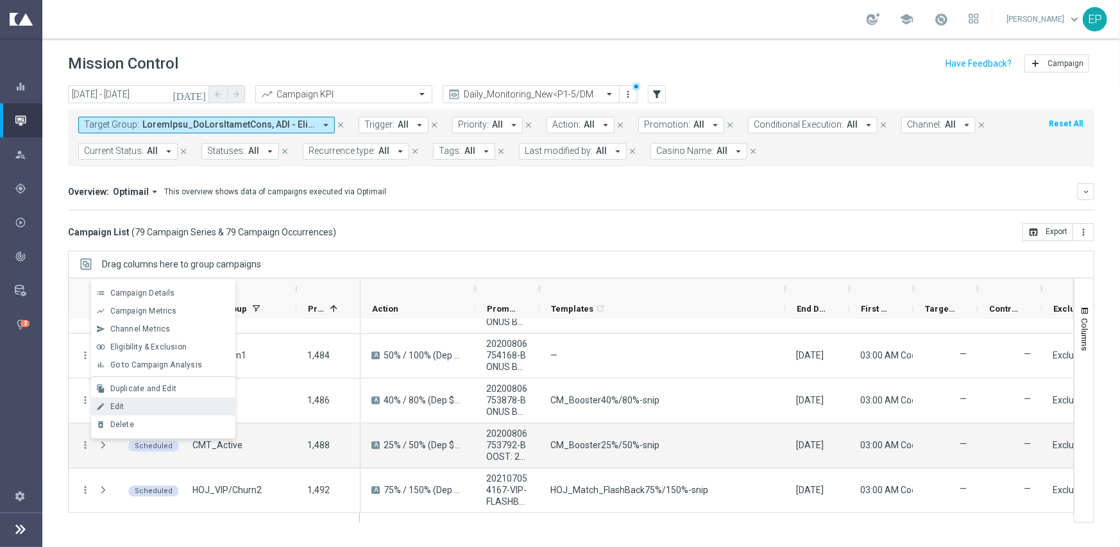
click at [153, 413] on div "edit Edit" at bounding box center [163, 407] width 144 height 18
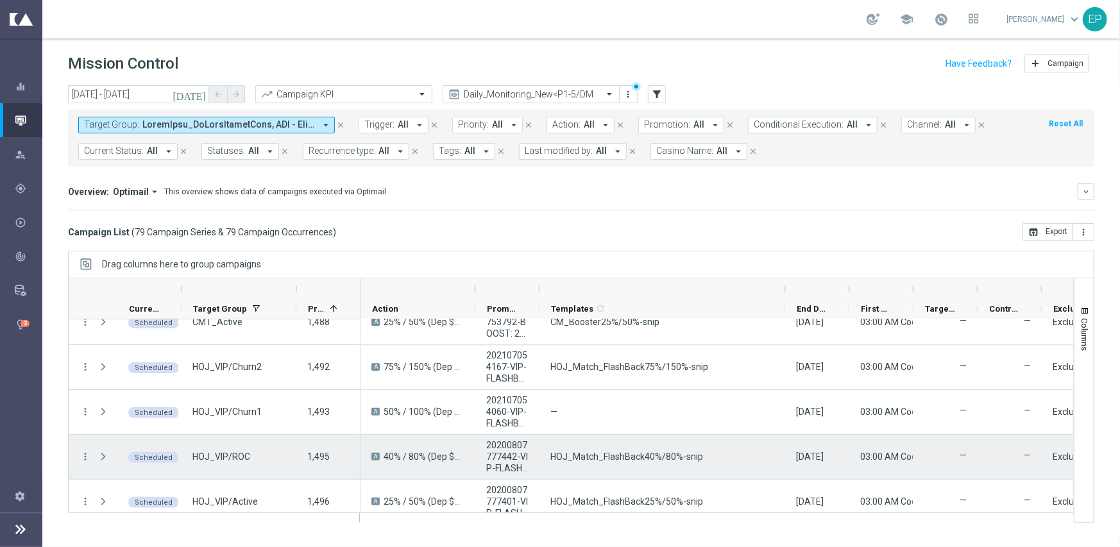
scroll to position [2135, 0]
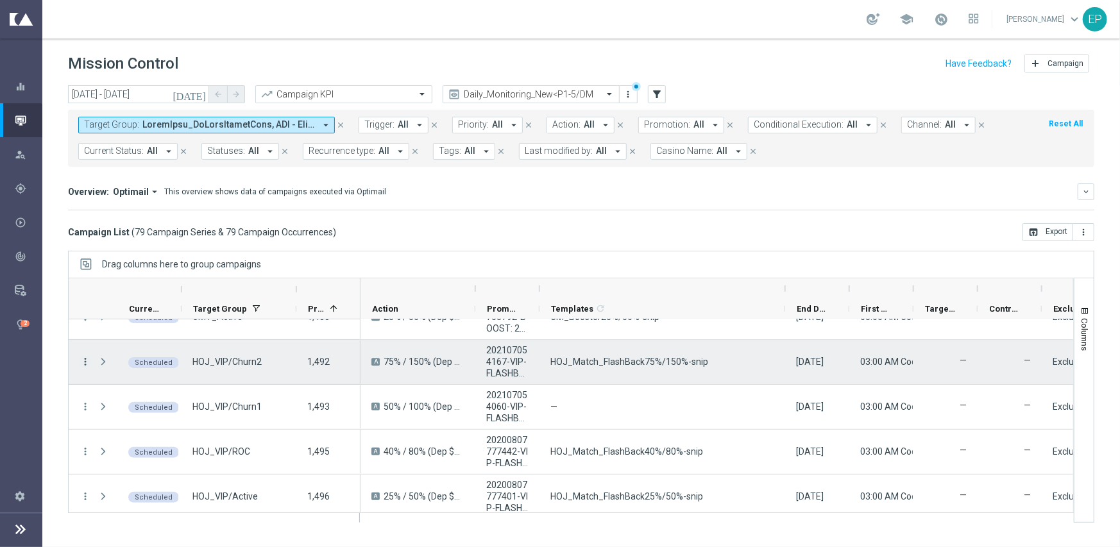
click at [81, 361] on icon "more_vert" at bounding box center [86, 362] width 12 height 12
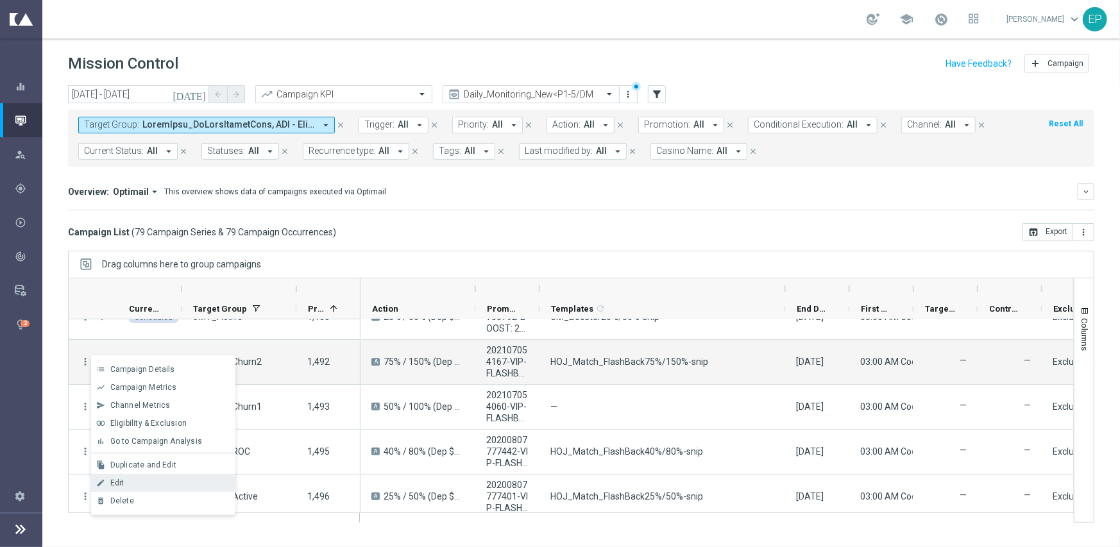
click at [140, 482] on div "Edit" at bounding box center [169, 483] width 119 height 9
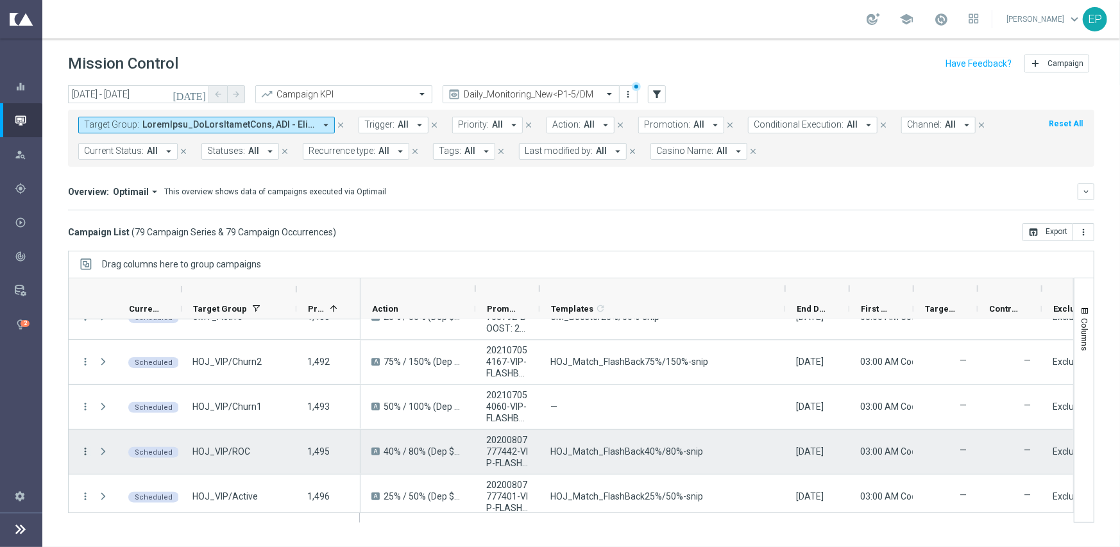
click at [86, 446] on icon "more_vert" at bounding box center [86, 452] width 12 height 12
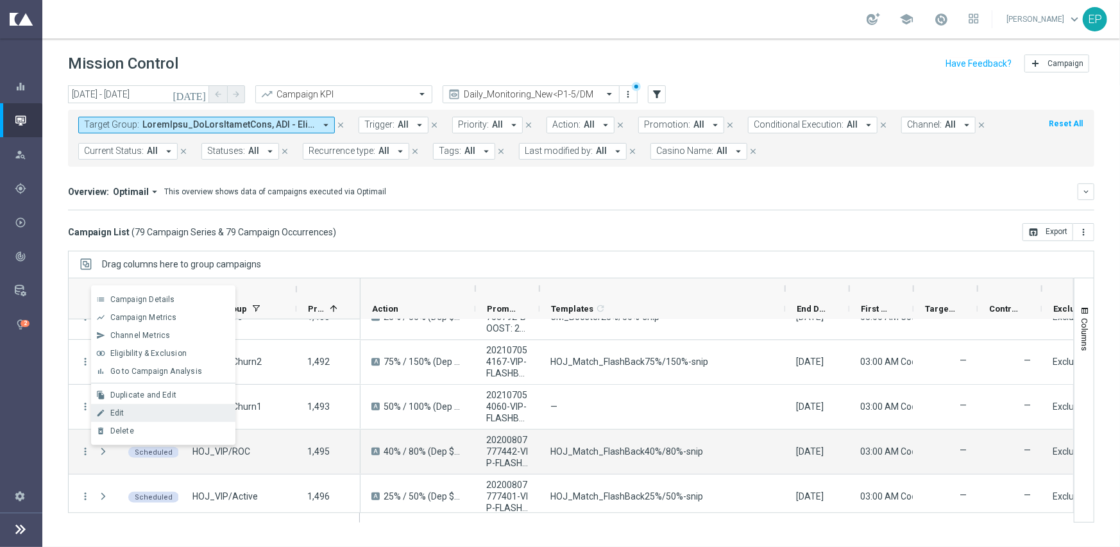
click at [126, 412] on div "Edit" at bounding box center [169, 413] width 119 height 9
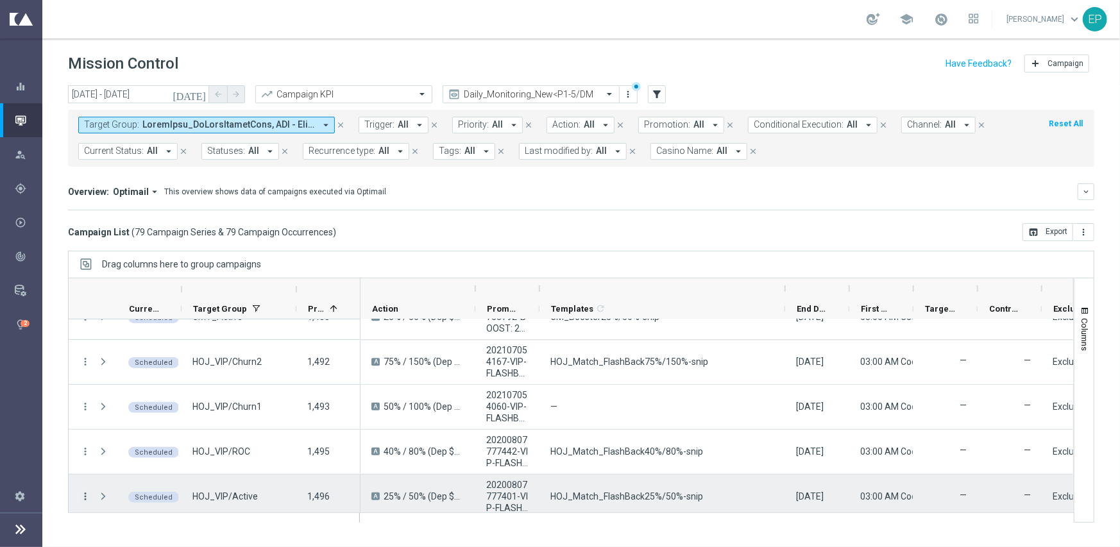
click at [81, 495] on icon "more_vert" at bounding box center [86, 497] width 12 height 12
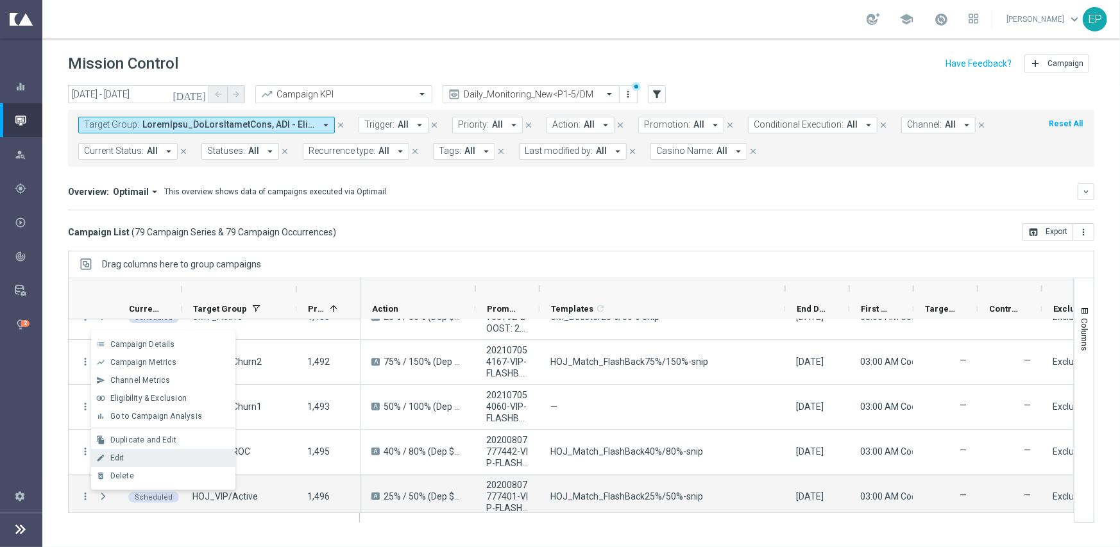
click at [133, 458] on div "Edit" at bounding box center [169, 458] width 119 height 9
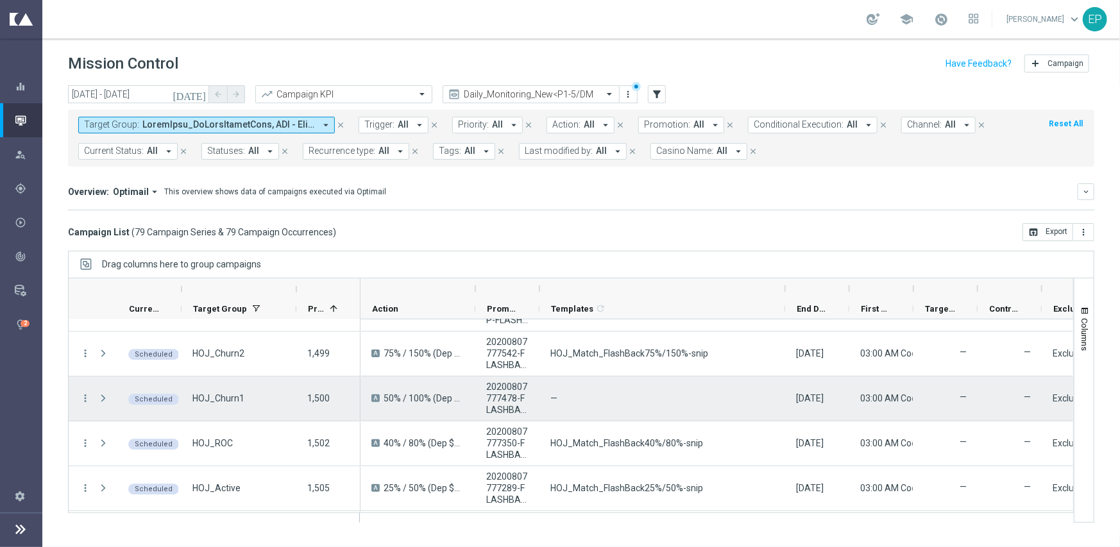
scroll to position [2328, 0]
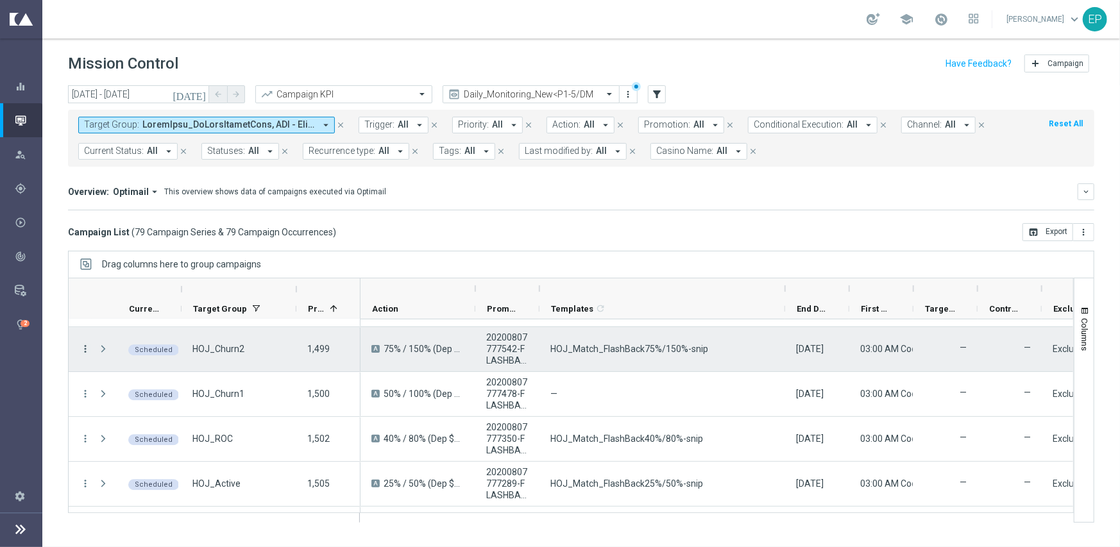
click at [83, 345] on icon "more_vert" at bounding box center [86, 349] width 12 height 12
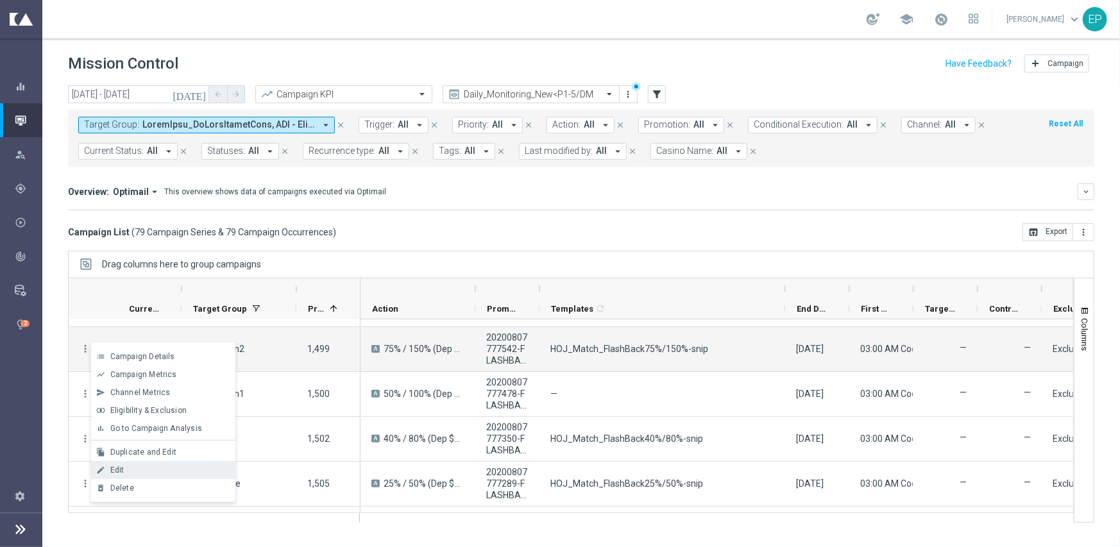
click at [132, 468] on div "Edit" at bounding box center [169, 470] width 119 height 9
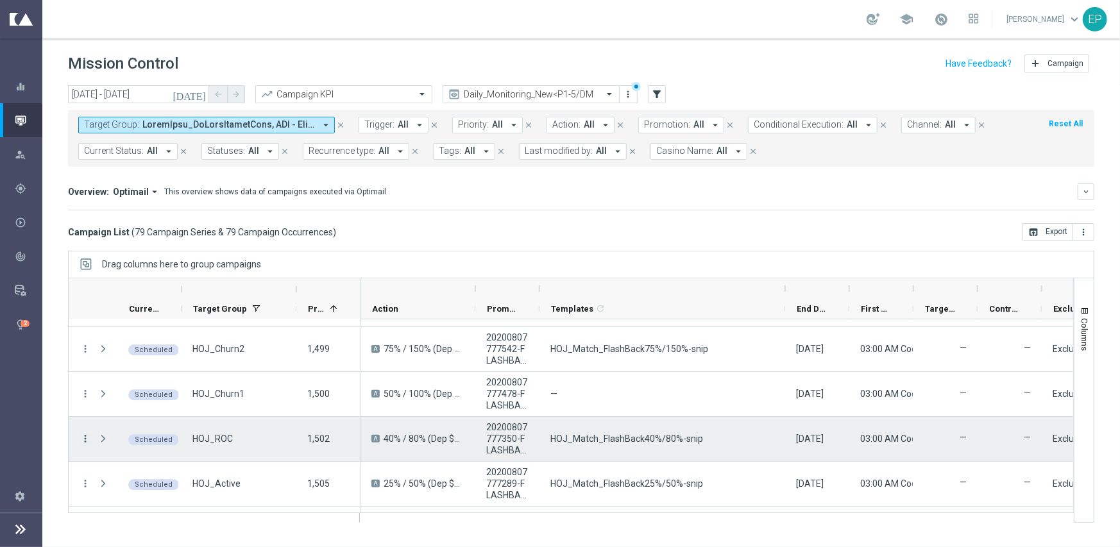
click at [85, 436] on icon "more_vert" at bounding box center [86, 439] width 12 height 12
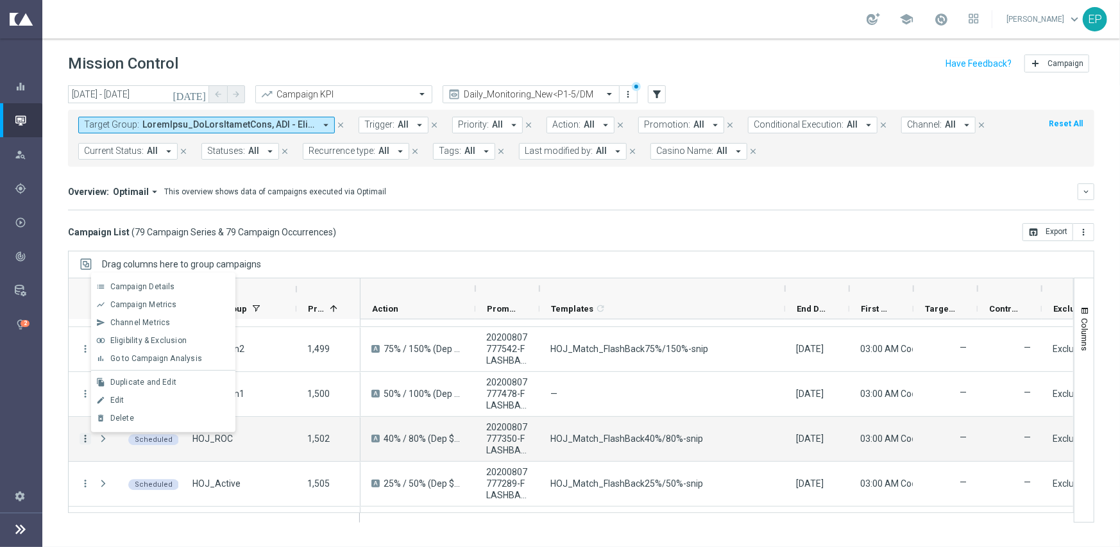
click at [122, 397] on span "Edit" at bounding box center [117, 400] width 14 height 9
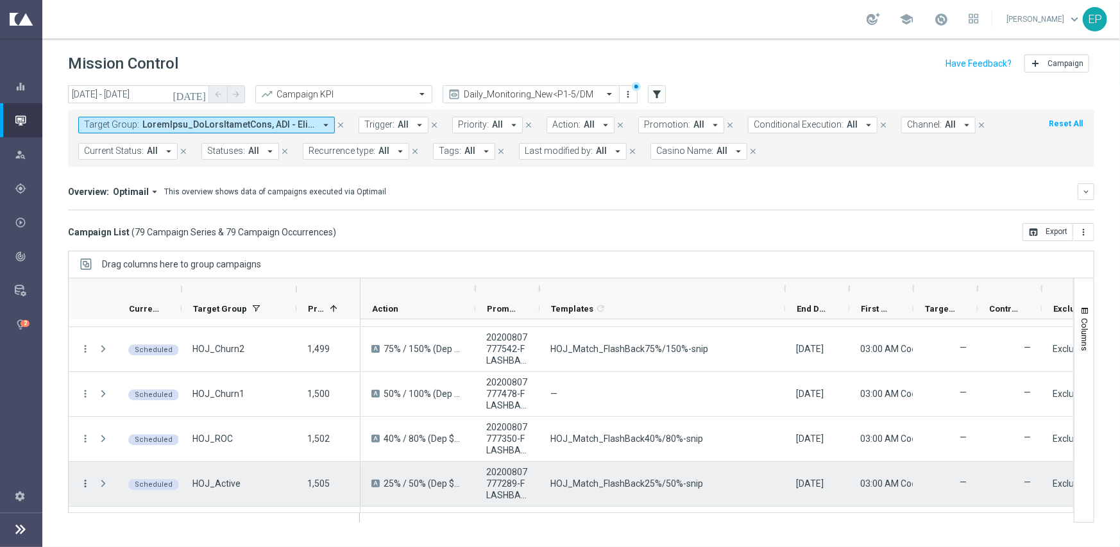
click at [80, 479] on icon "more_vert" at bounding box center [86, 484] width 12 height 12
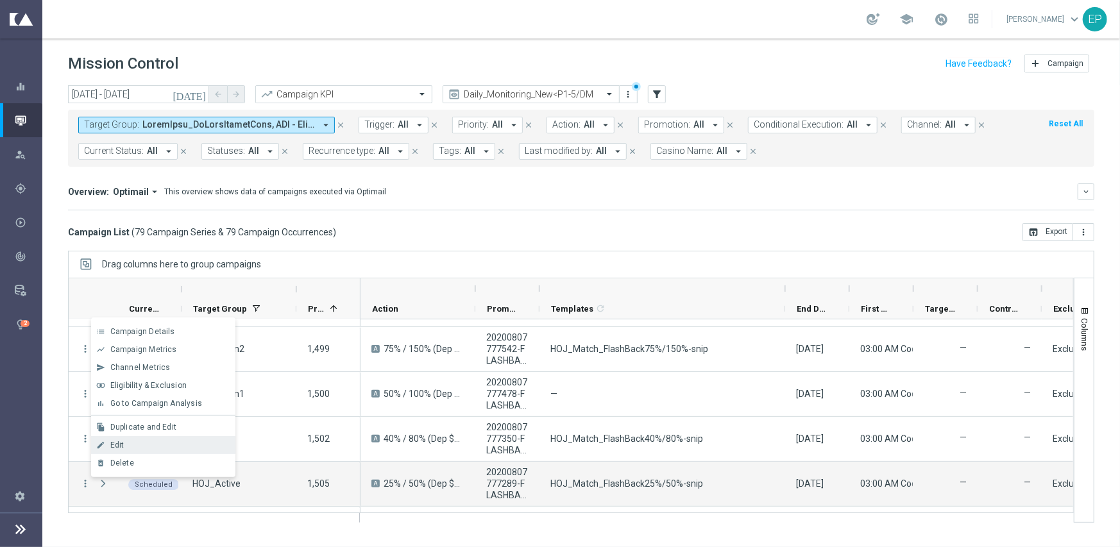
click at [117, 443] on span "Edit" at bounding box center [117, 445] width 14 height 9
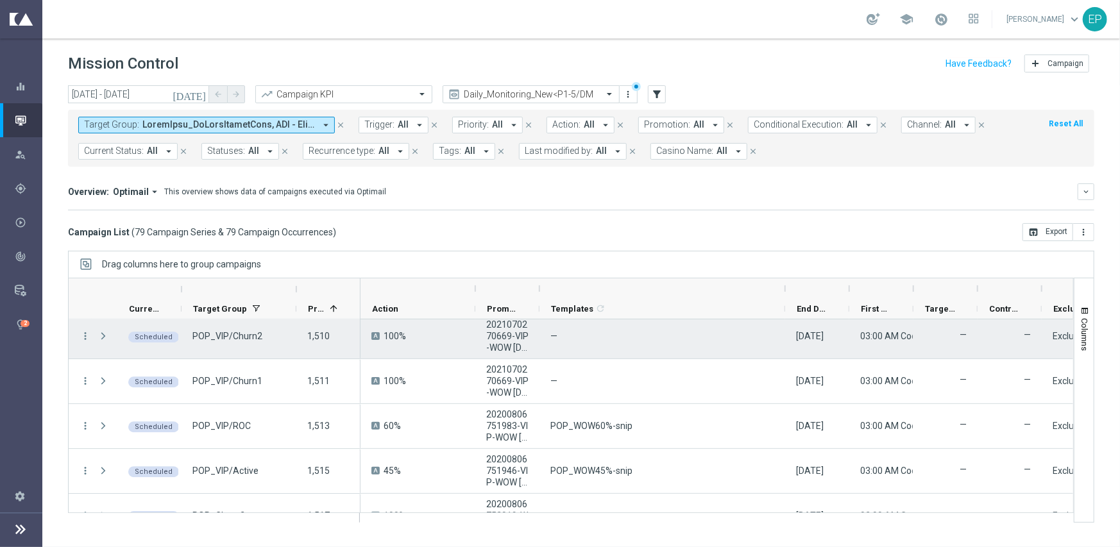
scroll to position [2584, 0]
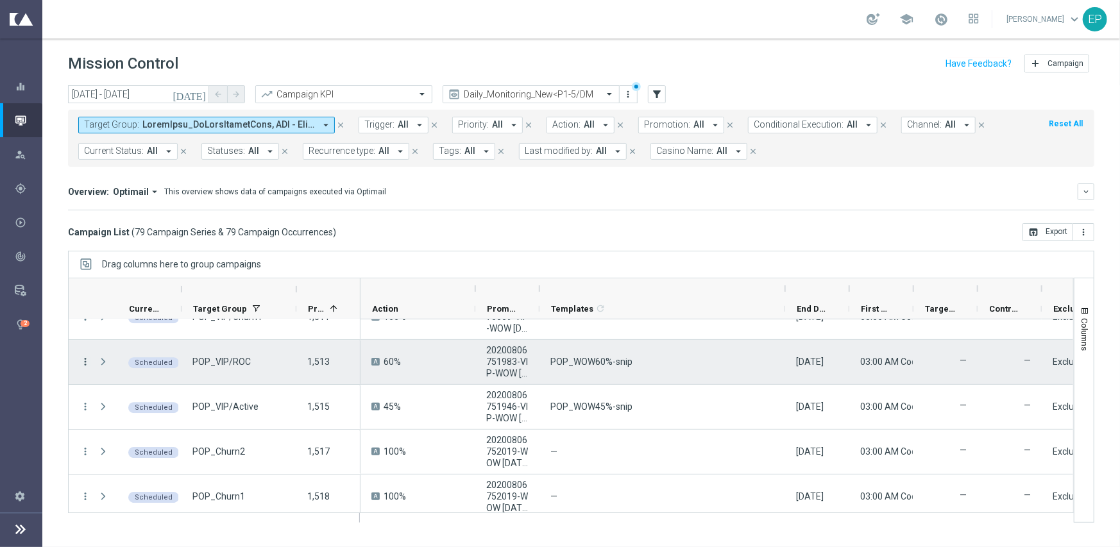
drag, startPoint x: 82, startPoint y: 359, endPoint x: 90, endPoint y: 364, distance: 8.9
click at [83, 360] on icon "more_vert" at bounding box center [86, 362] width 12 height 12
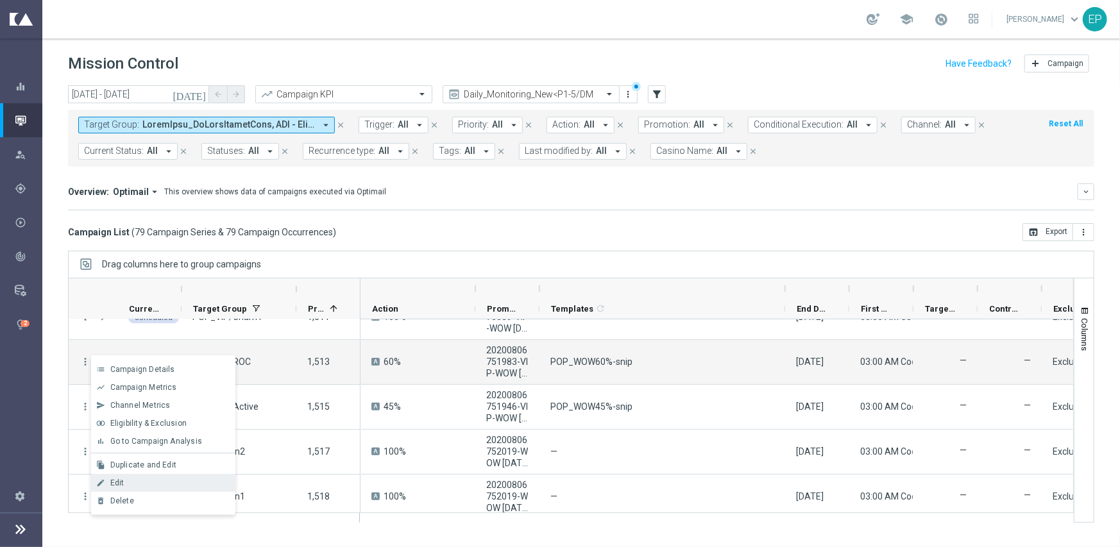
click at [135, 479] on div "Edit" at bounding box center [169, 483] width 119 height 9
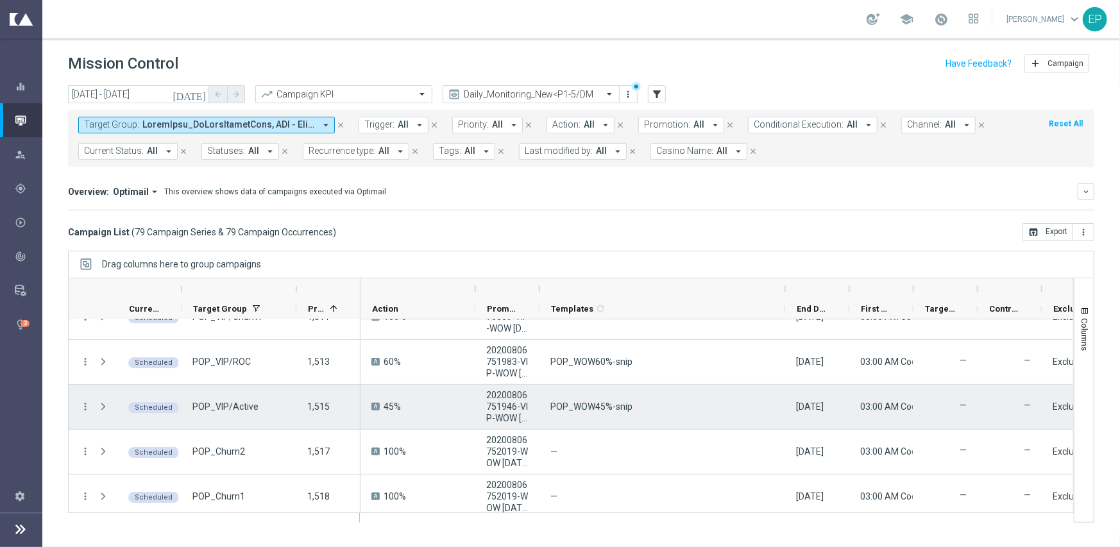
click at [90, 405] on div "more_vert" at bounding box center [80, 407] width 23 height 44
click at [85, 407] on icon "more_vert" at bounding box center [86, 407] width 12 height 12
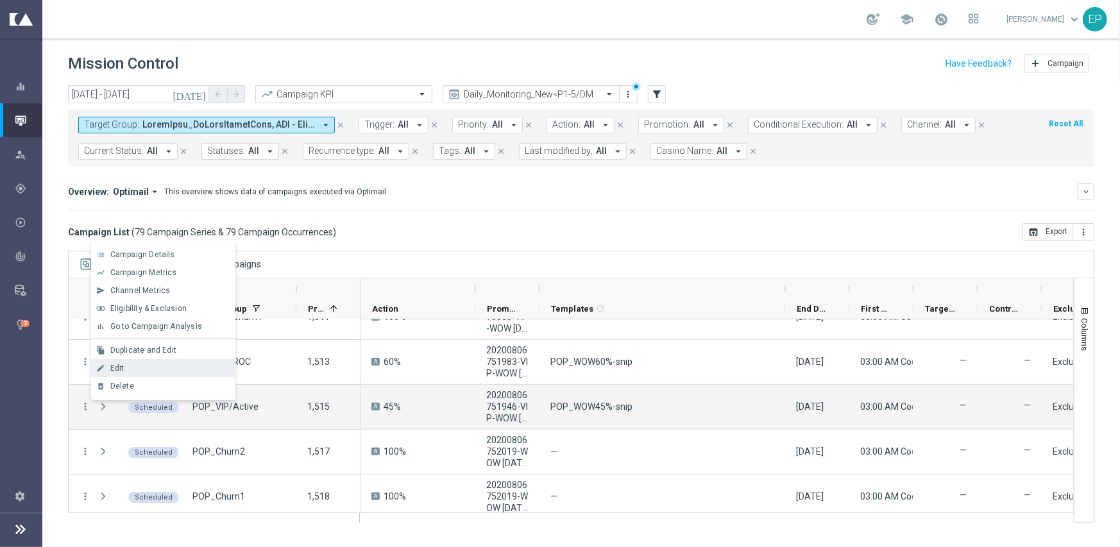
click at [139, 369] on div "Edit" at bounding box center [169, 368] width 119 height 9
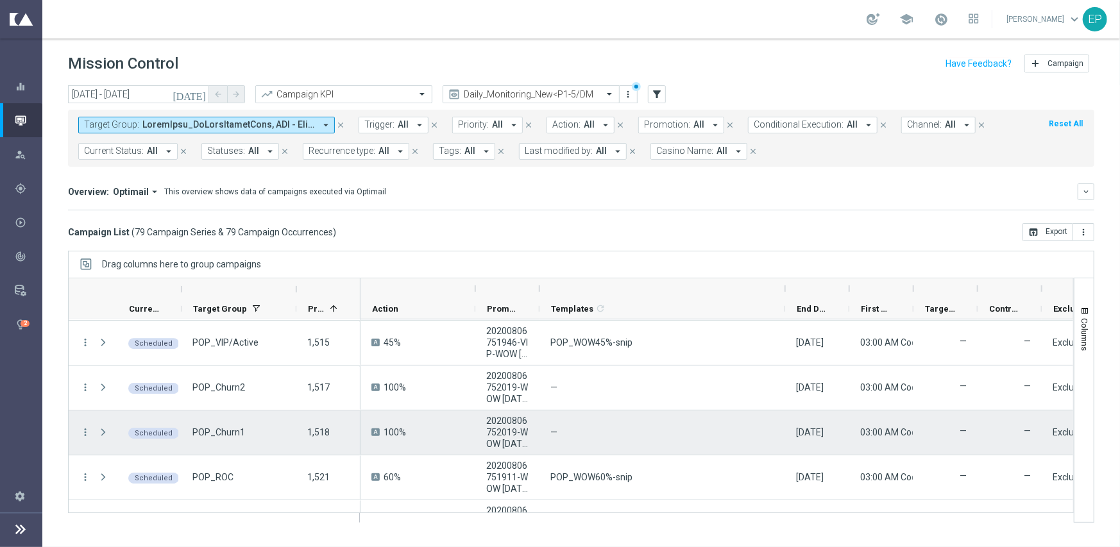
scroll to position [2713, 0]
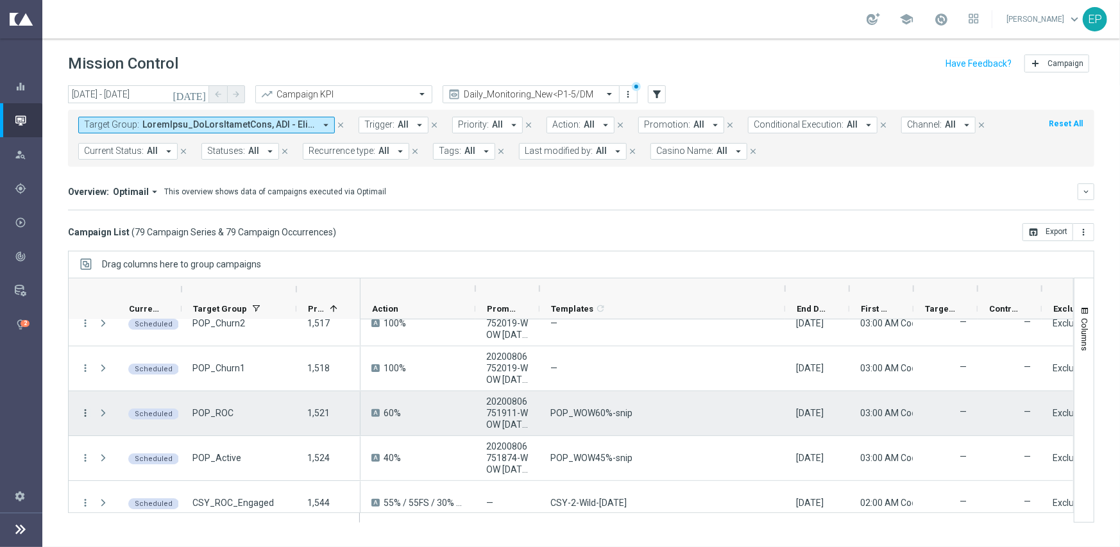
click at [85, 410] on icon "more_vert" at bounding box center [86, 413] width 12 height 12
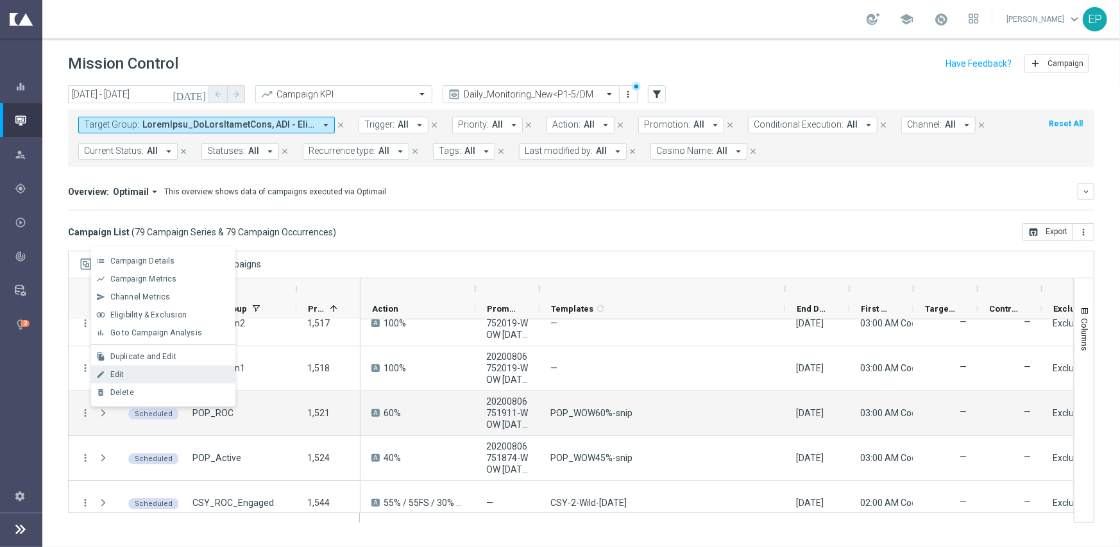
click at [132, 375] on div "Edit" at bounding box center [169, 374] width 119 height 9
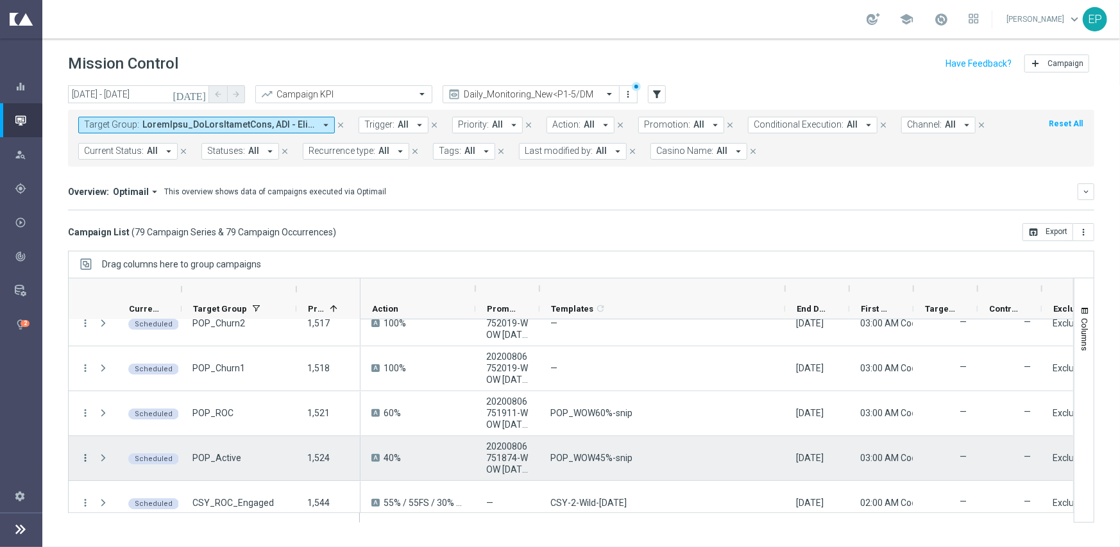
click at [83, 452] on icon "more_vert" at bounding box center [86, 458] width 12 height 12
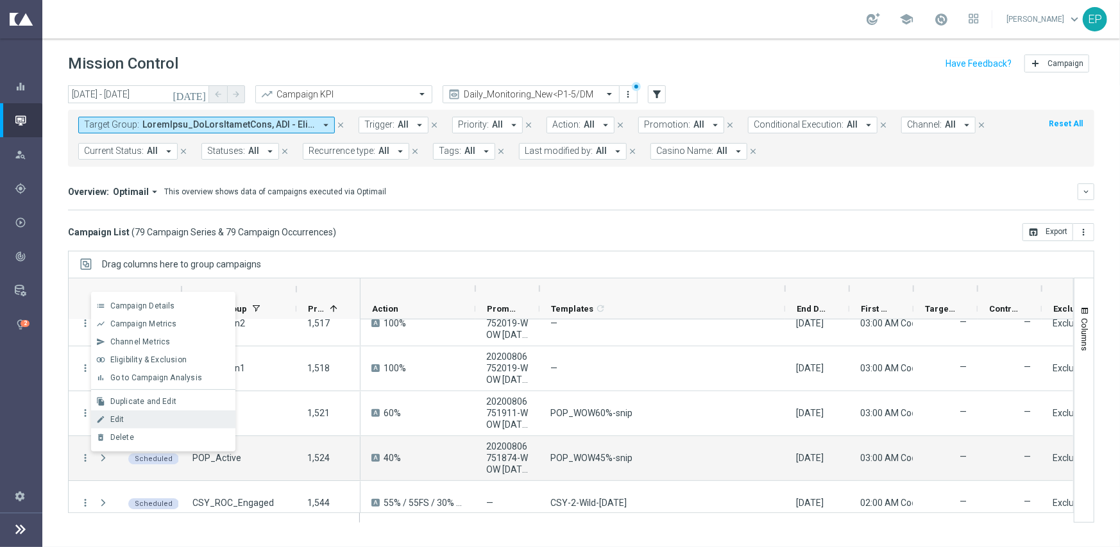
click at [131, 422] on div "Edit" at bounding box center [169, 419] width 119 height 9
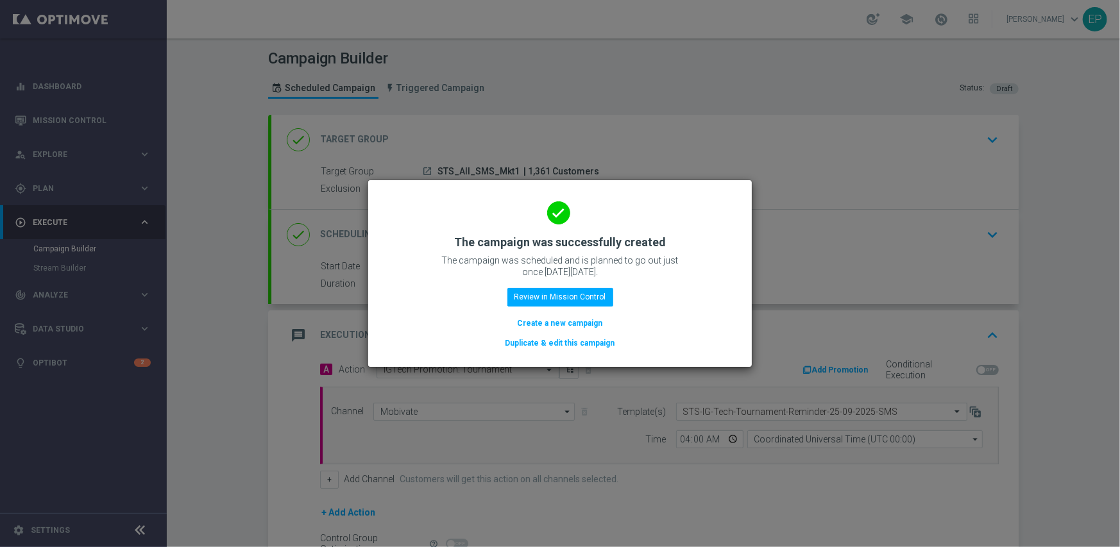
scroll to position [134, 0]
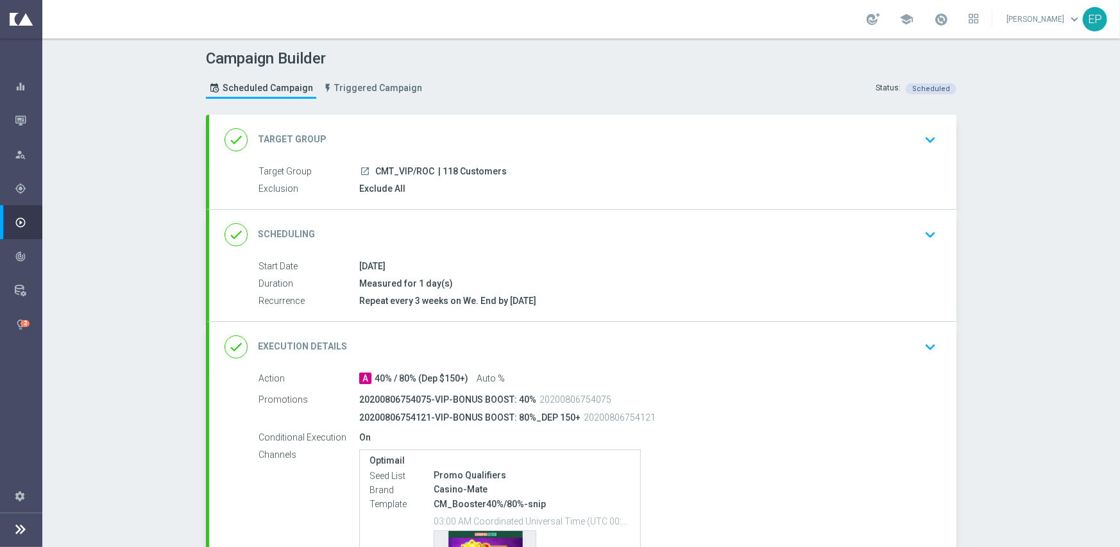
click at [615, 351] on div "done Execution Details keyboard_arrow_down" at bounding box center [583, 347] width 717 height 24
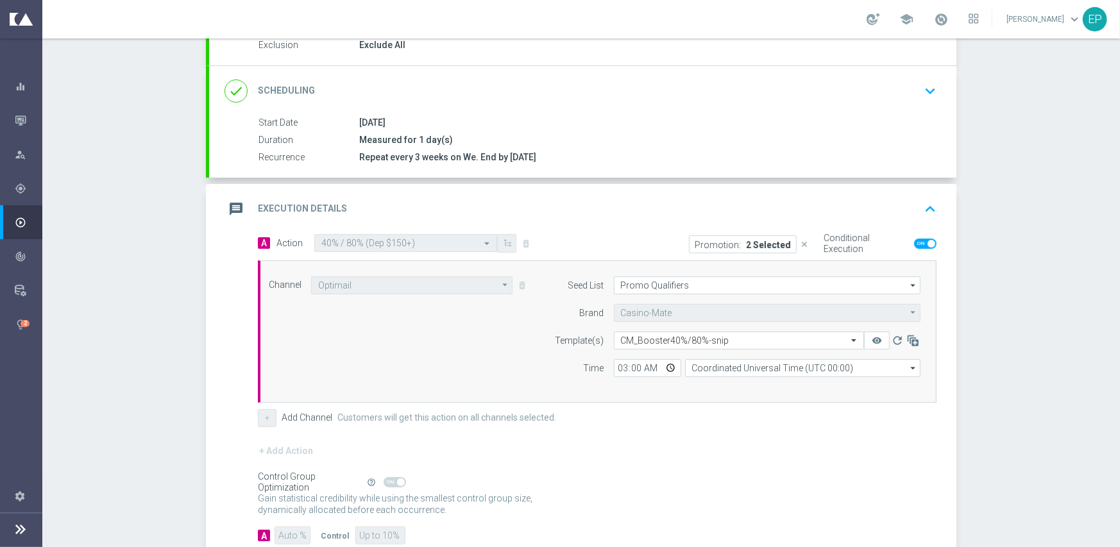
scroll to position [192, 0]
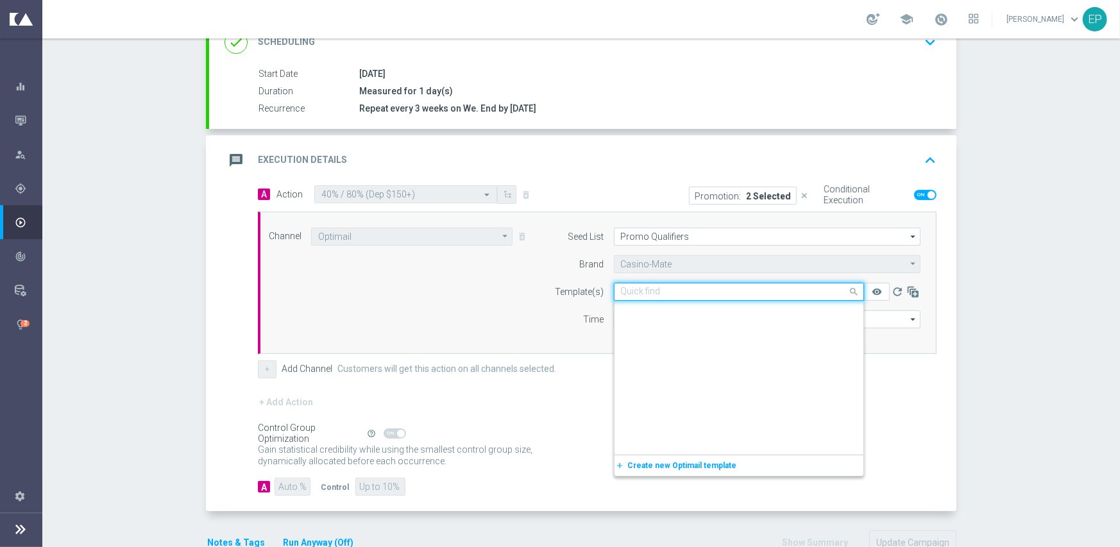
click at [675, 289] on input "text" at bounding box center [726, 292] width 210 height 11
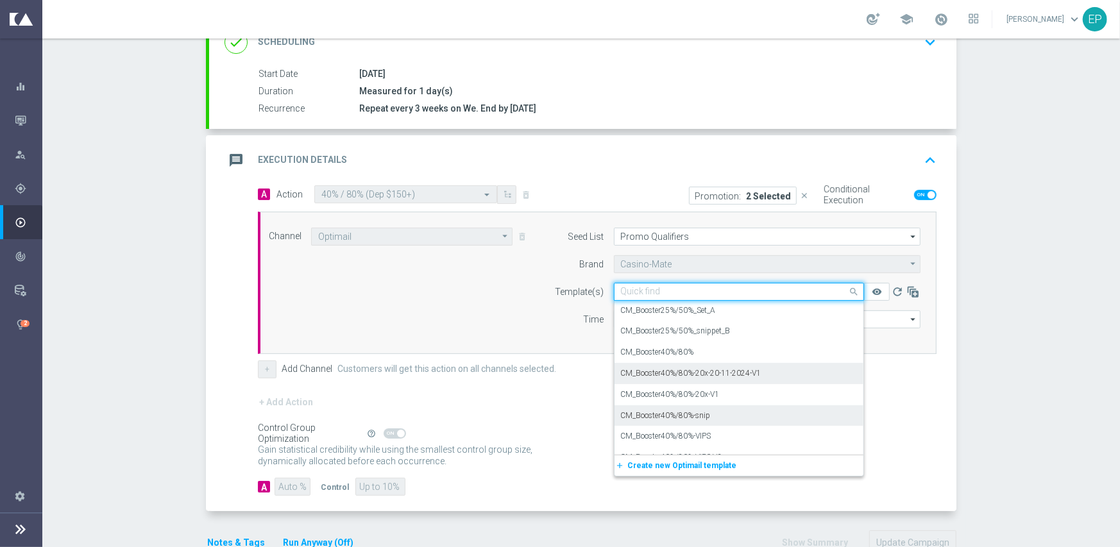
scroll to position [6667, 0]
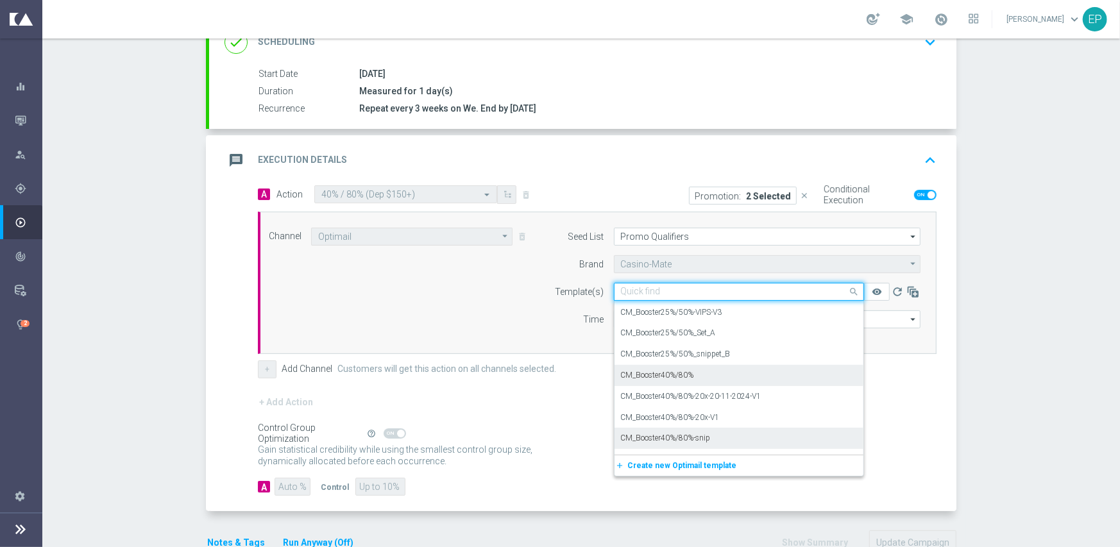
click at [638, 371] on label "CM_Booster40%/80%" at bounding box center [657, 375] width 73 height 11
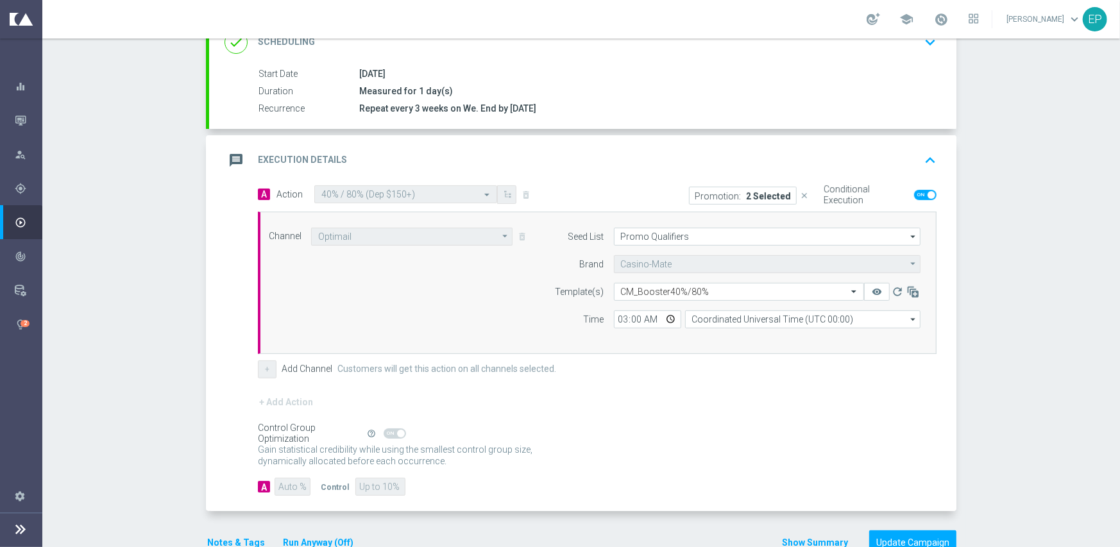
click at [709, 418] on div "+ Add Action" at bounding box center [597, 411] width 679 height 32
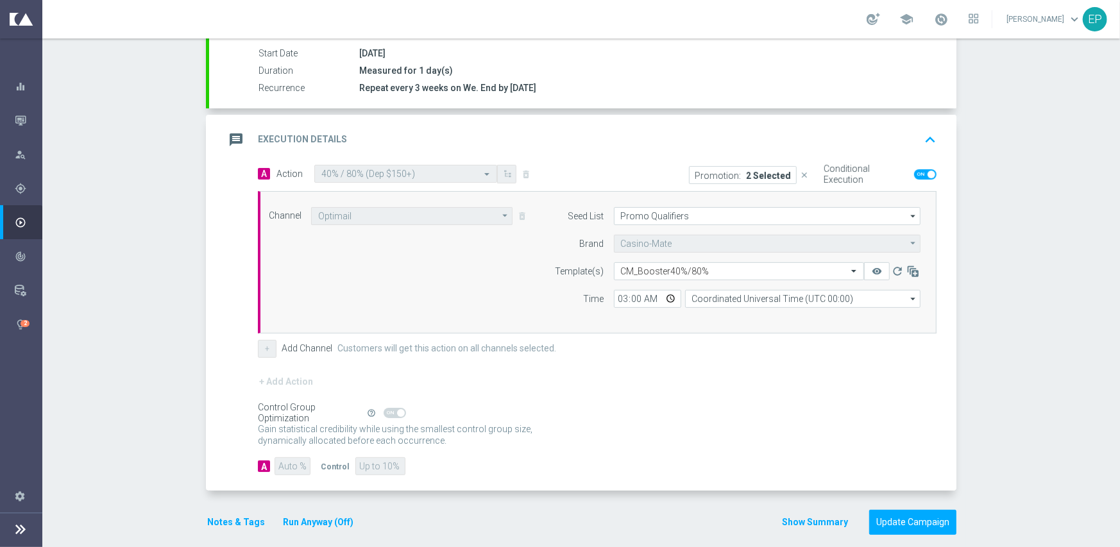
scroll to position [225, 0]
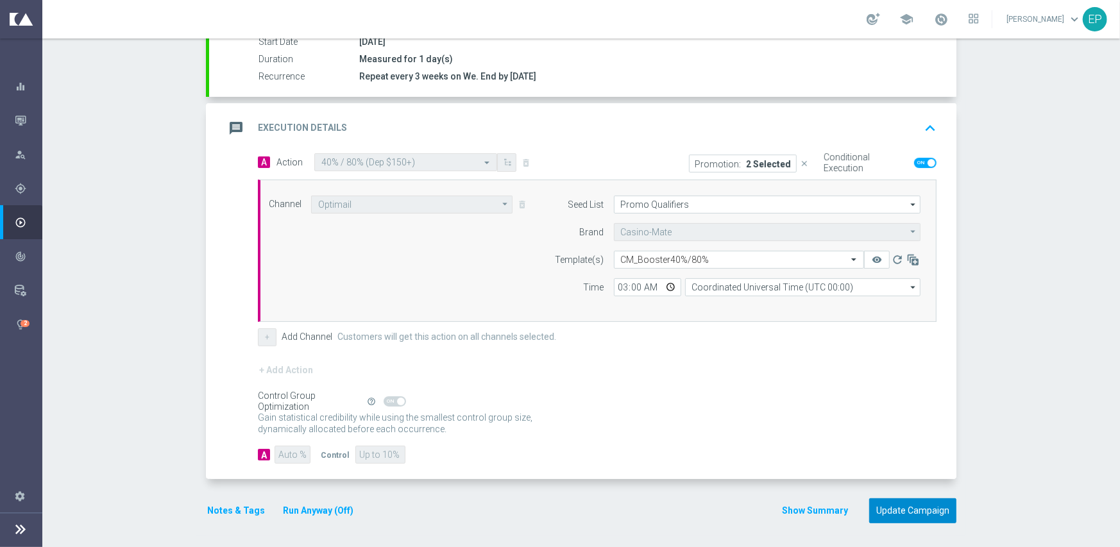
click at [893, 504] on button "Update Campaign" at bounding box center [912, 511] width 87 height 25
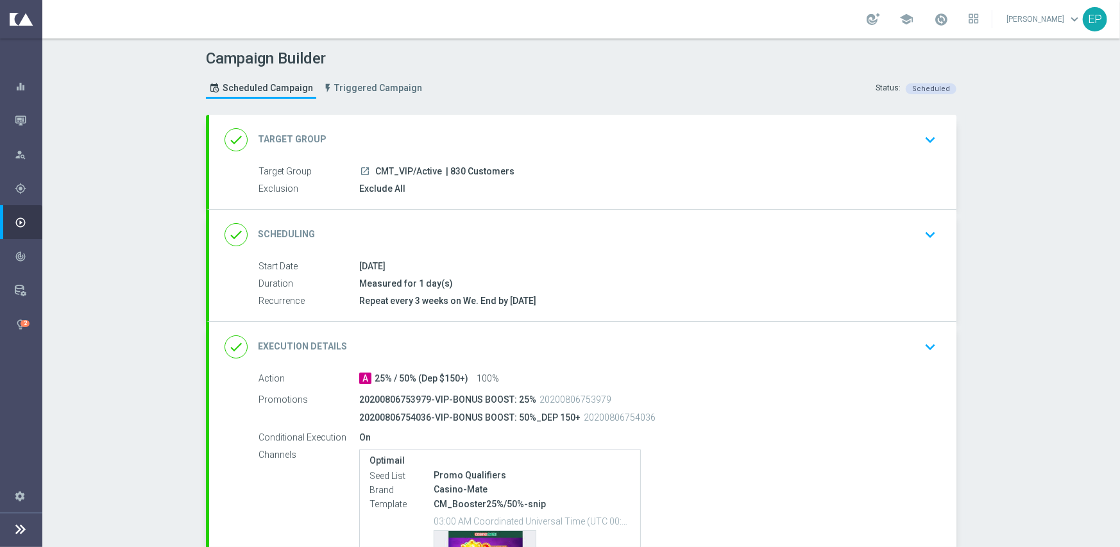
click at [661, 357] on div "done Execution Details keyboard_arrow_down" at bounding box center [583, 347] width 717 height 24
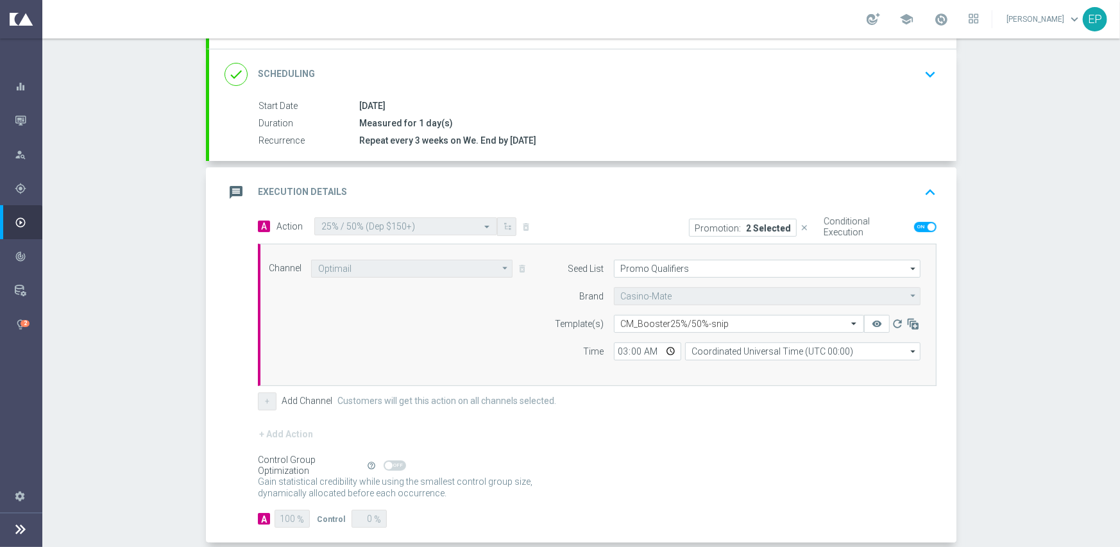
scroll to position [192, 0]
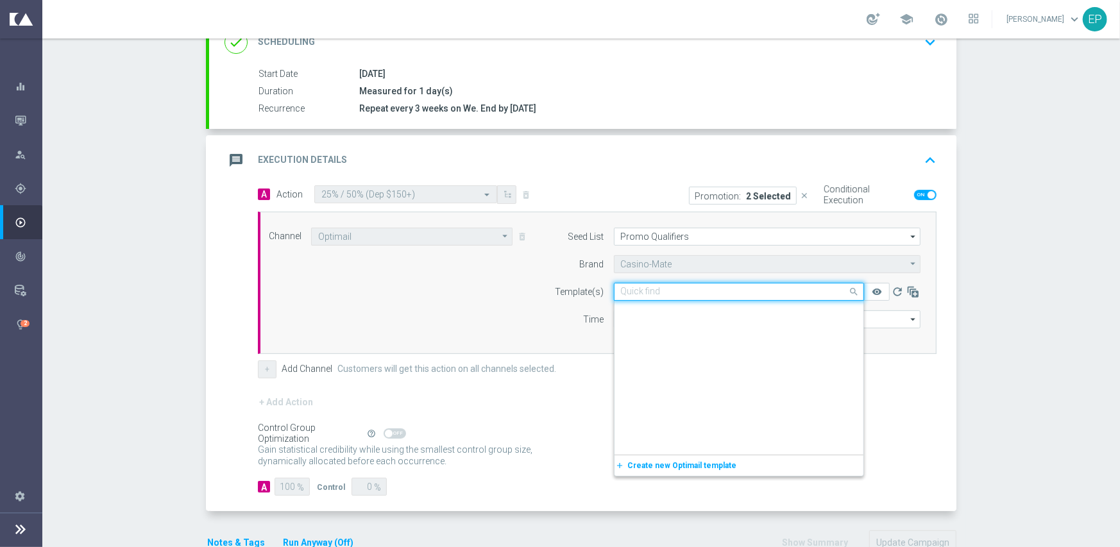
click at [684, 287] on input "text" at bounding box center [726, 292] width 210 height 11
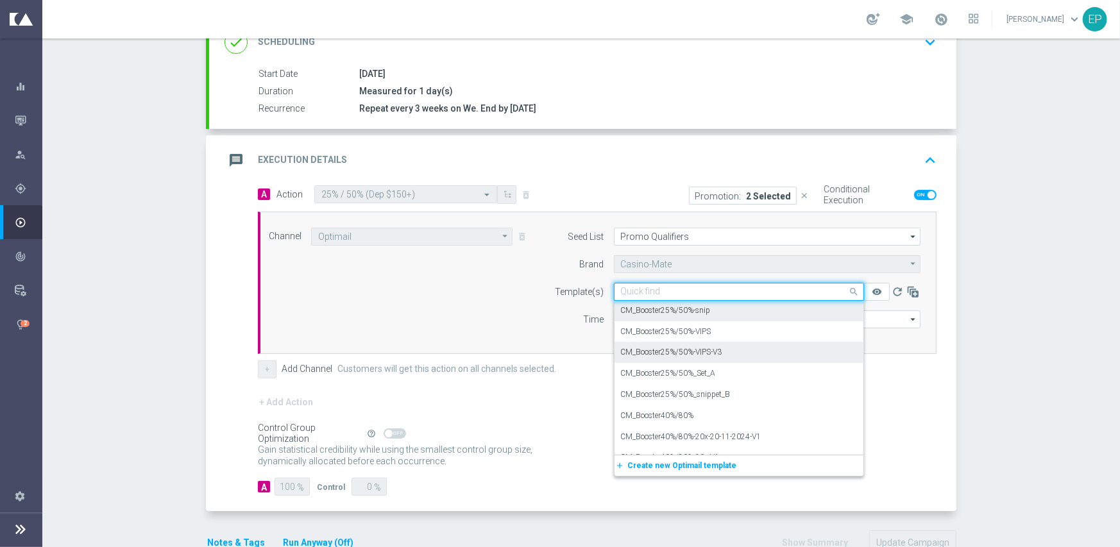
scroll to position [6563, 0]
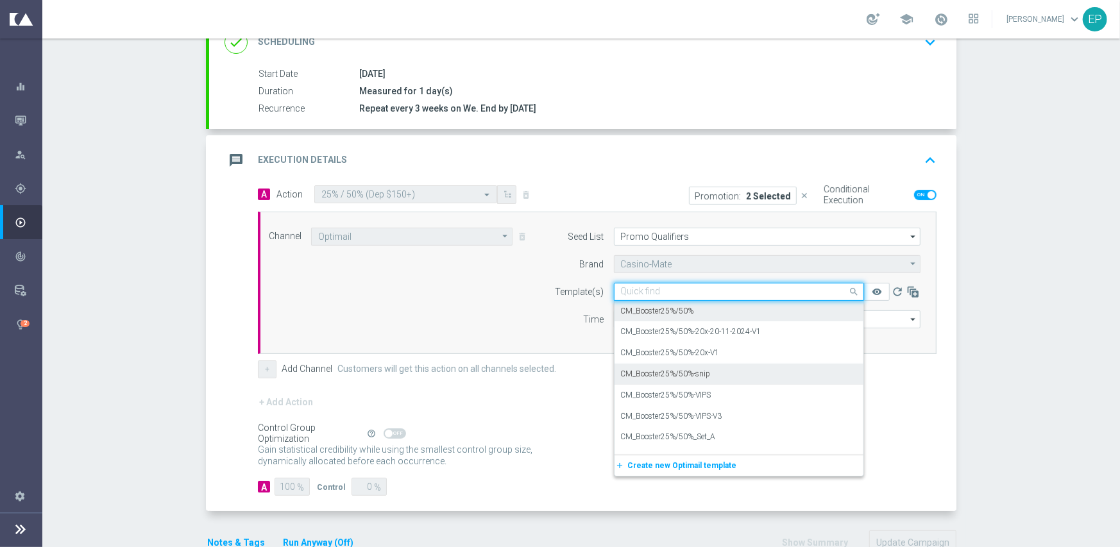
click at [685, 314] on label "CM_Booster25%/50%" at bounding box center [657, 311] width 73 height 11
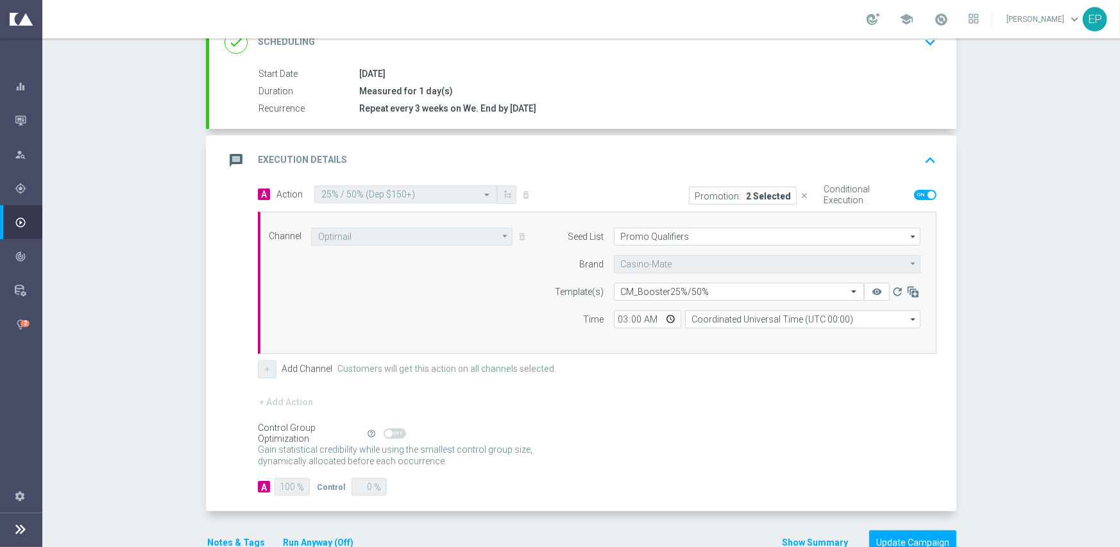
click at [706, 386] on form "A Action Select action 25% / 50% (Dep $150+) delete_forever Promotion: 2 Select…" at bounding box center [597, 340] width 679 height 311
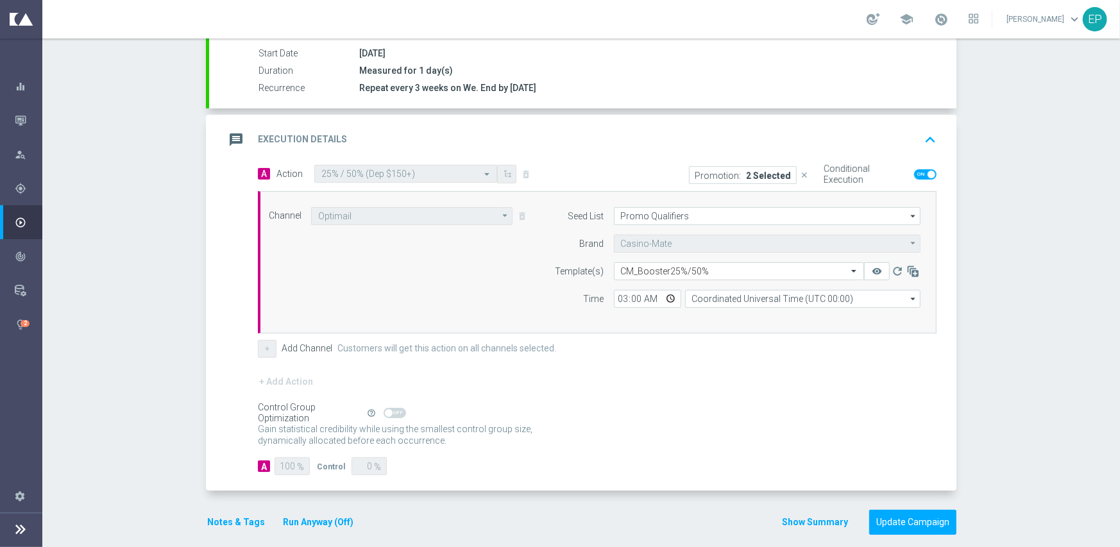
scroll to position [225, 0]
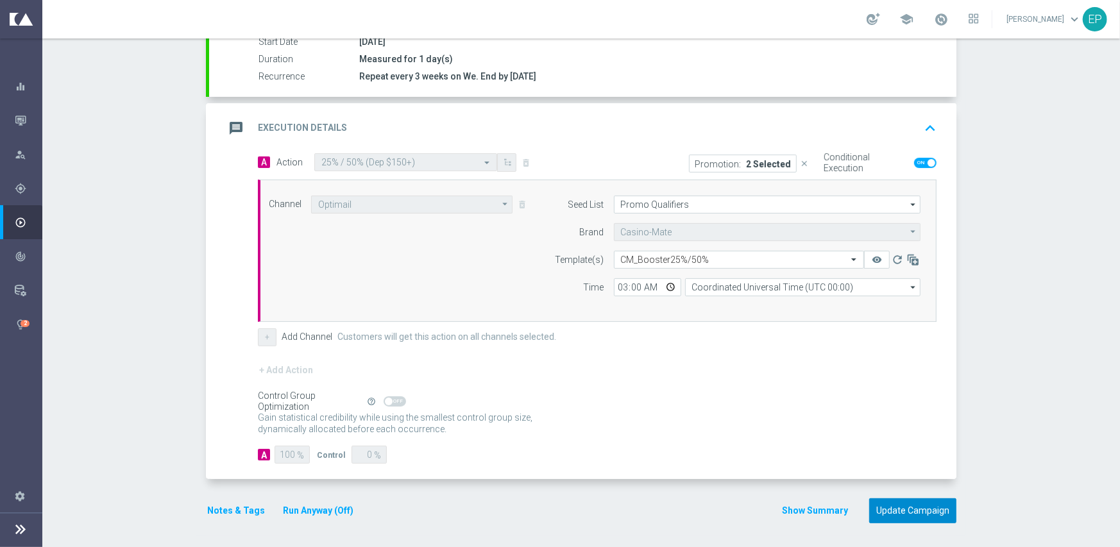
click at [900, 505] on button "Update Campaign" at bounding box center [912, 511] width 87 height 25
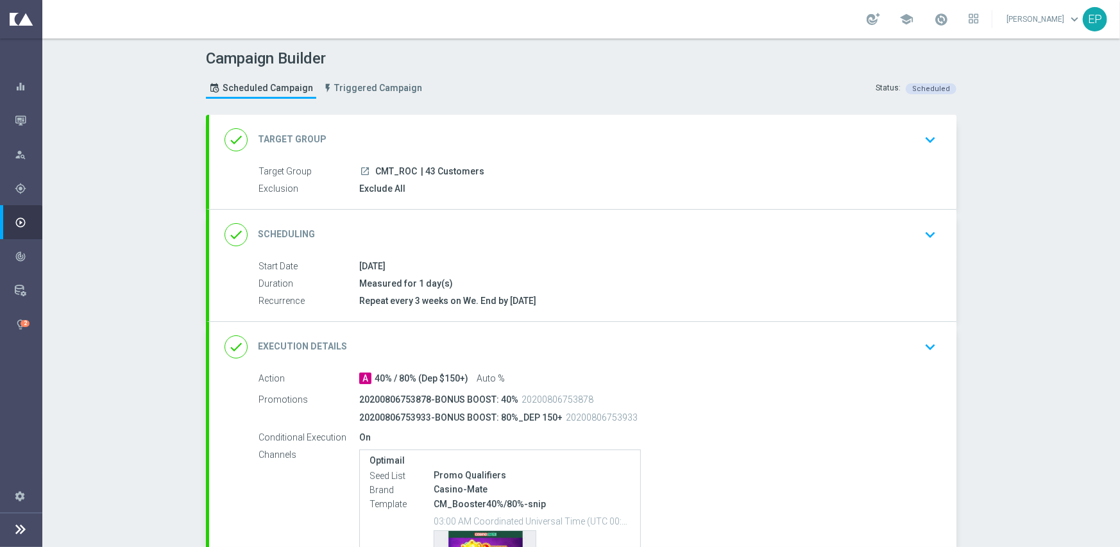
click at [630, 348] on div "done Execution Details keyboard_arrow_down" at bounding box center [583, 347] width 717 height 24
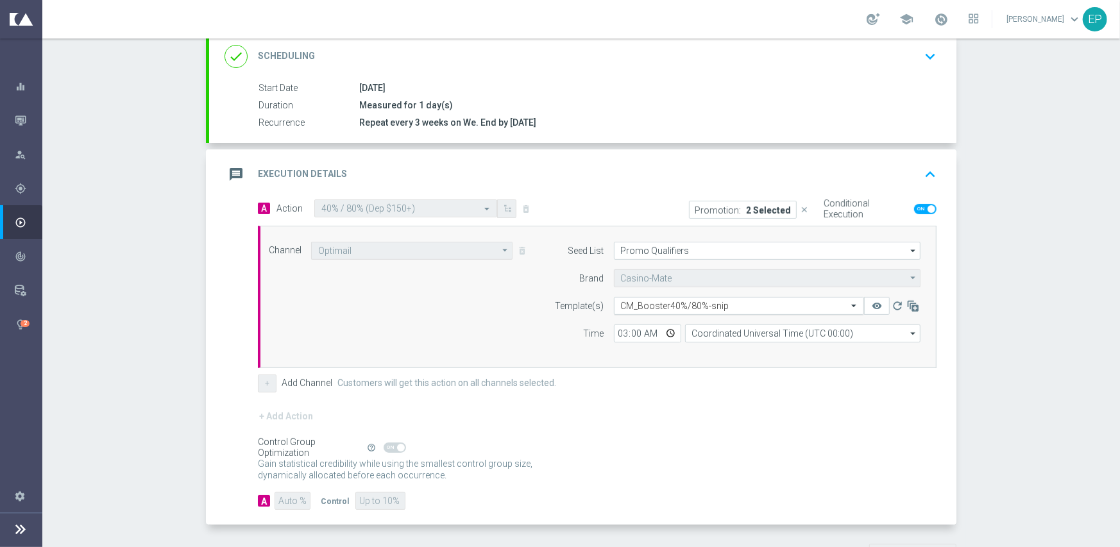
scroll to position [192, 0]
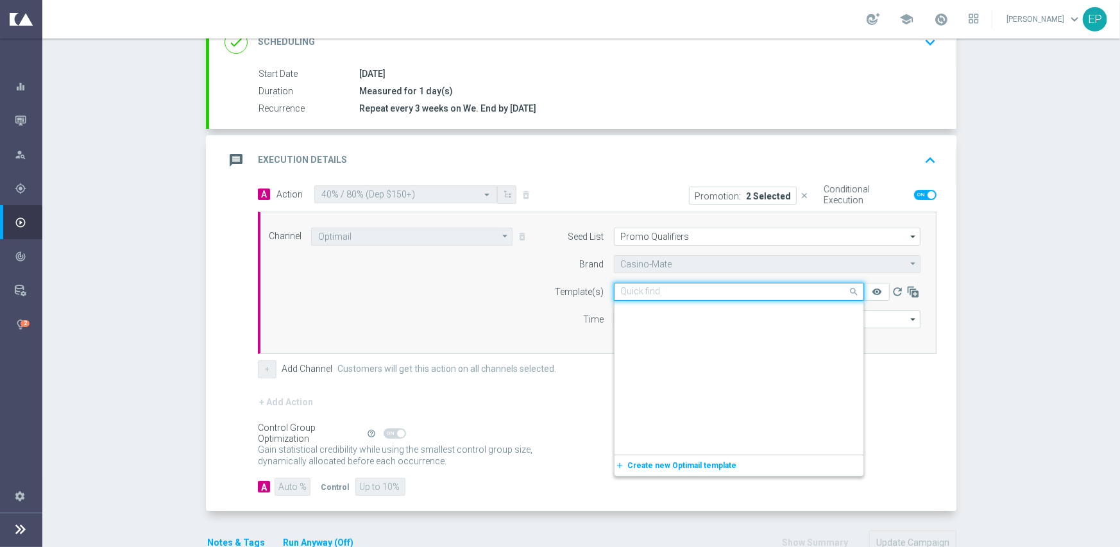
click at [685, 291] on input "text" at bounding box center [726, 292] width 210 height 11
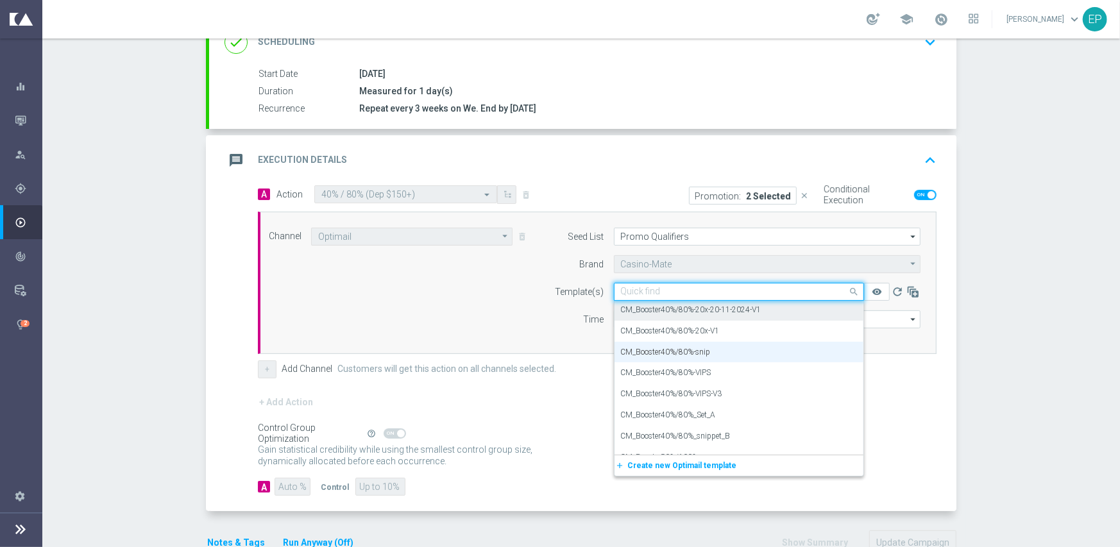
scroll to position [6731, 0]
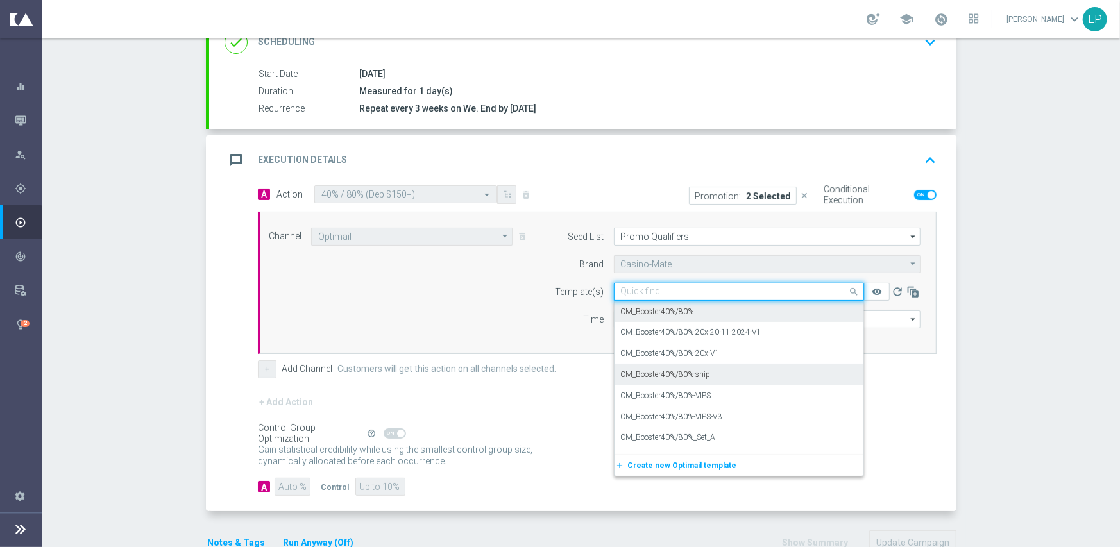
click at [676, 312] on label "CM_Booster40%/80%" at bounding box center [657, 312] width 73 height 11
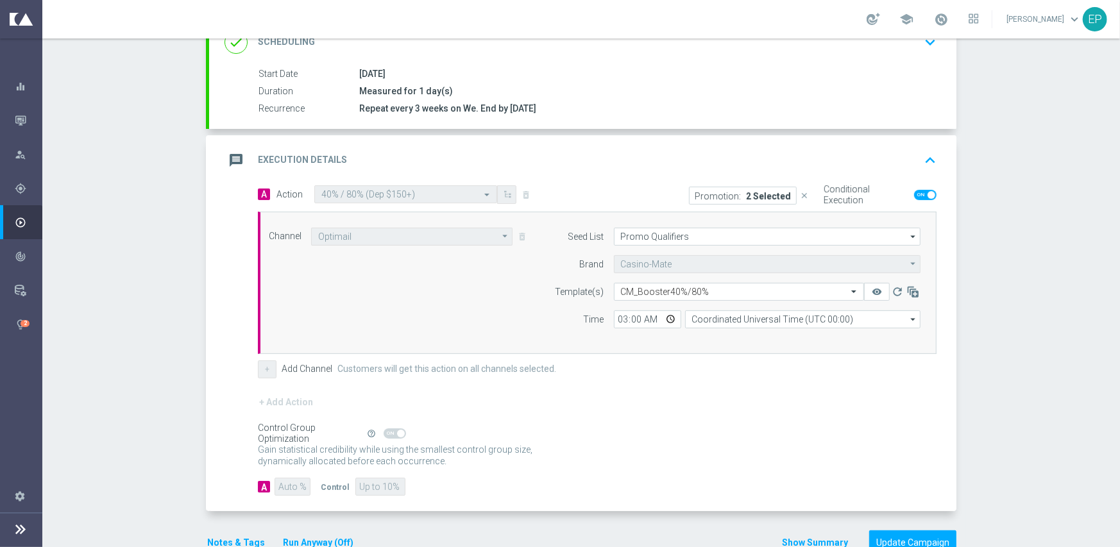
drag, startPoint x: 687, startPoint y: 367, endPoint x: 691, endPoint y: 373, distance: 6.9
click at [687, 368] on div "+ Add Channel Customers will get this action on all channels selected." at bounding box center [597, 370] width 679 height 18
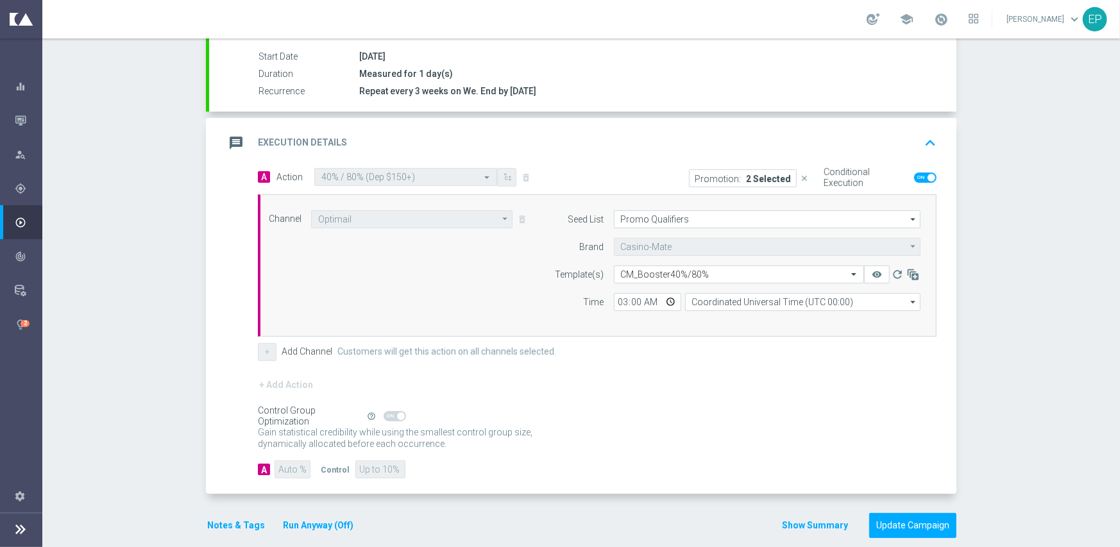
scroll to position [225, 0]
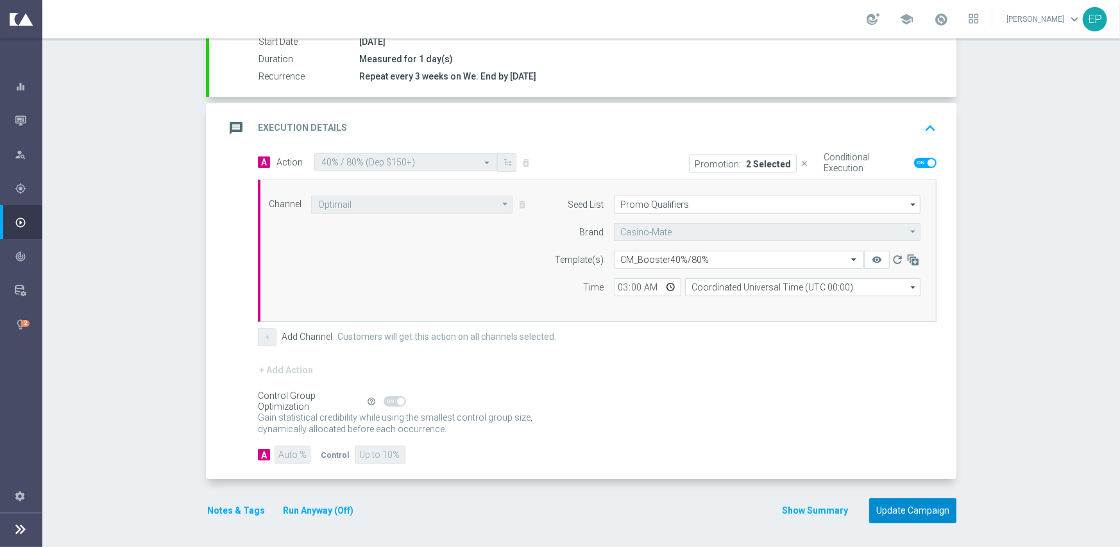
click at [914, 503] on button "Update Campaign" at bounding box center [912, 511] width 87 height 25
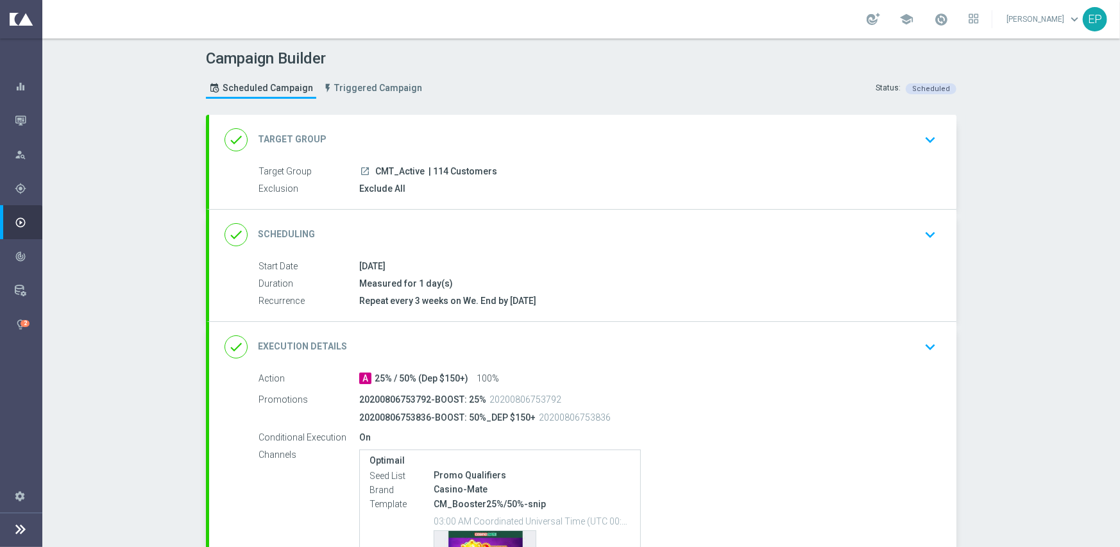
click at [601, 344] on div "done Execution Details keyboard_arrow_down" at bounding box center [583, 347] width 717 height 24
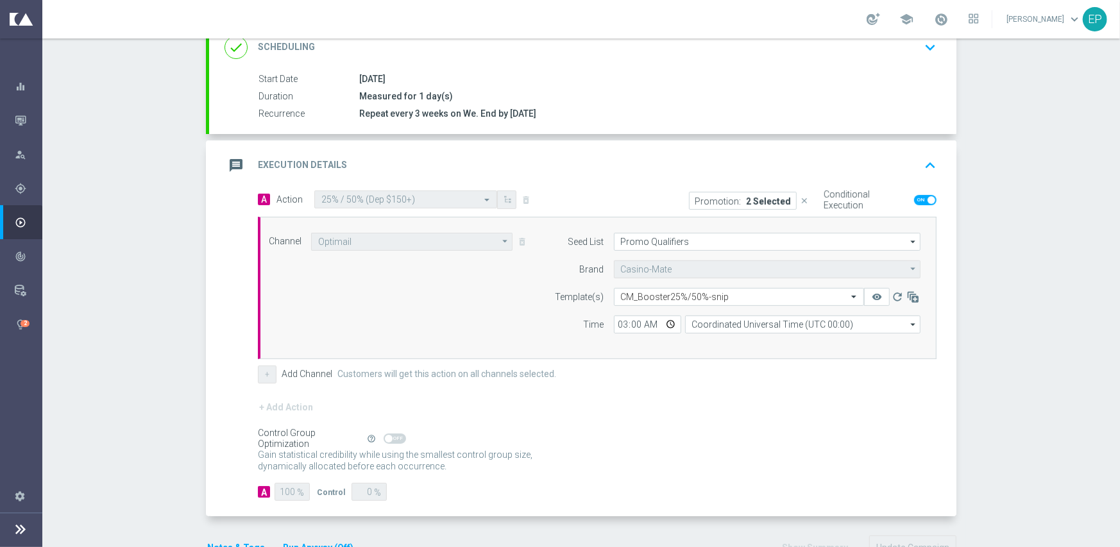
scroll to position [192, 0]
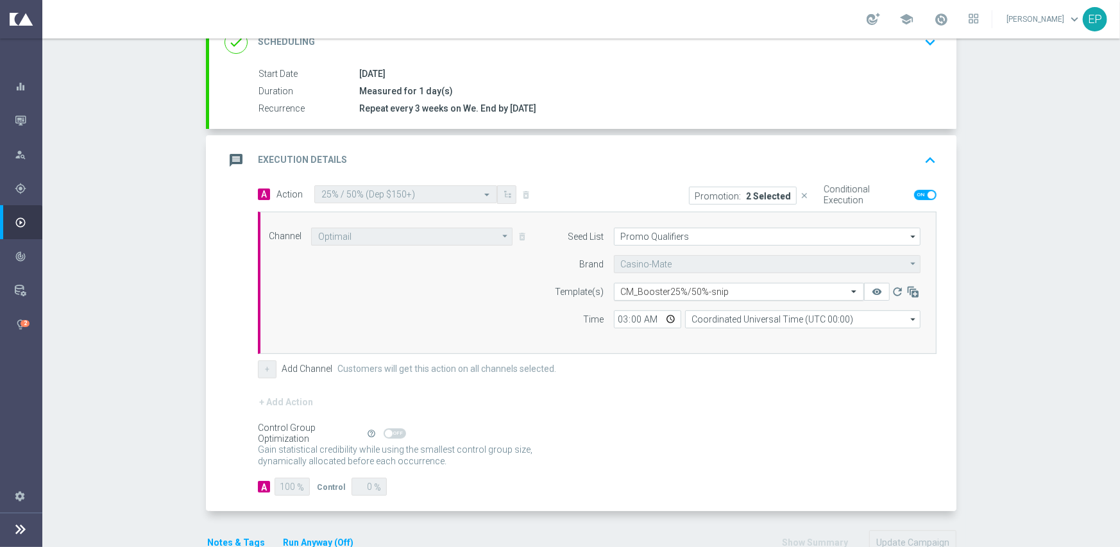
click at [676, 289] on input "text" at bounding box center [726, 292] width 210 height 11
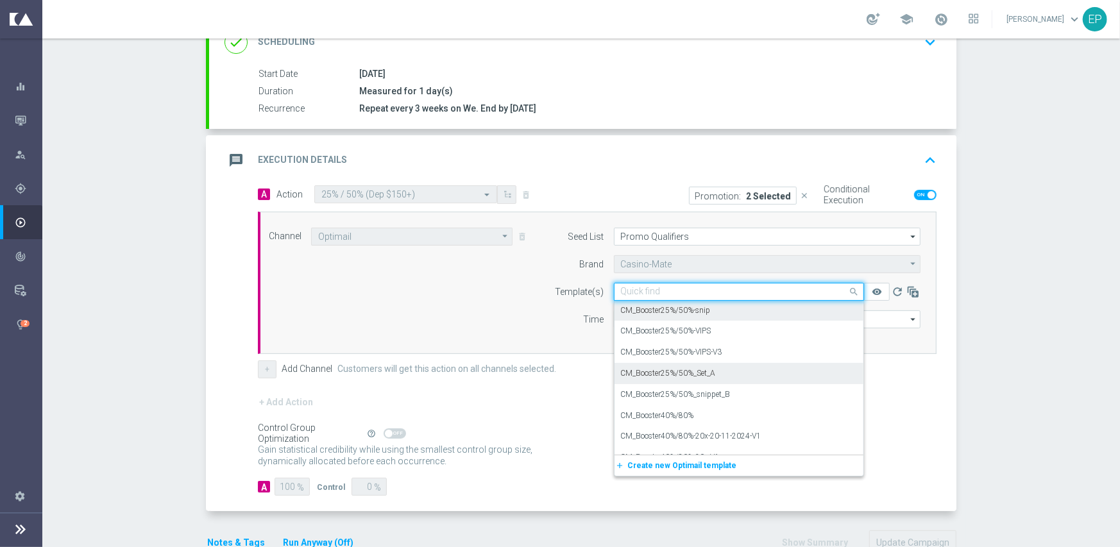
scroll to position [6563, 0]
click at [654, 306] on label "CM_Booster25%/50%" at bounding box center [657, 311] width 73 height 11
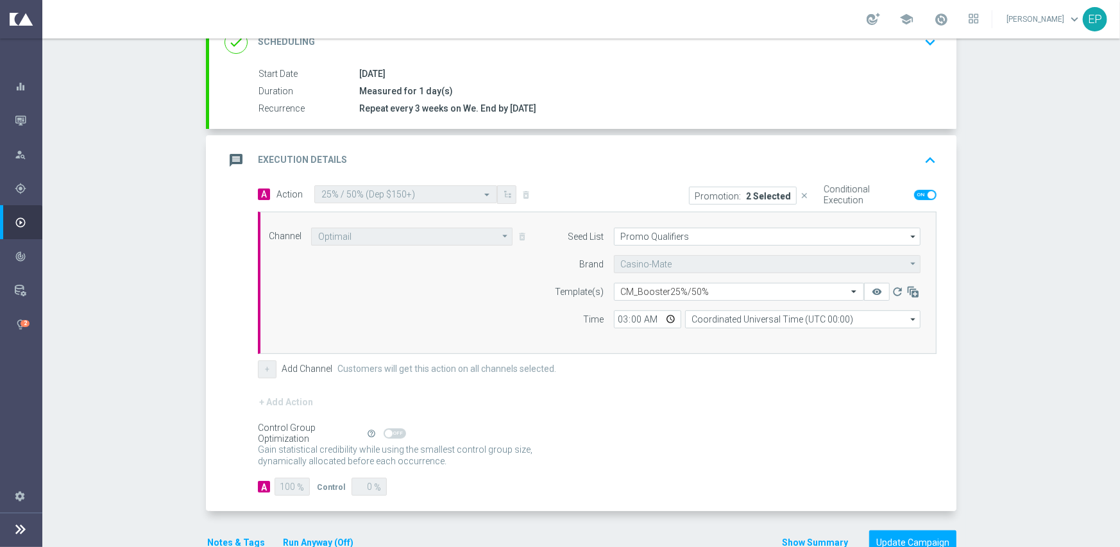
click at [686, 418] on div "+ Add Action" at bounding box center [597, 411] width 679 height 32
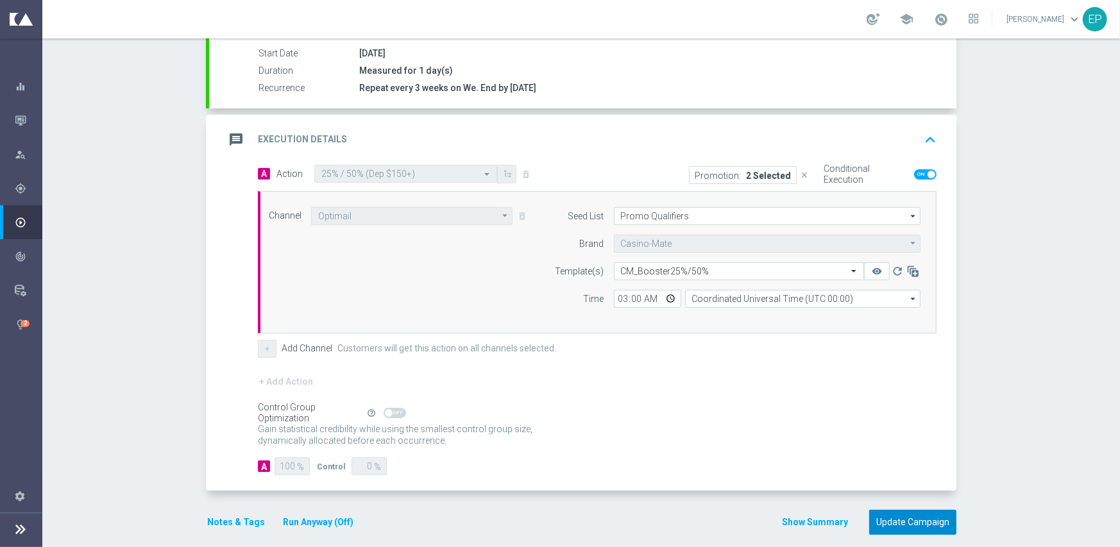
scroll to position [225, 0]
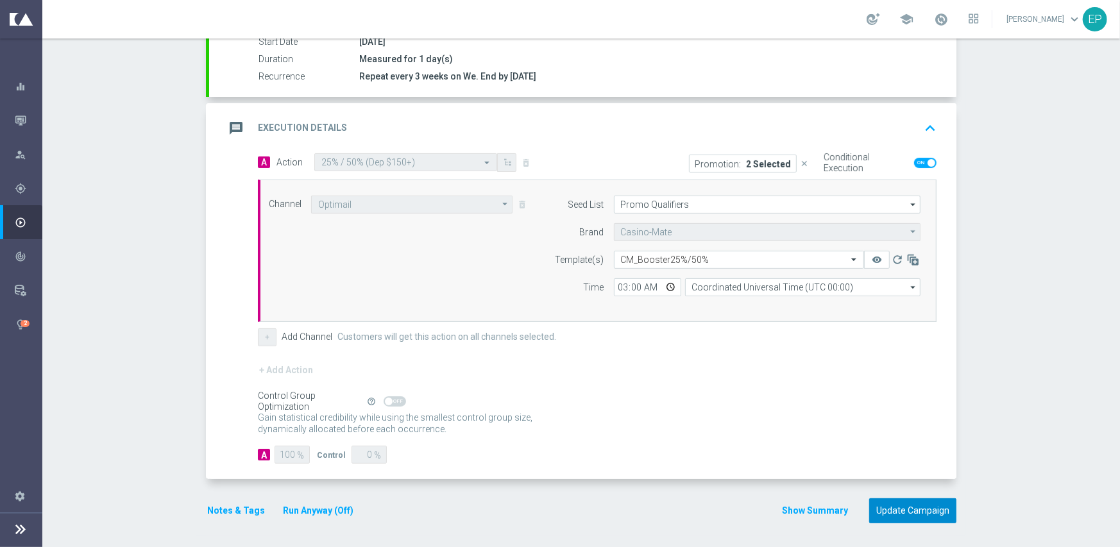
click at [898, 509] on button "Update Campaign" at bounding box center [912, 511] width 87 height 25
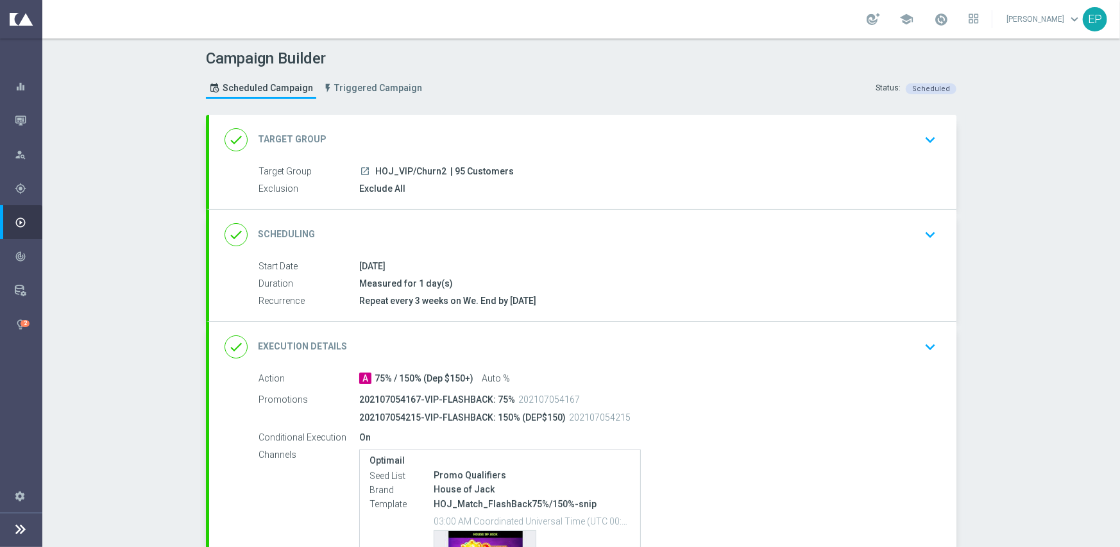
click at [557, 336] on div "done Execution Details keyboard_arrow_down" at bounding box center [583, 347] width 717 height 24
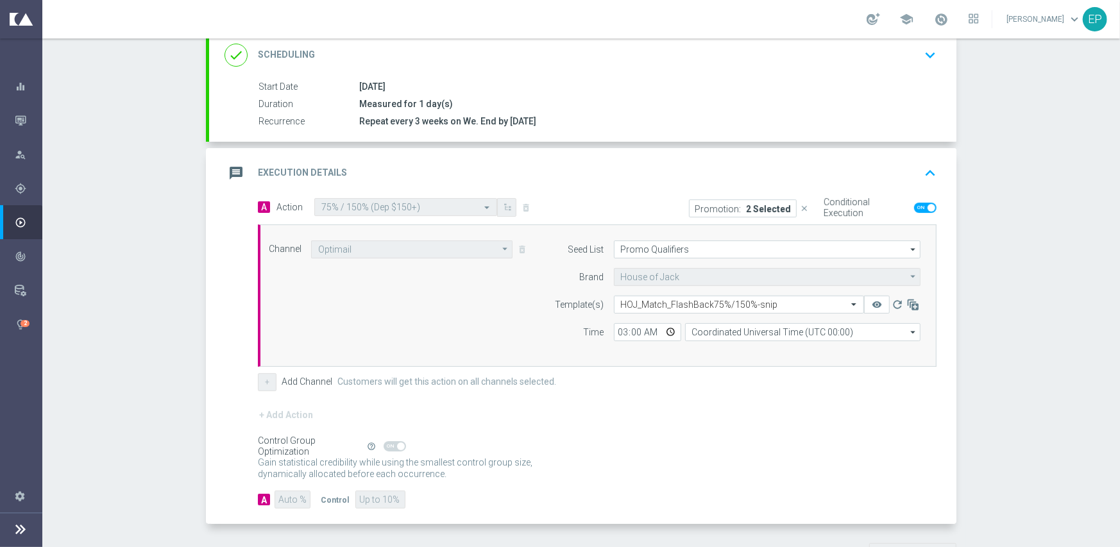
scroll to position [192, 0]
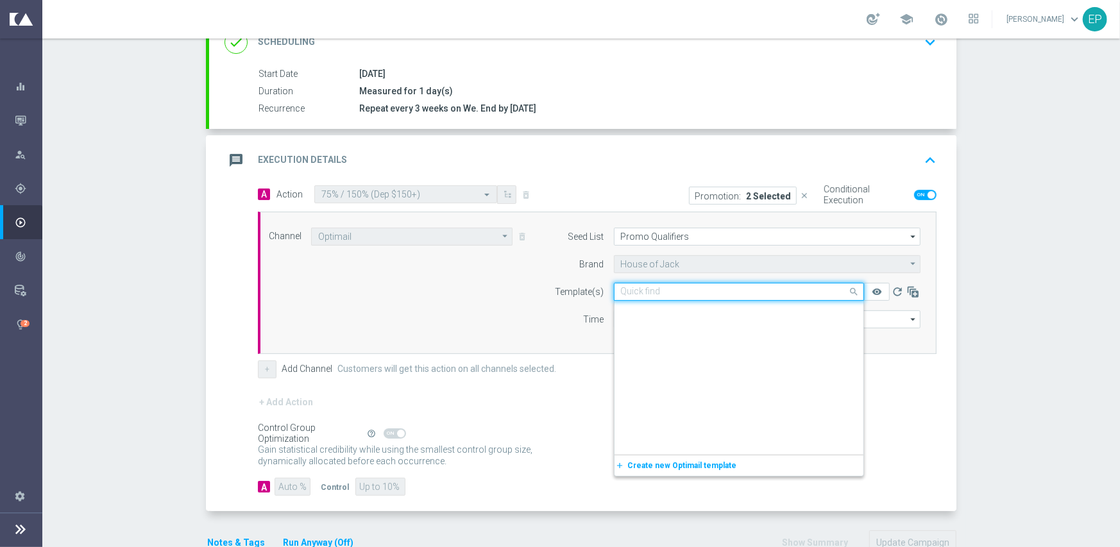
click at [692, 295] on input "text" at bounding box center [726, 292] width 210 height 11
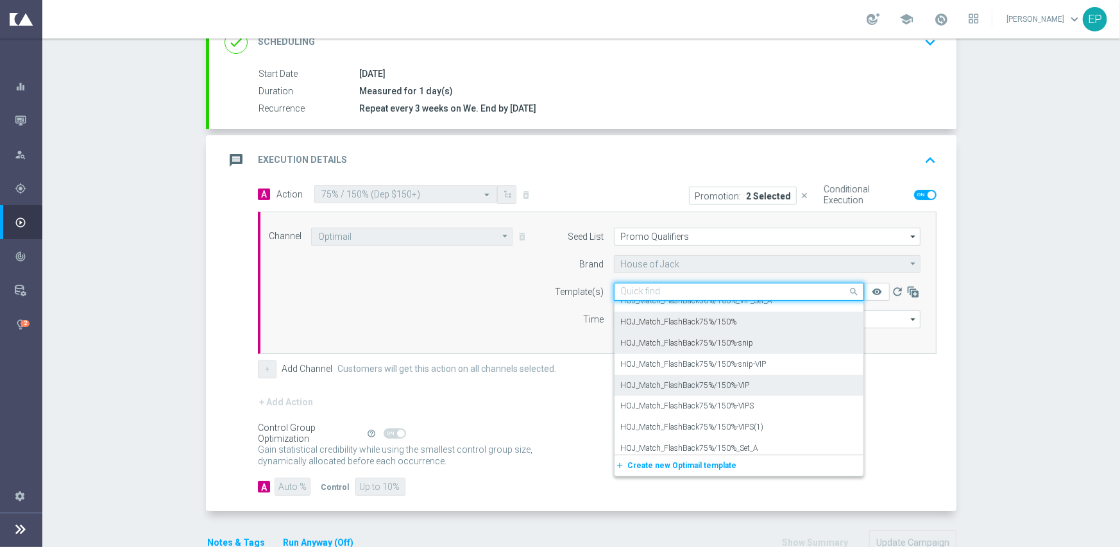
scroll to position [8087, 0]
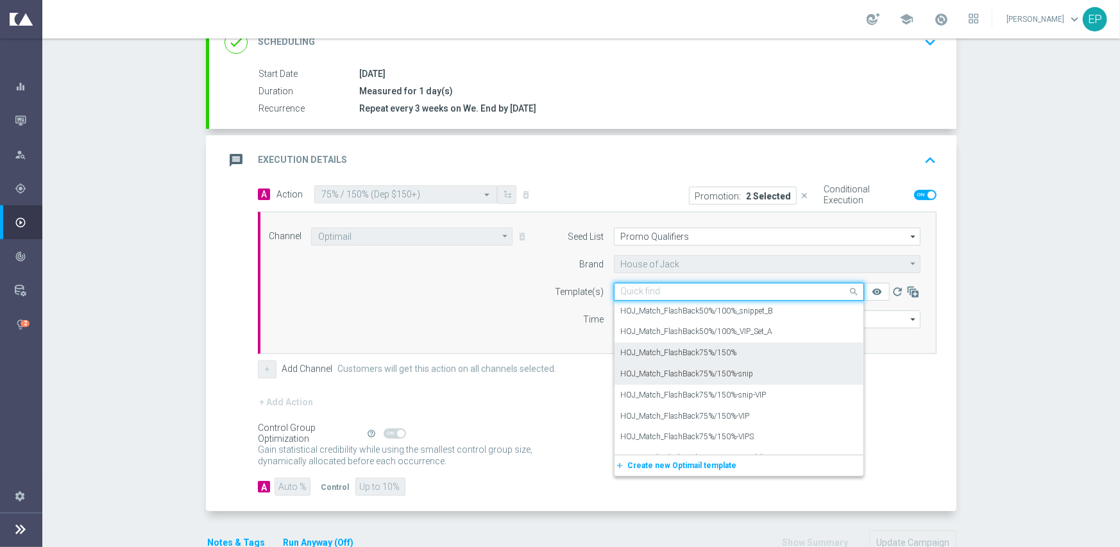
click at [660, 356] on label "HOJ_Match_FlashBack75%/150%" at bounding box center [679, 353] width 116 height 11
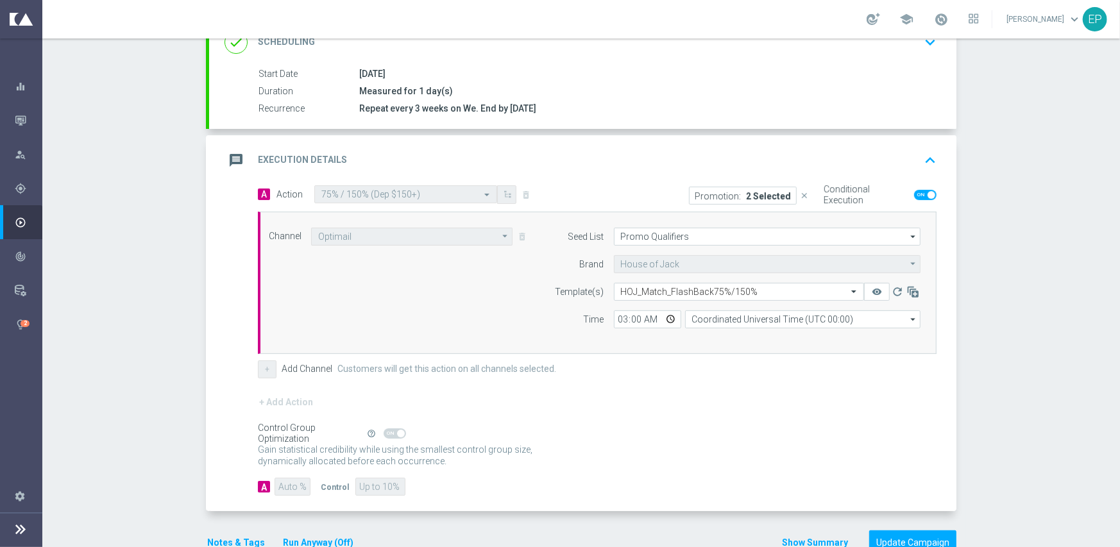
click at [695, 382] on form "A Action Select action 75% / 150% (Dep $150+) delete_forever Promotion: 2 Selec…" at bounding box center [597, 340] width 679 height 311
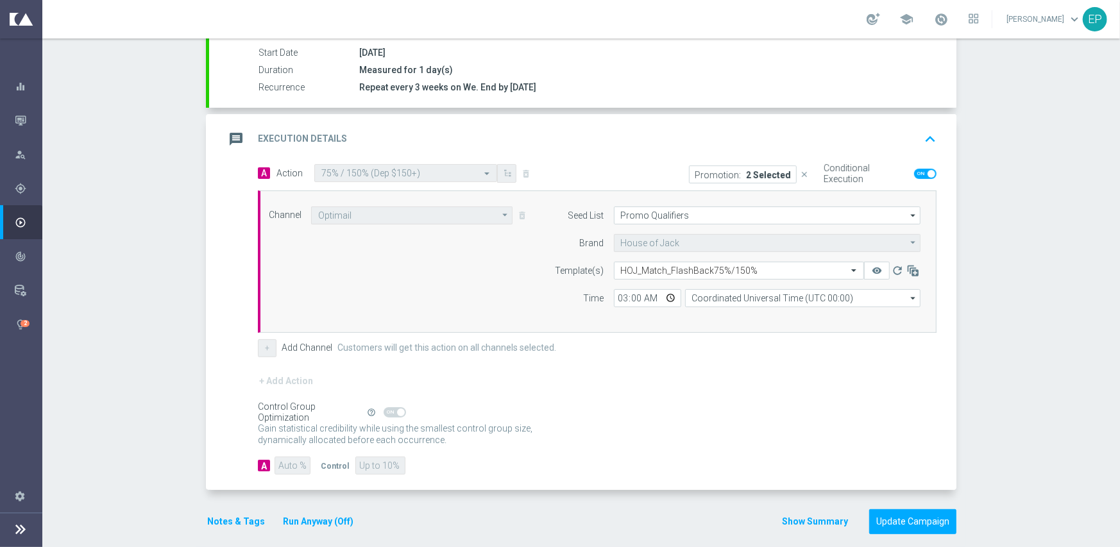
scroll to position [225, 0]
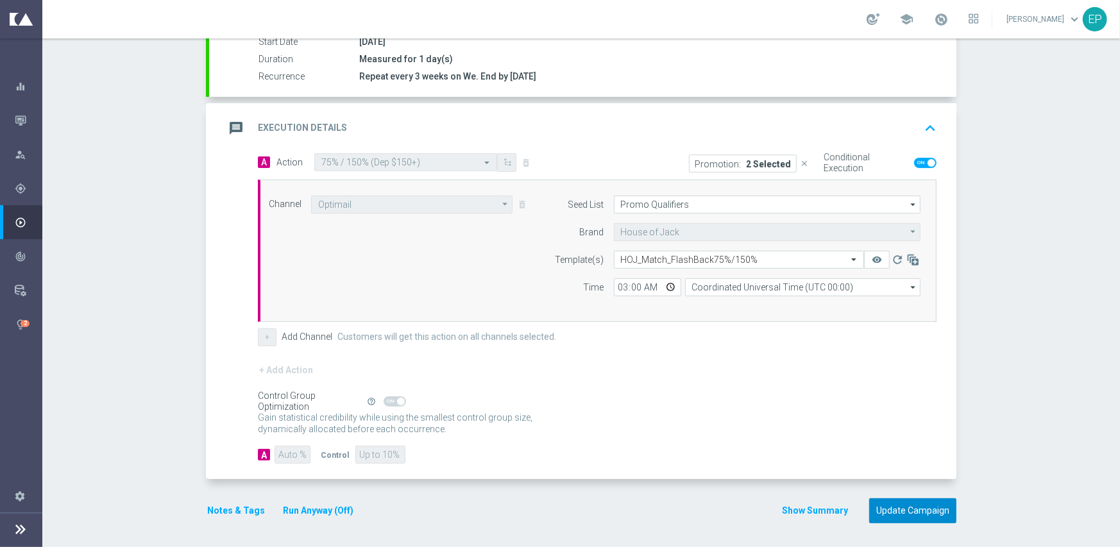
click at [914, 506] on button "Update Campaign" at bounding box center [912, 511] width 87 height 25
click at [1012, 176] on div at bounding box center [547, 273] width 1120 height 547
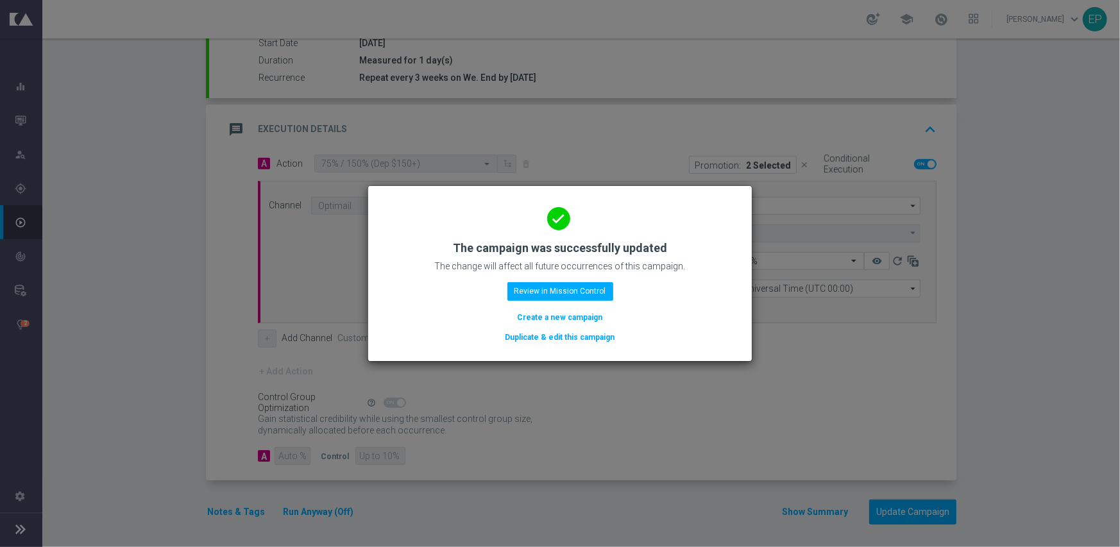
scroll to position [225, 0]
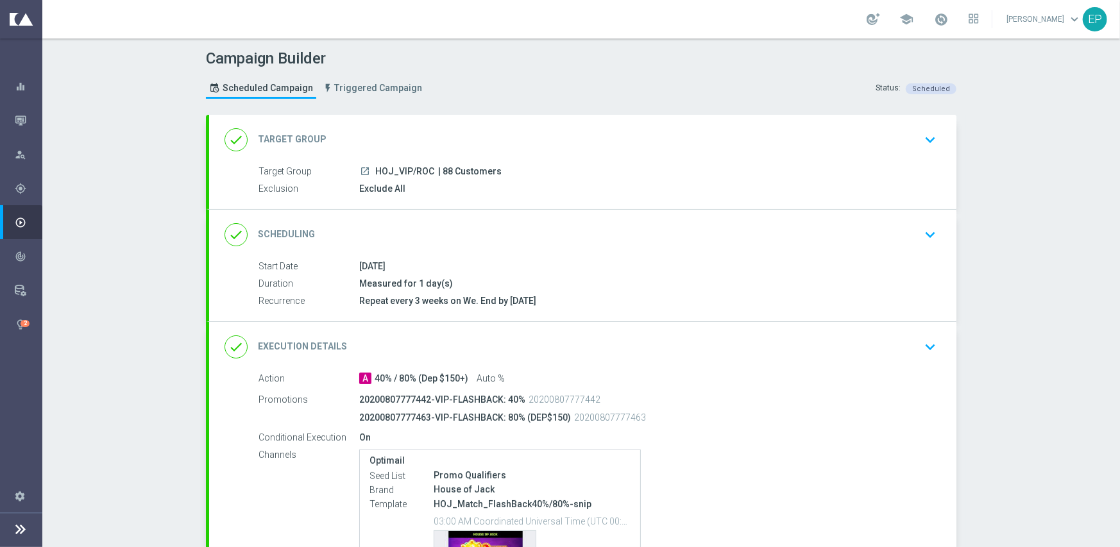
click at [638, 343] on div "done Execution Details keyboard_arrow_down" at bounding box center [583, 347] width 717 height 24
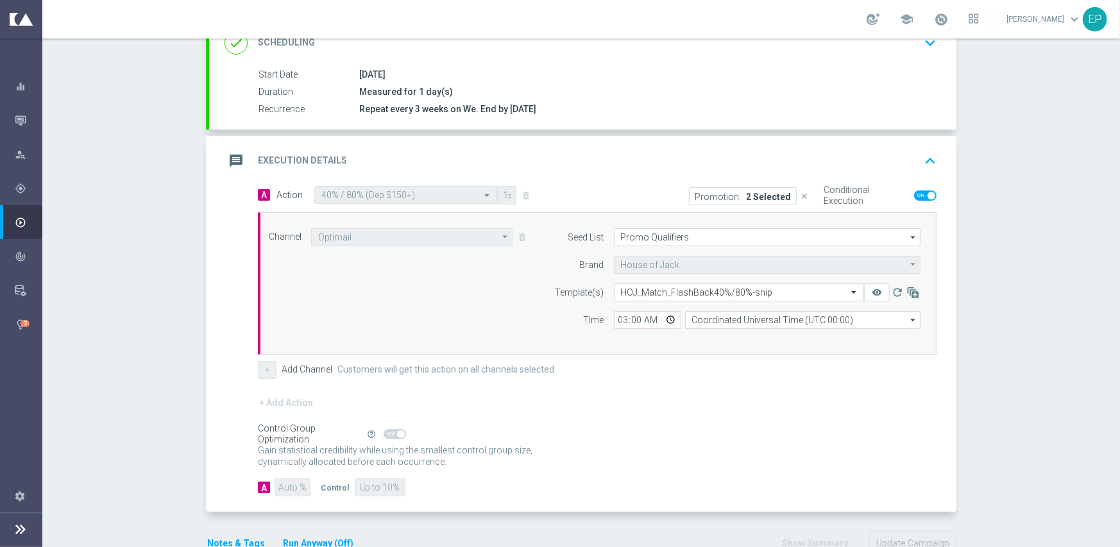
scroll to position [192, 0]
click at [706, 287] on input "text" at bounding box center [726, 292] width 210 height 11
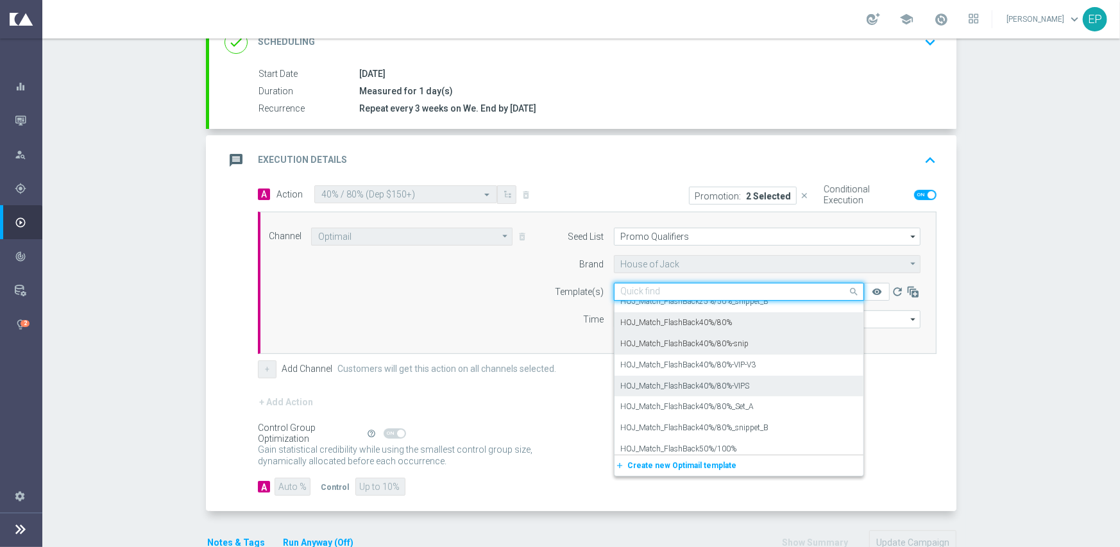
scroll to position [7790, 0]
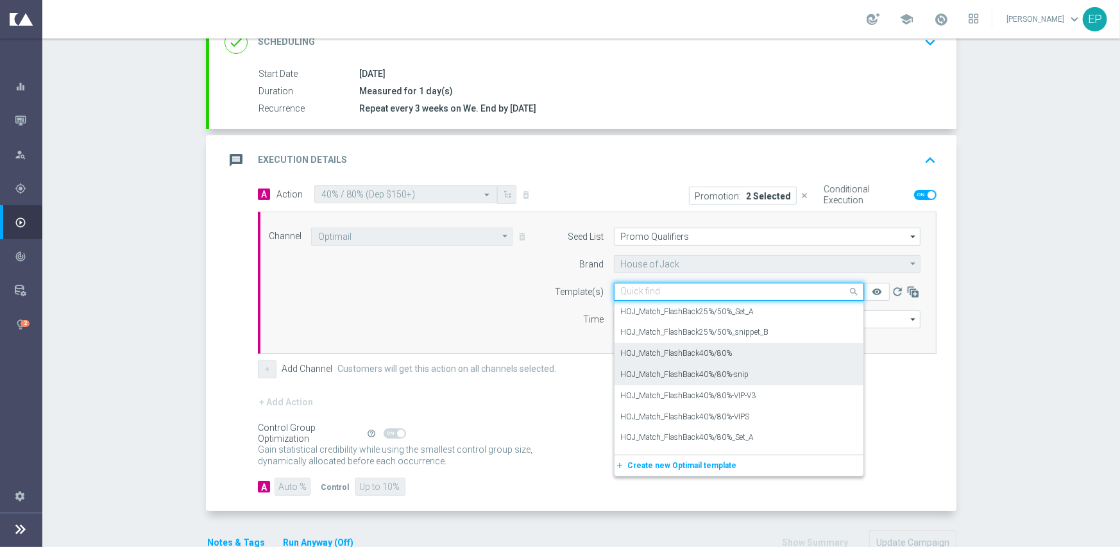
click at [685, 354] on label "HOJ_Match_FlashBack40%/80%" at bounding box center [677, 353] width 112 height 11
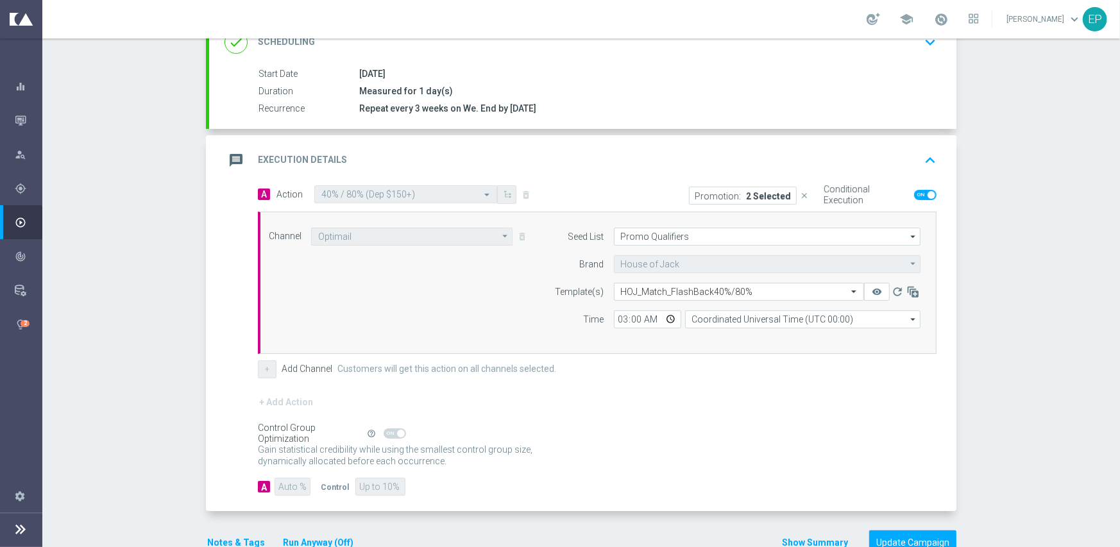
click at [686, 361] on div "+ Add Channel Customers will get this action on all channels selected." at bounding box center [597, 370] width 679 height 18
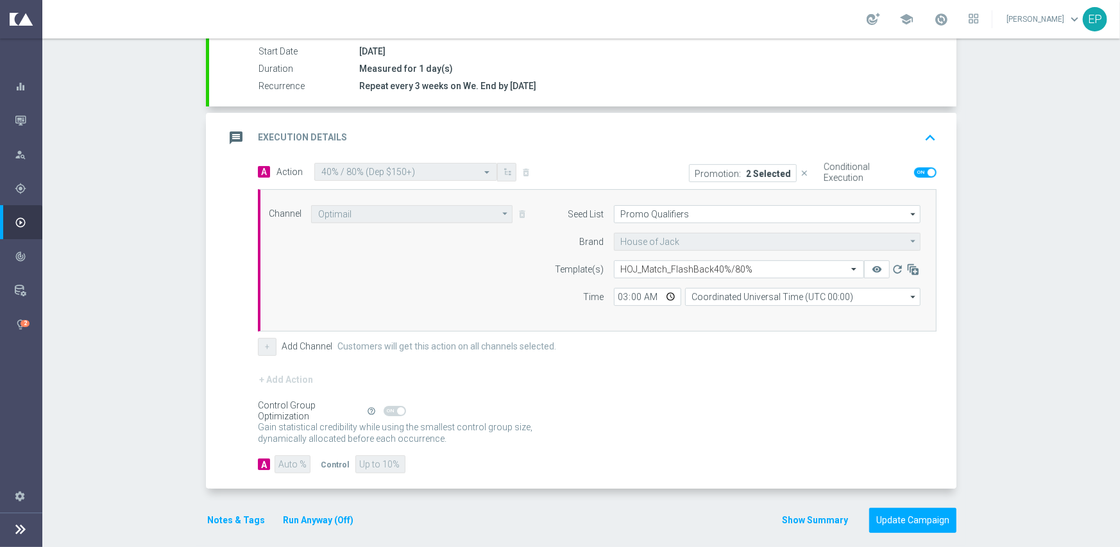
scroll to position [225, 0]
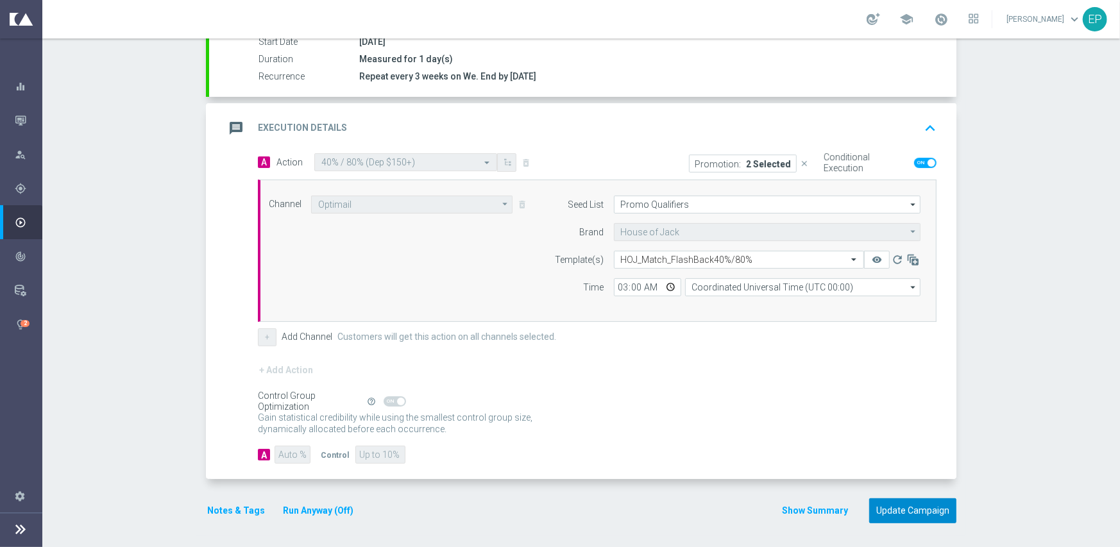
drag, startPoint x: 896, startPoint y: 497, endPoint x: 899, endPoint y: 504, distance: 8.3
click at [899, 504] on button "Update Campaign" at bounding box center [912, 511] width 87 height 25
click at [899, 511] on button "Update Campaign" at bounding box center [912, 511] width 87 height 25
drag, startPoint x: 1027, startPoint y: 133, endPoint x: 1019, endPoint y: 133, distance: 8.3
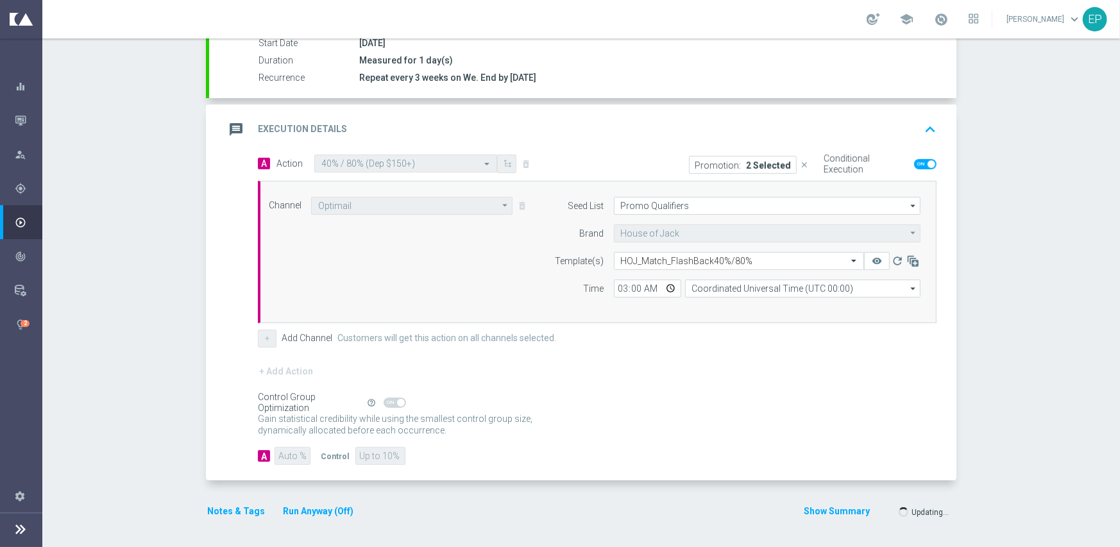
click at [1027, 133] on div at bounding box center [547, 273] width 1120 height 547
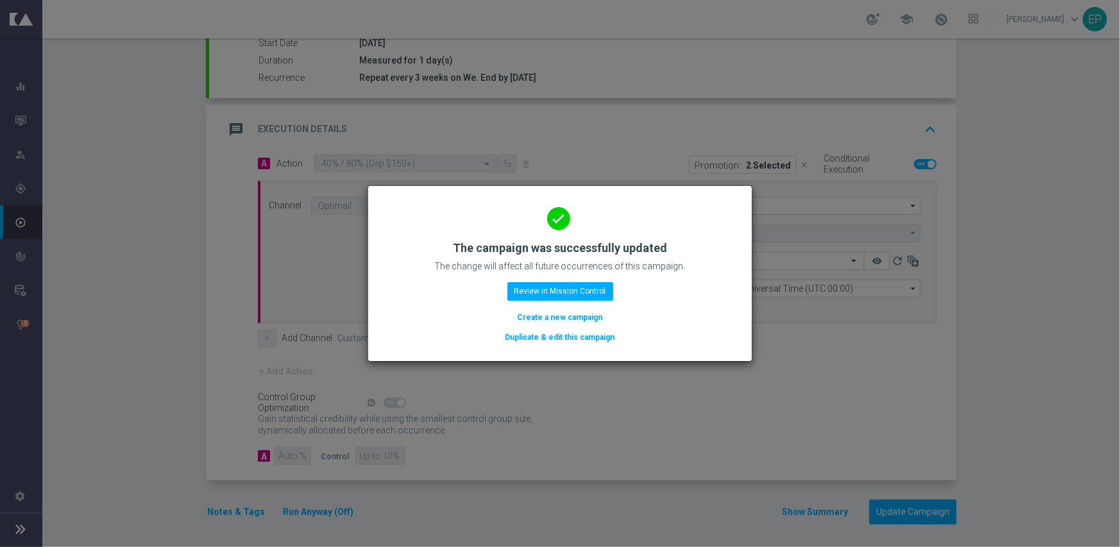
scroll to position [225, 0]
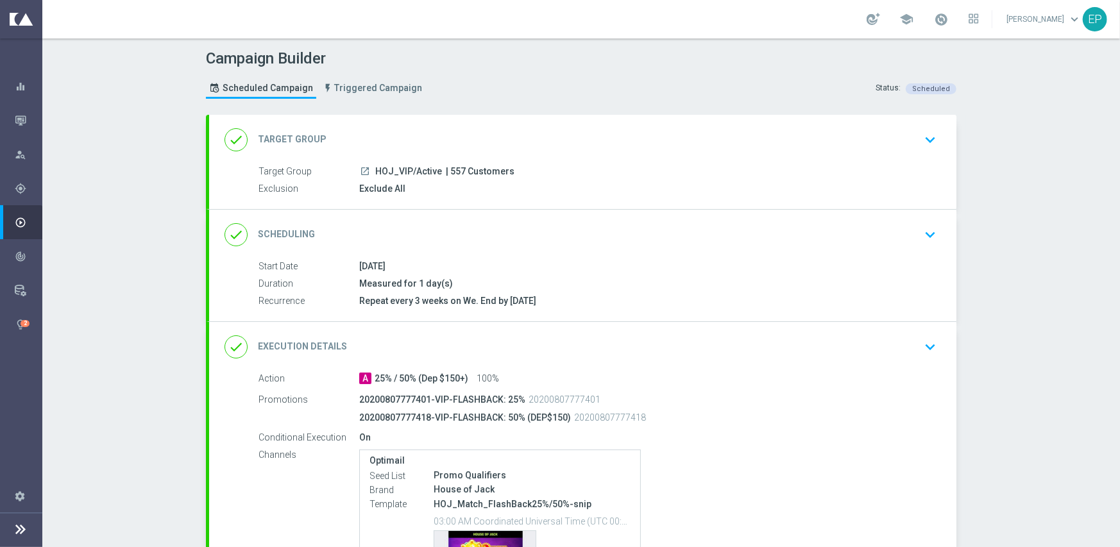
click at [647, 362] on div "done Execution Details keyboard_arrow_down" at bounding box center [582, 347] width 747 height 50
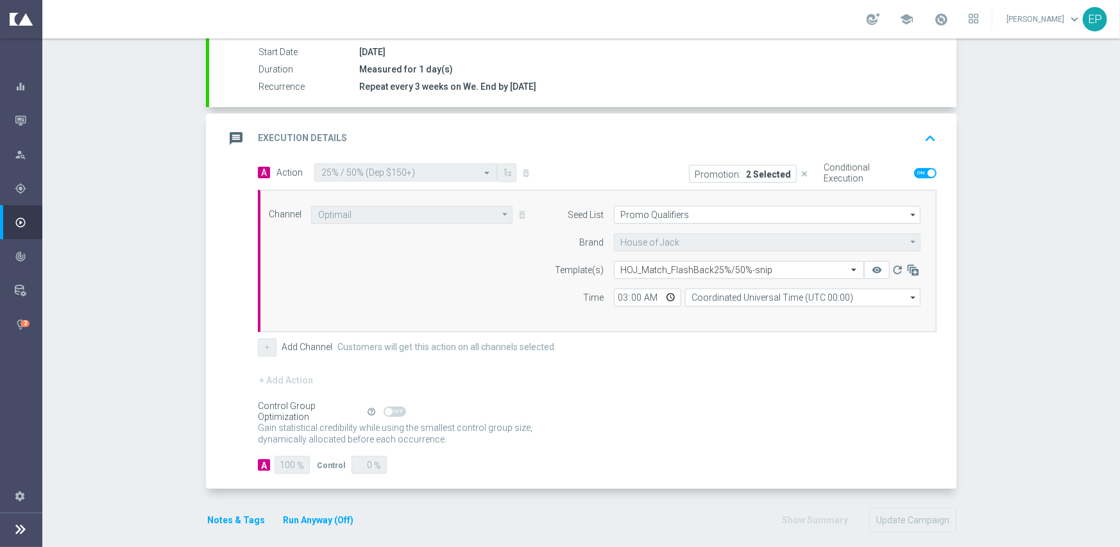
scroll to position [225, 0]
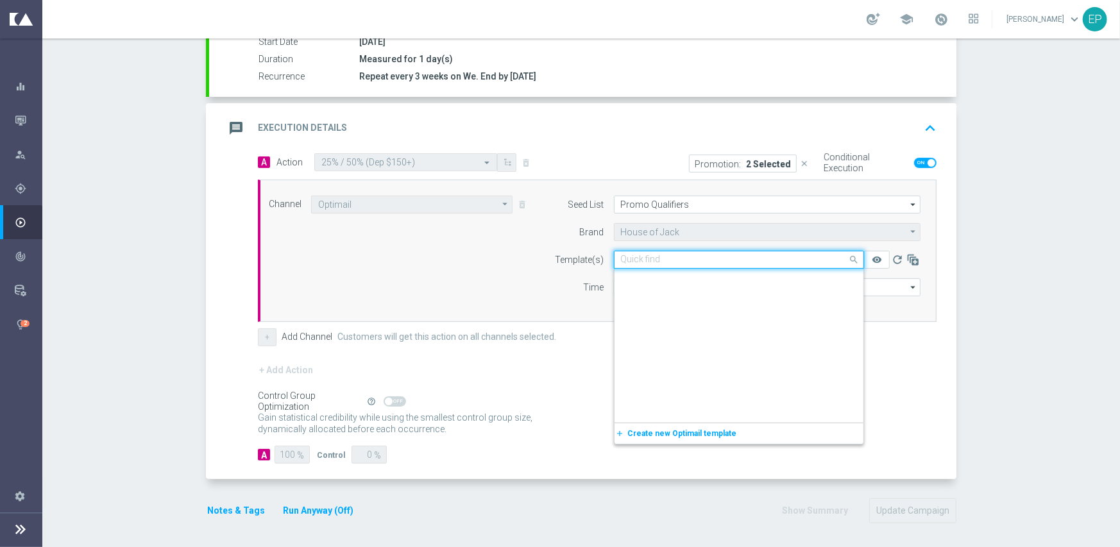
click at [703, 264] on div "Quick find HOJ_Match_FlashBack25%/50%-snip" at bounding box center [739, 260] width 250 height 18
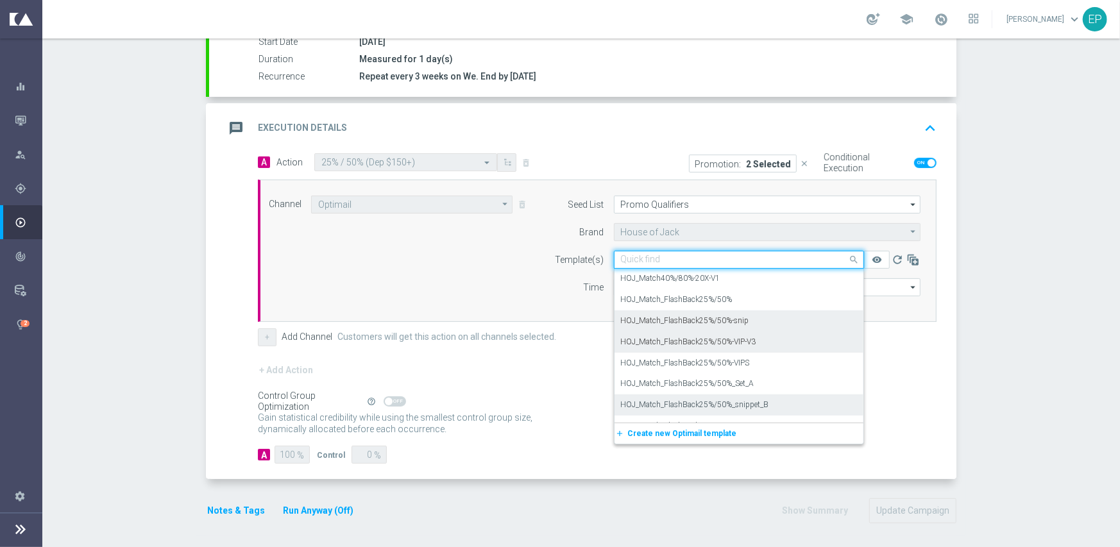
scroll to position [7664, 0]
click at [687, 316] on label "HOJ_Match_FlashBack25%/50%" at bounding box center [677, 321] width 112 height 11
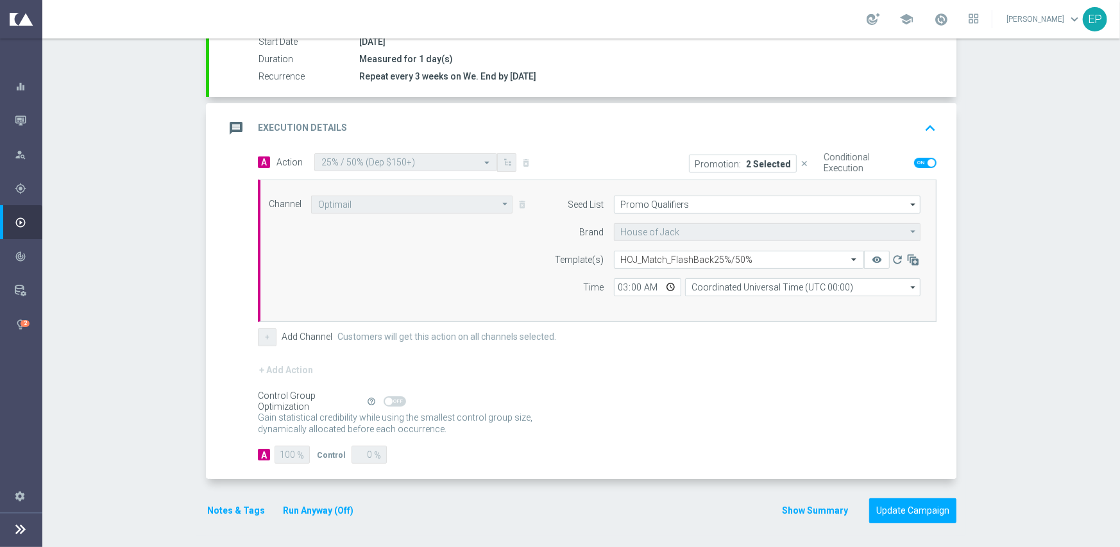
click at [723, 405] on div "Control Group Optimization Self Optimizing Campaign help_outline" at bounding box center [597, 402] width 679 height 14
click at [901, 504] on button "Update Campaign" at bounding box center [912, 511] width 87 height 25
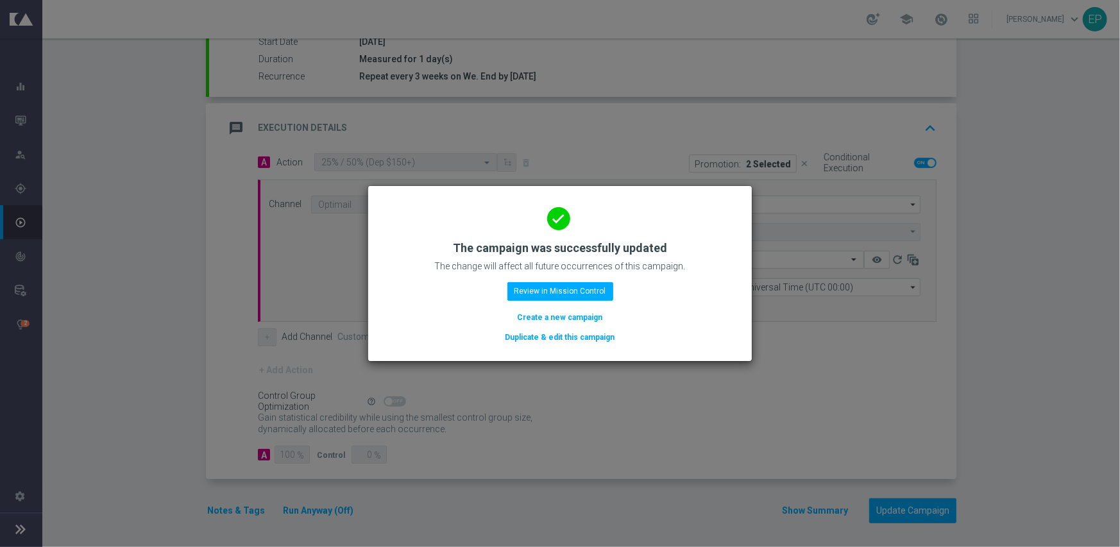
scroll to position [225, 0]
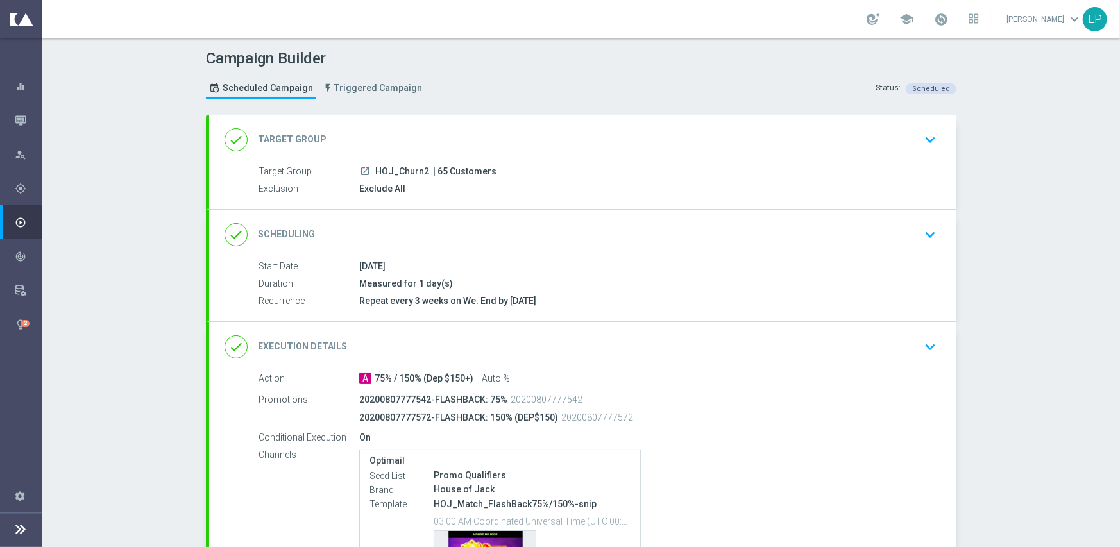
click at [657, 342] on div "done Execution Details keyboard_arrow_down" at bounding box center [583, 347] width 717 height 24
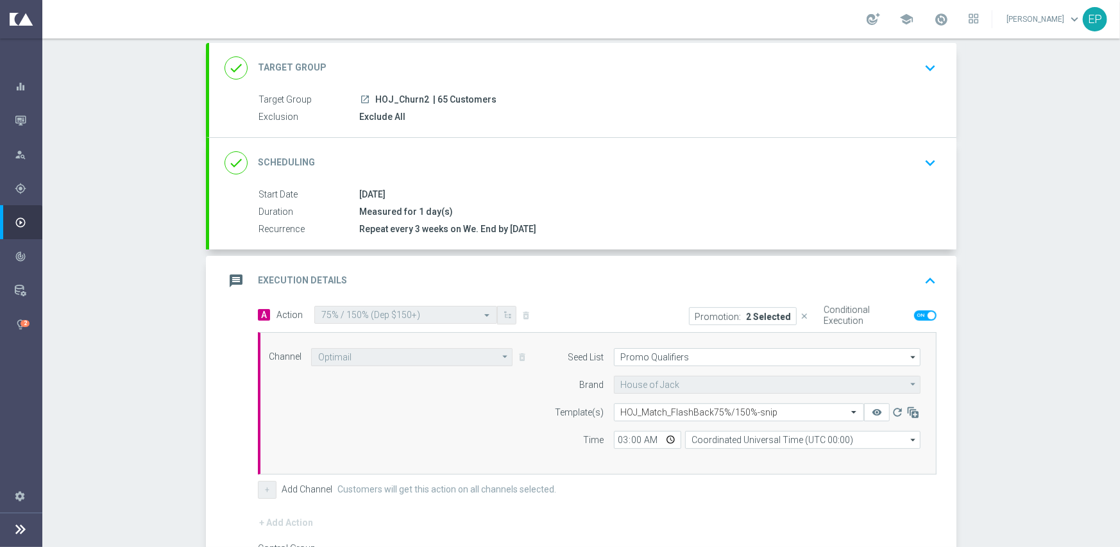
scroll to position [192, 0]
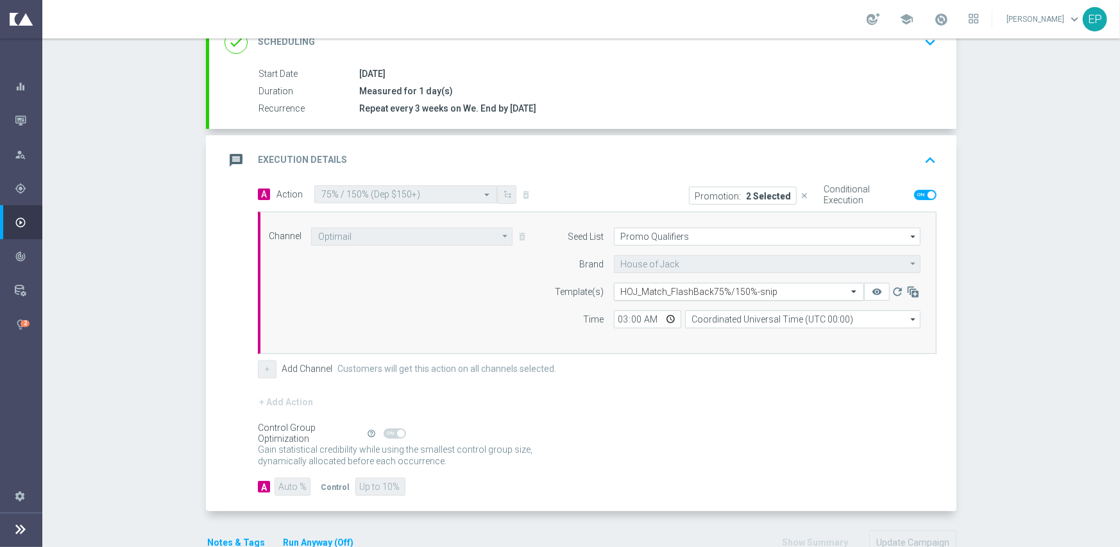
click at [686, 291] on input "text" at bounding box center [726, 292] width 210 height 11
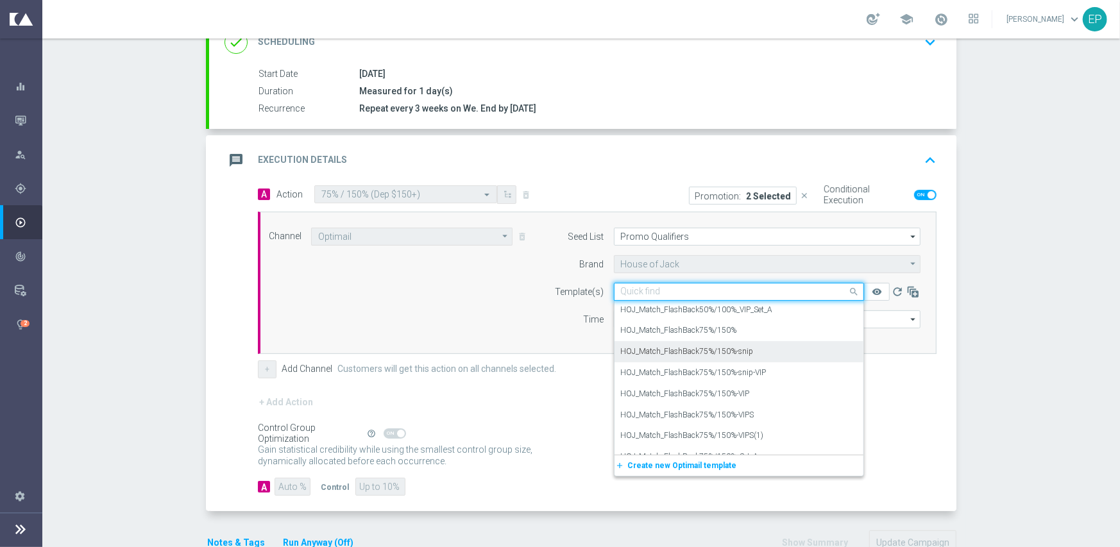
scroll to position [8087, 0]
click at [682, 348] on label "HOJ_Match_FlashBack75%/150%" at bounding box center [679, 353] width 116 height 11
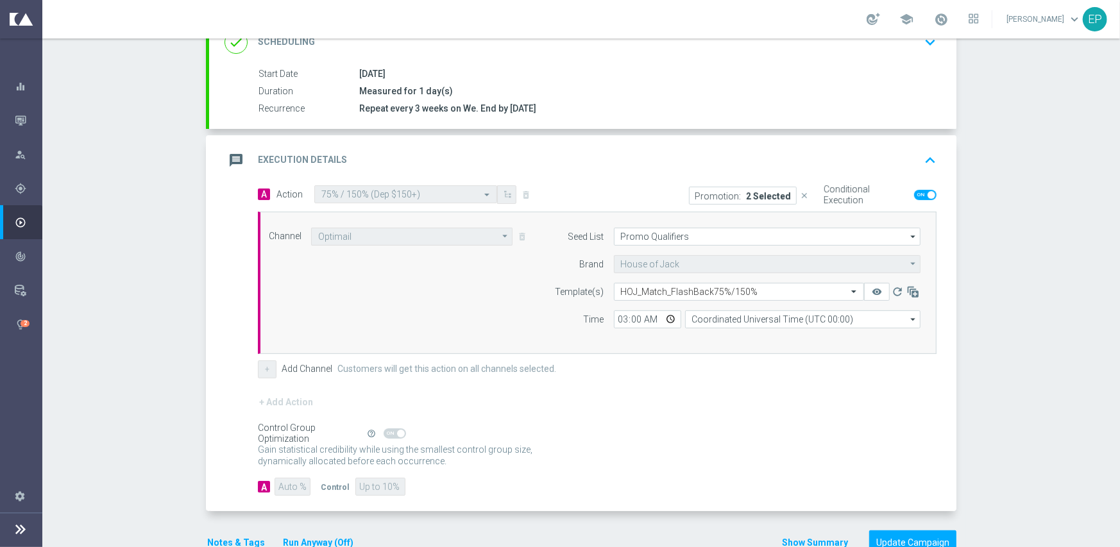
click at [684, 382] on form "A Action Select action 75% / 150% (Dep $150+) delete_forever Promotion: 2 Selec…" at bounding box center [597, 340] width 679 height 311
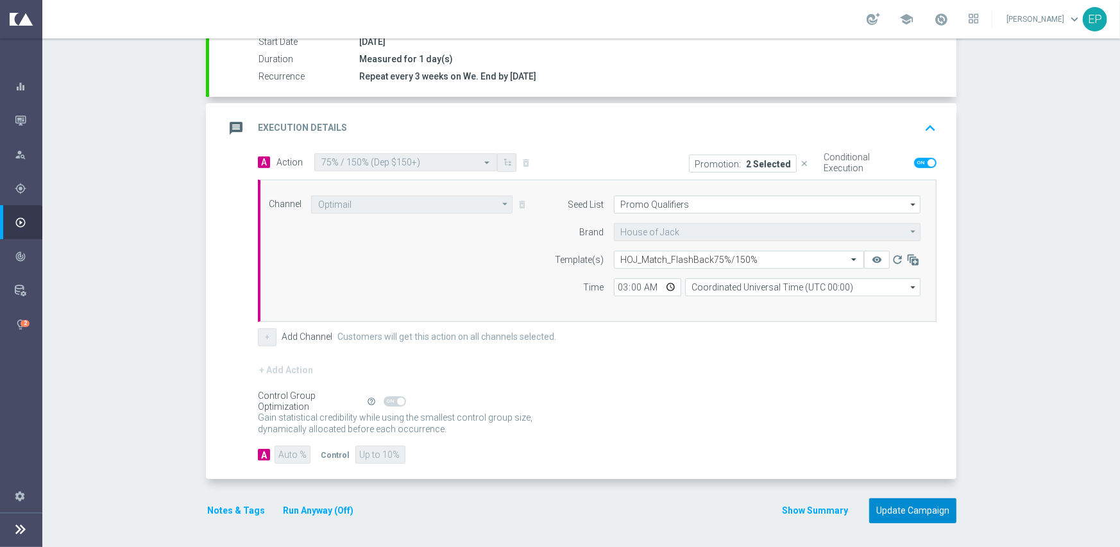
click at [917, 515] on button "Update Campaign" at bounding box center [912, 511] width 87 height 25
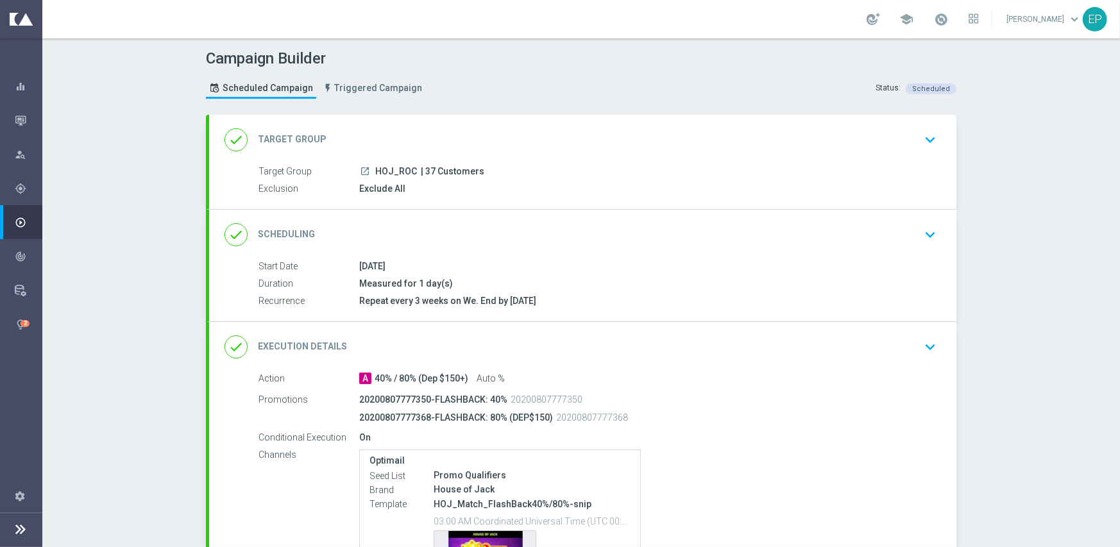
click at [610, 349] on div "done Execution Details keyboard_arrow_down" at bounding box center [583, 347] width 717 height 24
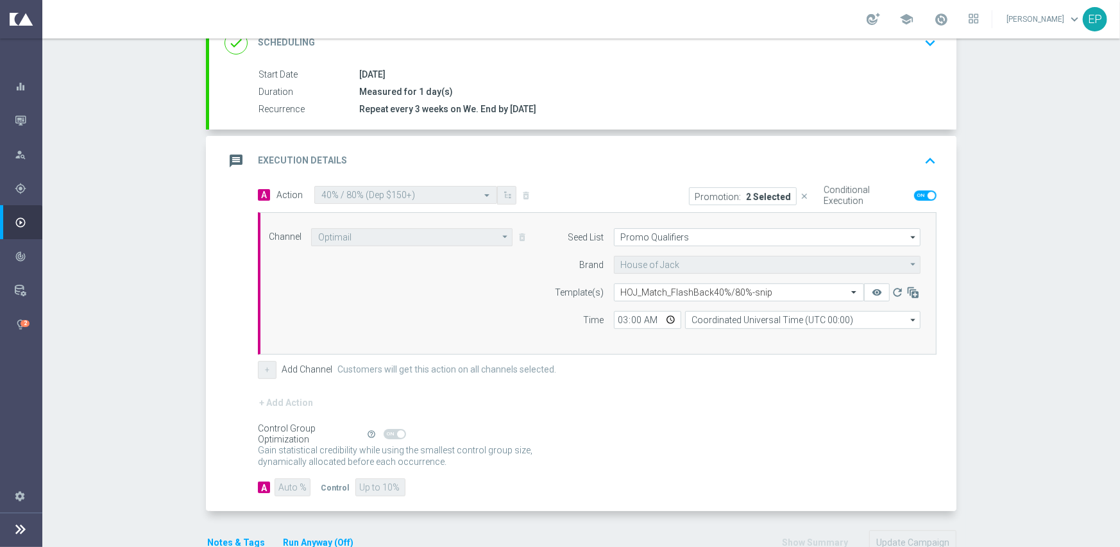
scroll to position [192, 0]
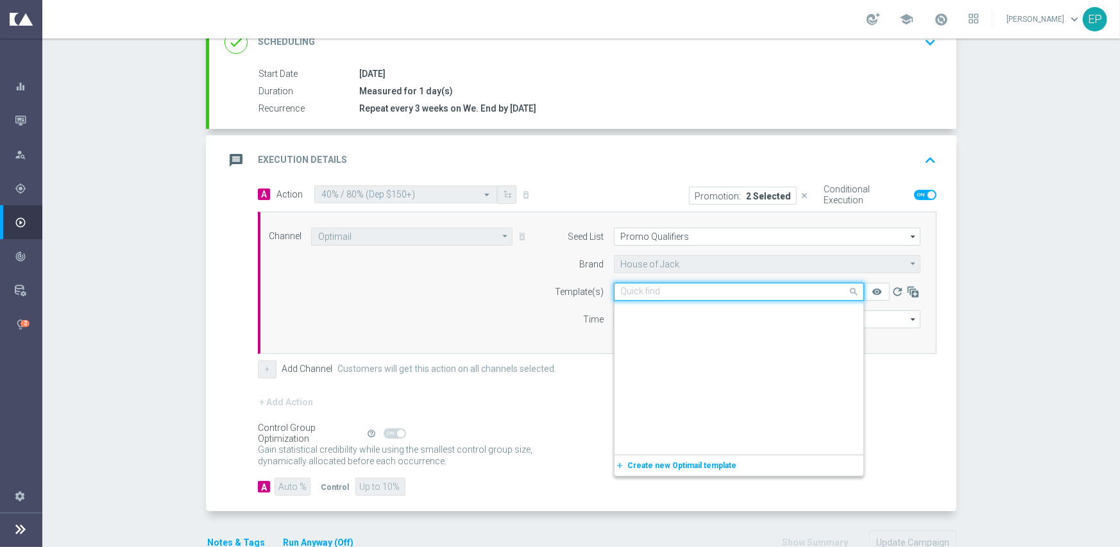
click at [699, 297] on div "Quick find HOJ_Match_FlashBack40%/80%-snip" at bounding box center [739, 292] width 250 height 18
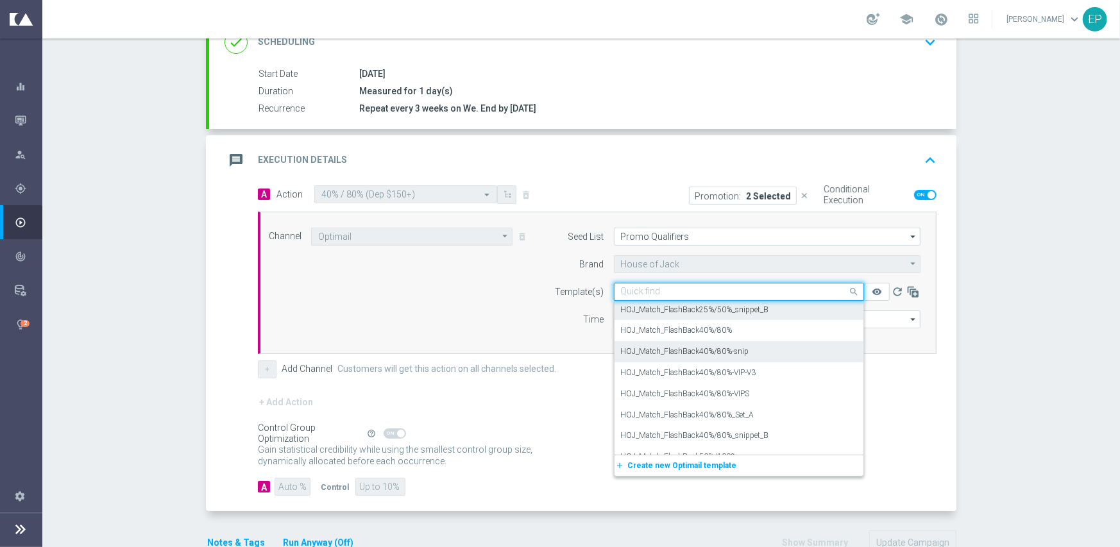
scroll to position [7790, 0]
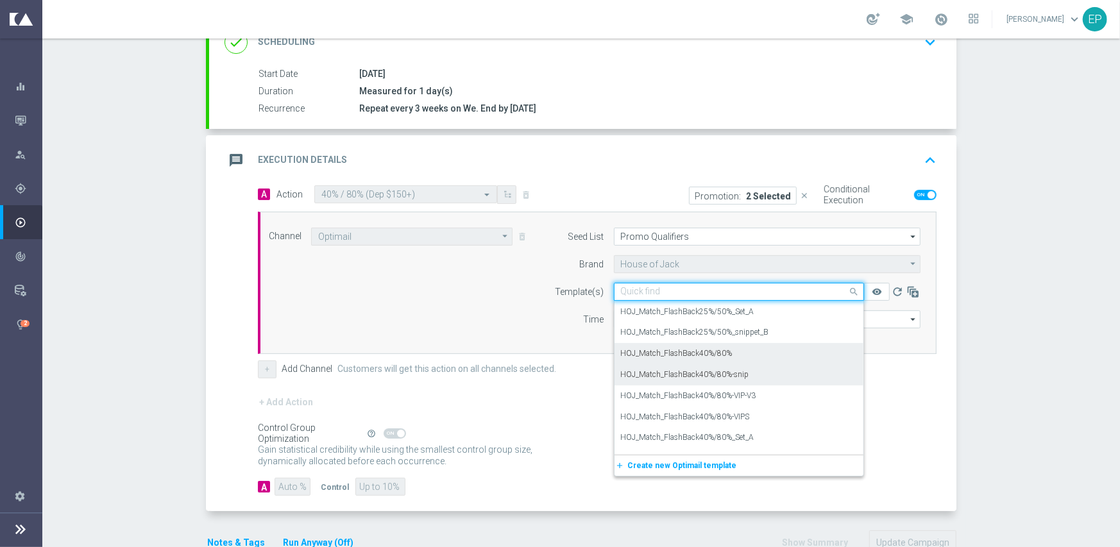
click at [674, 352] on label "HOJ_Match_FlashBack40%/80%" at bounding box center [677, 353] width 112 height 11
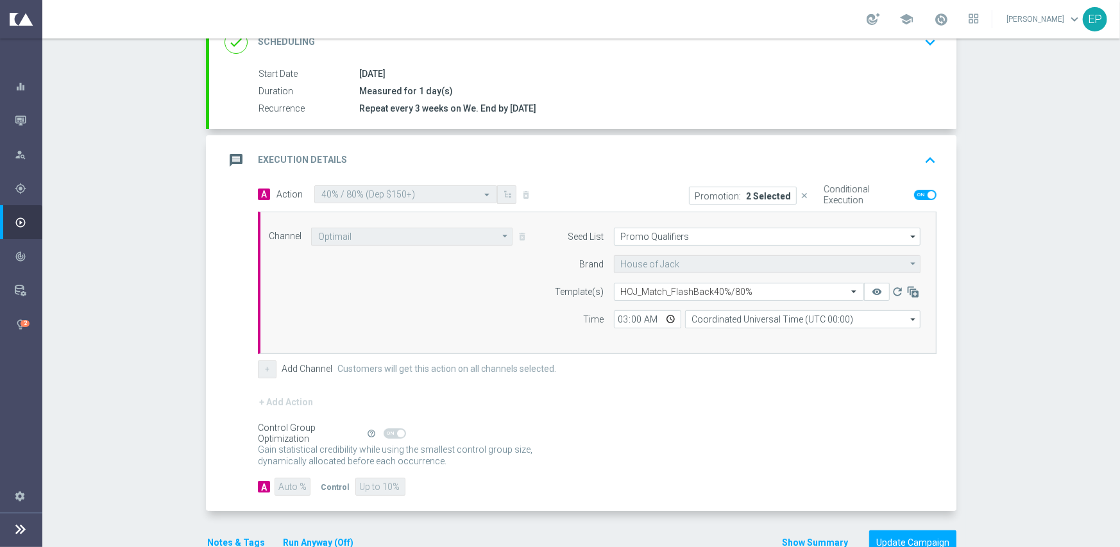
click at [696, 382] on form "A Action Select action 40% / 80% (Dep $150+) delete_forever Promotion: 2 Select…" at bounding box center [597, 340] width 679 height 311
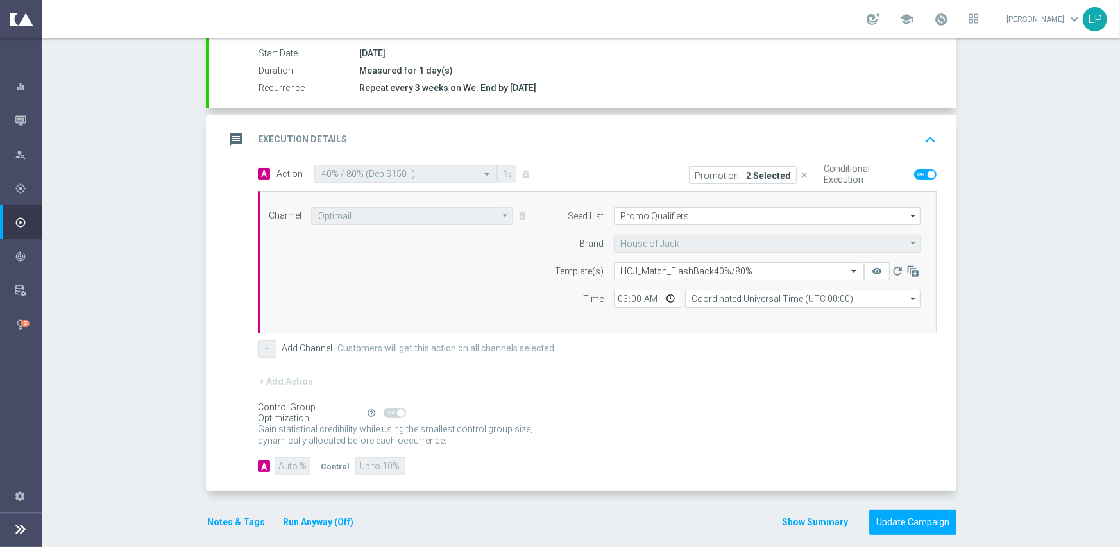
scroll to position [225, 0]
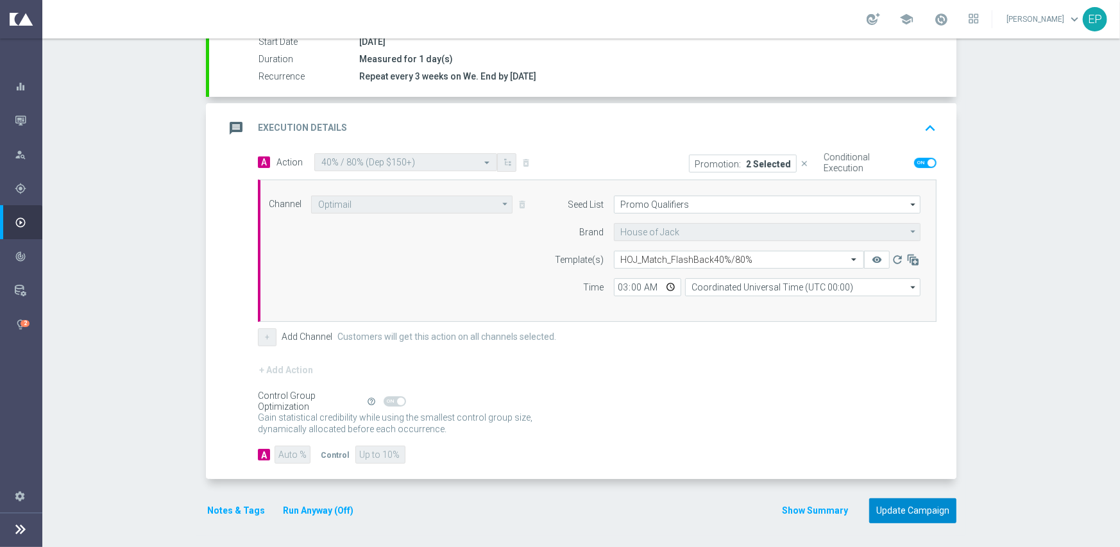
click at [912, 513] on button "Update Campaign" at bounding box center [912, 511] width 87 height 25
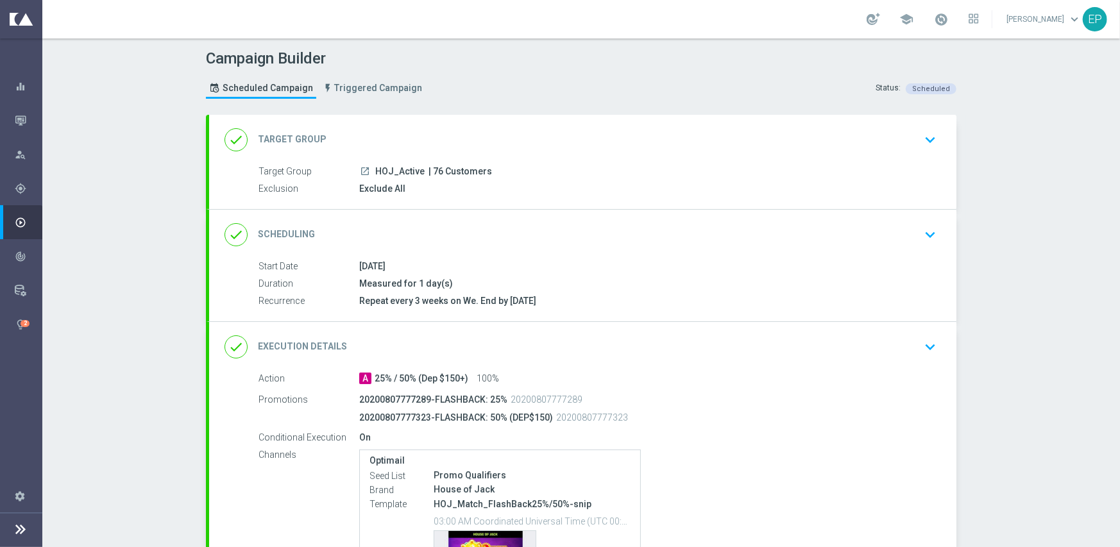
click at [637, 343] on div "done Execution Details keyboard_arrow_down" at bounding box center [583, 347] width 717 height 24
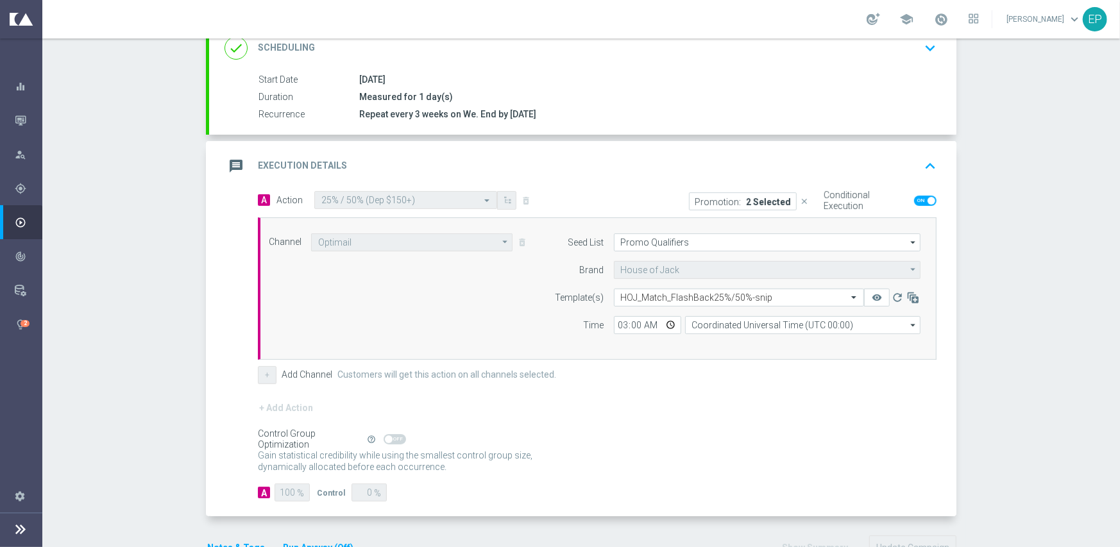
scroll to position [192, 0]
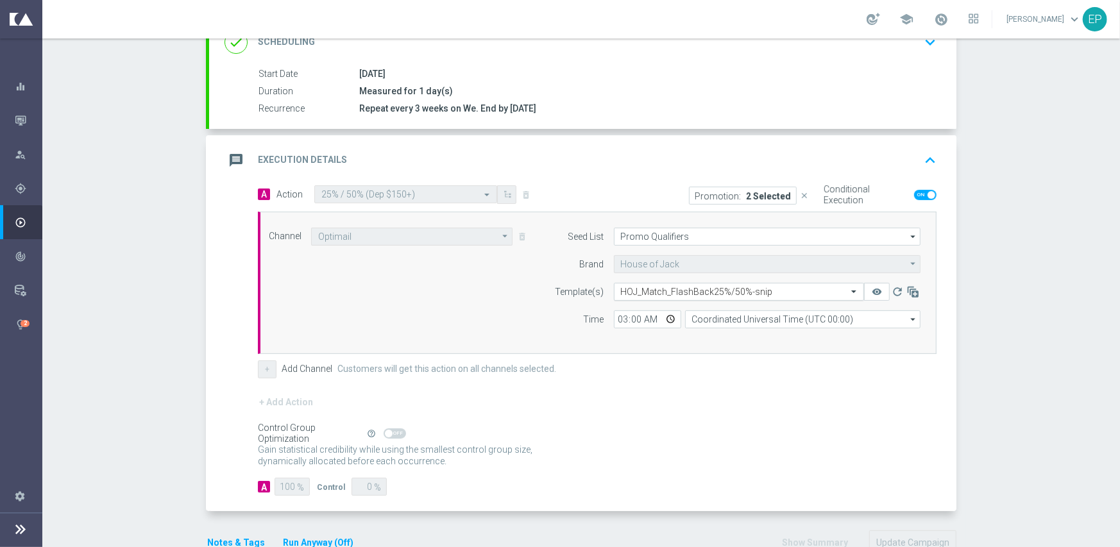
click at [735, 289] on input "text" at bounding box center [726, 292] width 210 height 11
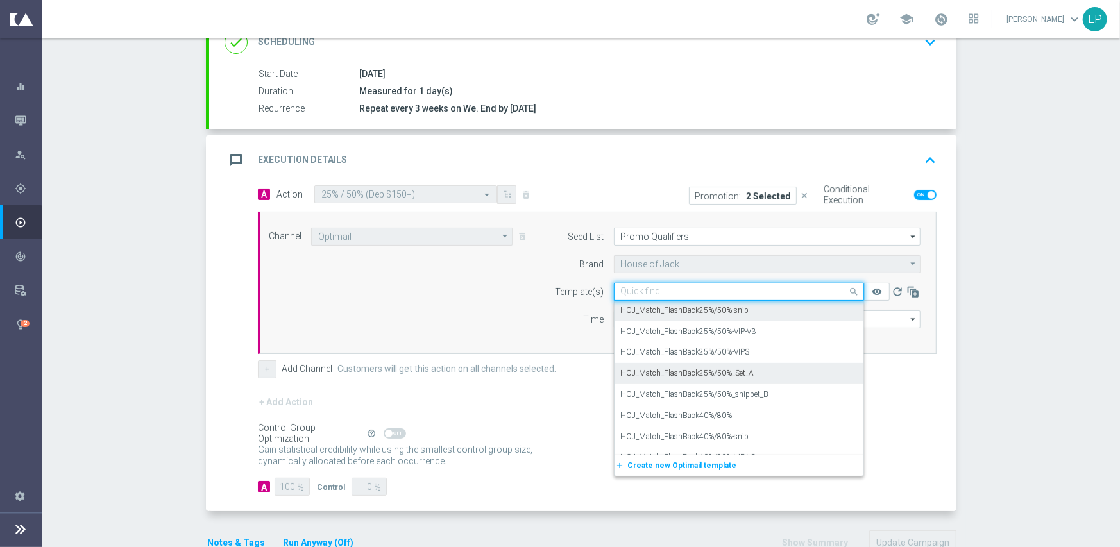
scroll to position [7664, 0]
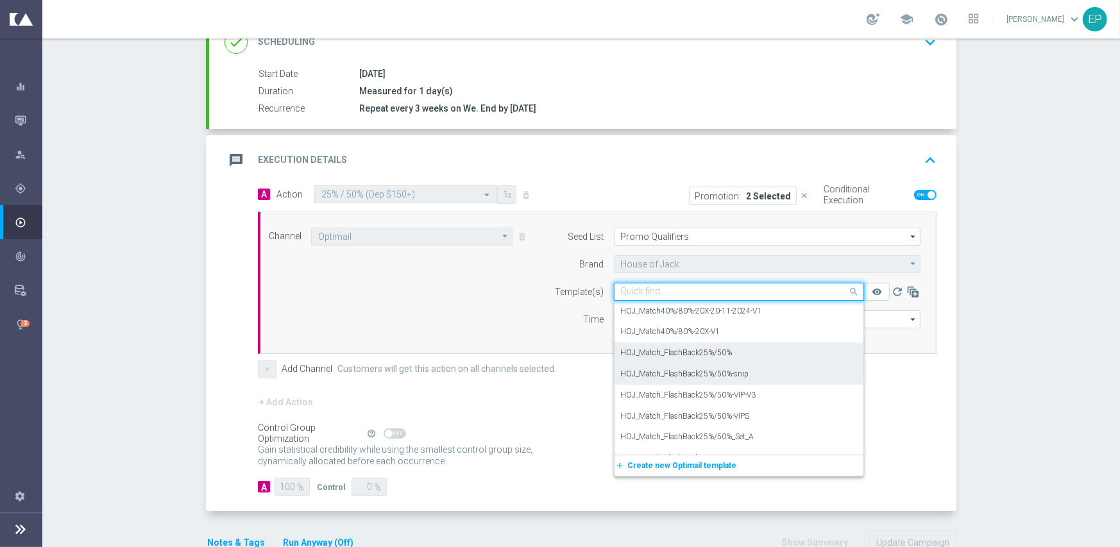
click at [679, 359] on div "HOJ_Match_FlashBack25%/50%" at bounding box center [739, 353] width 236 height 21
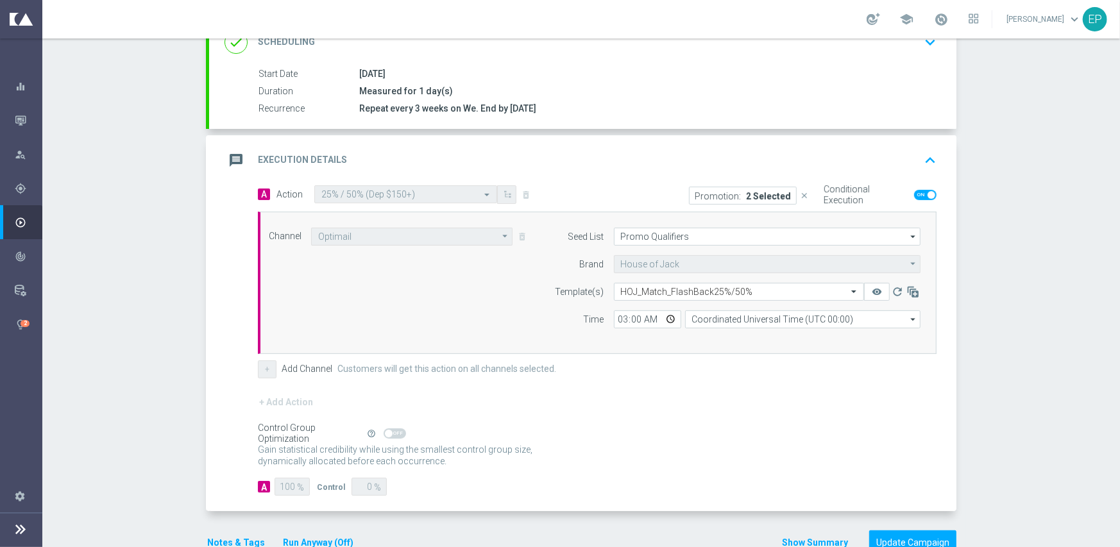
click at [692, 423] on div "+ Add Action" at bounding box center [597, 411] width 679 height 32
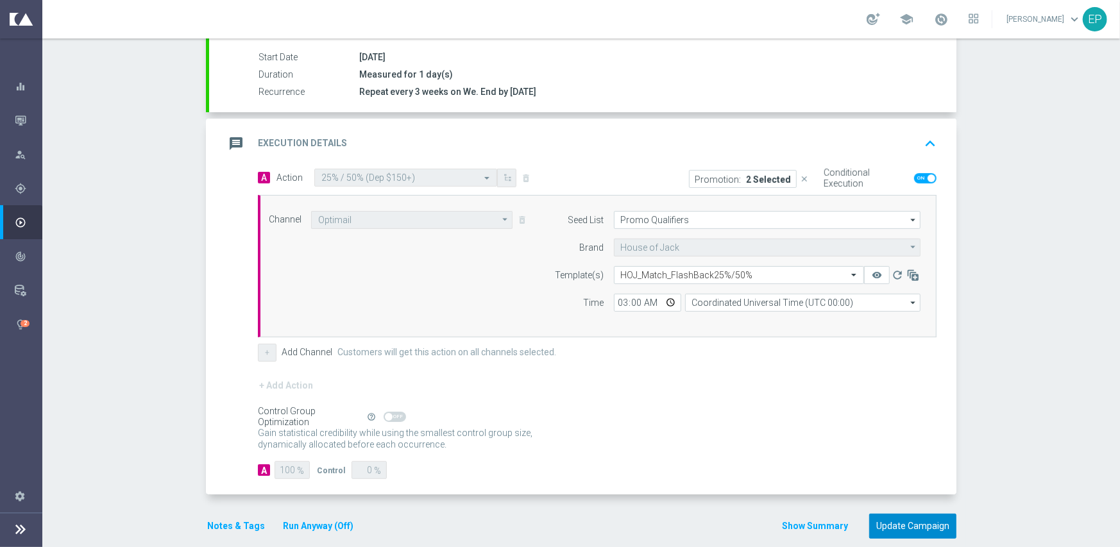
scroll to position [225, 0]
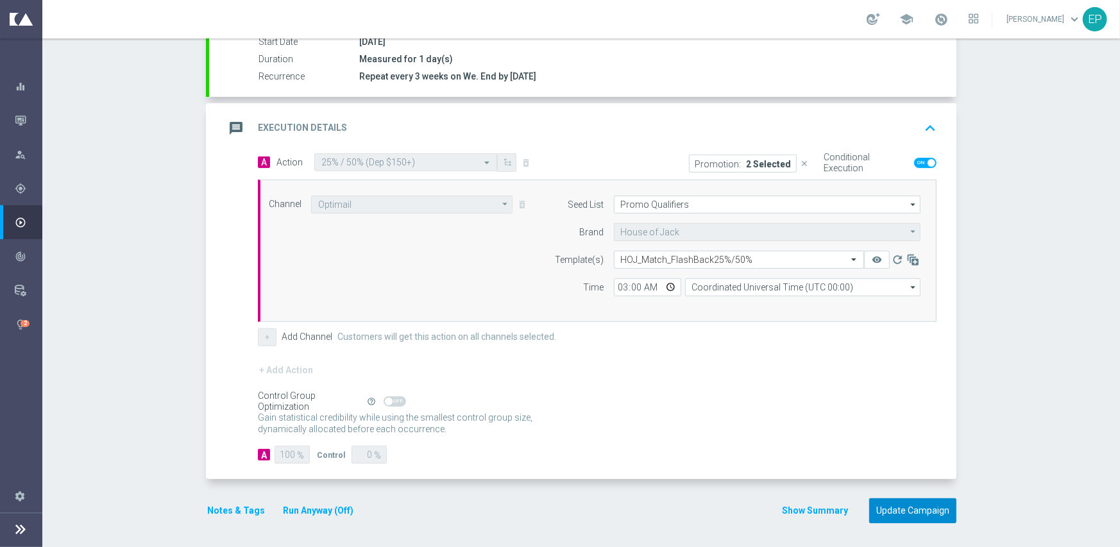
click at [885, 510] on button "Update Campaign" at bounding box center [912, 511] width 87 height 25
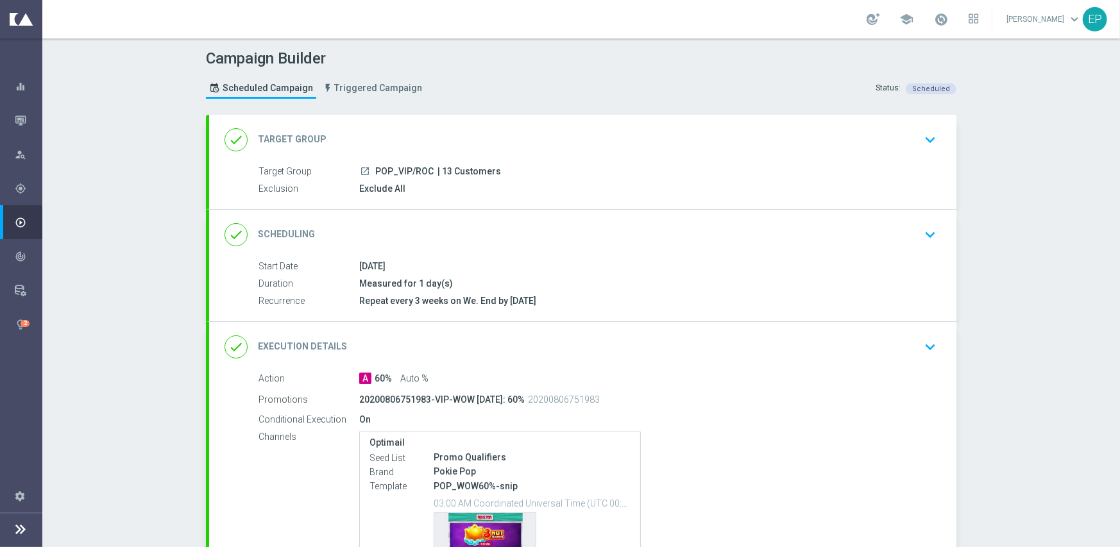
click at [635, 340] on div "done Execution Details keyboard_arrow_down" at bounding box center [583, 347] width 717 height 24
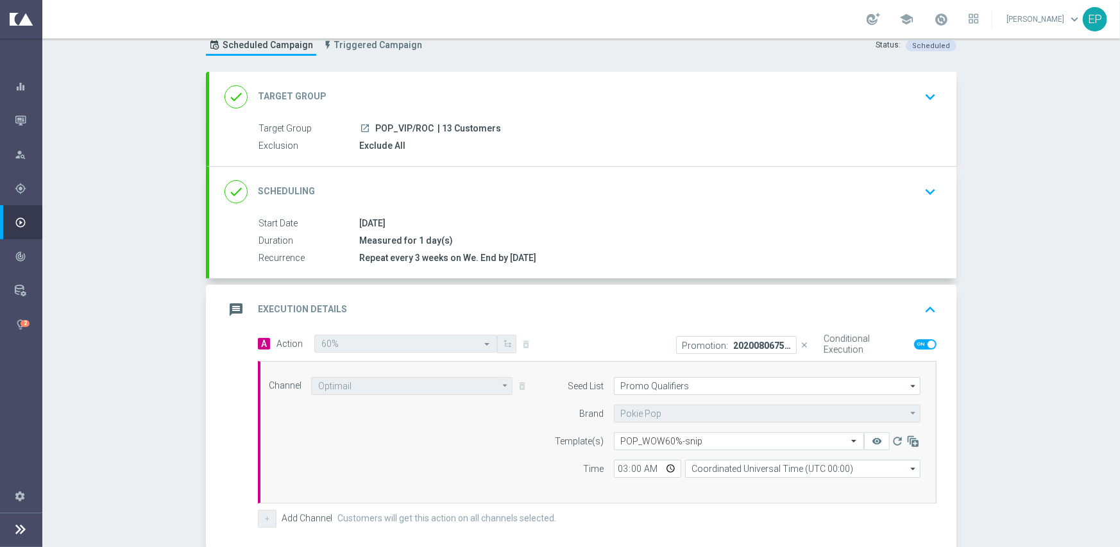
scroll to position [128, 0]
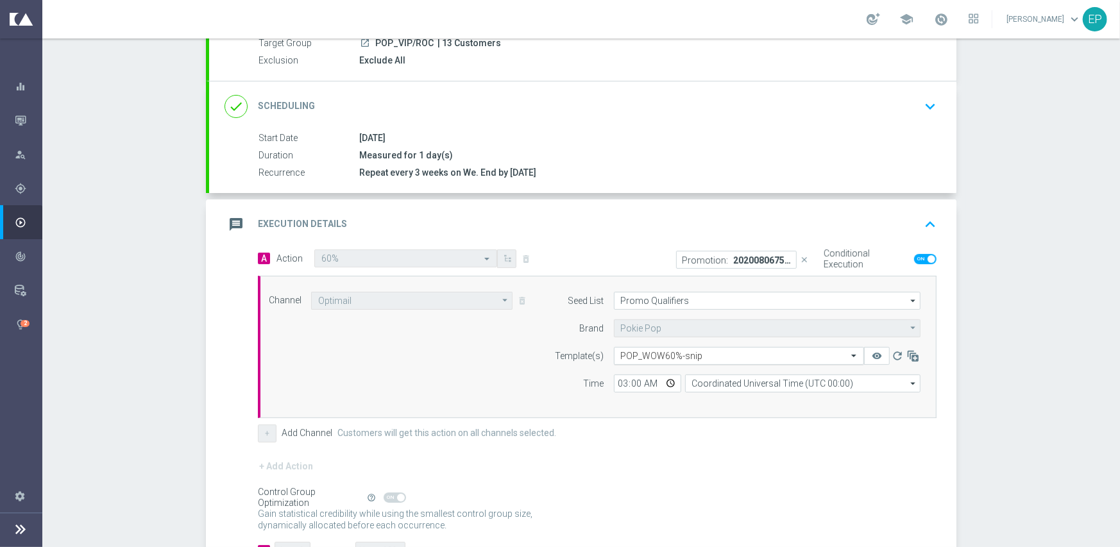
click at [673, 356] on input "text" at bounding box center [726, 356] width 210 height 11
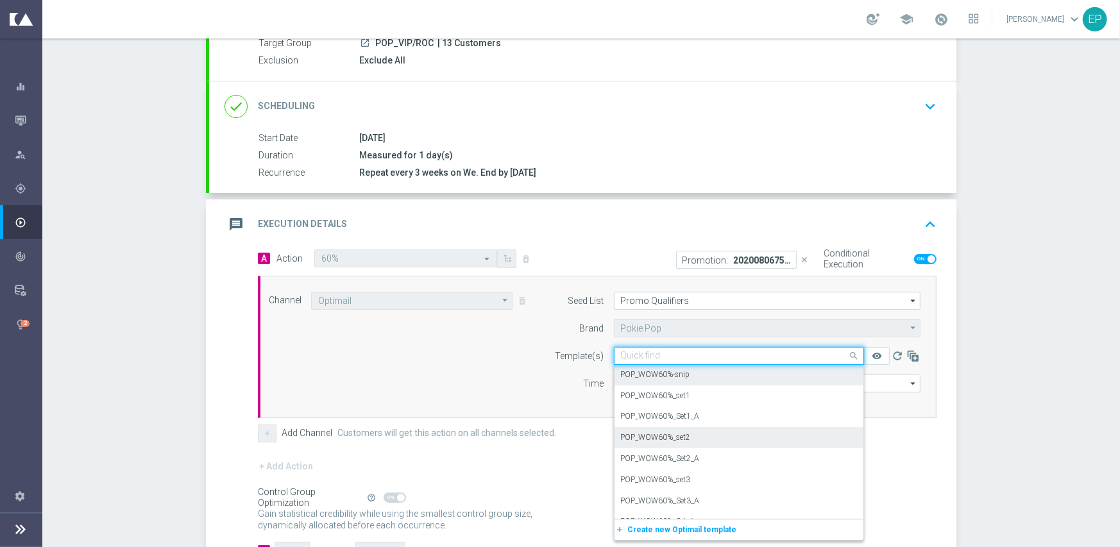
scroll to position [2477, 0]
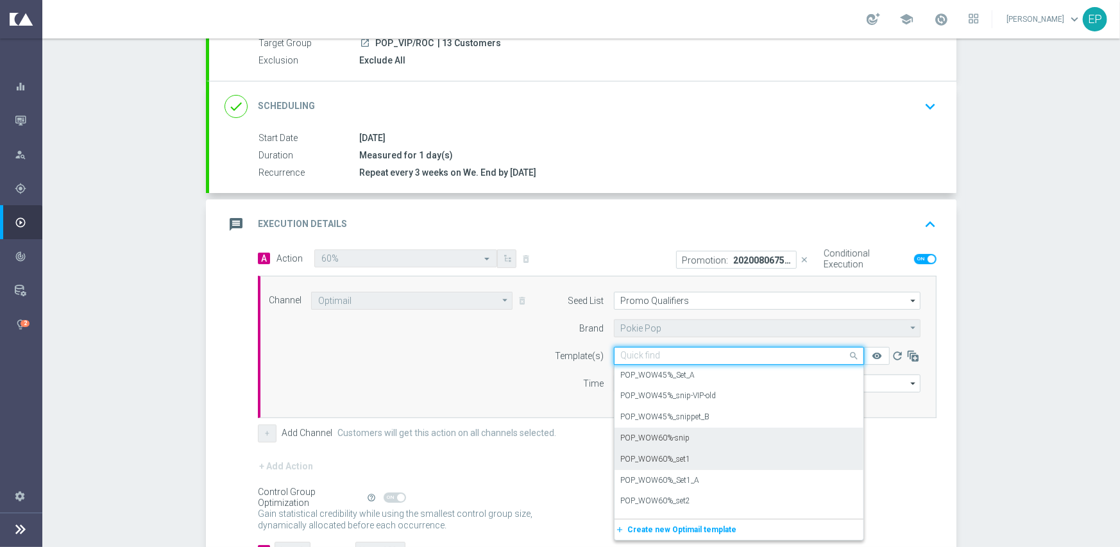
click at [685, 461] on div "POP_WOW60%_set1" at bounding box center [739, 459] width 236 height 21
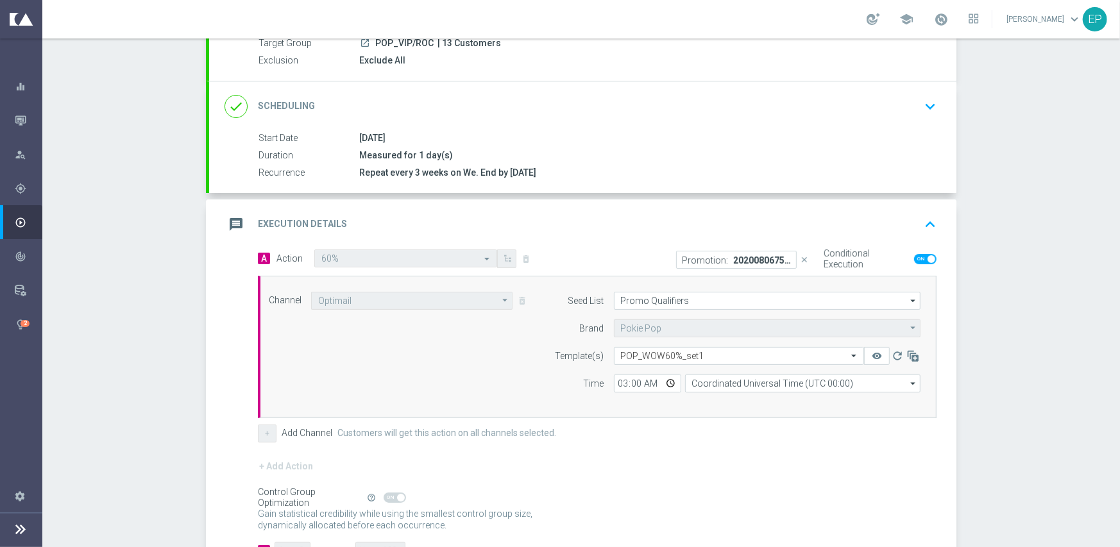
click at [702, 451] on form "A Action Select action 60% delete_forever Promotion: 20200806751983-VIP-WOW WED…" at bounding box center [597, 405] width 679 height 311
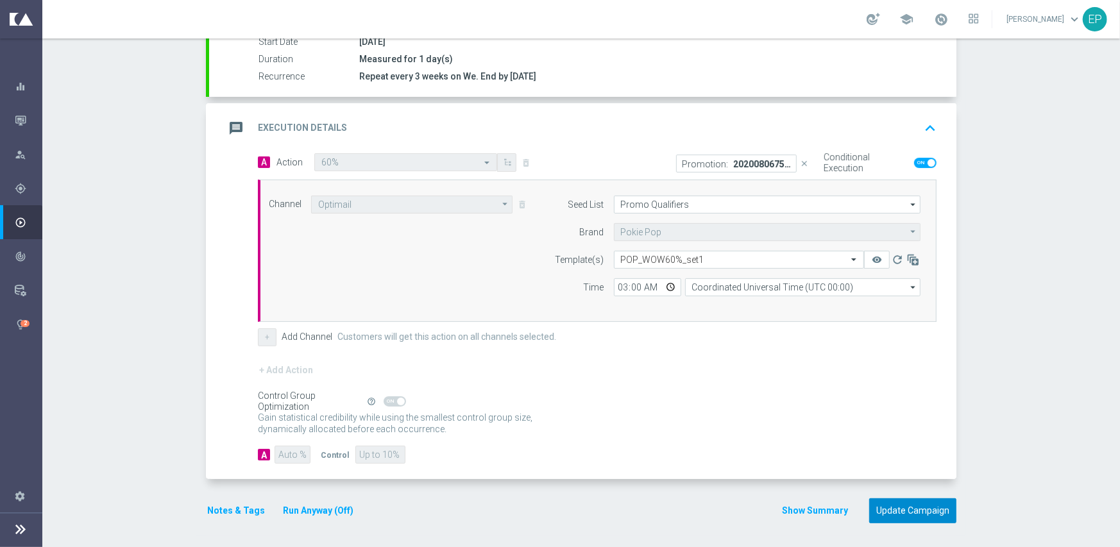
click at [875, 503] on button "Update Campaign" at bounding box center [912, 511] width 87 height 25
click at [1002, 252] on div at bounding box center [547, 273] width 1120 height 547
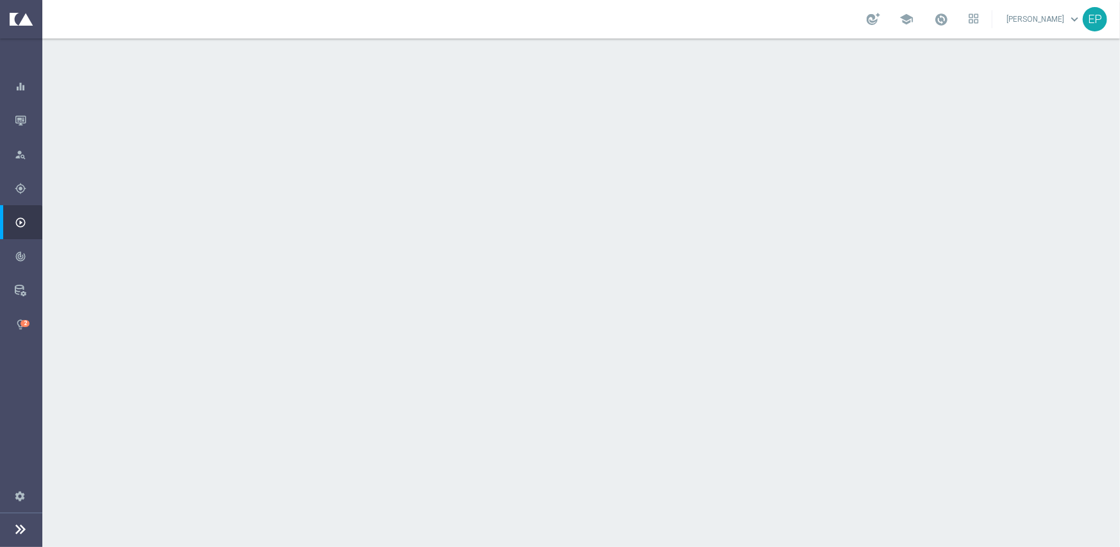
click at [578, 356] on div "done Execution Details keyboard_arrow_down" at bounding box center [583, 347] width 717 height 24
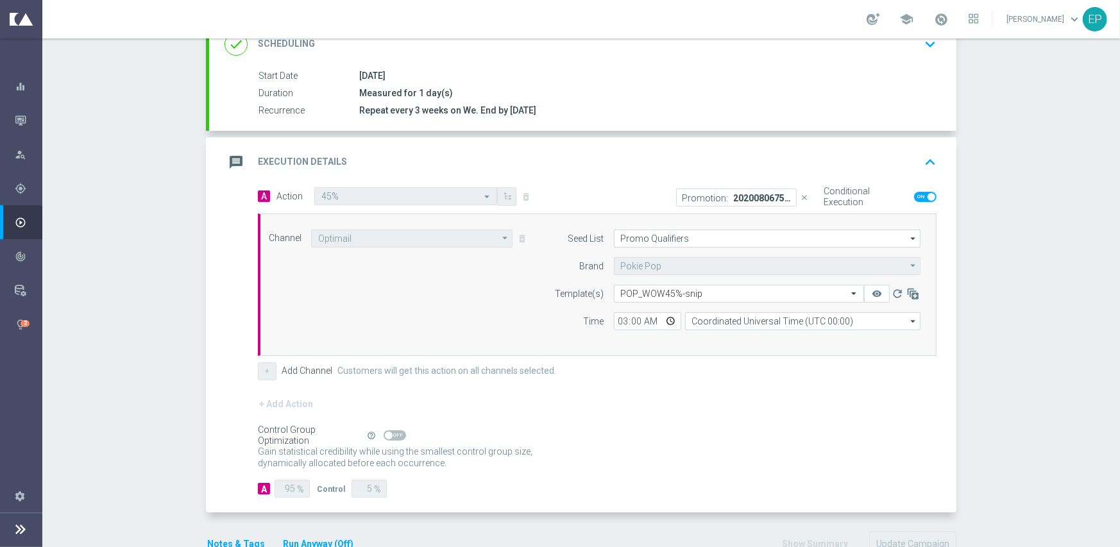
scroll to position [192, 0]
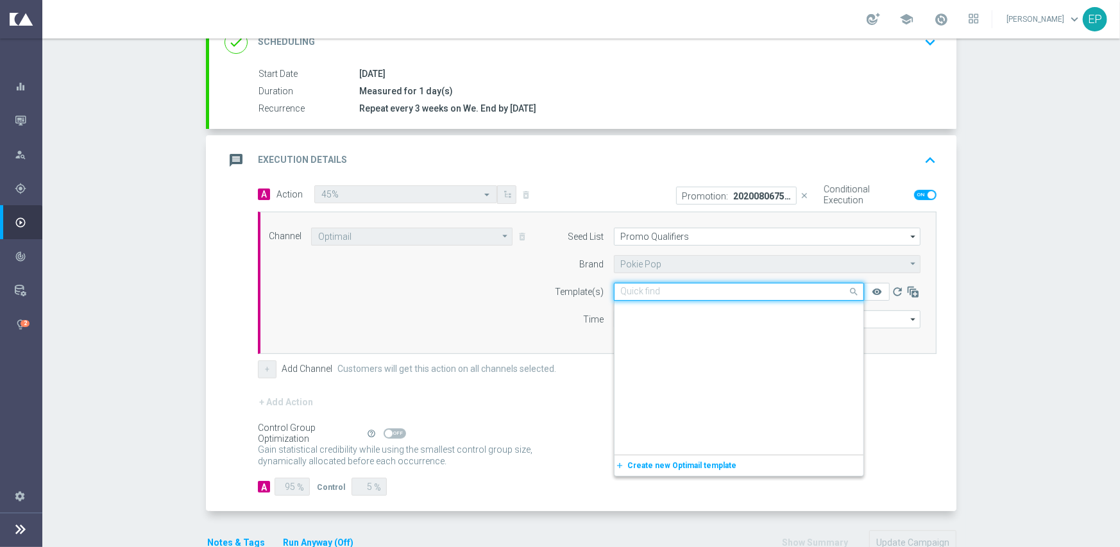
click at [663, 291] on input "text" at bounding box center [726, 292] width 210 height 11
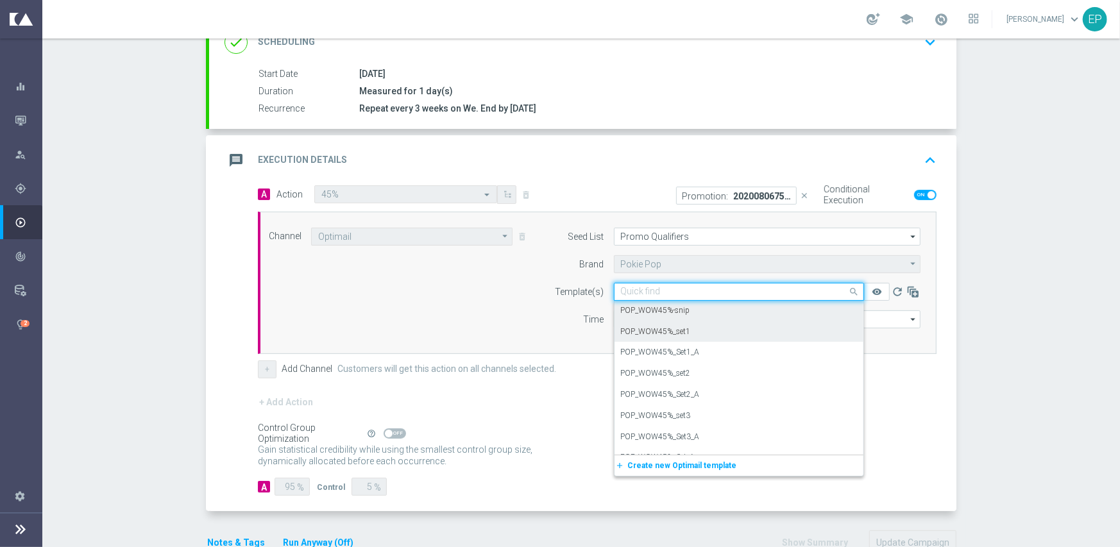
click at [701, 334] on div "POP_WOW45%_set1" at bounding box center [739, 331] width 236 height 21
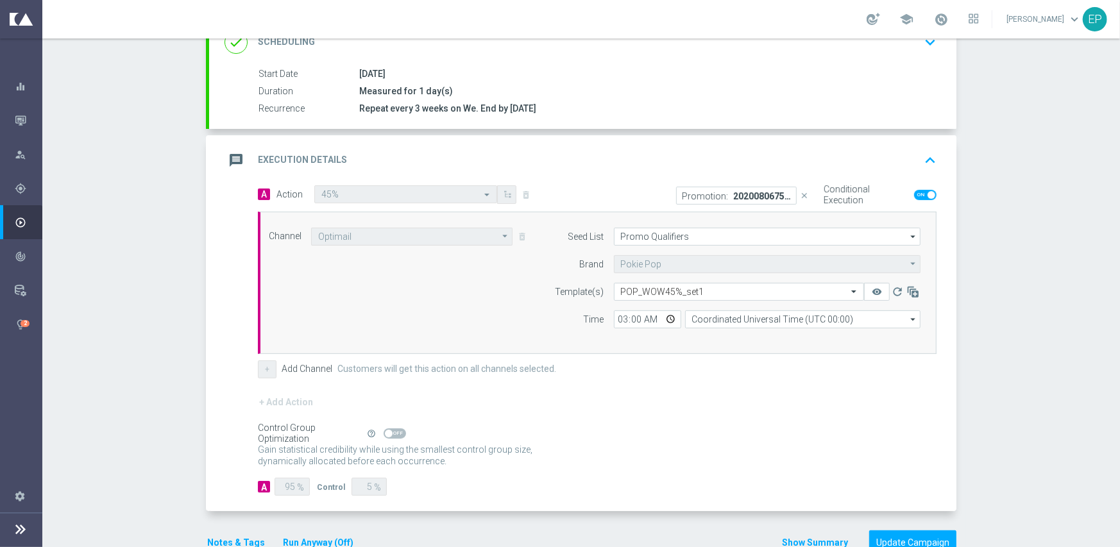
drag, startPoint x: 702, startPoint y: 342, endPoint x: 725, endPoint y: 361, distance: 29.7
click at [703, 343] on div "Channel Optimail Optimail arrow_drop_down Show Selected 1 of 21 Facebook Custom…" at bounding box center [597, 283] width 679 height 142
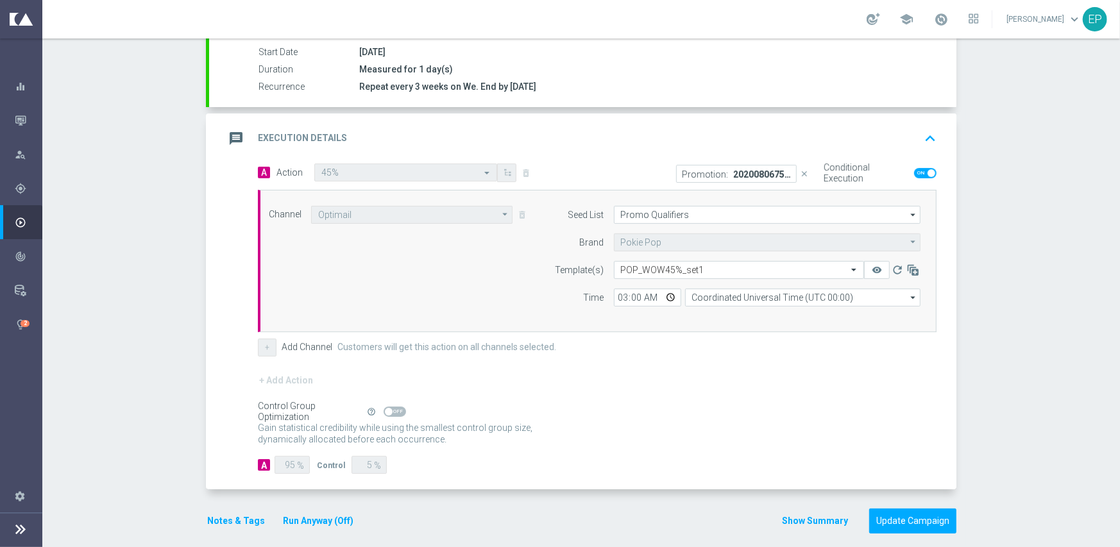
scroll to position [225, 0]
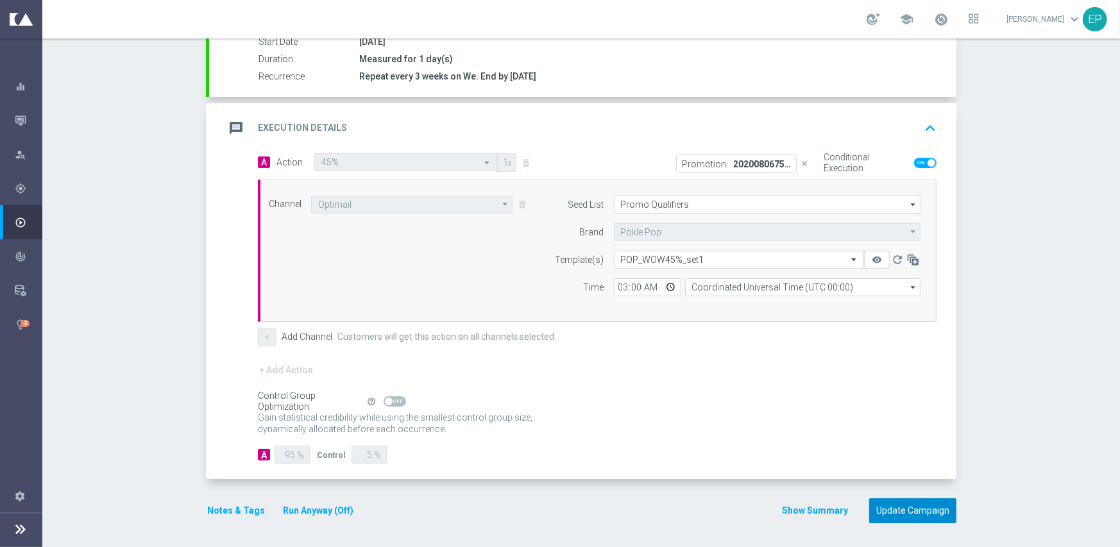
click at [891, 516] on button "Update Campaign" at bounding box center [912, 511] width 87 height 25
click at [1062, 245] on div at bounding box center [547, 273] width 1120 height 547
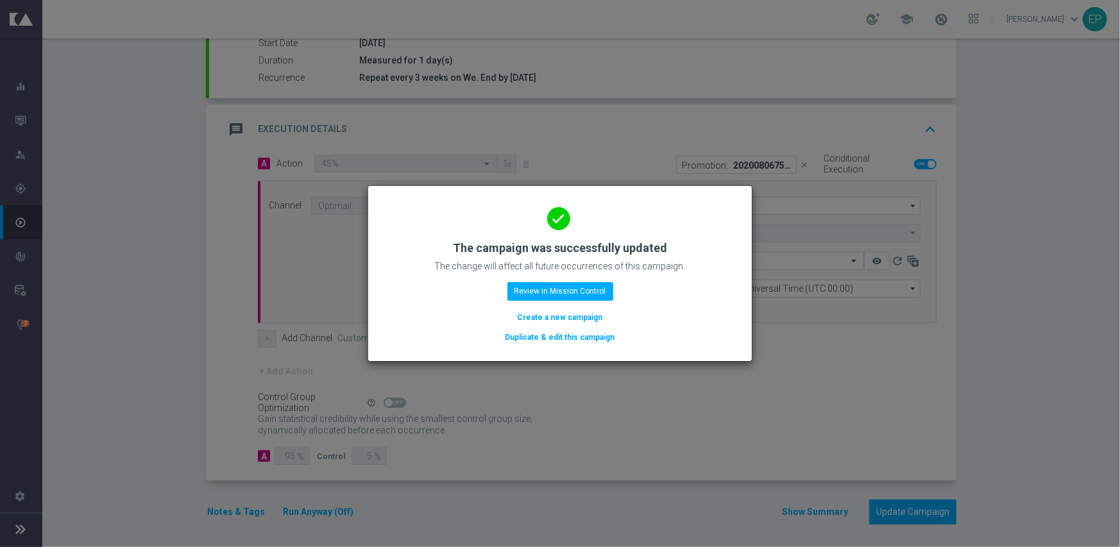
scroll to position [225, 0]
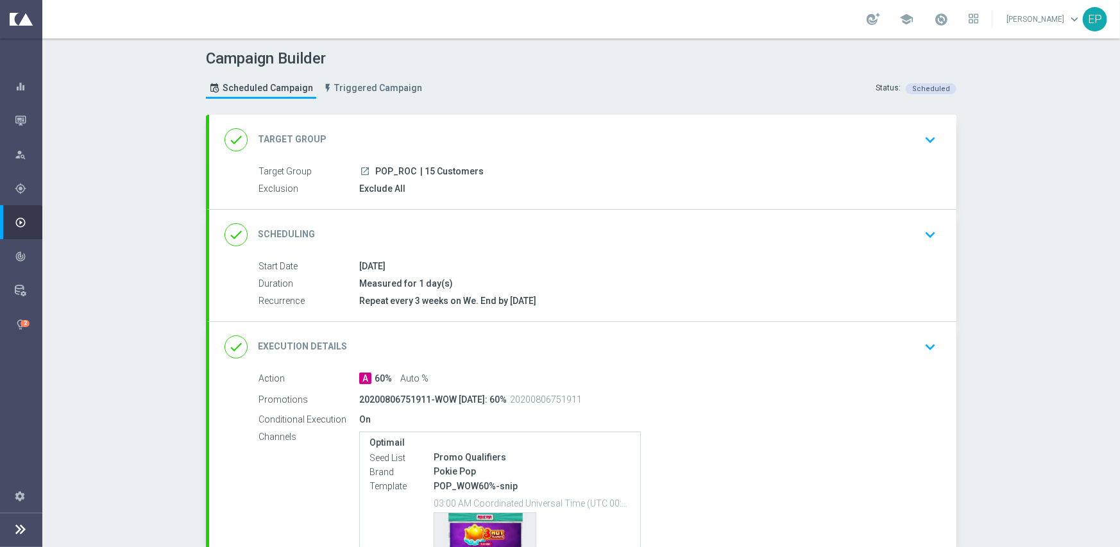
click at [664, 352] on div "done Execution Details keyboard_arrow_down" at bounding box center [583, 347] width 717 height 24
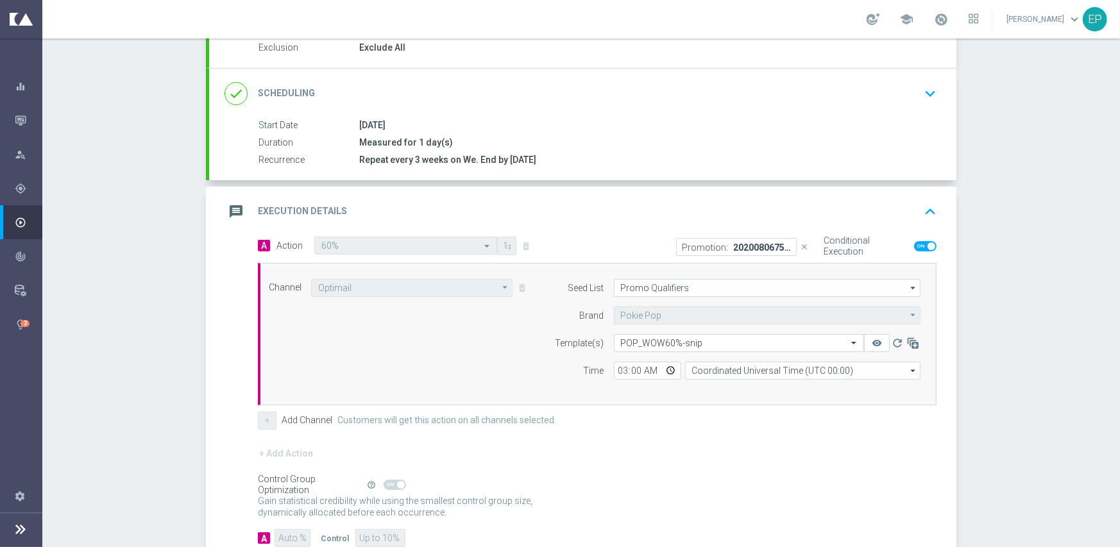
scroll to position [192, 0]
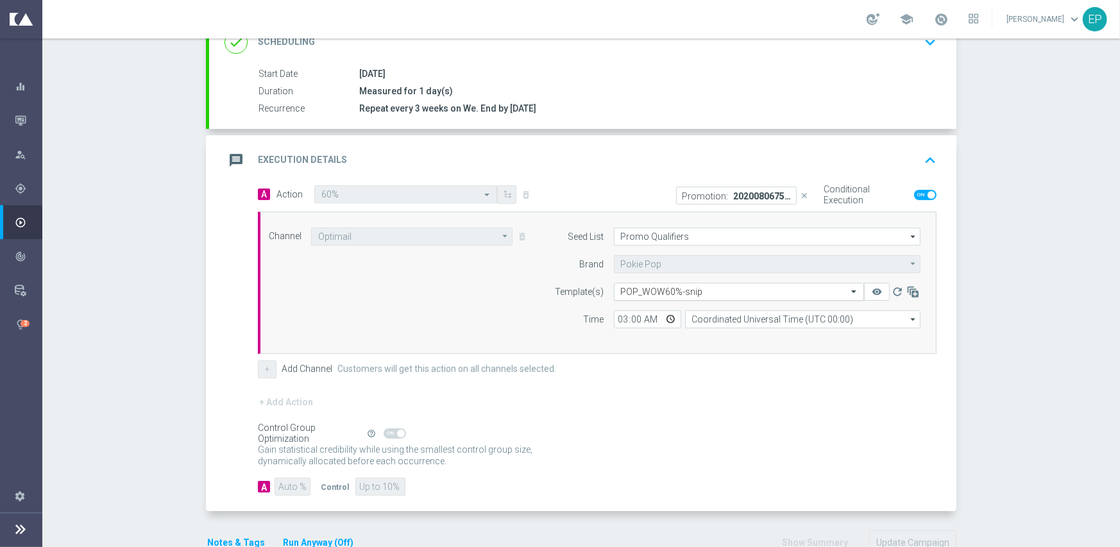
click at [694, 284] on div "Select template POP_WOW60%-snip" at bounding box center [739, 292] width 250 height 18
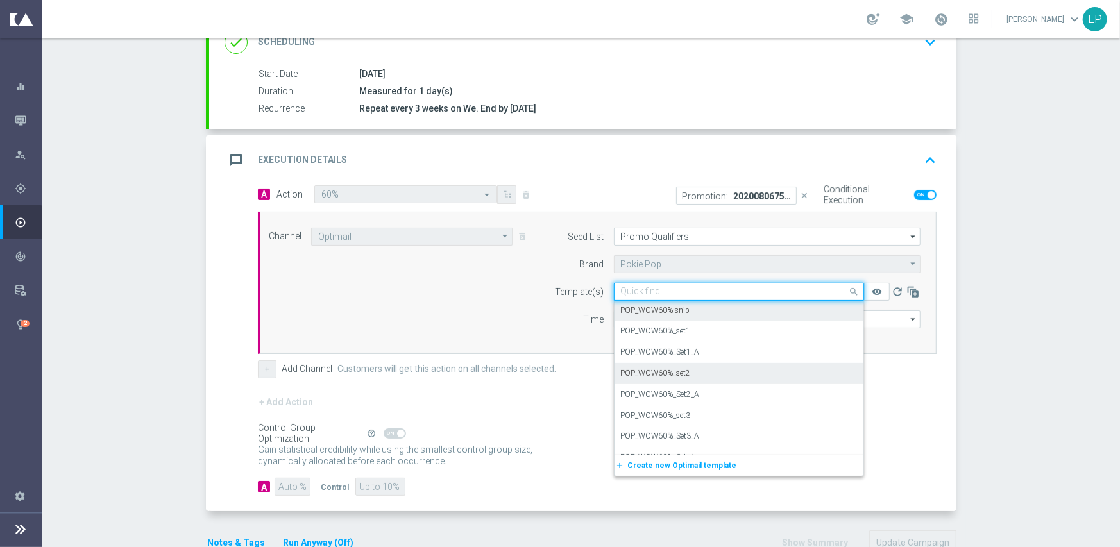
scroll to position [2477, 0]
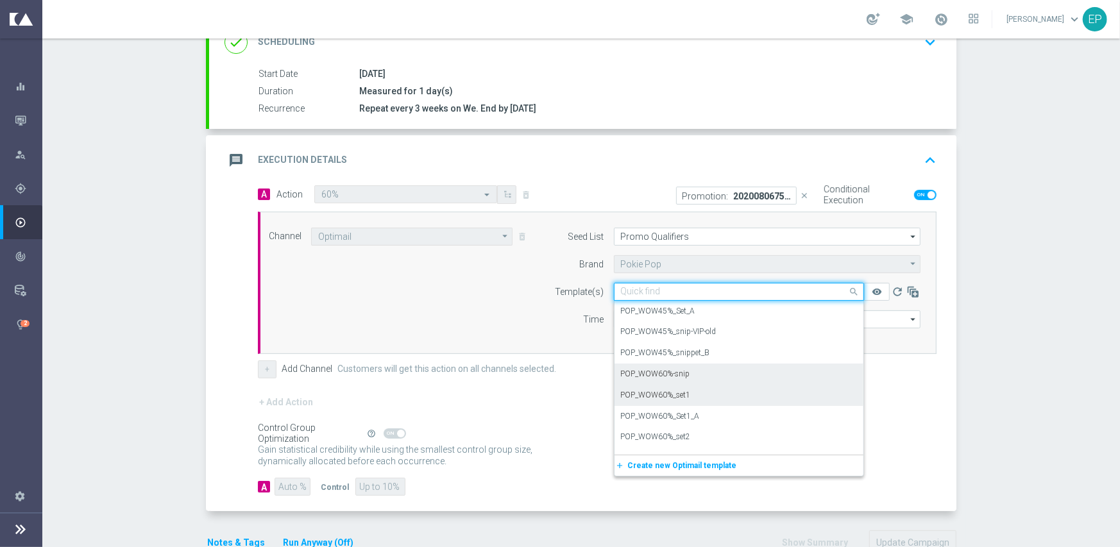
click at [649, 392] on label "POP_WOW60%_set1" at bounding box center [656, 395] width 70 height 11
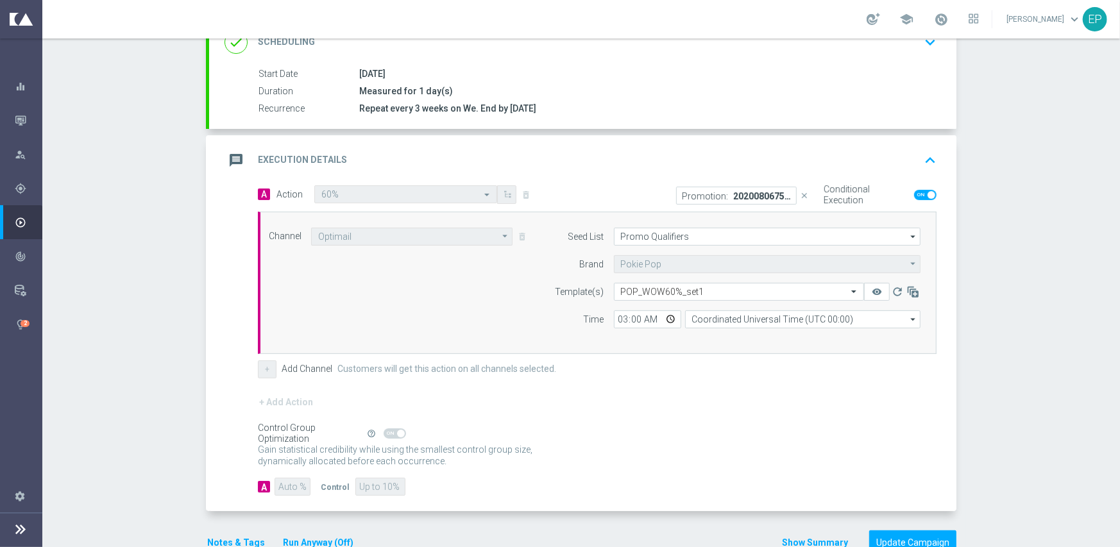
drag, startPoint x: 667, startPoint y: 439, endPoint x: 672, endPoint y: 444, distance: 6.8
click at [668, 441] on div "Gain statistical credibility while using the smallest control group size, dynam…" at bounding box center [597, 456] width 679 height 31
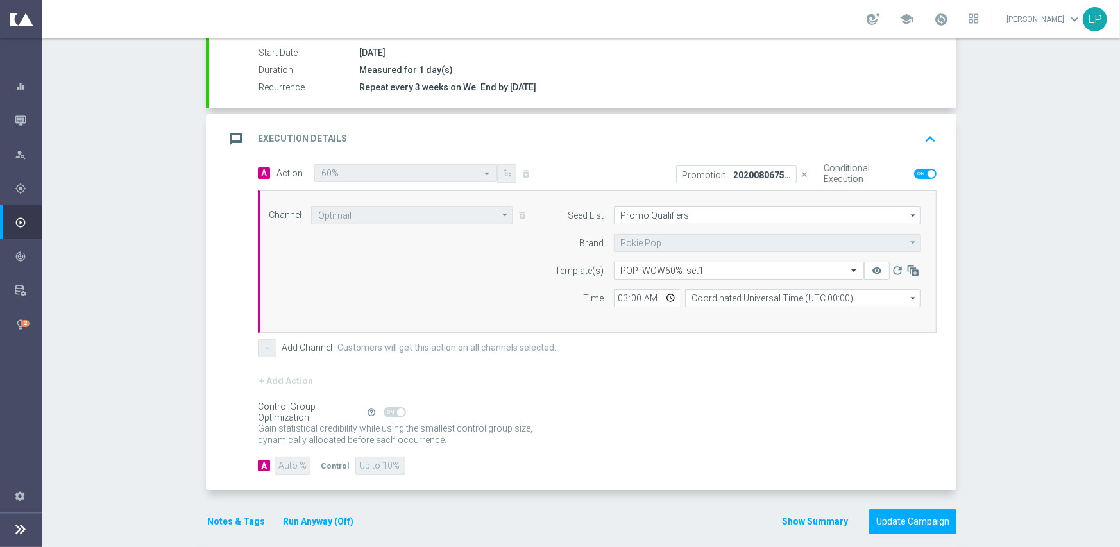
scroll to position [225, 0]
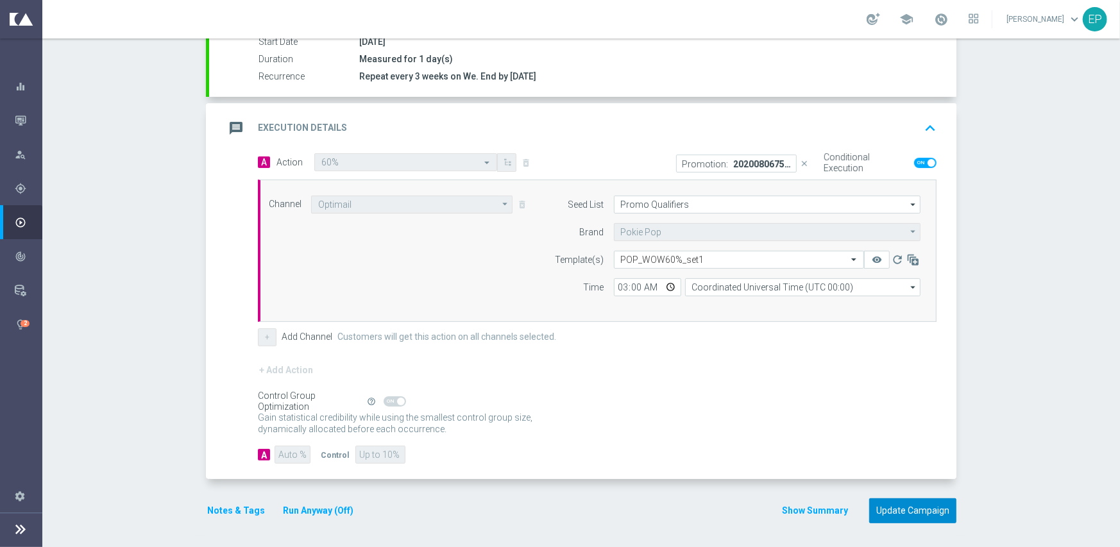
click at [917, 508] on button "Update Campaign" at bounding box center [912, 511] width 87 height 25
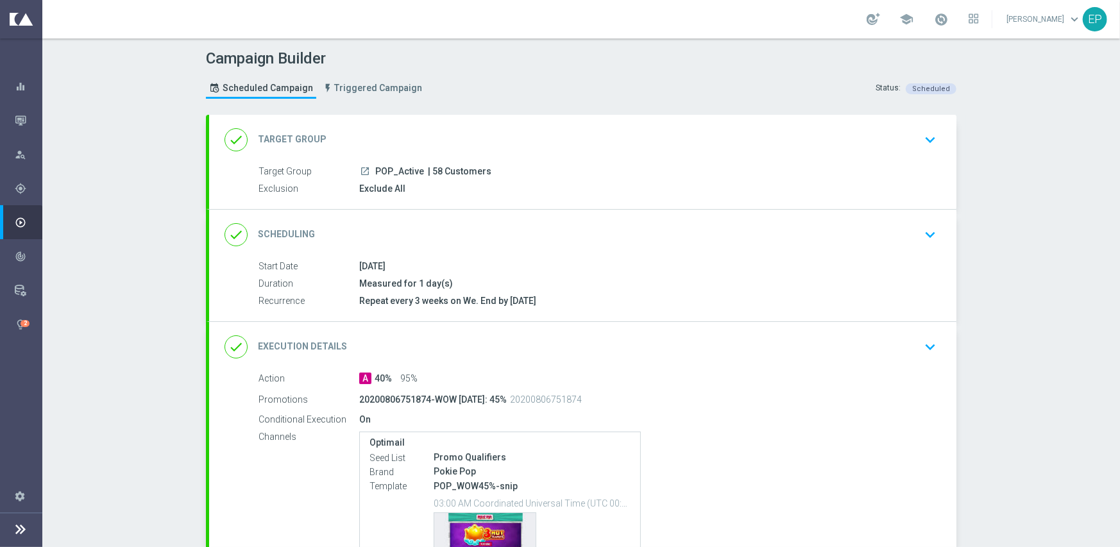
click at [616, 364] on div "done Execution Details keyboard_arrow_down" at bounding box center [582, 347] width 747 height 50
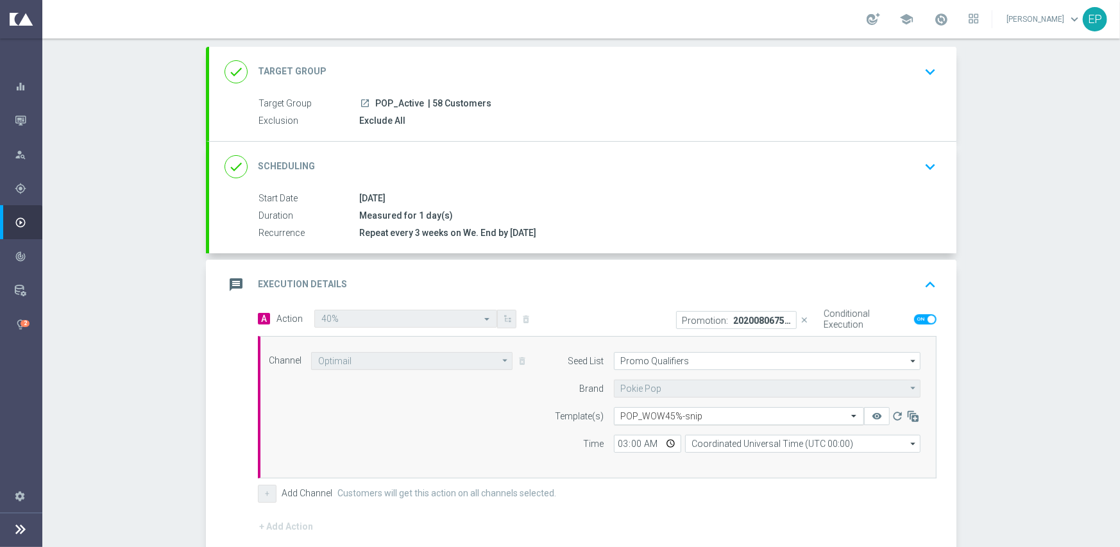
scroll to position [128, 0]
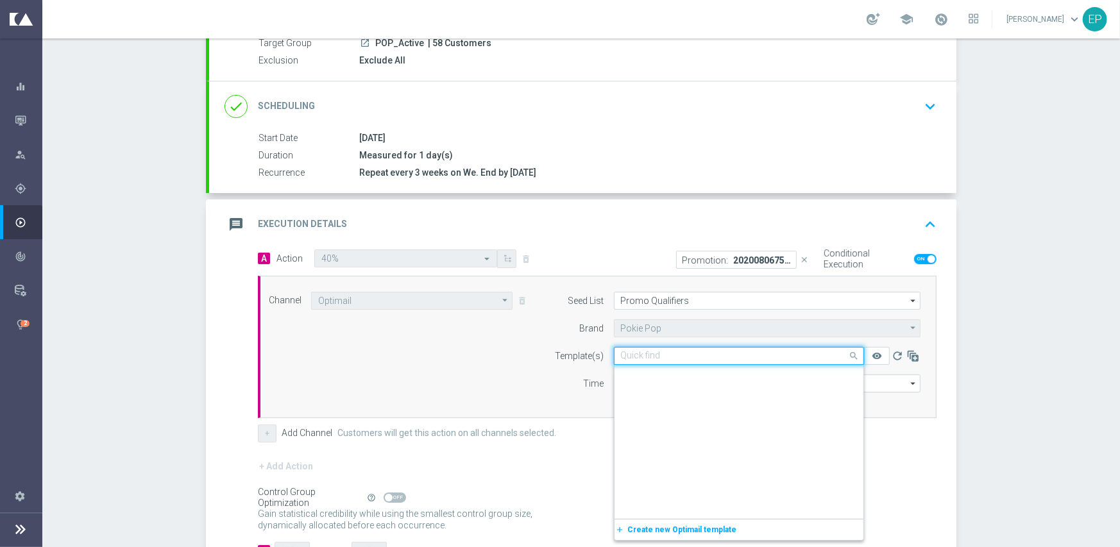
click at [688, 361] on div "Quick find POP_WOW45%-snip" at bounding box center [739, 356] width 250 height 18
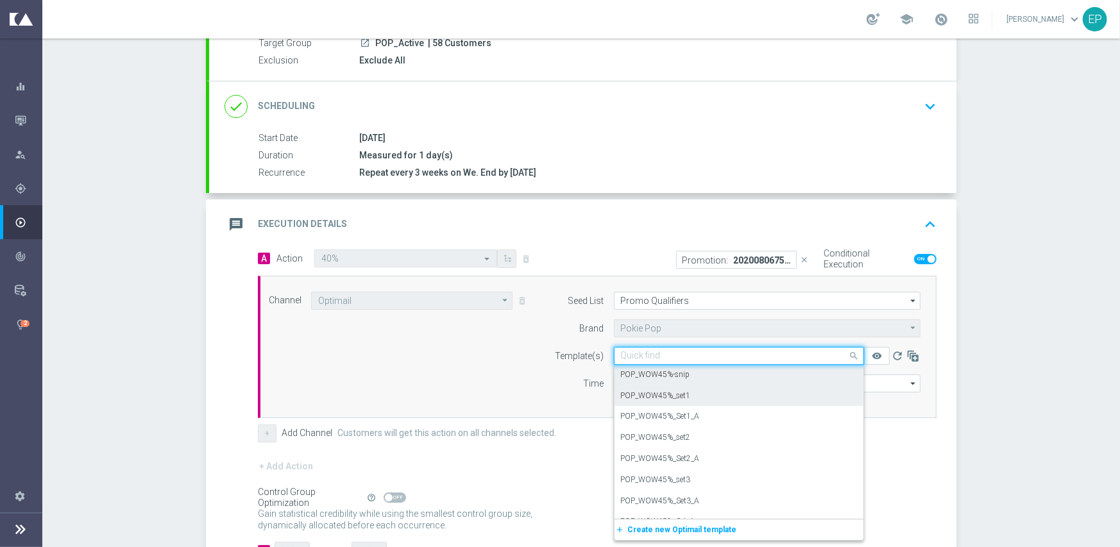
click at [679, 398] on label "POP_WOW45%_set1" at bounding box center [656, 396] width 70 height 11
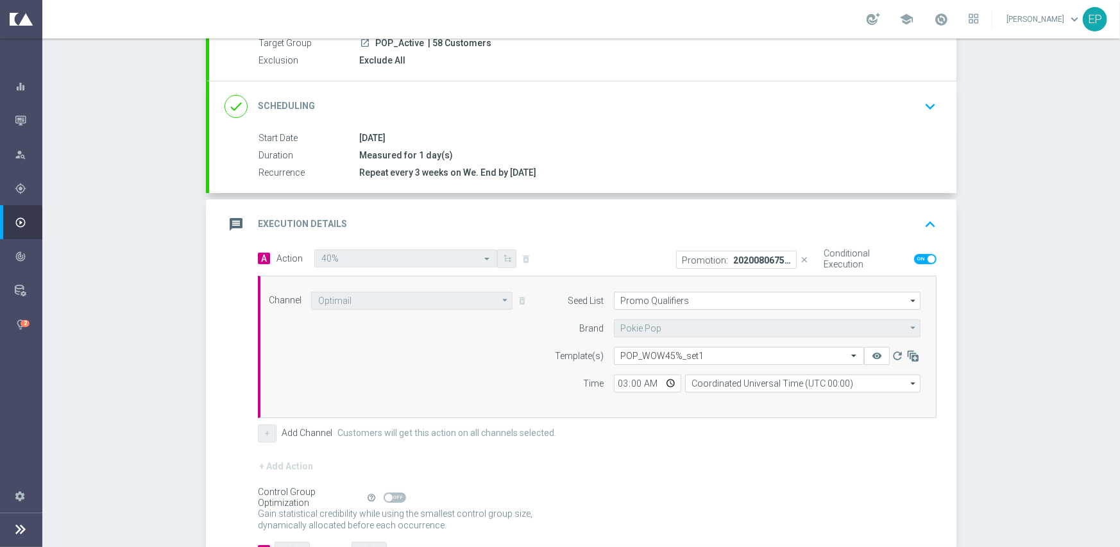
click at [708, 430] on div "+ Add Channel Customers will get this action on all channels selected." at bounding box center [597, 434] width 679 height 18
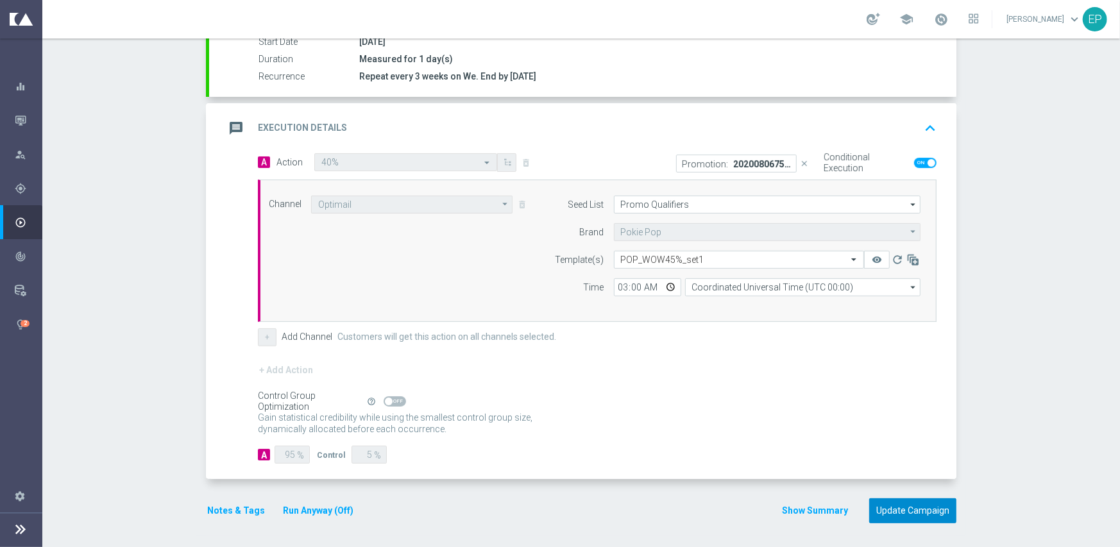
click at [899, 504] on button "Update Campaign" at bounding box center [912, 511] width 87 height 25
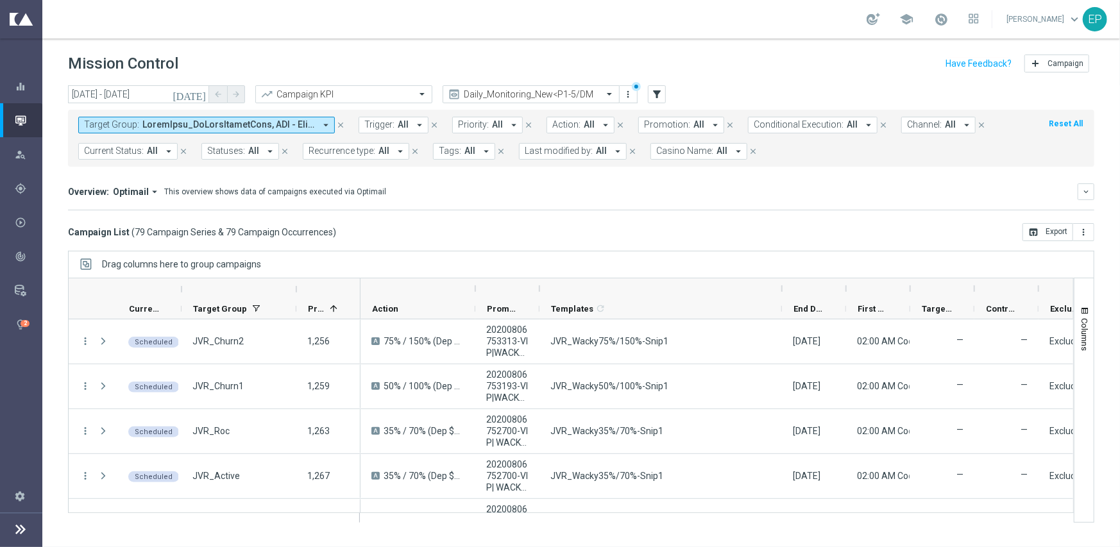
drag, startPoint x: 601, startPoint y: 280, endPoint x: 780, endPoint y: 284, distance: 178.4
click at [780, 284] on div at bounding box center [782, 288] width 5 height 21
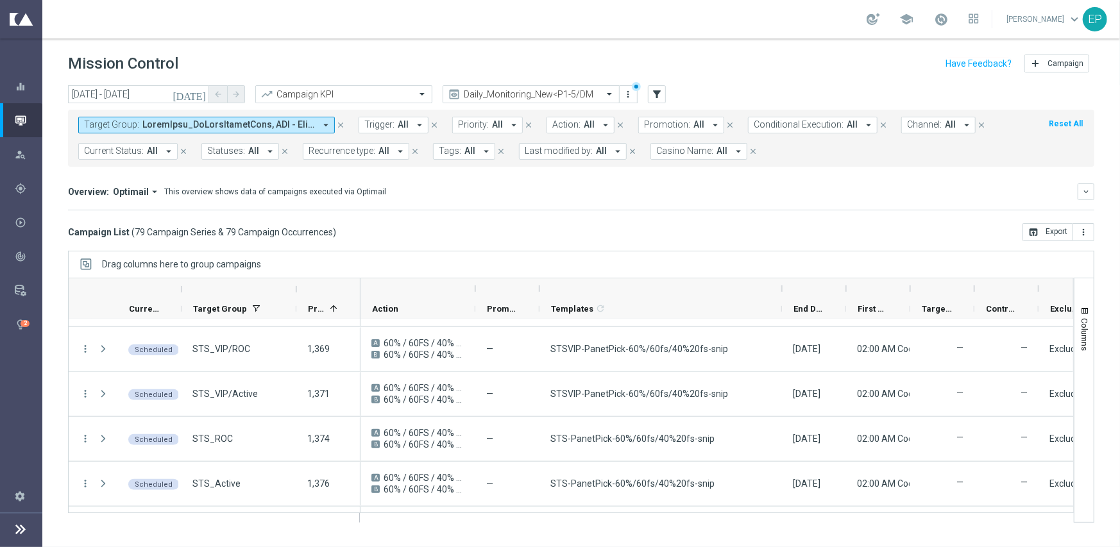
scroll to position [660, 0]
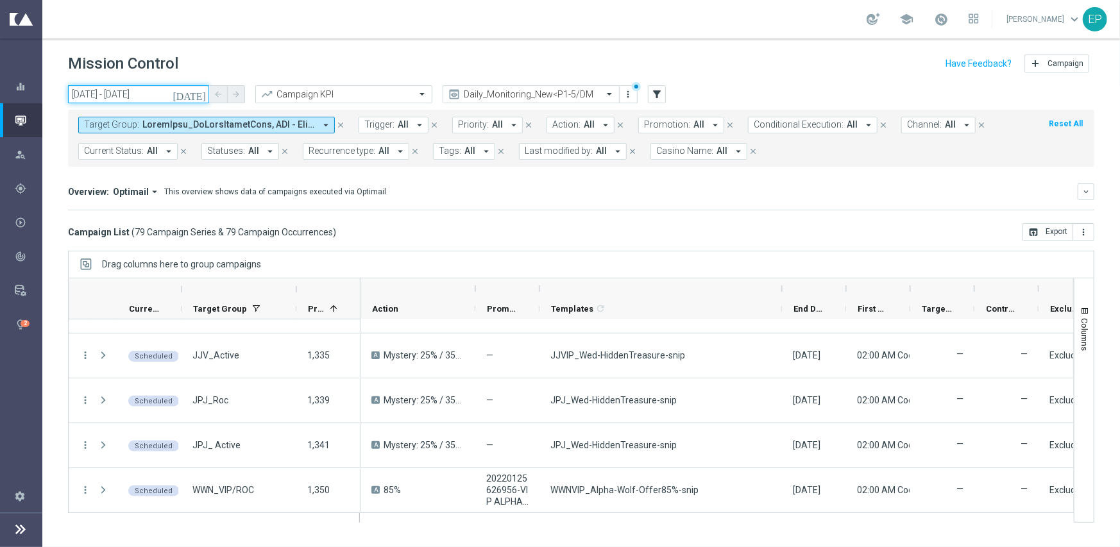
click at [137, 87] on input "[DATE] - [DATE]" at bounding box center [138, 94] width 141 height 18
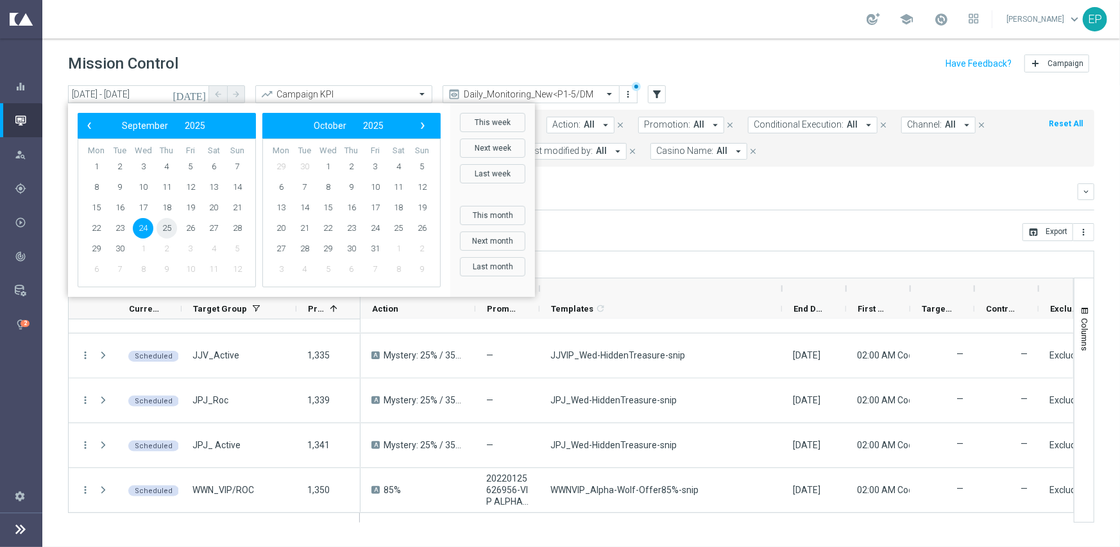
click at [159, 228] on span "25" at bounding box center [167, 228] width 21 height 21
type input "[DATE] - [DATE]"
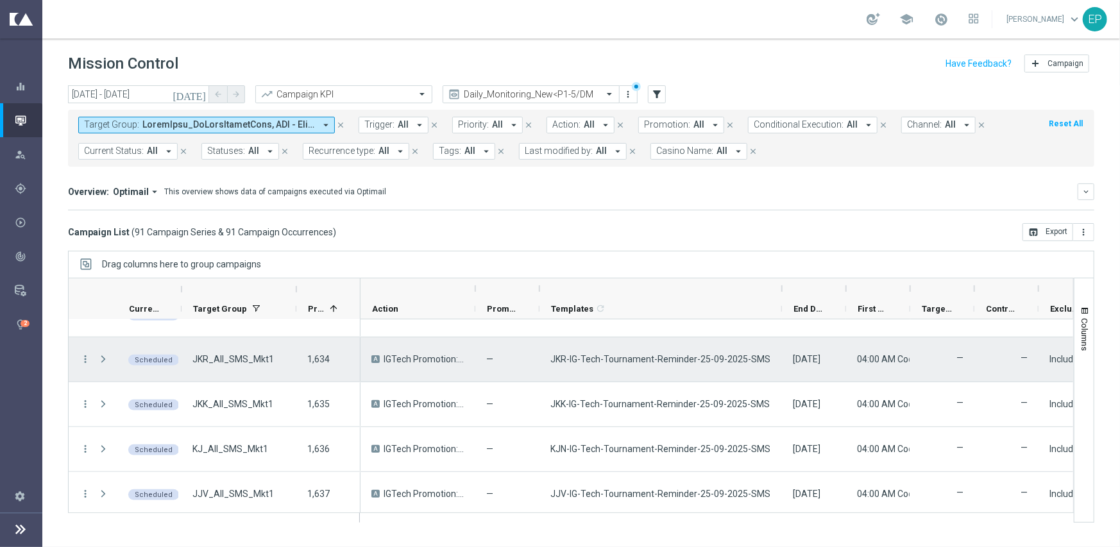
scroll to position [3636, 0]
